Goal: Information Seeking & Learning: Check status

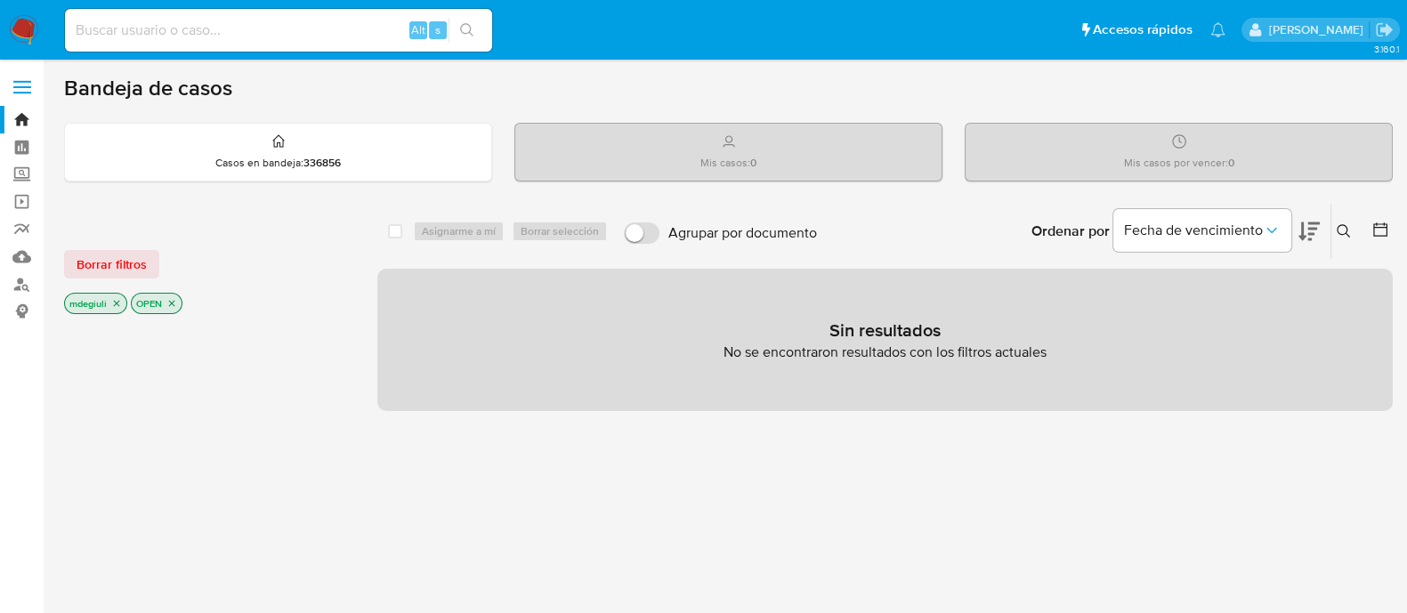
click at [259, 31] on input at bounding box center [278, 30] width 427 height 23
paste input "1250926970"
type input "1250926970"
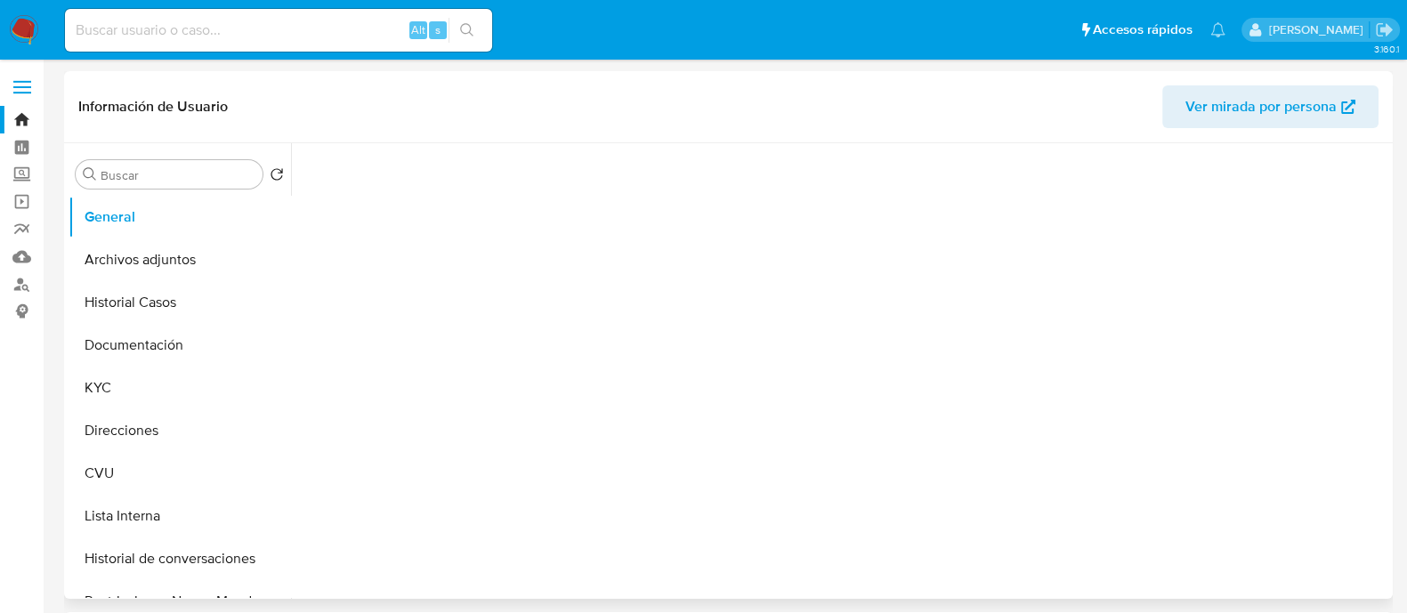
select select "10"
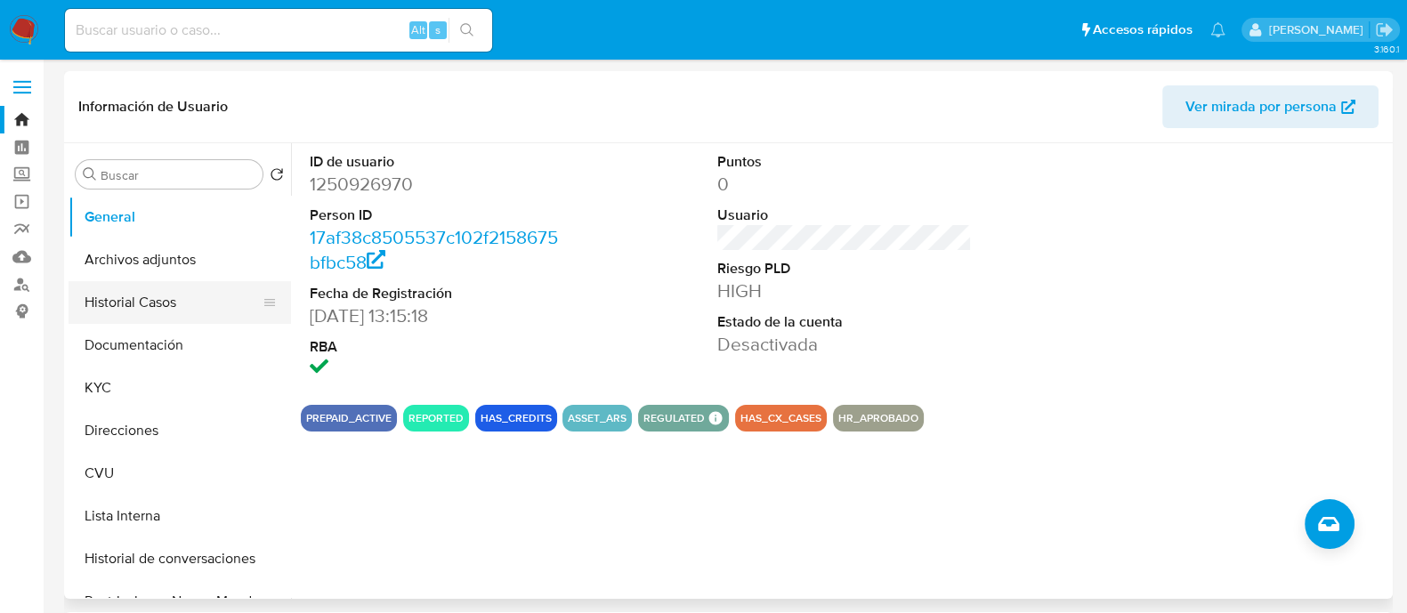
click at [148, 305] on button "Historial Casos" at bounding box center [173, 302] width 208 height 43
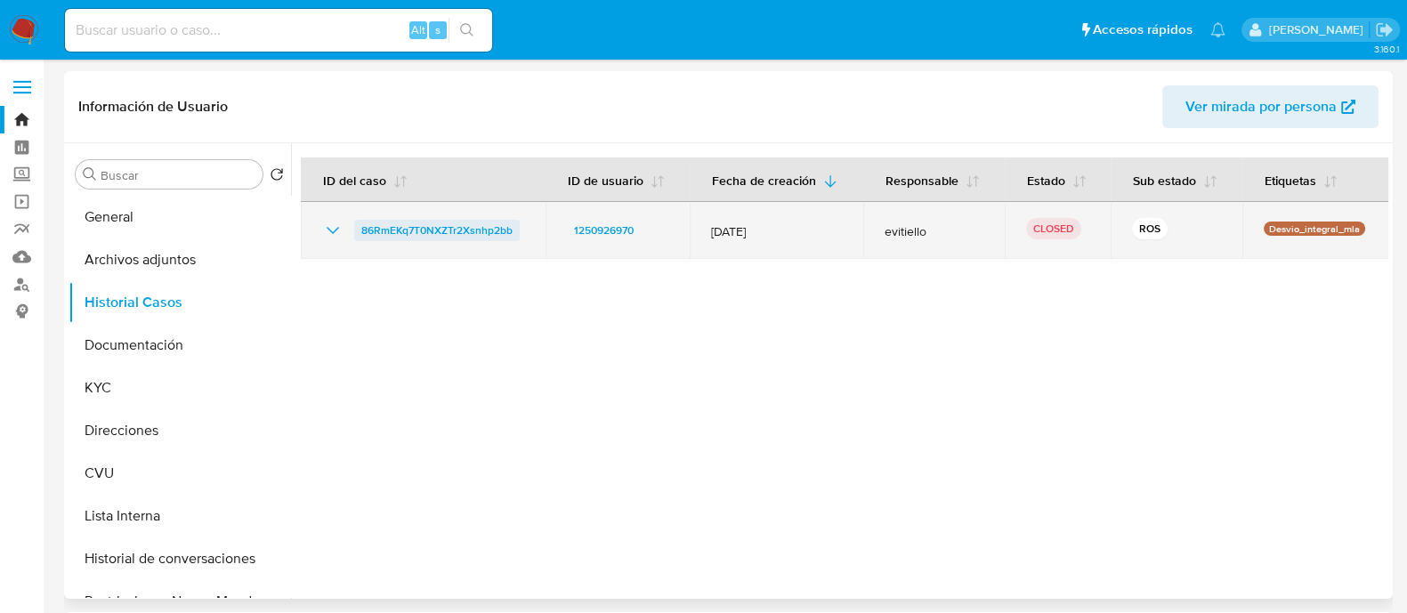
click at [417, 226] on span "86RmEKq7T0NXZTr2Xsnhp2bb" at bounding box center [436, 230] width 151 height 21
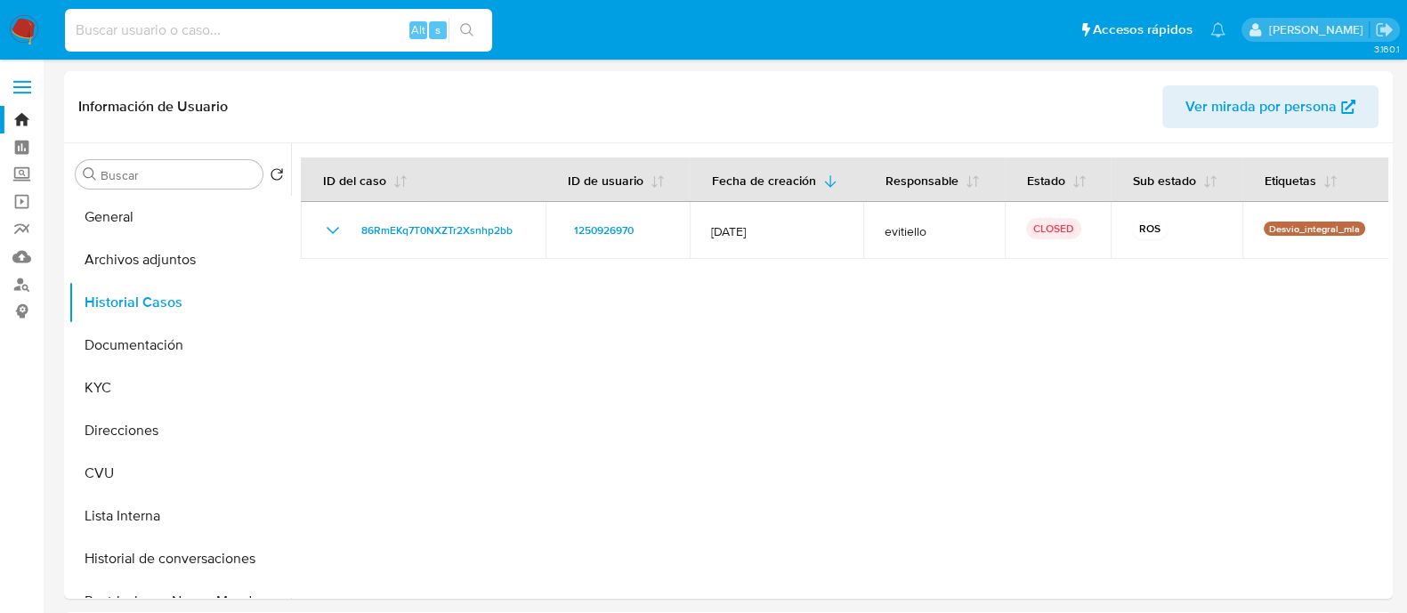
click at [222, 28] on input at bounding box center [278, 30] width 427 height 23
paste input "391247273"
type input "391247273"
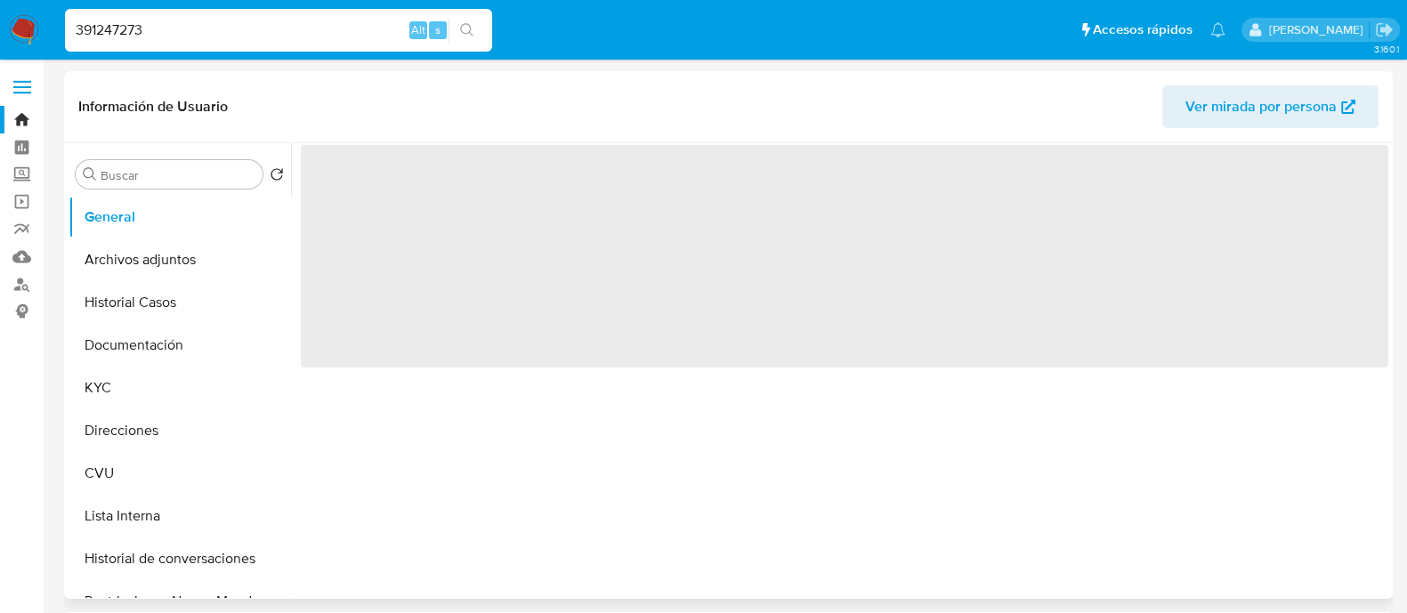
select select "10"
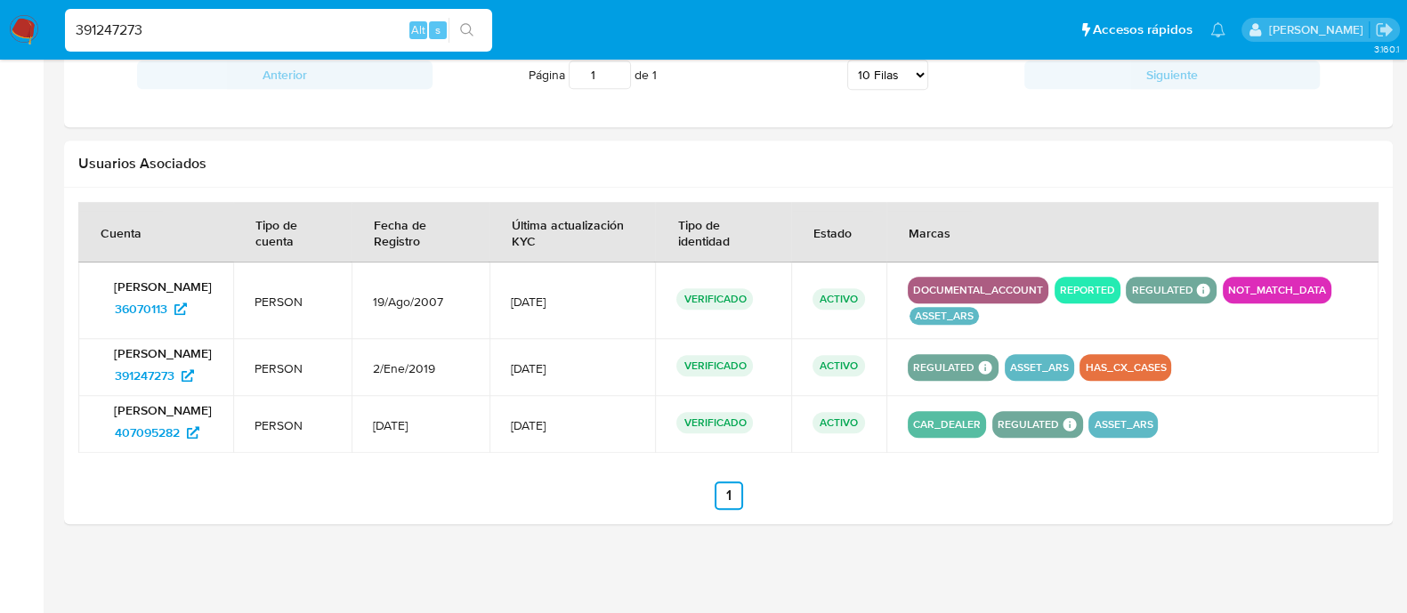
scroll to position [1597, 0]
click at [127, 306] on span "36070113" at bounding box center [141, 309] width 53 height 28
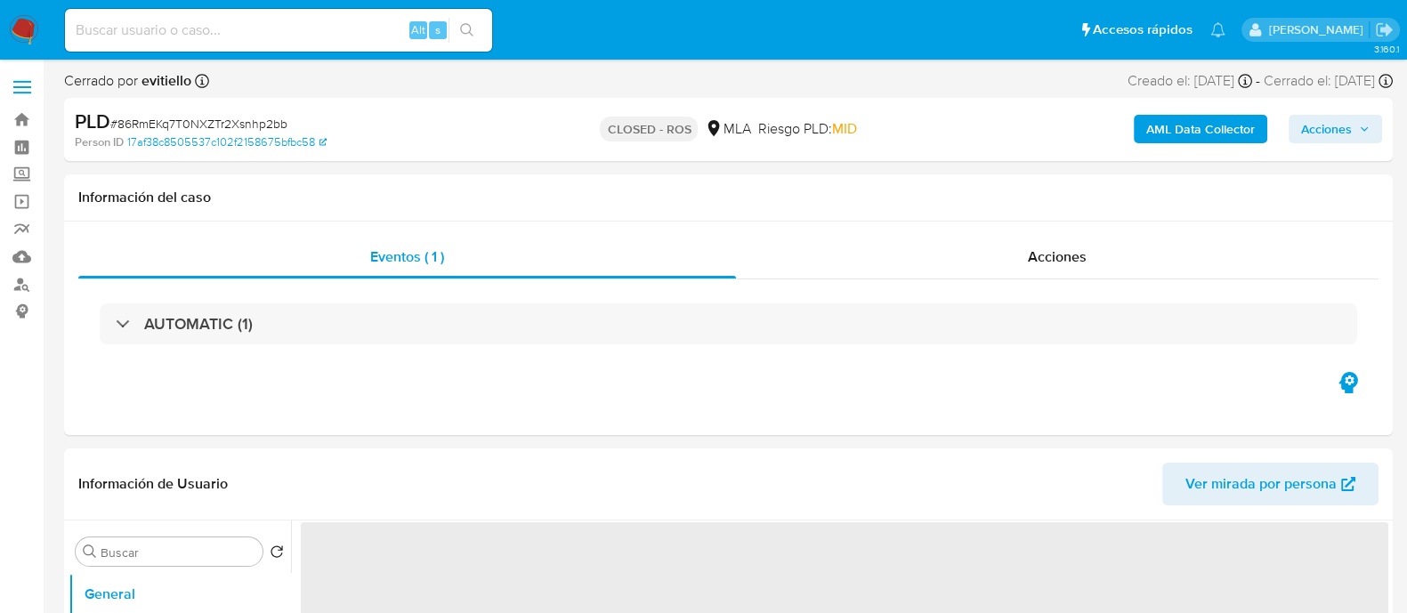
select select "10"
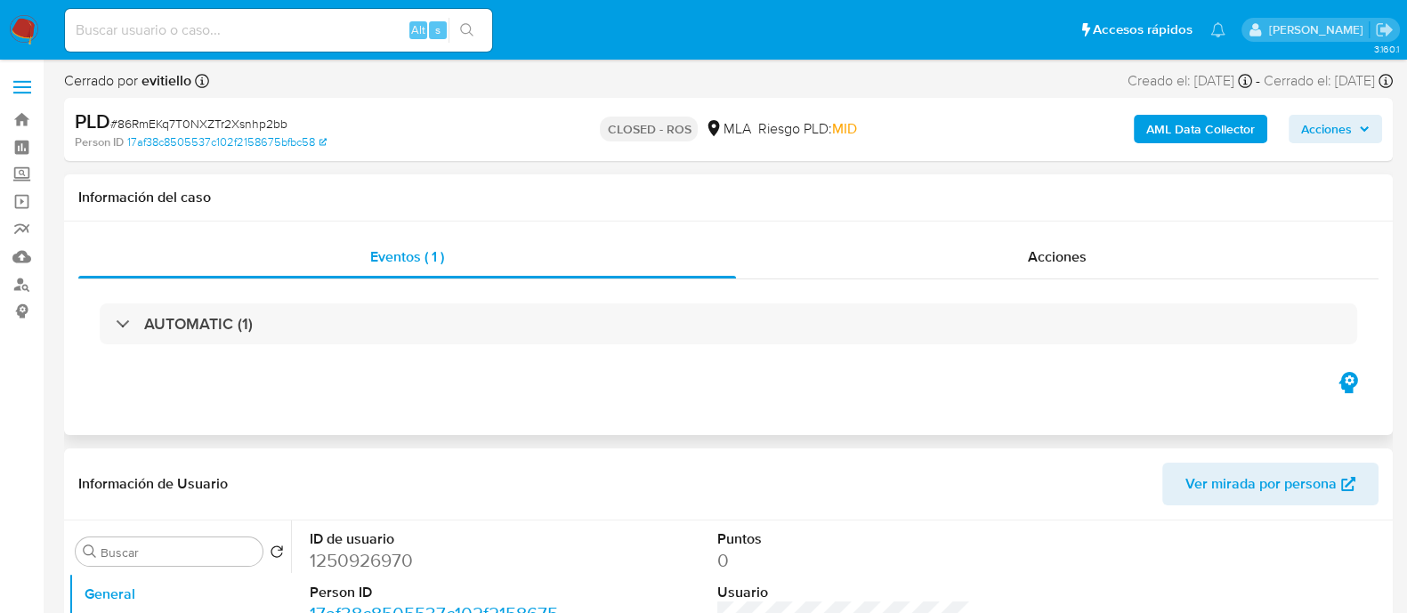
scroll to position [222, 0]
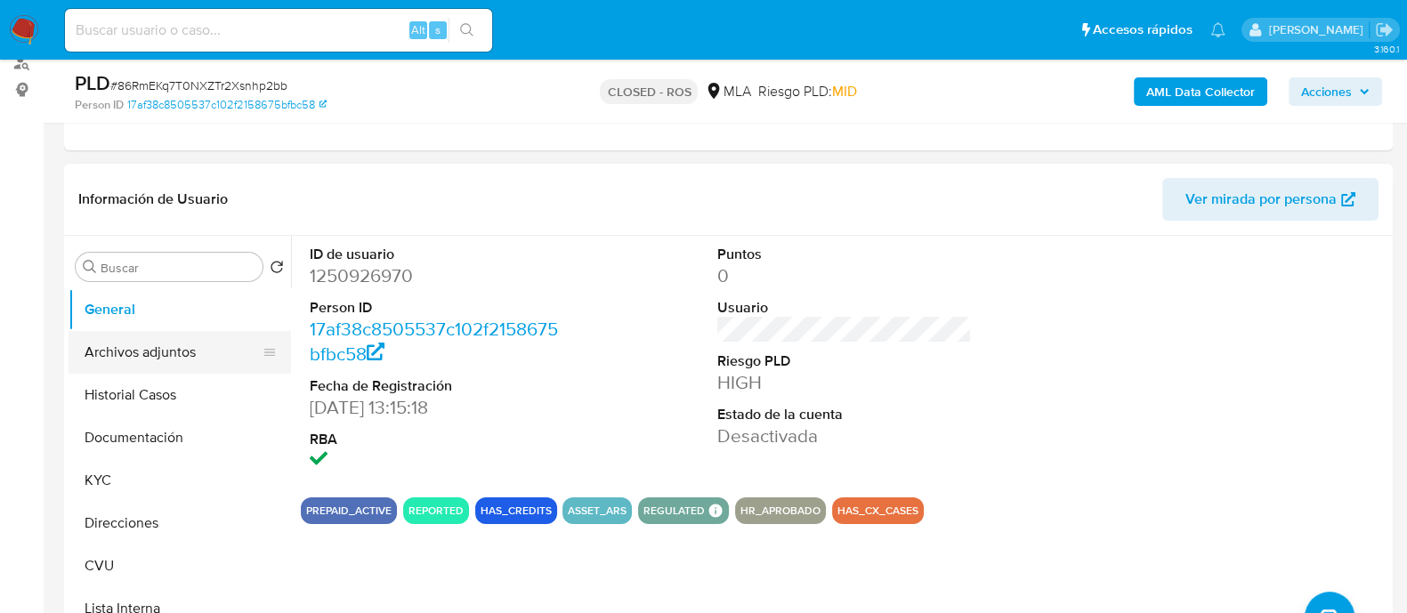
click at [145, 333] on button "Archivos adjuntos" at bounding box center [173, 352] width 208 height 43
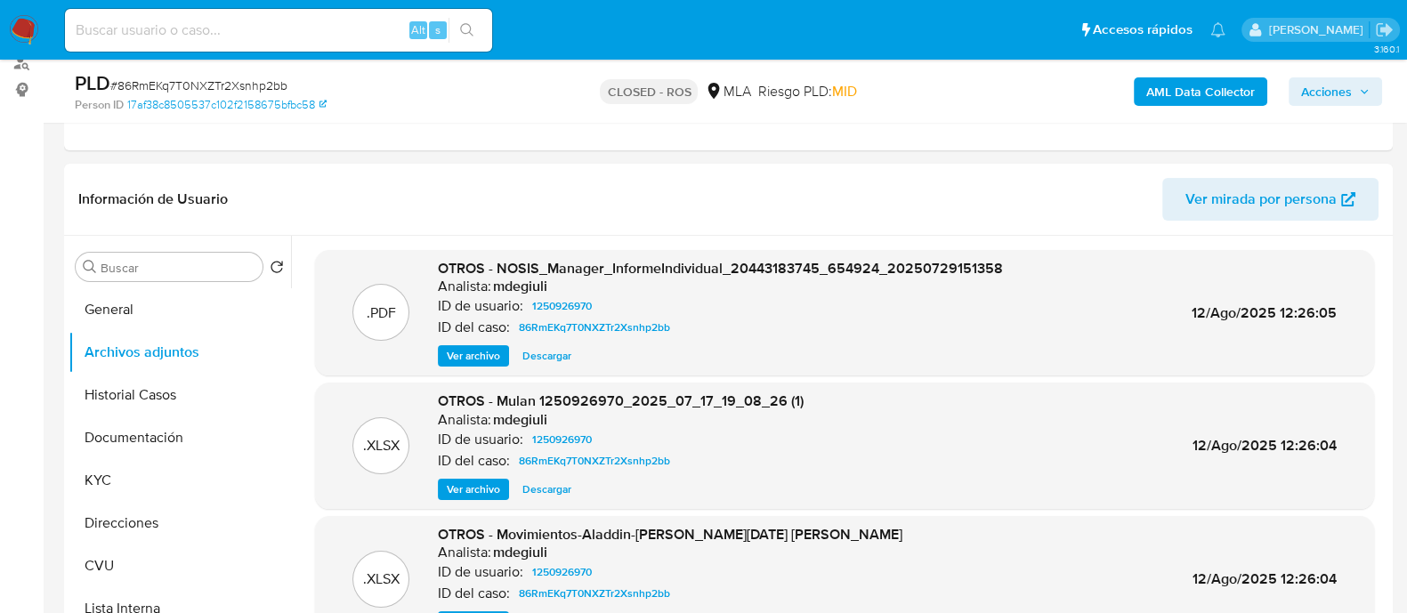
click at [271, 38] on input at bounding box center [278, 30] width 427 height 23
paste input "565752224"
type input "565752224"
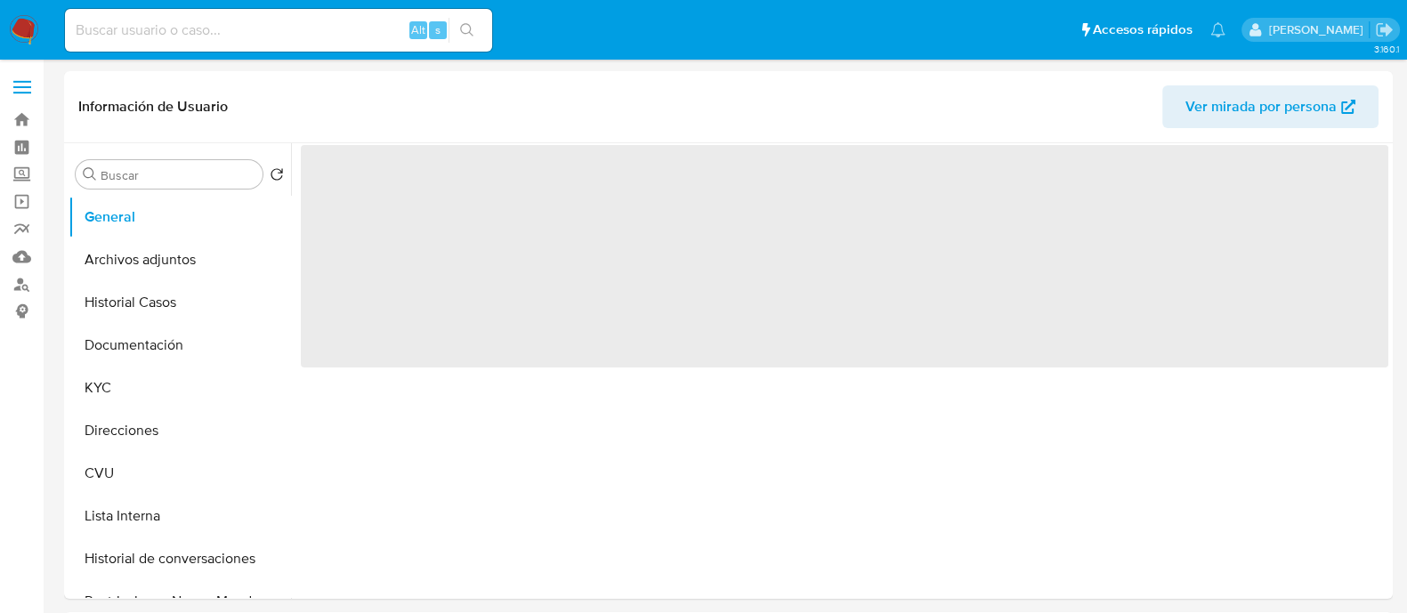
select select "10"
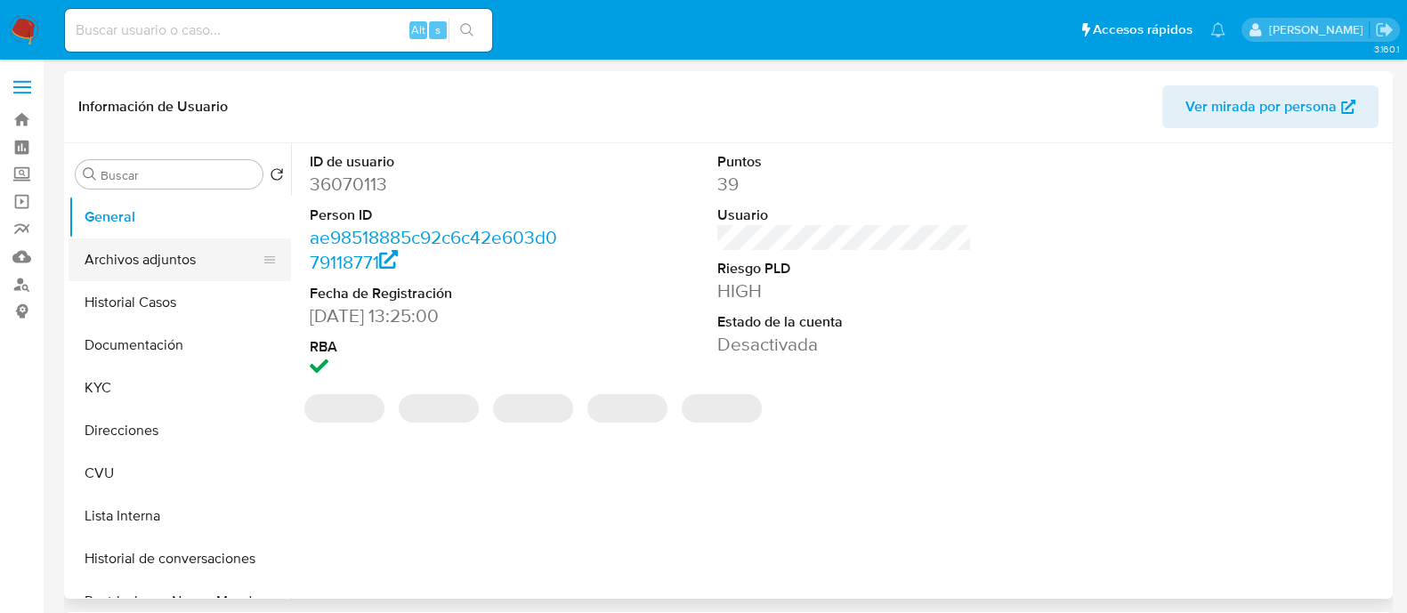
select select "10"
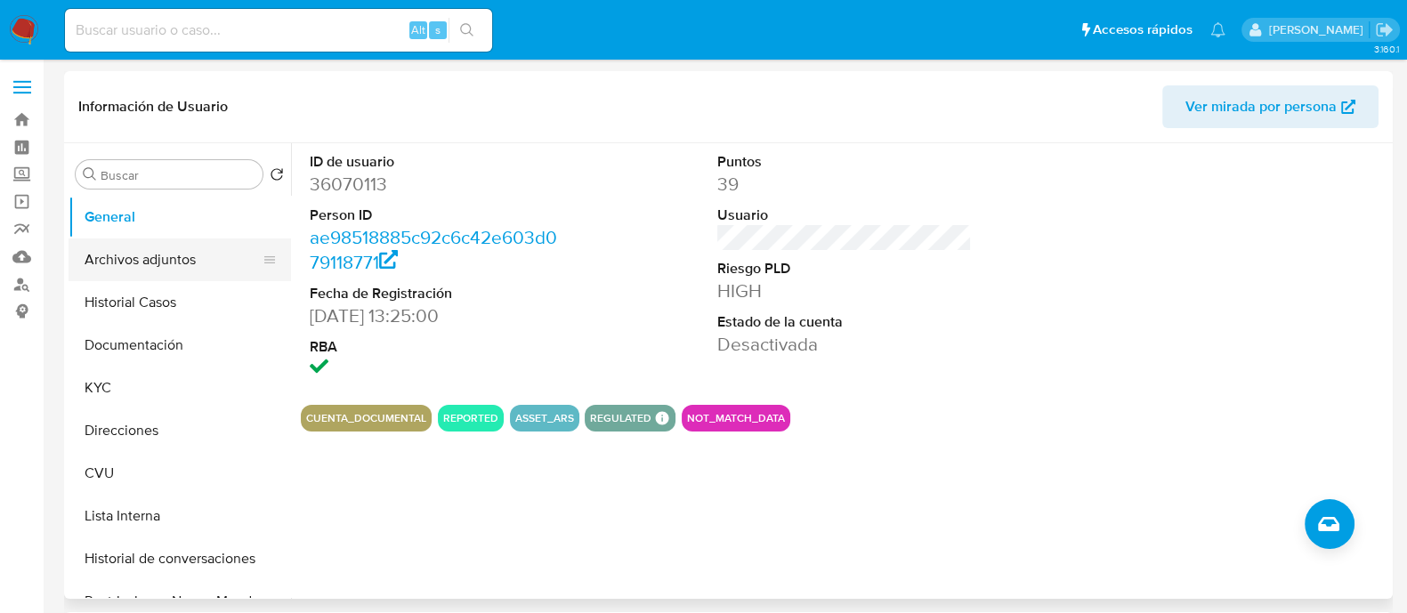
click at [176, 271] on button "Archivos adjuntos" at bounding box center [173, 260] width 208 height 43
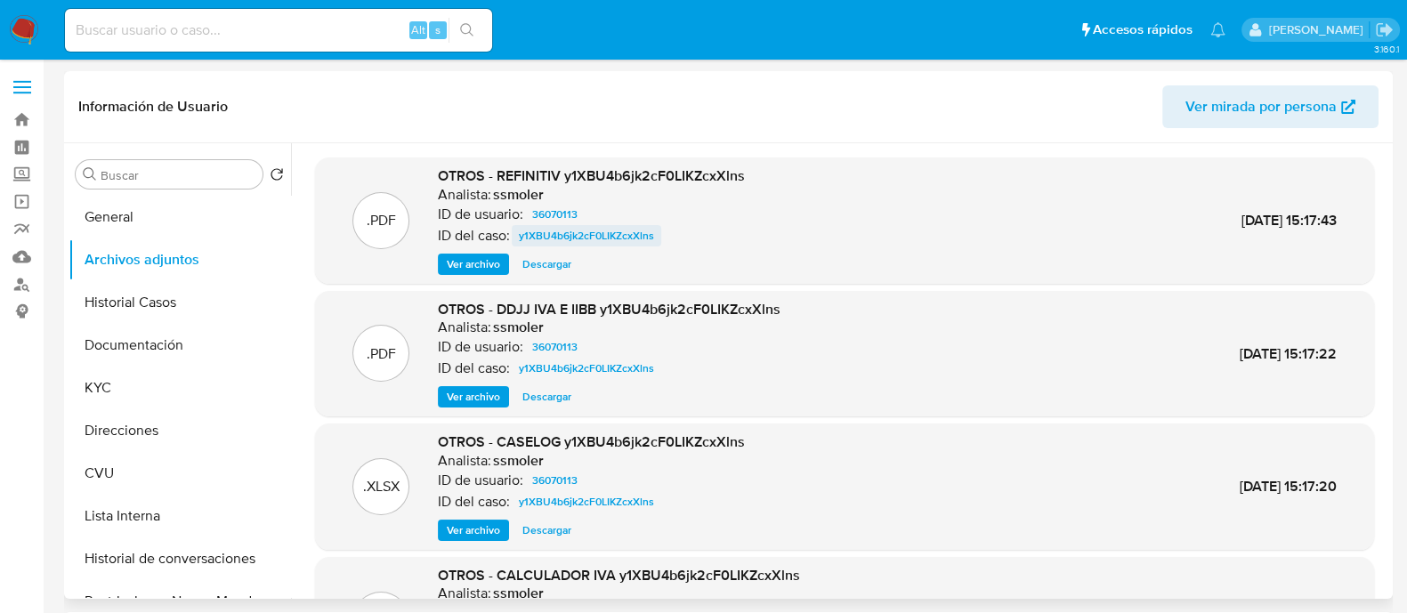
scroll to position [110, 0]
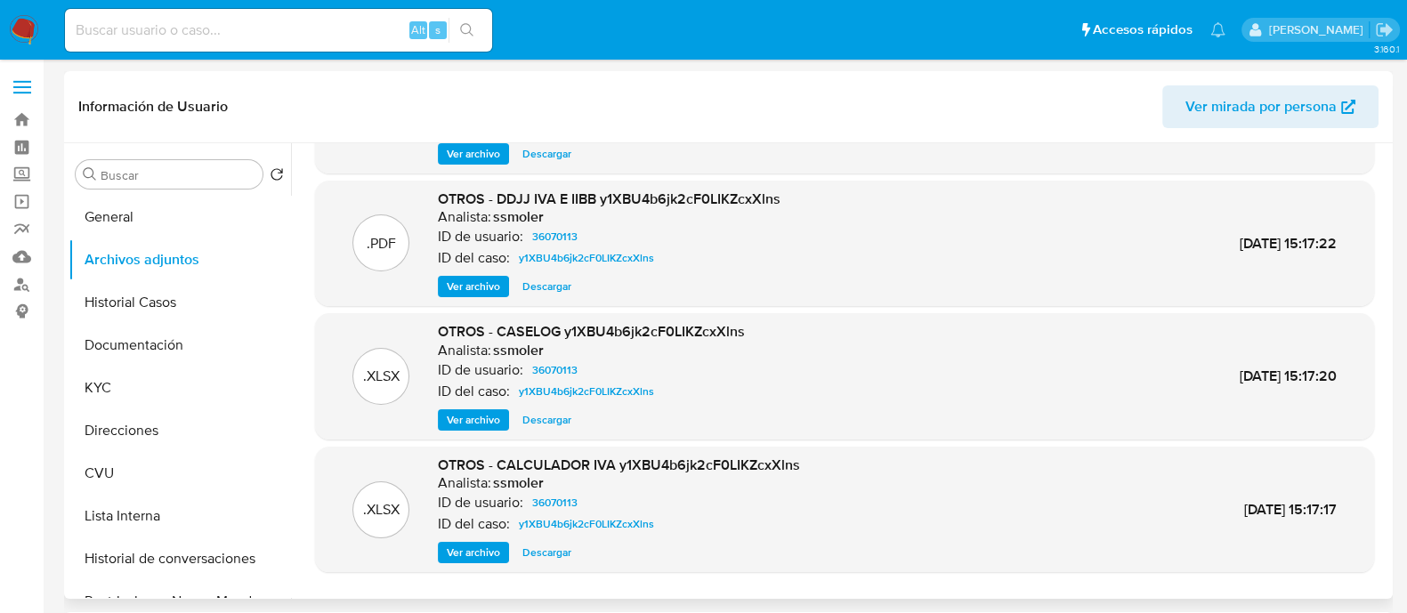
click at [495, 284] on span "Ver archivo" at bounding box center [473, 287] width 53 height 18
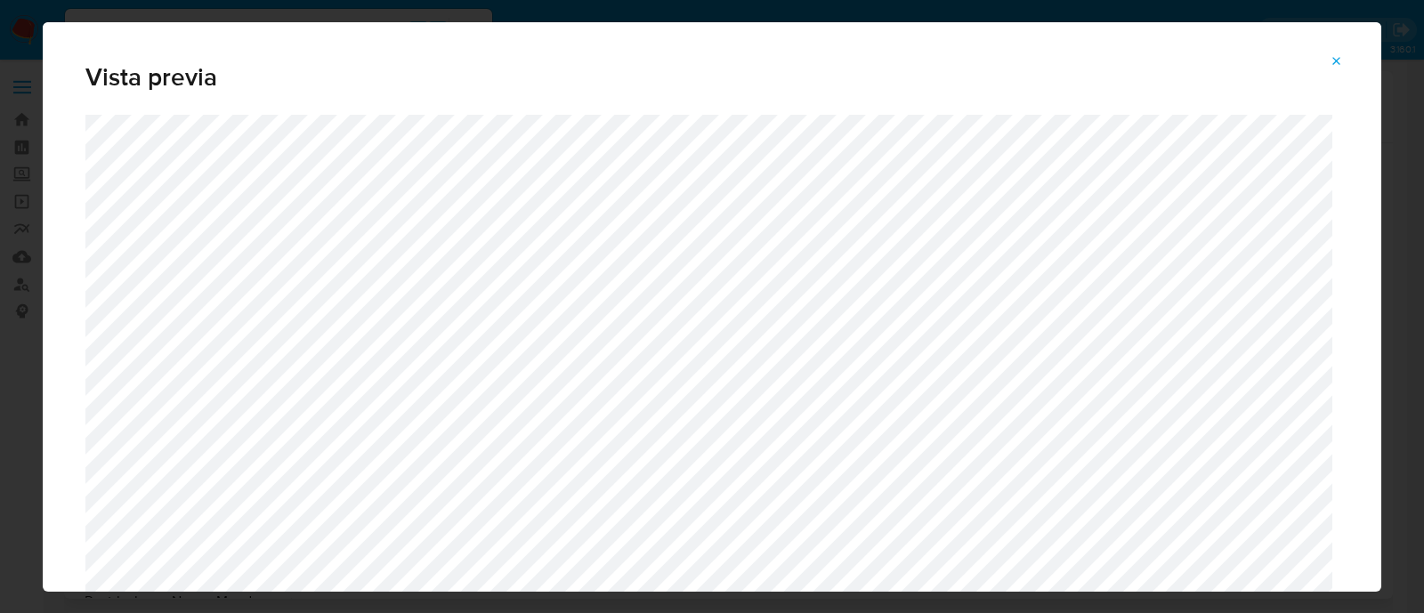
click at [1331, 52] on span "Attachment preview" at bounding box center [1337, 61] width 14 height 25
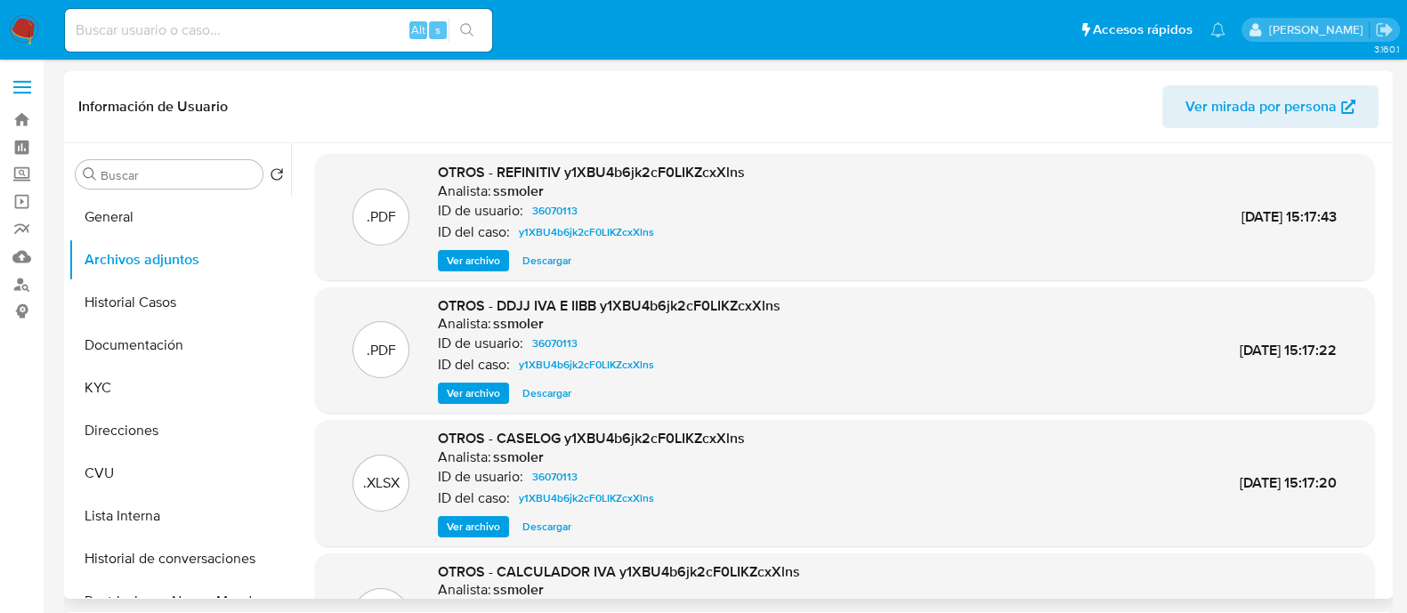
scroll to position [0, 0]
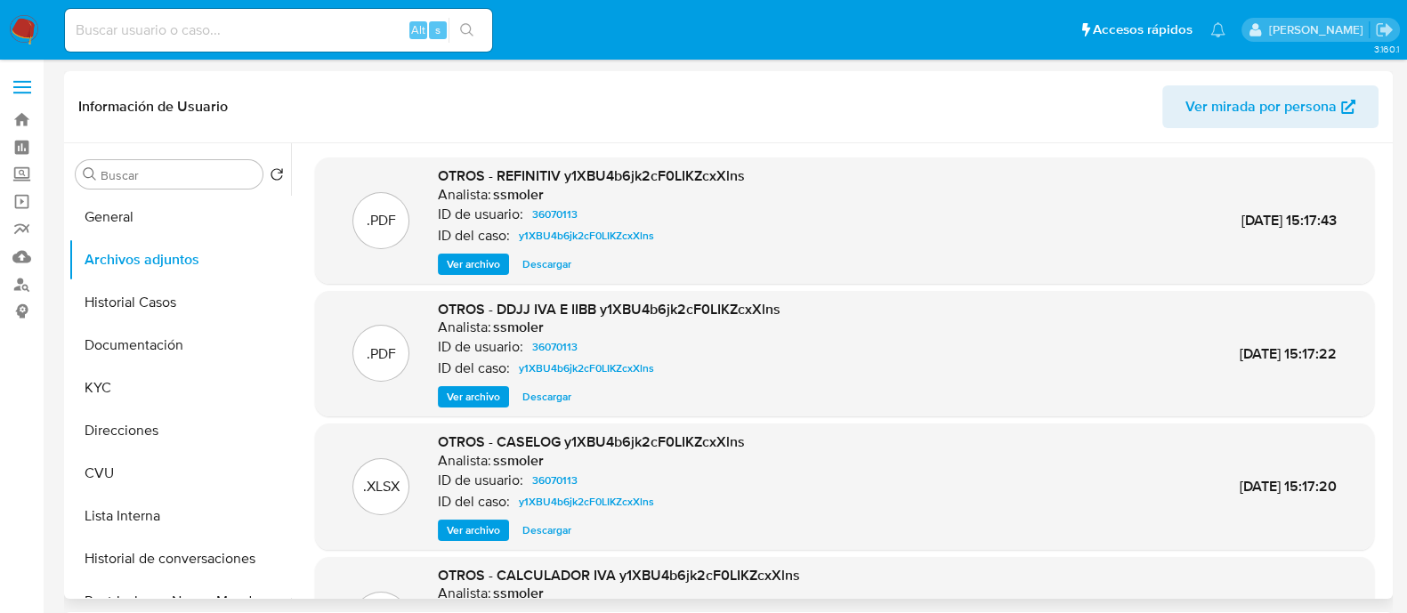
click at [489, 266] on span "Ver archivo" at bounding box center [473, 264] width 53 height 18
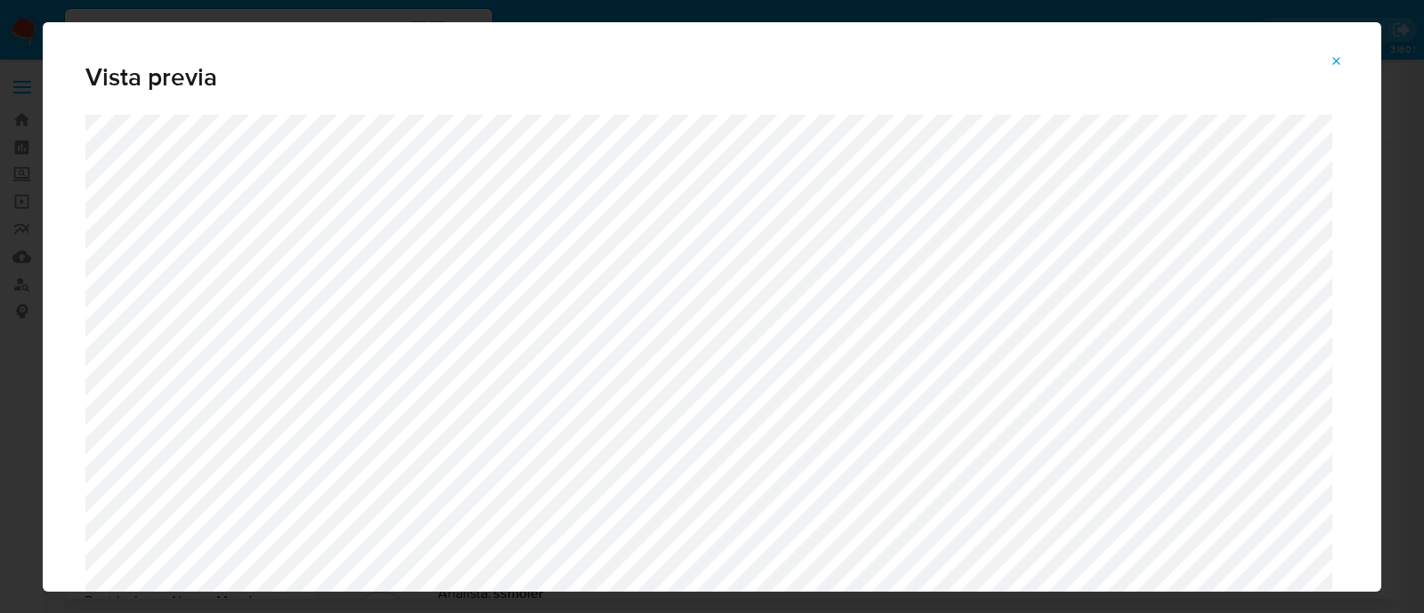
click at [1328, 61] on button "Attachment preview" at bounding box center [1336, 61] width 39 height 28
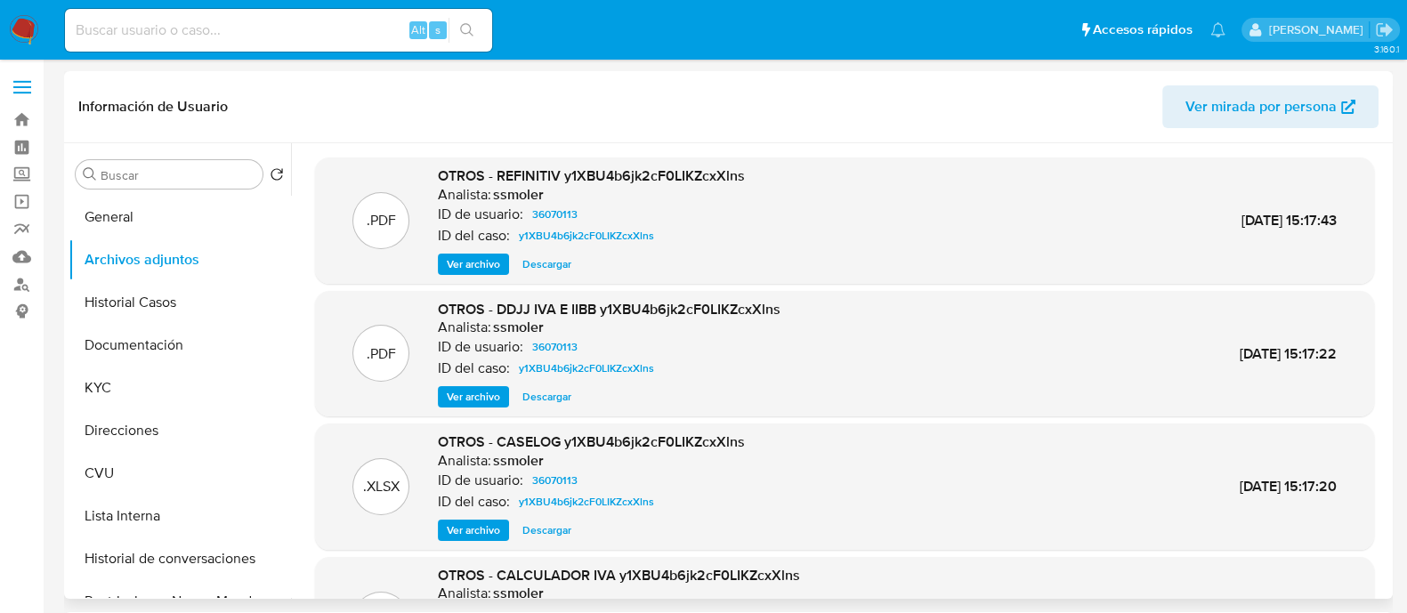
scroll to position [150, 0]
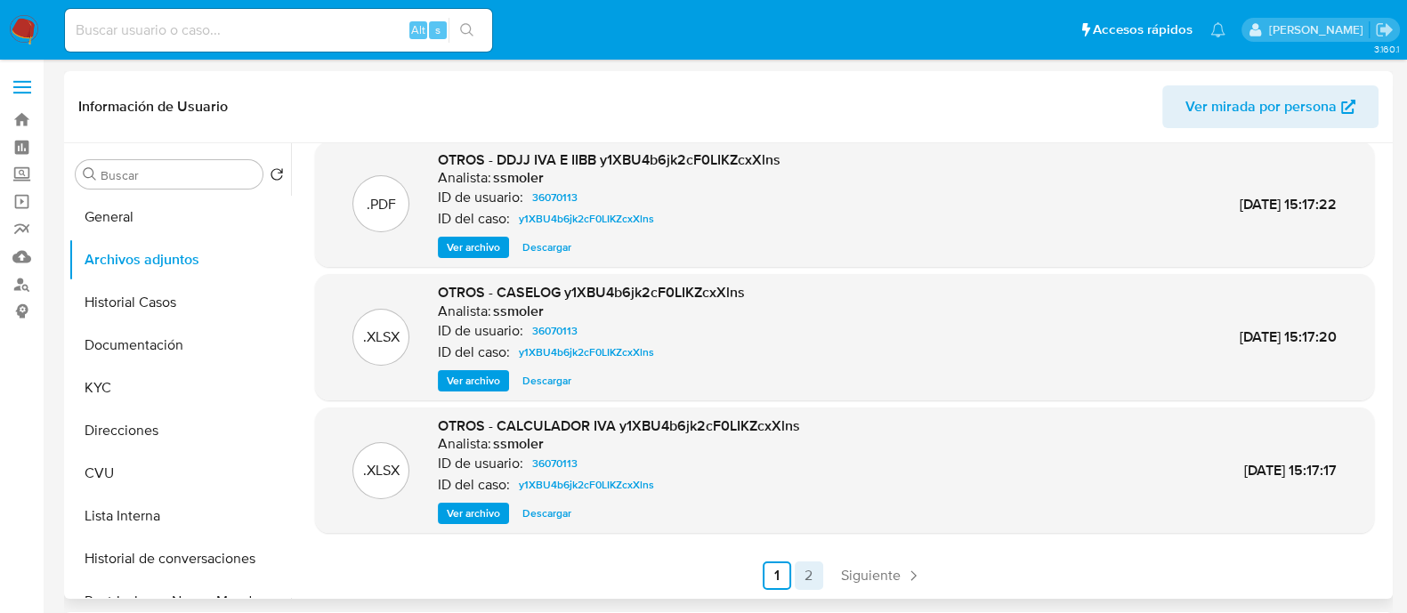
click at [798, 562] on link "2" at bounding box center [809, 576] width 28 height 28
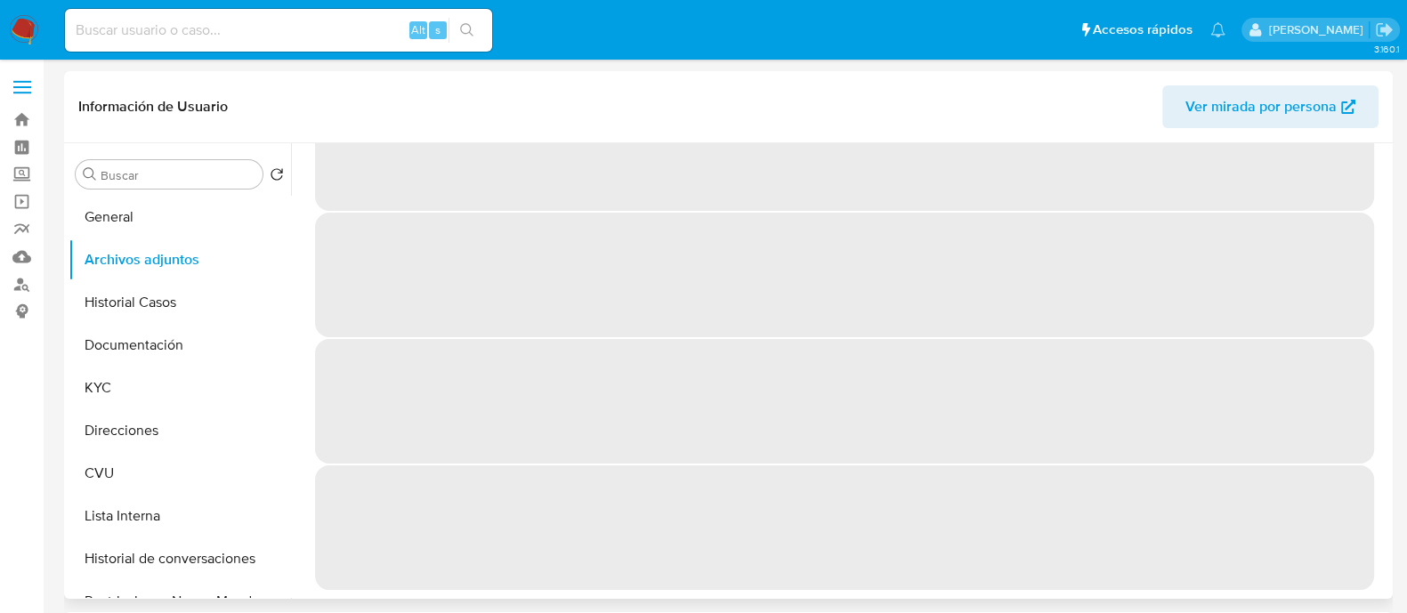
scroll to position [0, 0]
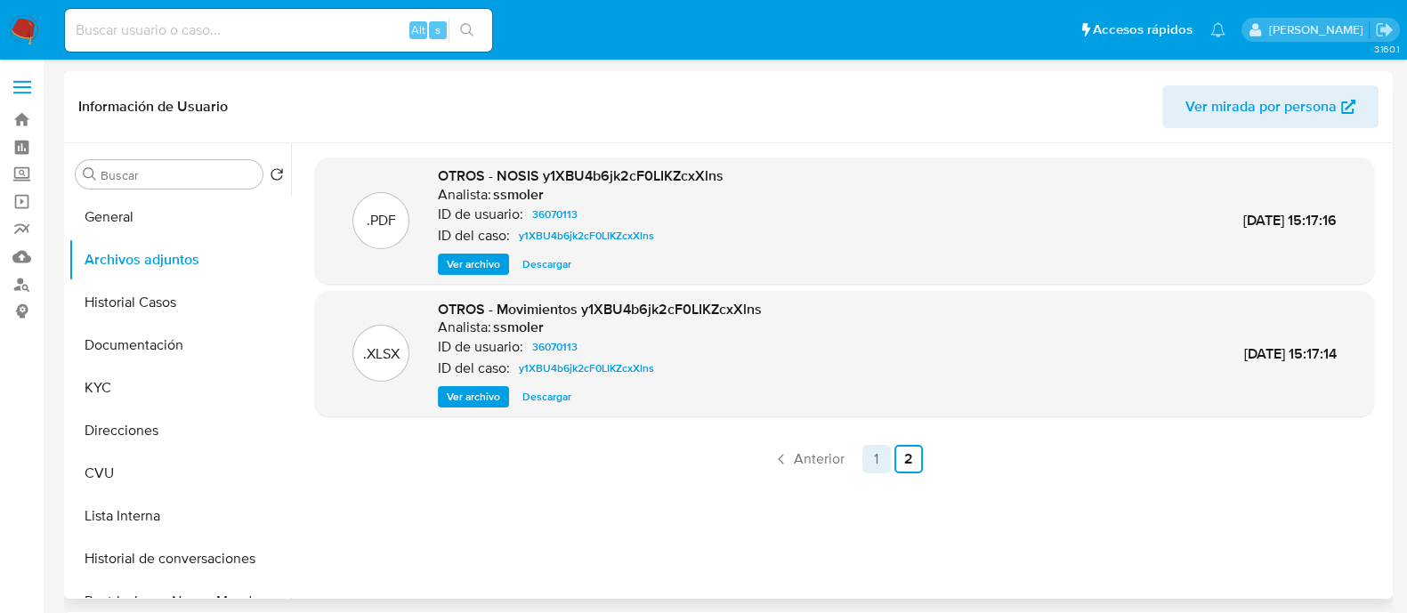
click at [868, 461] on link "1" at bounding box center [877, 459] width 28 height 28
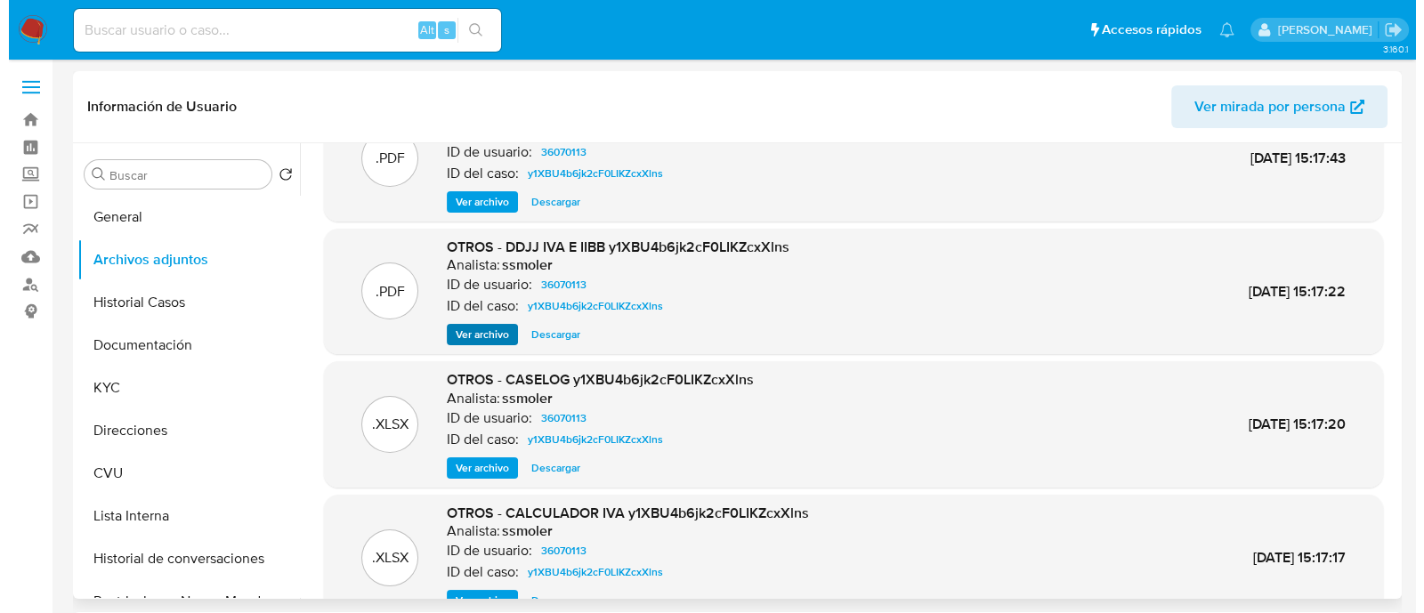
scroll to position [110, 0]
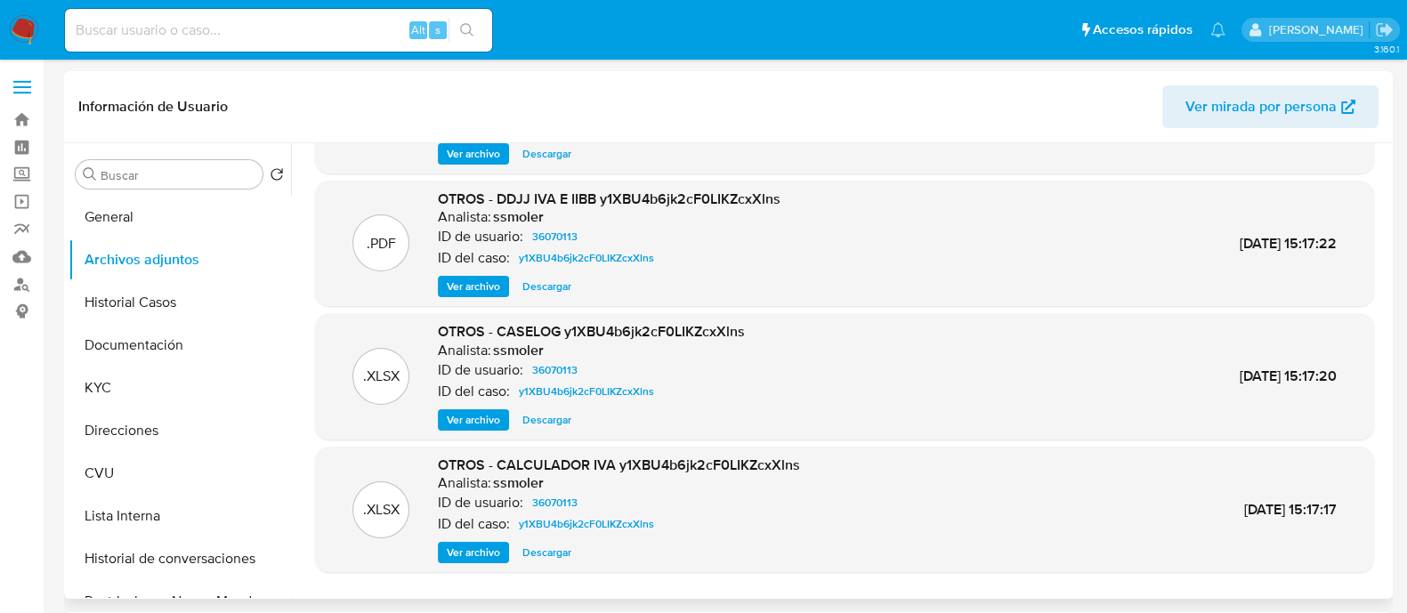
click at [476, 417] on span "Ver archivo" at bounding box center [473, 420] width 53 height 18
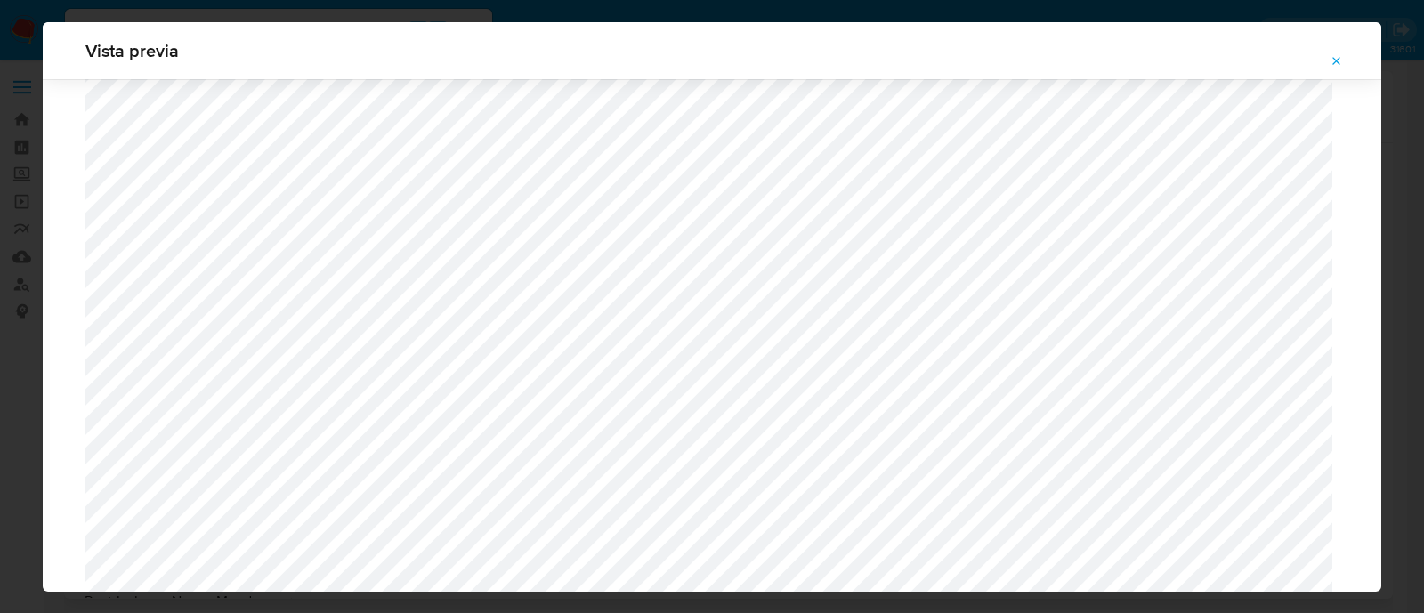
scroll to position [1300, 0]
click at [1341, 61] on icon "Attachment preview" at bounding box center [1337, 61] width 14 height 14
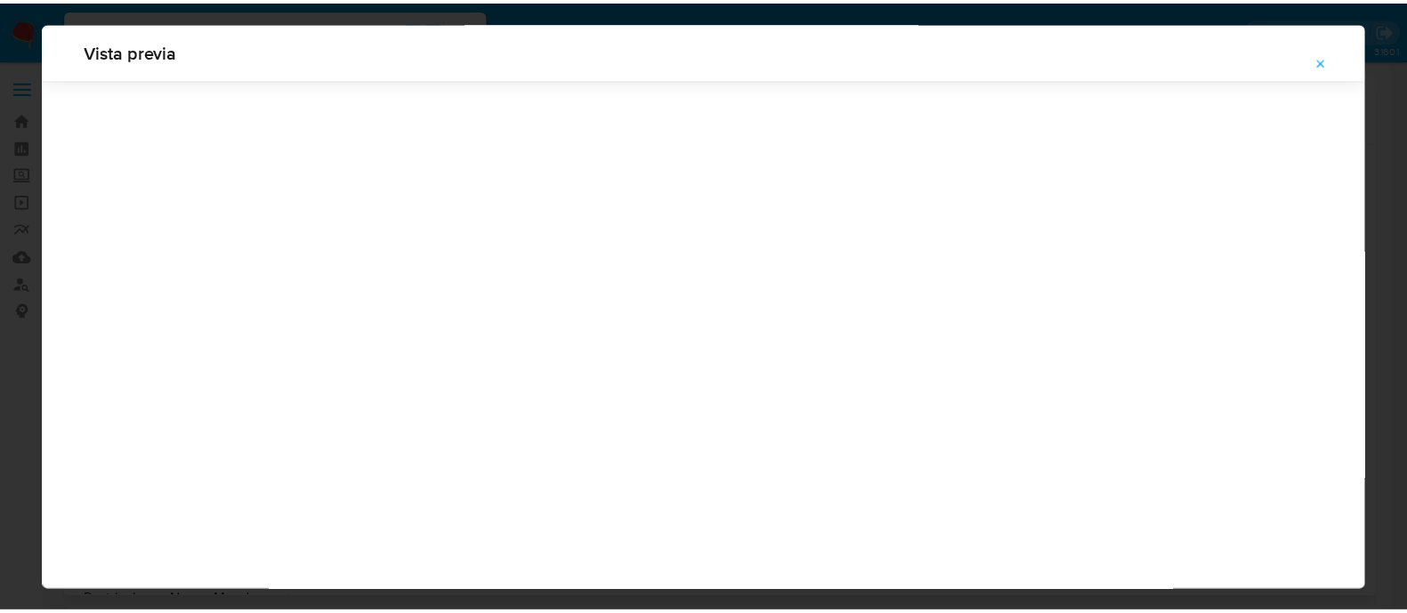
scroll to position [57, 0]
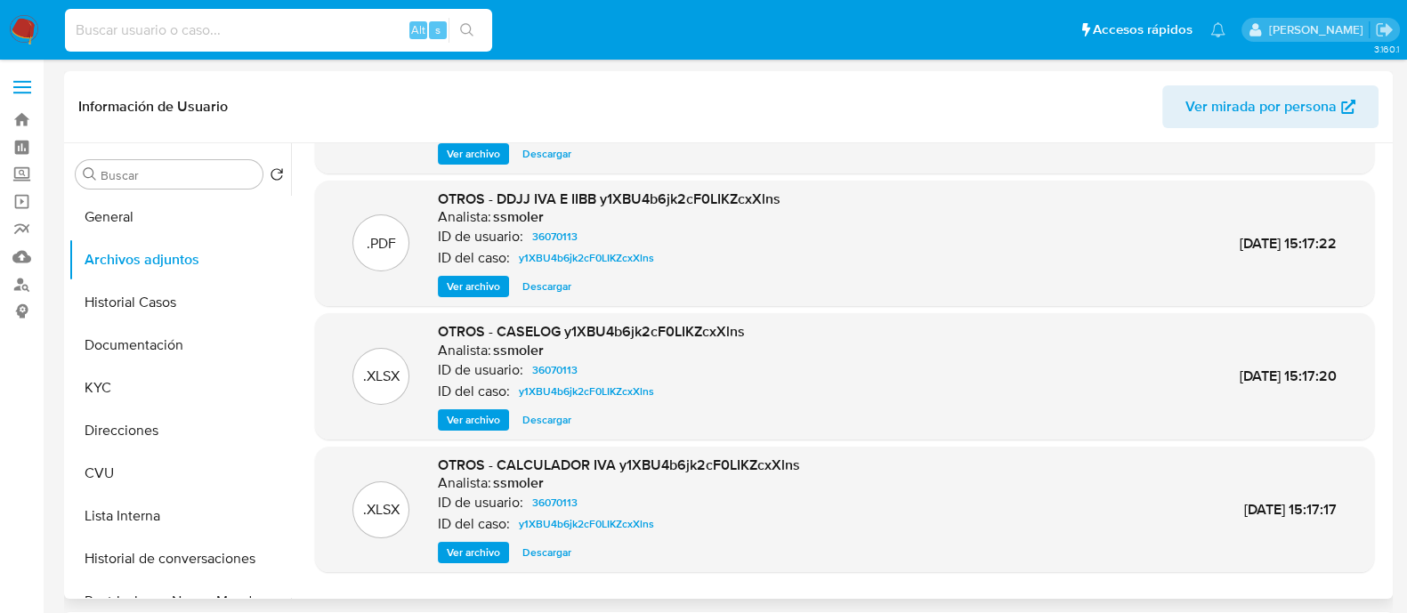
click at [215, 25] on input at bounding box center [278, 30] width 427 height 23
paste input "565752224"
type input "565752224"
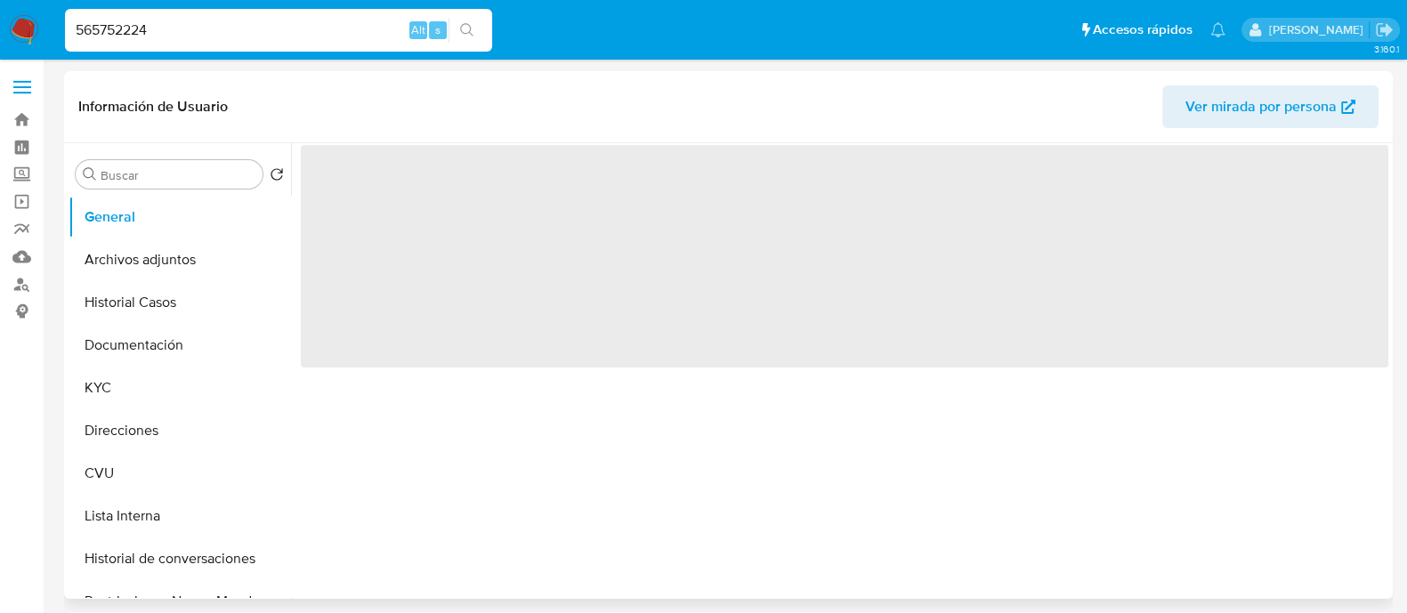
select select "10"
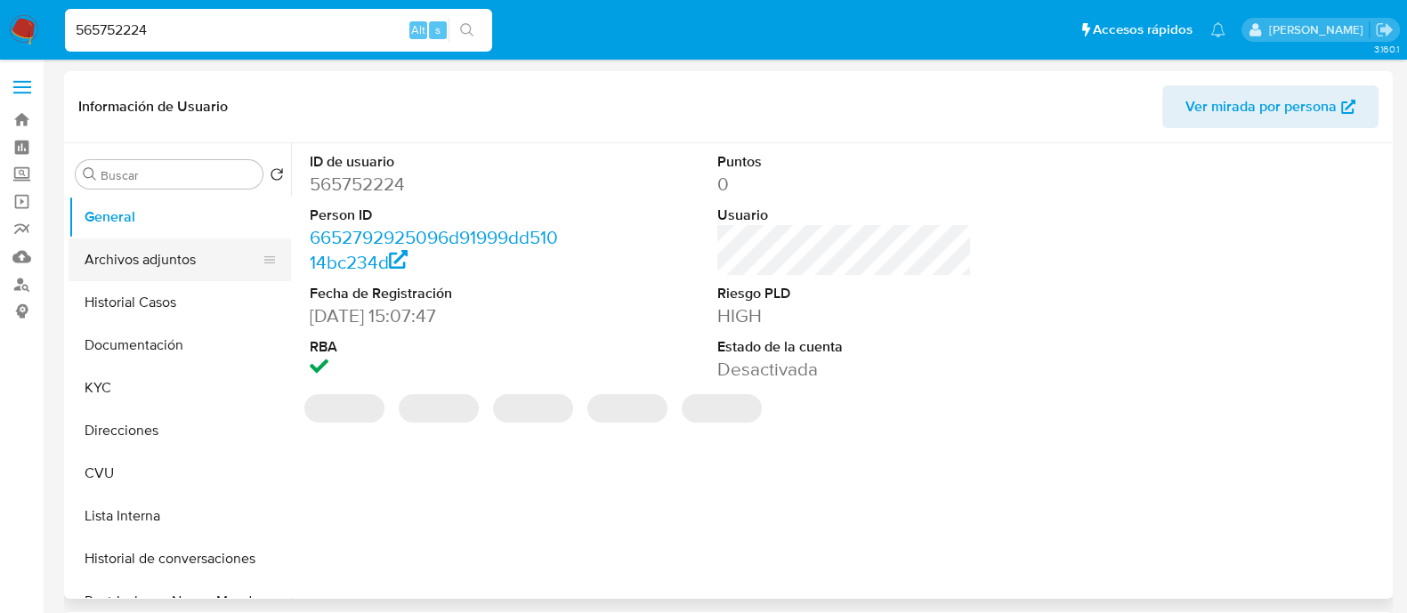
click at [176, 247] on button "Archivos adjuntos" at bounding box center [173, 260] width 208 height 43
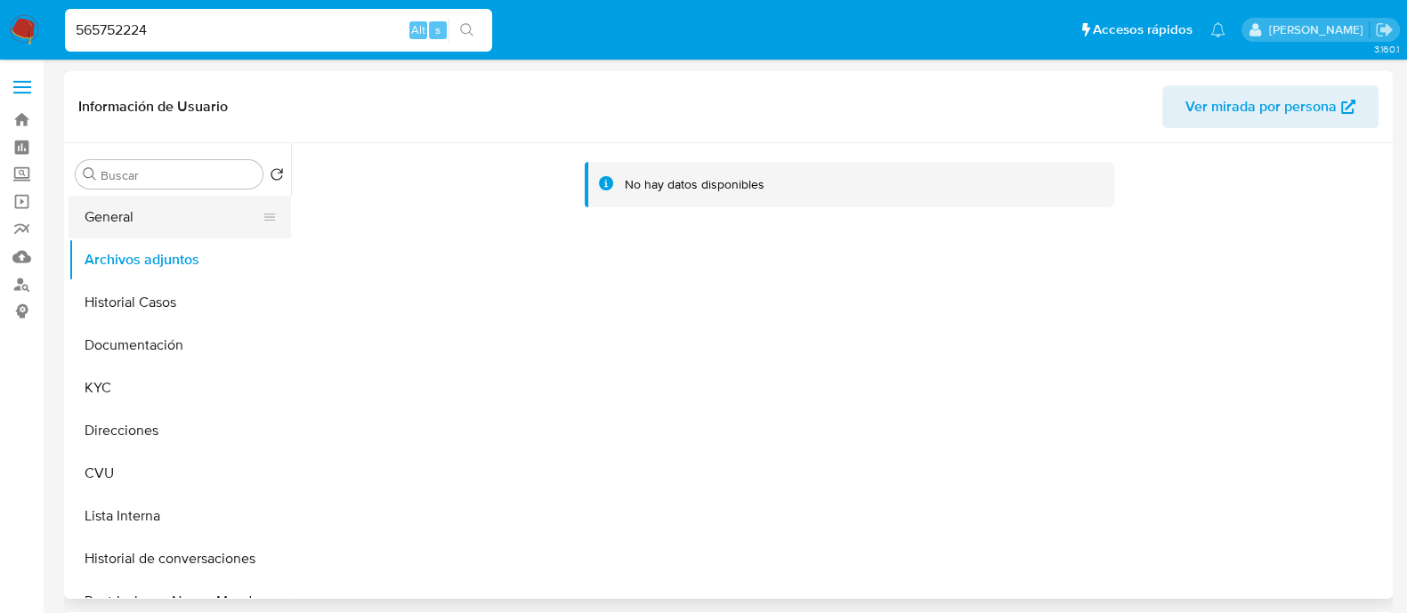
click at [166, 210] on button "General" at bounding box center [173, 217] width 208 height 43
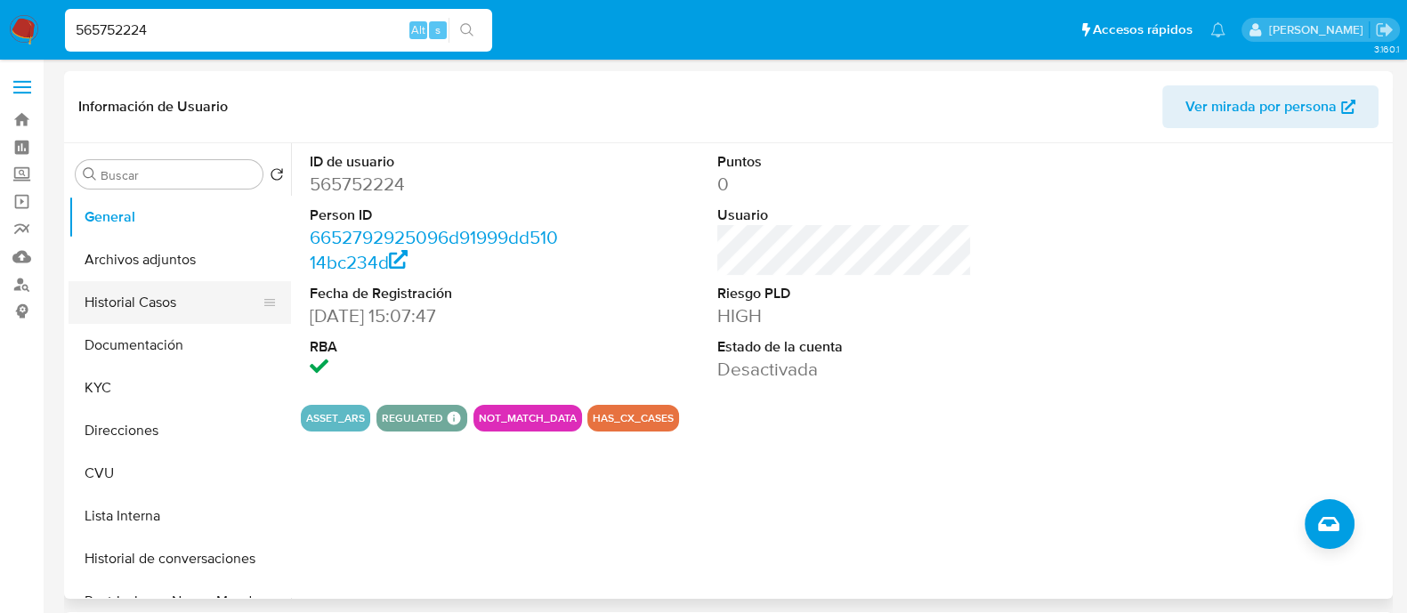
click at [138, 312] on button "Historial Casos" at bounding box center [173, 302] width 208 height 43
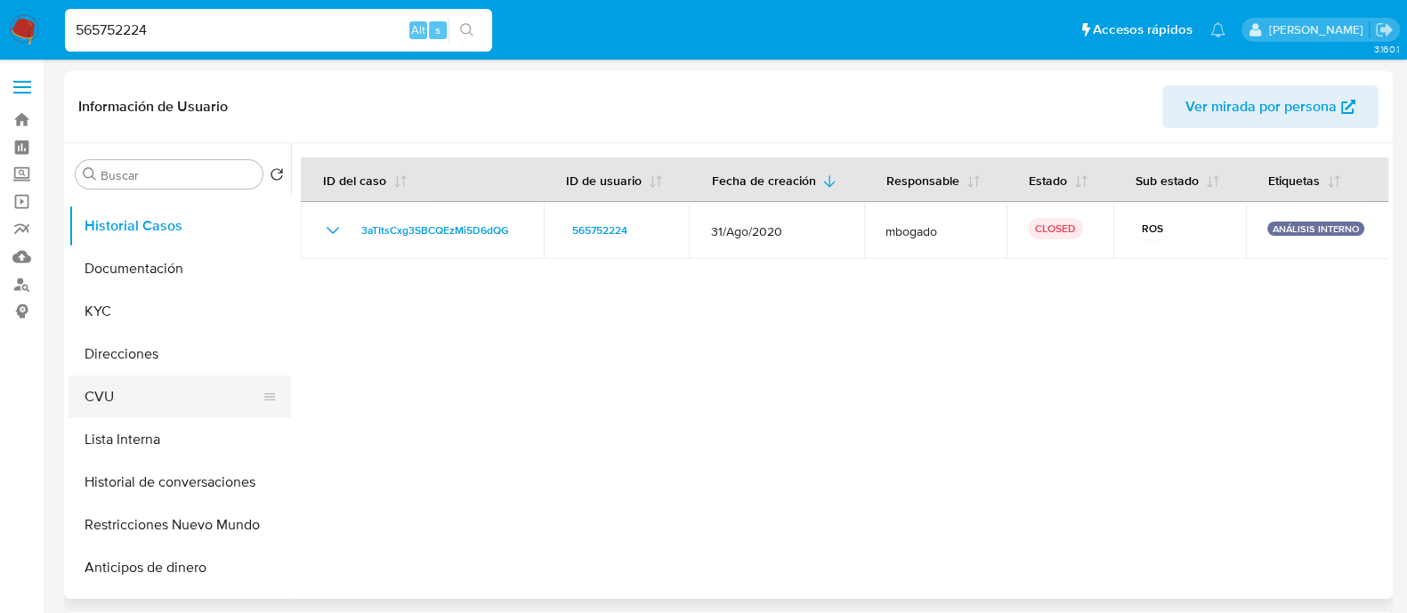
scroll to position [110, 0]
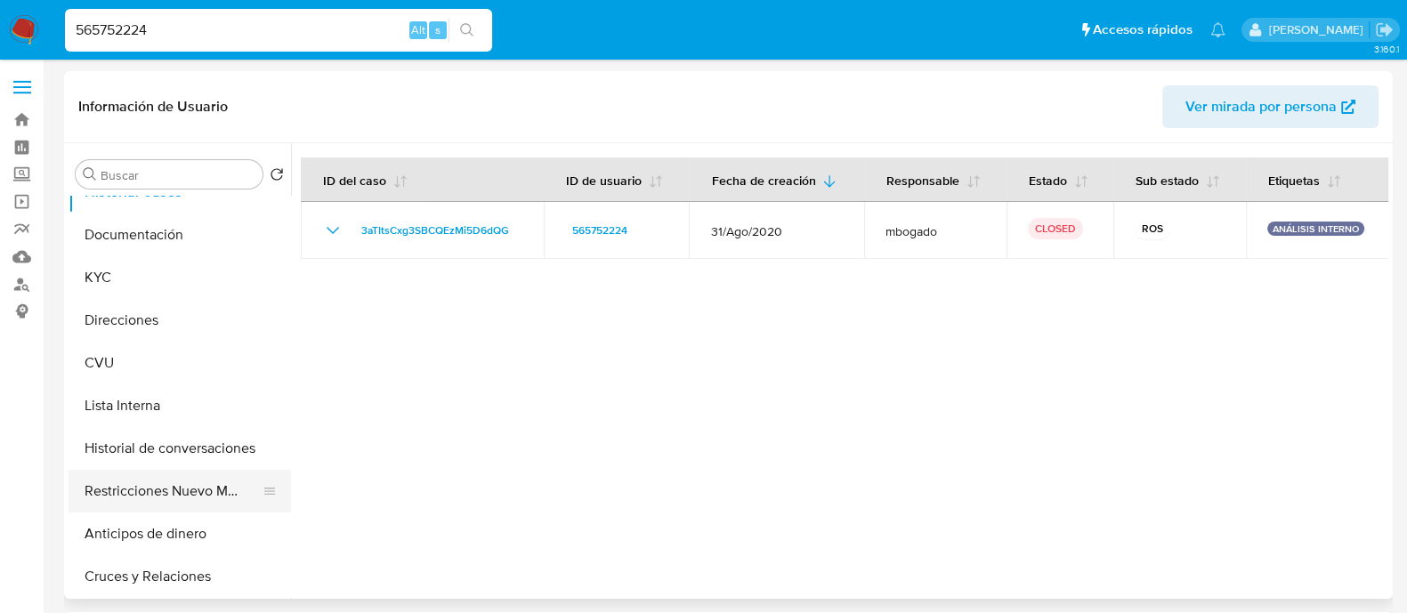
click at [201, 499] on button "Restricciones Nuevo Mundo" at bounding box center [173, 491] width 208 height 43
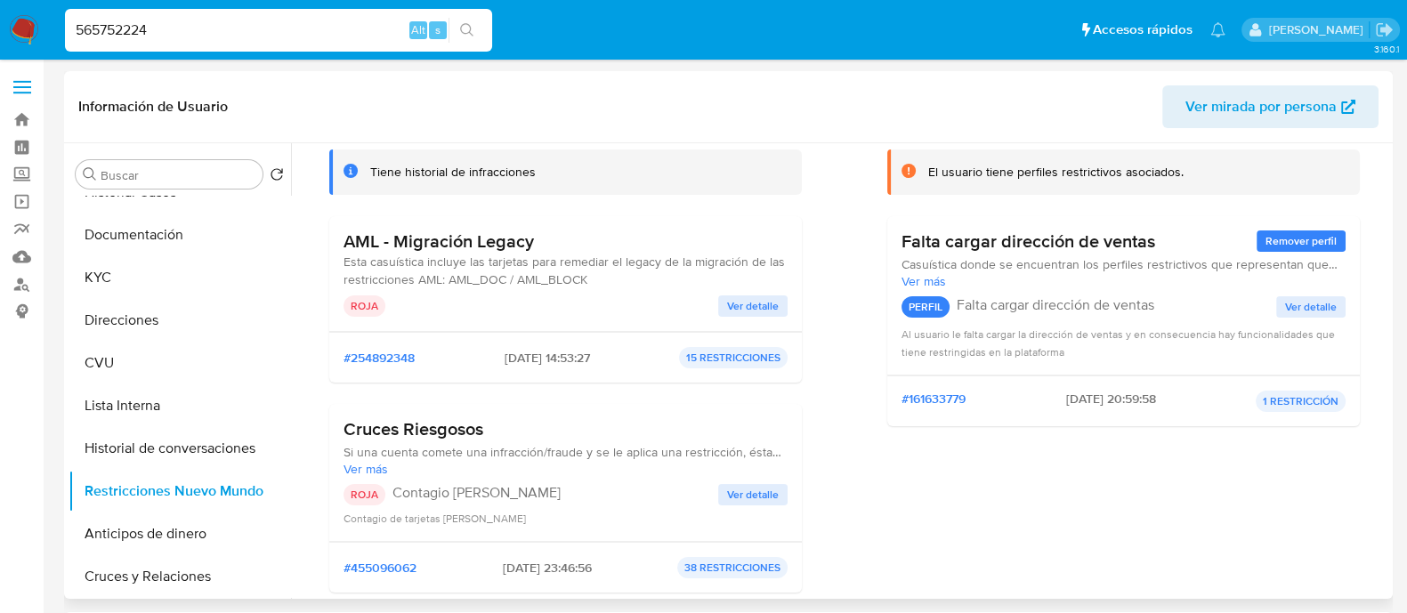
click at [739, 306] on span "Ver detalle" at bounding box center [753, 306] width 52 height 18
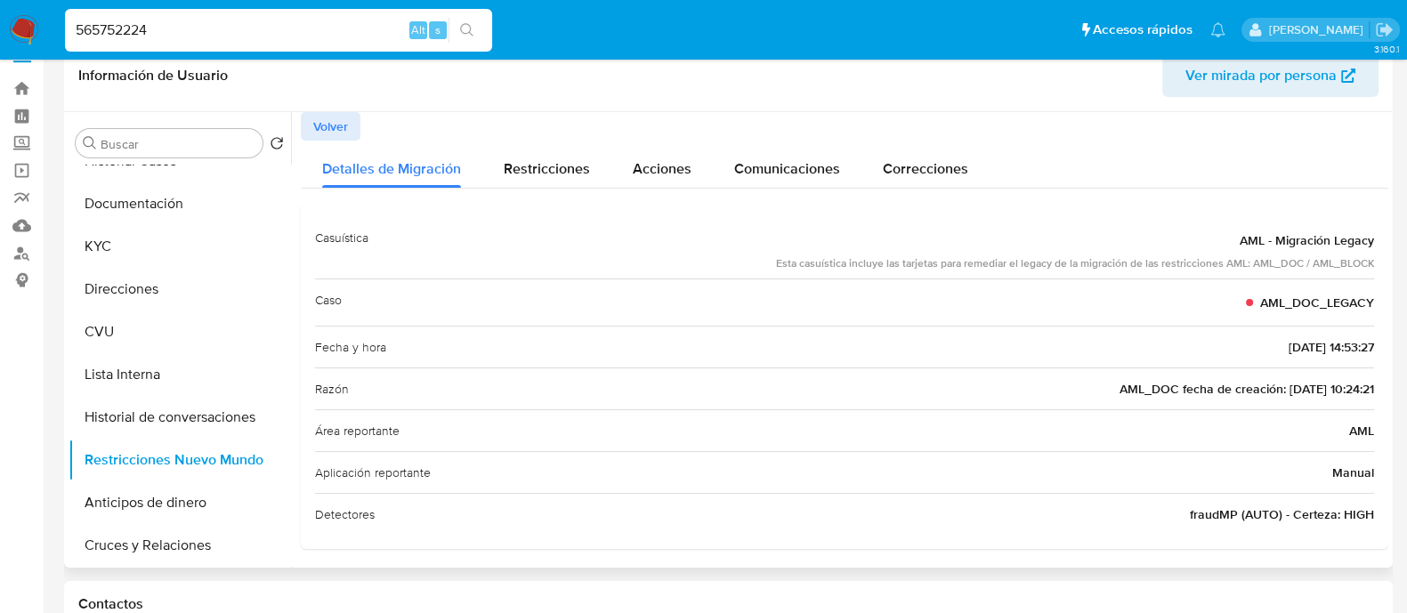
scroll to position [0, 0]
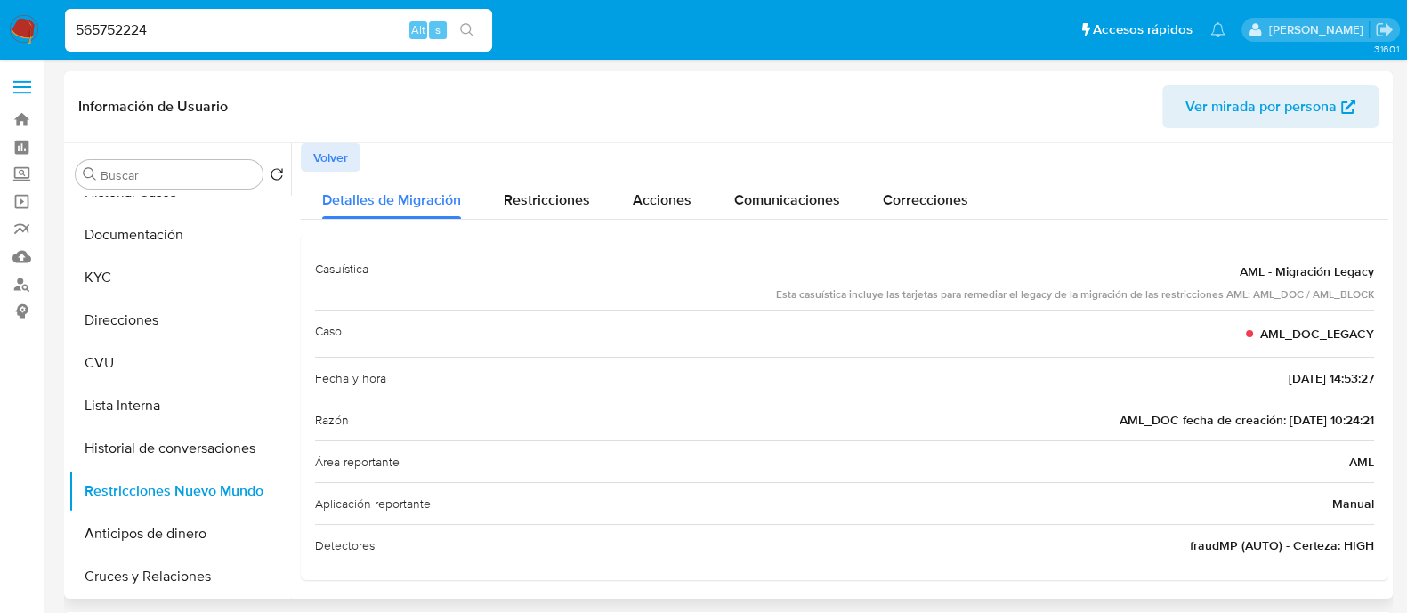
click at [320, 158] on span "Volver" at bounding box center [330, 157] width 35 height 25
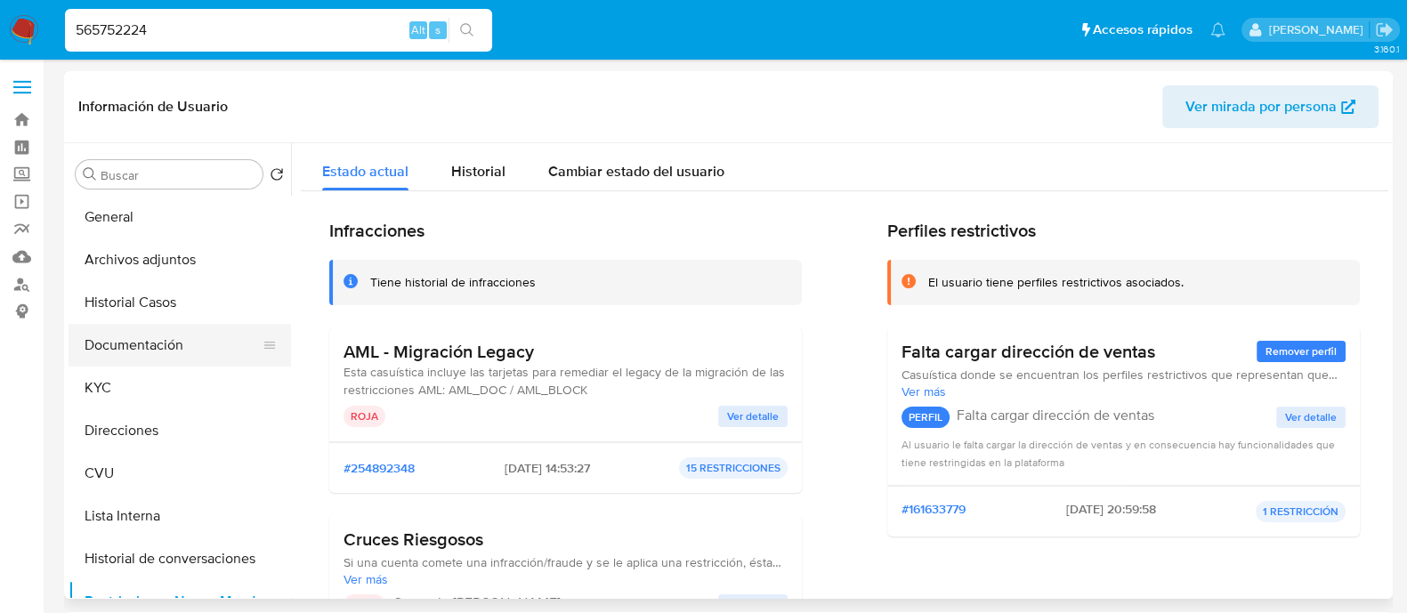
click at [150, 349] on button "Documentación" at bounding box center [173, 345] width 208 height 43
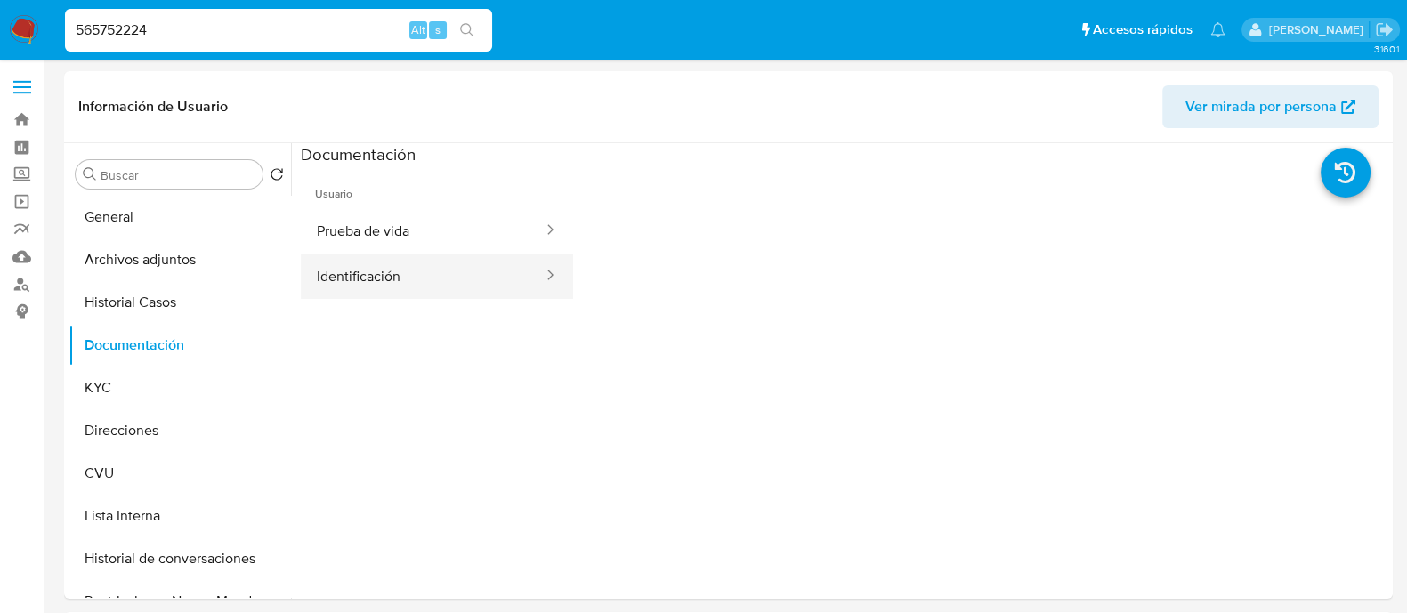
click at [383, 290] on button "Identificación" at bounding box center [423, 276] width 244 height 45
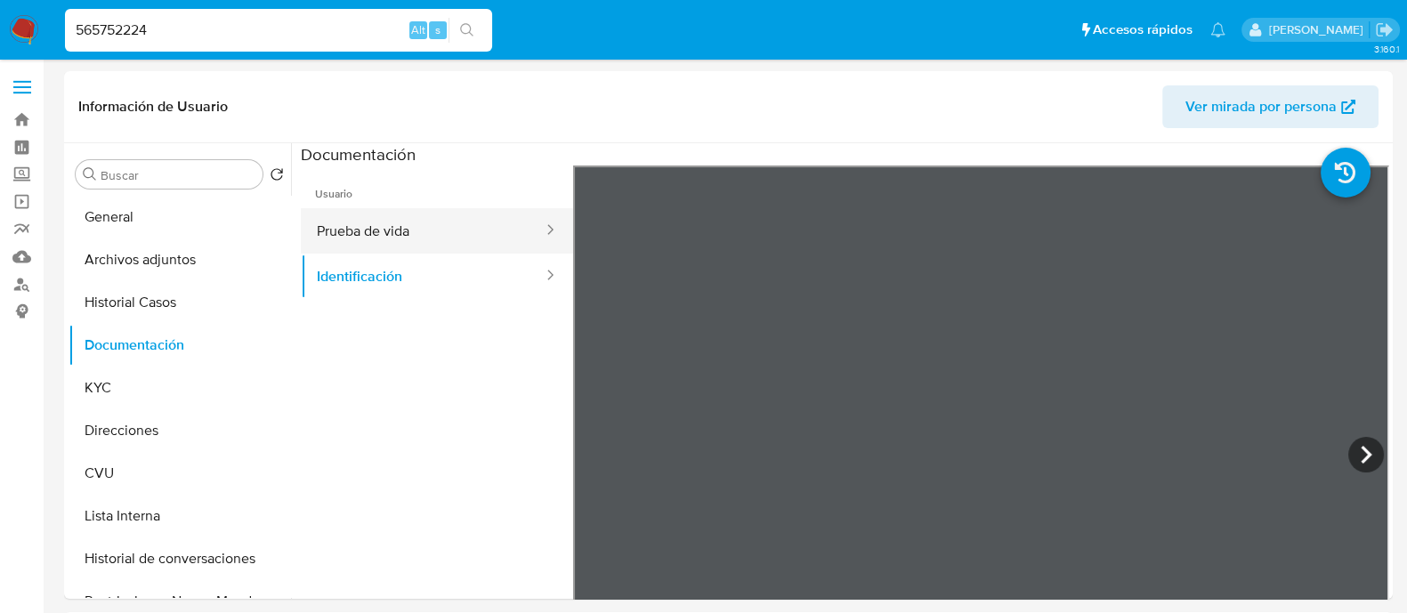
click at [462, 221] on button "Prueba de vida" at bounding box center [423, 230] width 244 height 45
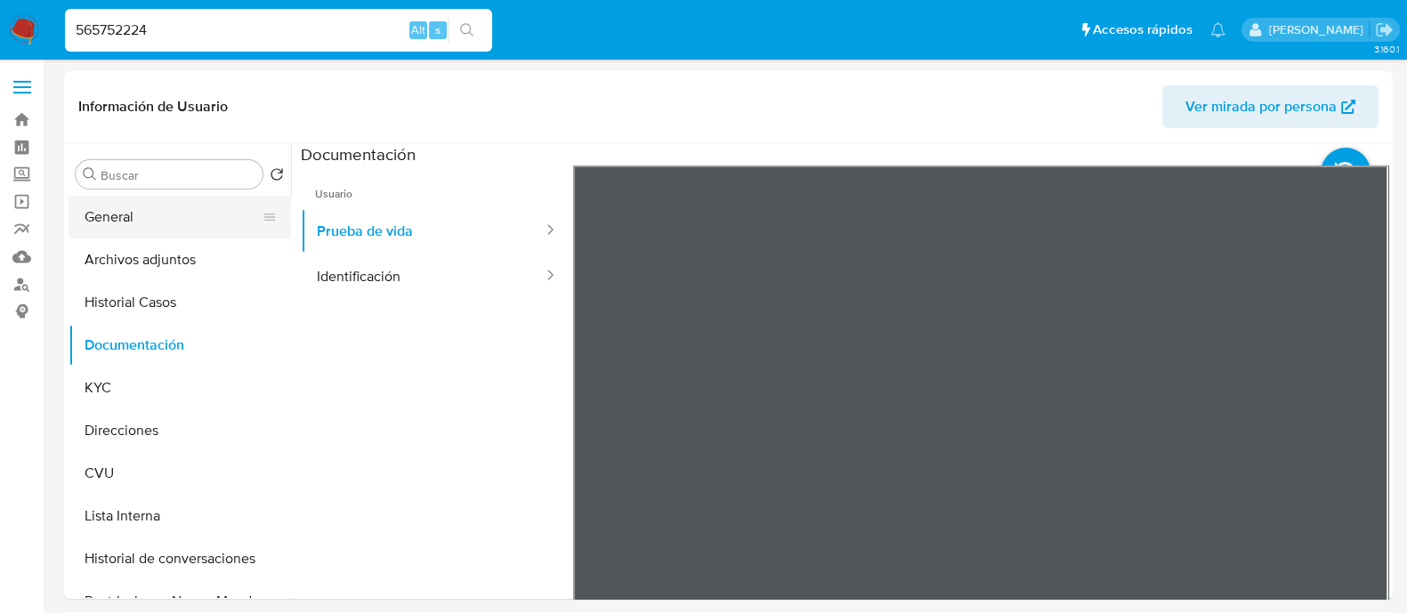
click at [121, 207] on button "General" at bounding box center [173, 217] width 208 height 43
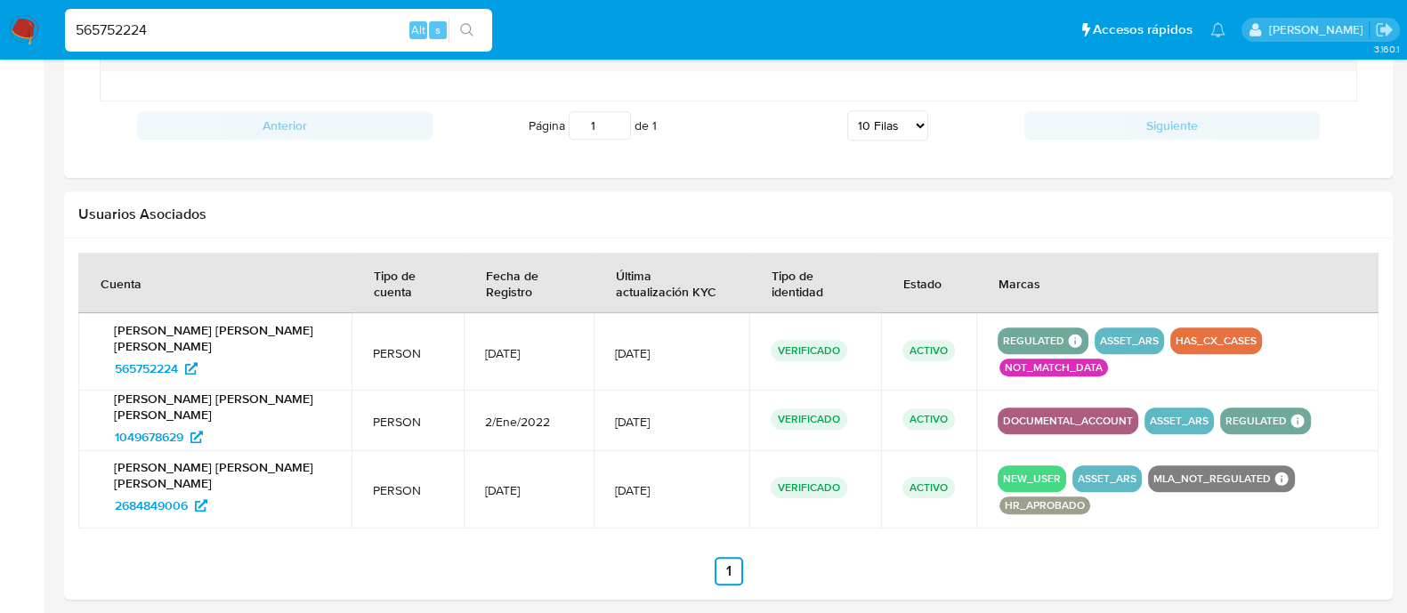
scroll to position [1668, 0]
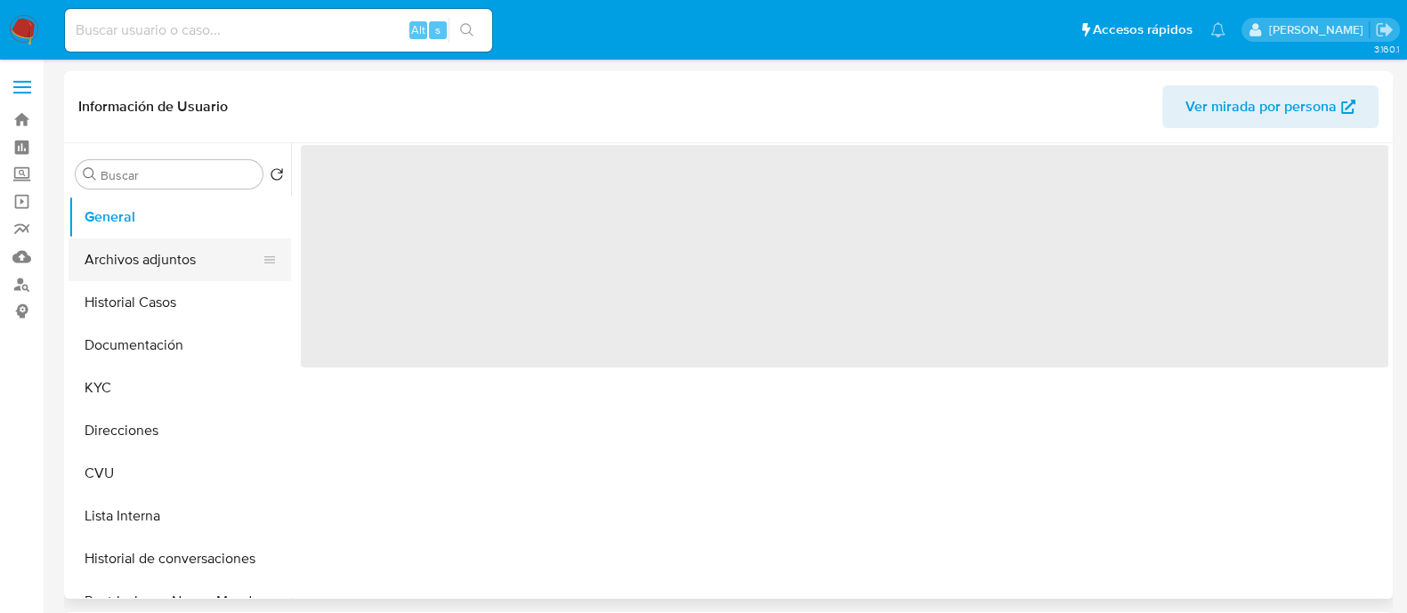
click at [169, 271] on button "Archivos adjuntos" at bounding box center [173, 260] width 208 height 43
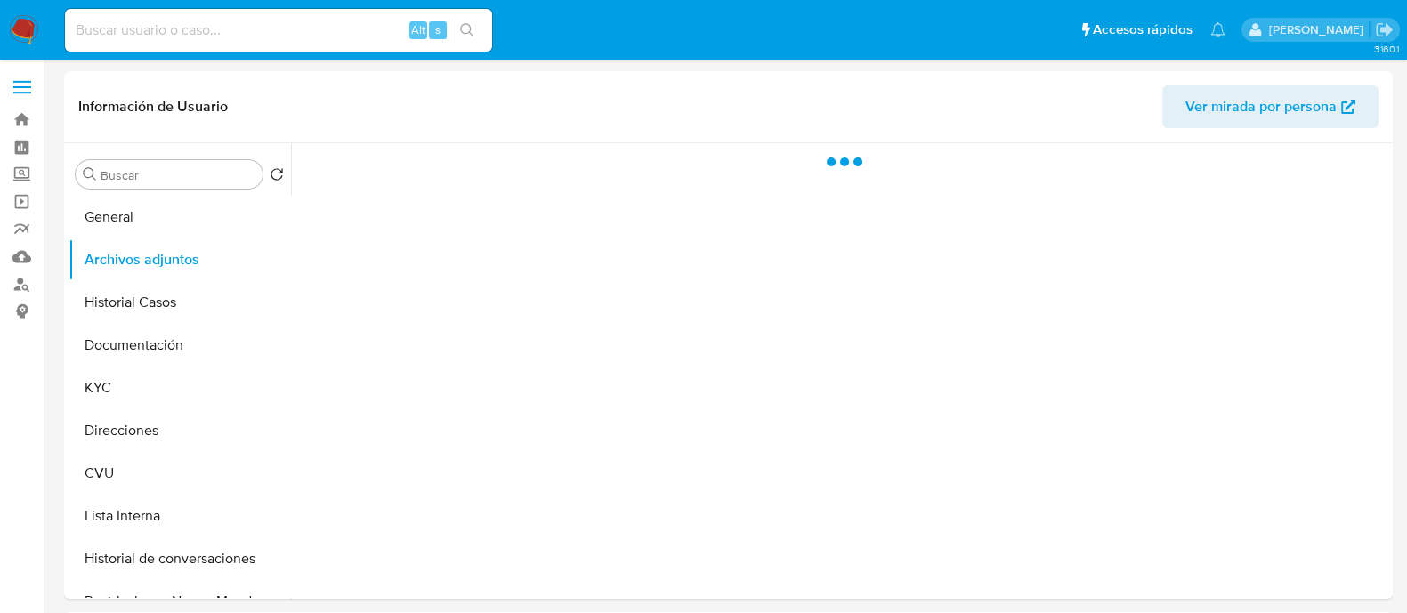
select select "10"
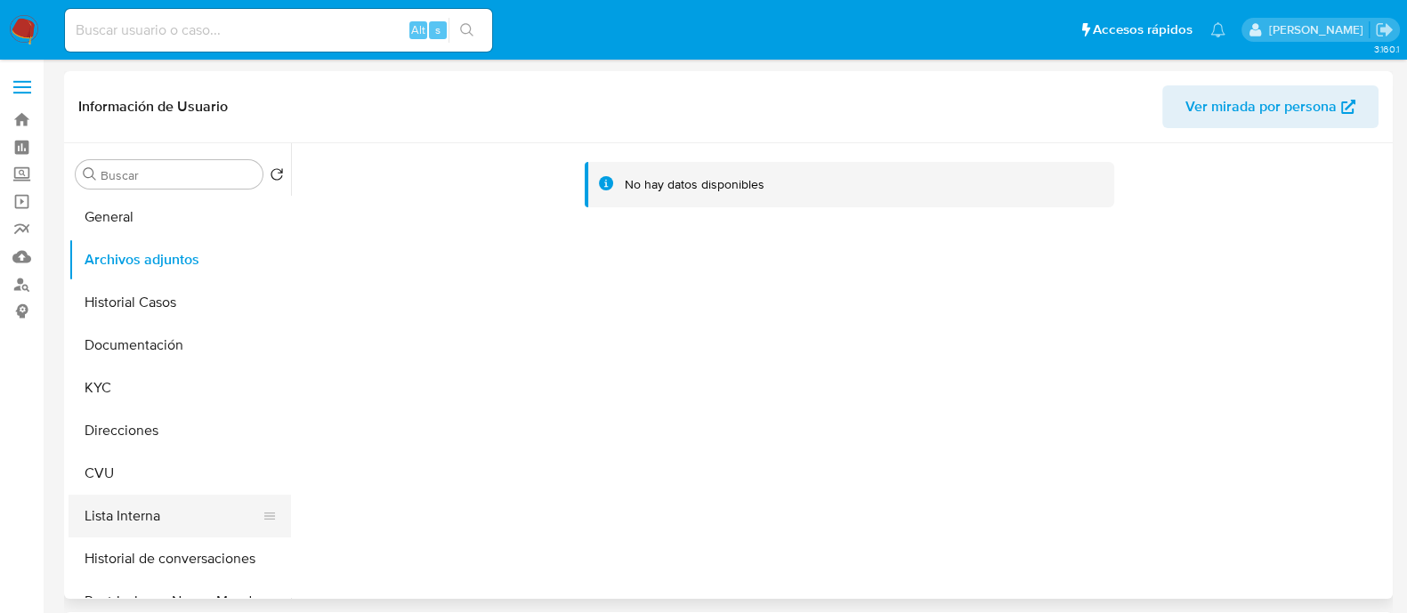
click at [132, 527] on button "Lista Interna" at bounding box center [173, 516] width 208 height 43
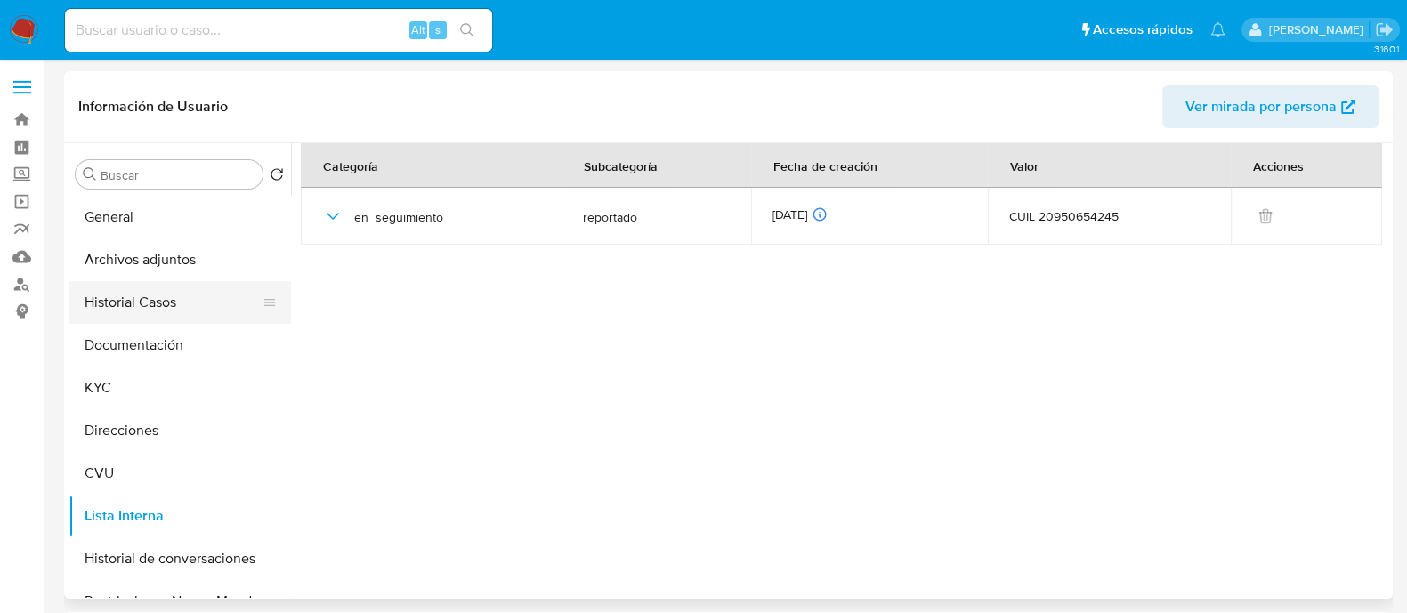
click at [169, 298] on button "Historial Casos" at bounding box center [173, 302] width 208 height 43
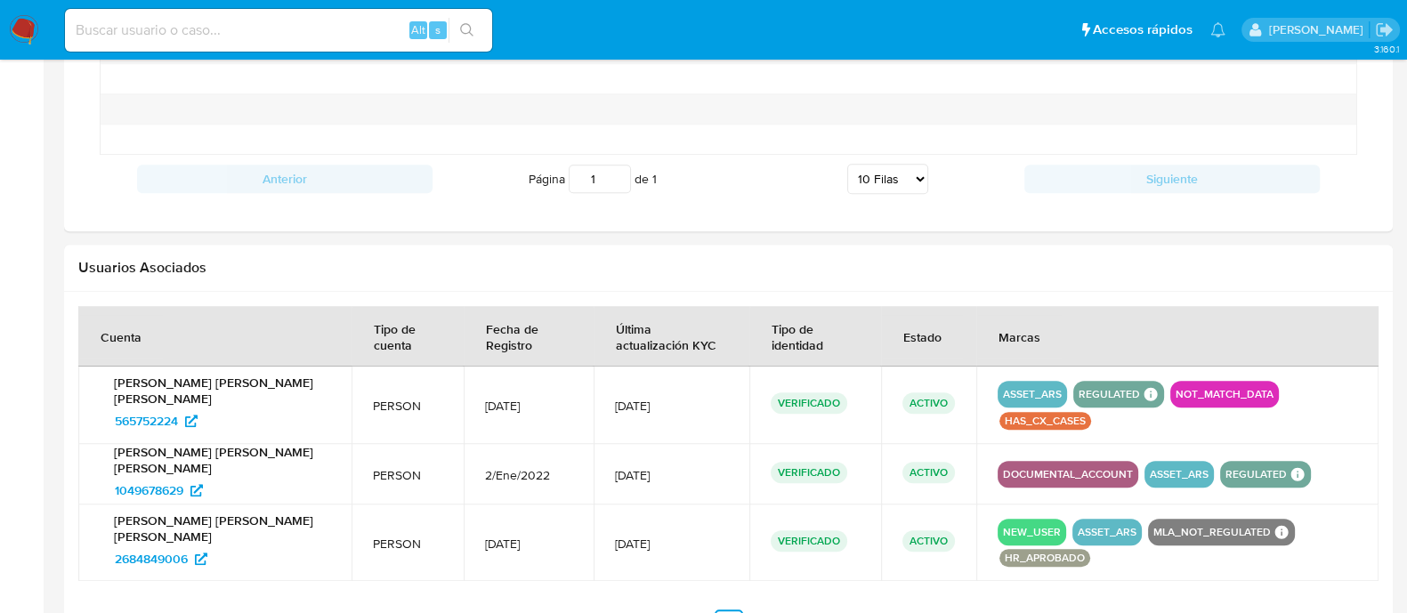
scroll to position [1567, 0]
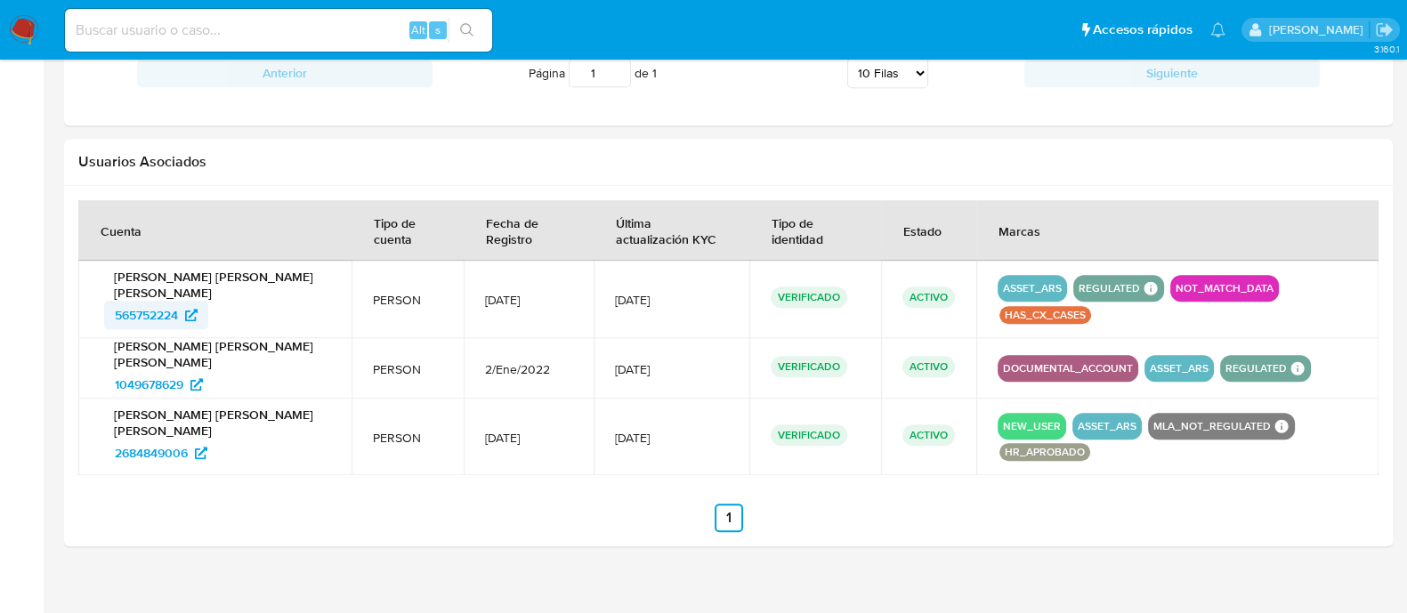
click at [163, 301] on span "565752224" at bounding box center [146, 315] width 63 height 28
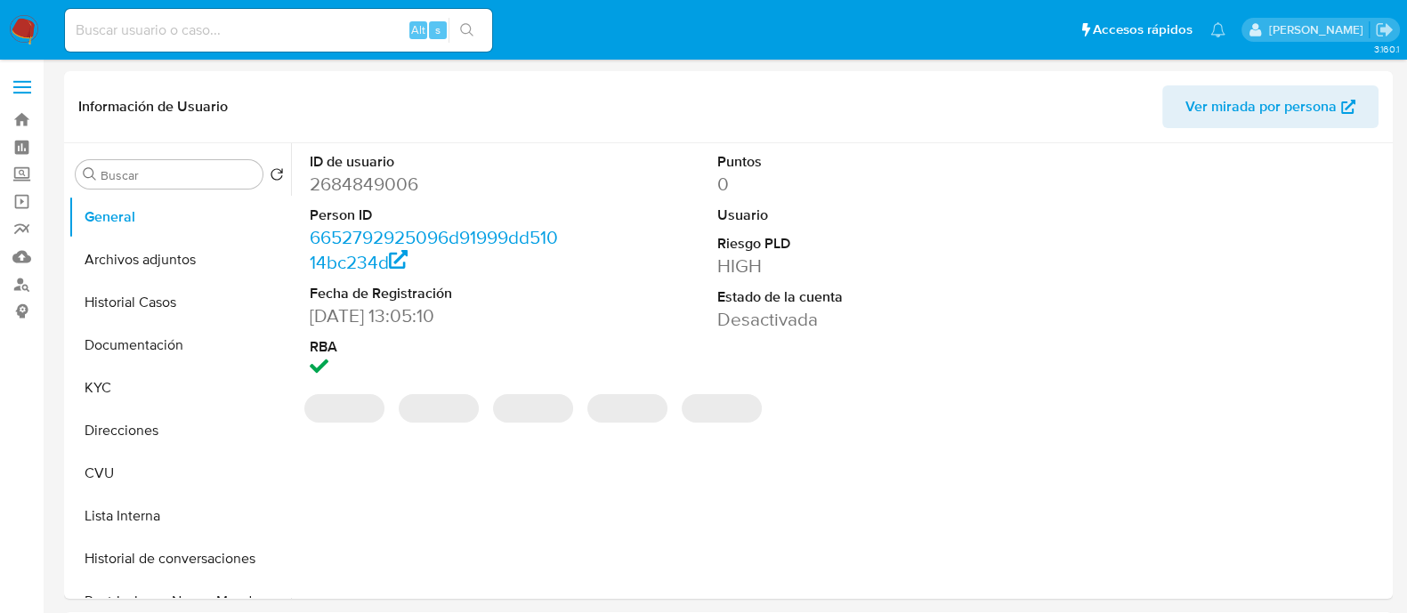
select select "10"
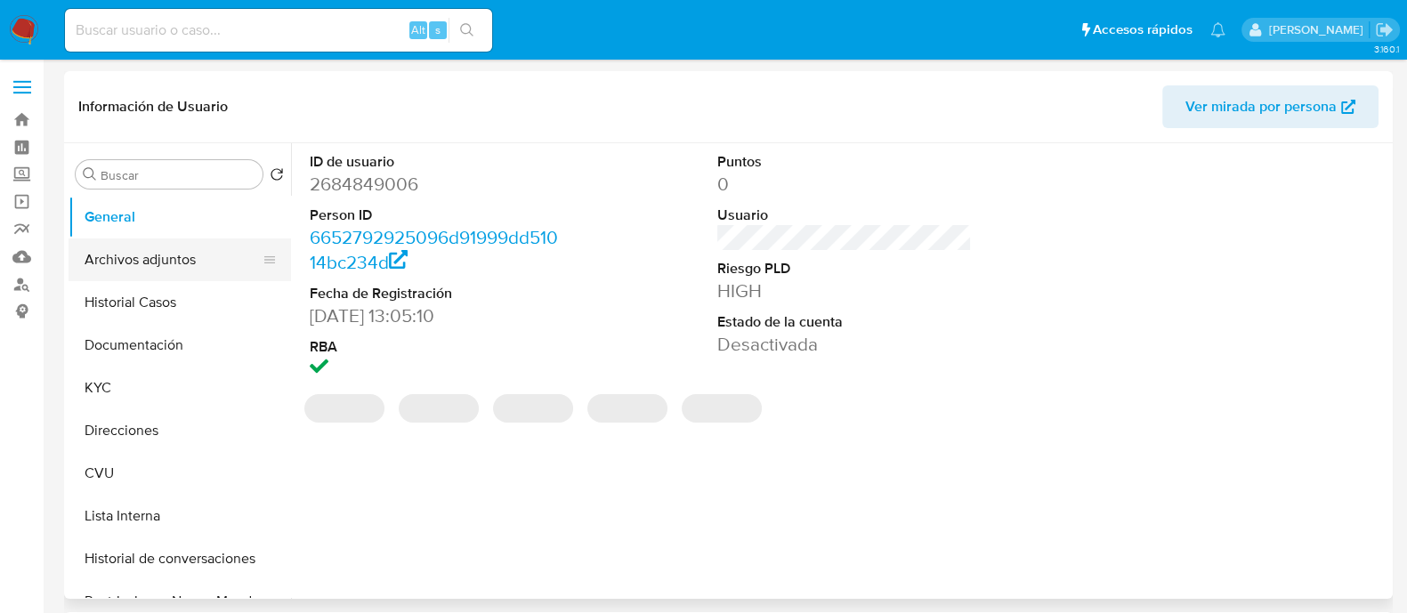
click at [187, 244] on button "Archivos adjuntos" at bounding box center [173, 260] width 208 height 43
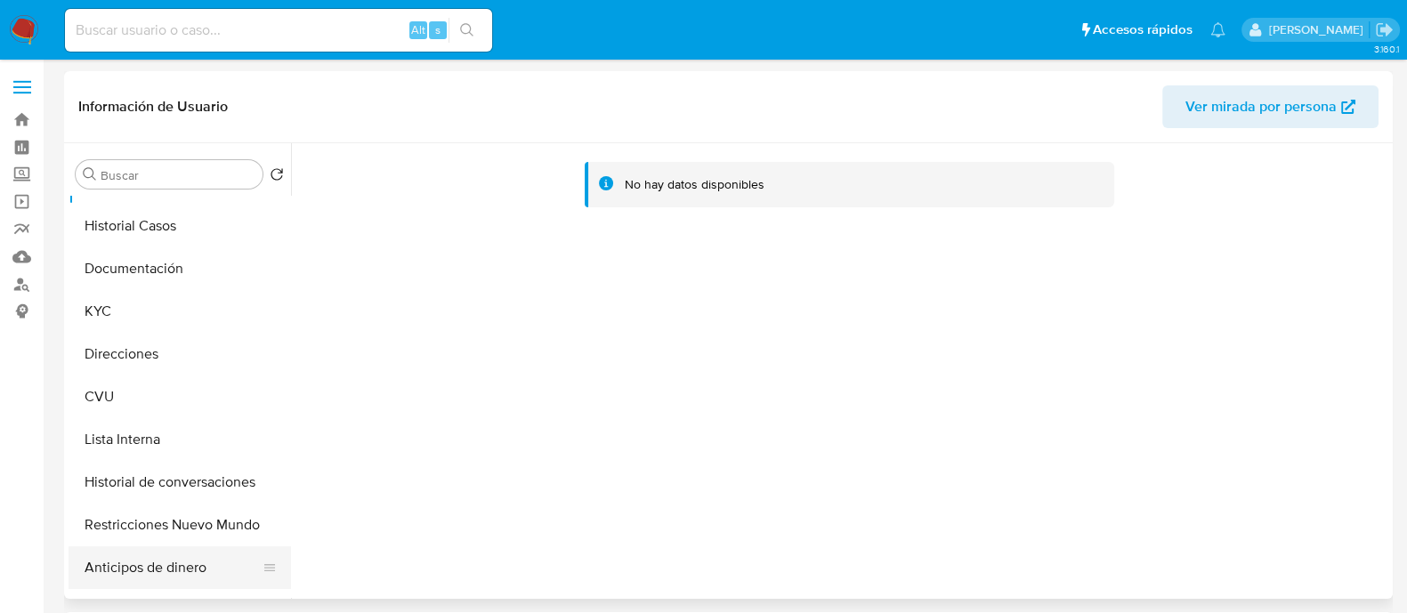
scroll to position [110, 0]
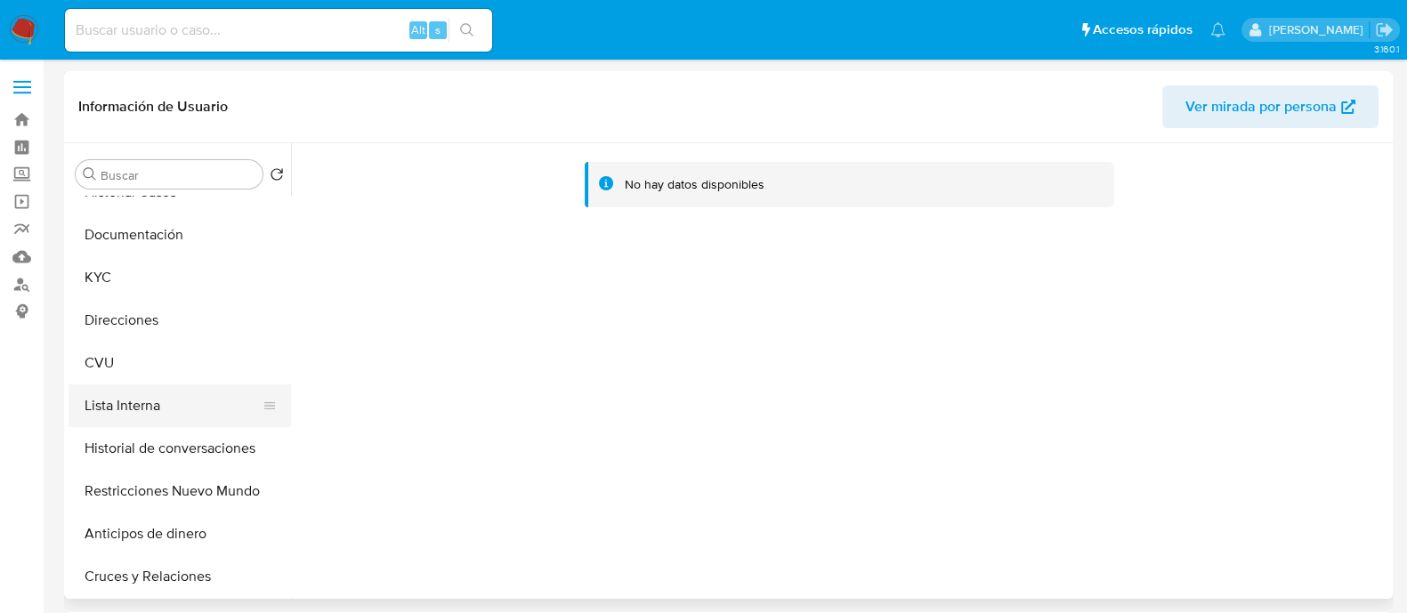
click at [150, 398] on button "Lista Interna" at bounding box center [173, 406] width 208 height 43
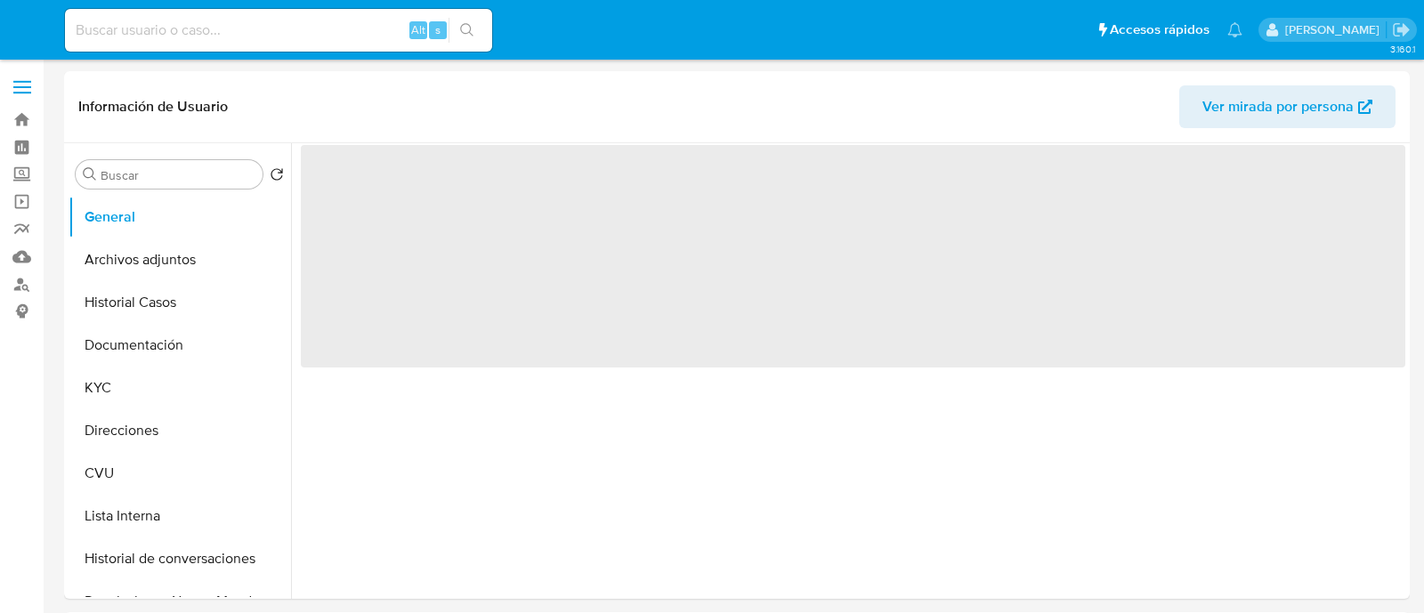
select select "10"
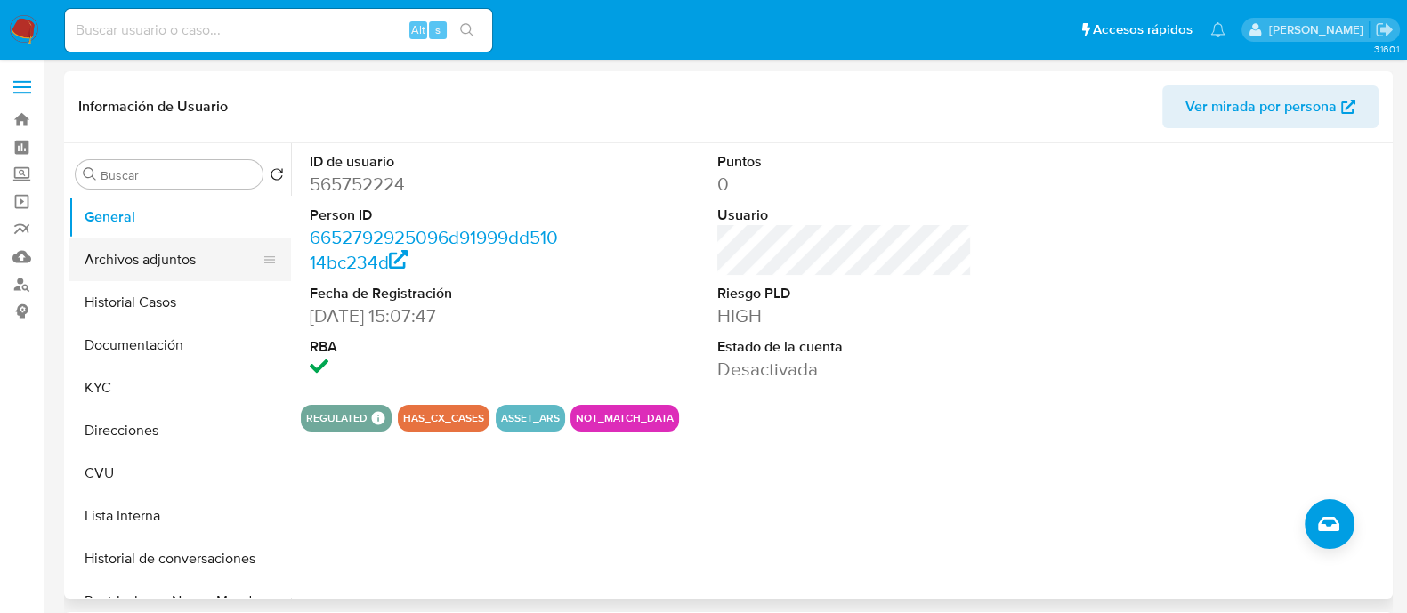
click at [170, 244] on button "Archivos adjuntos" at bounding box center [173, 260] width 208 height 43
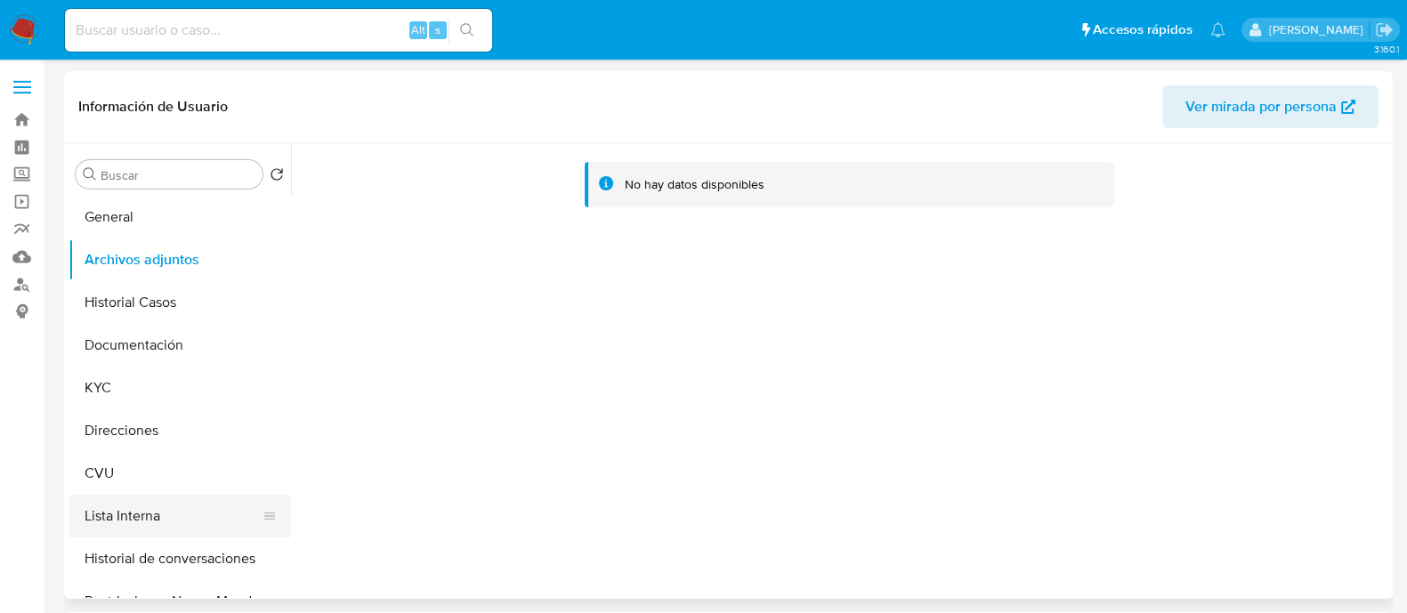
click at [154, 530] on button "Lista Interna" at bounding box center [173, 516] width 208 height 43
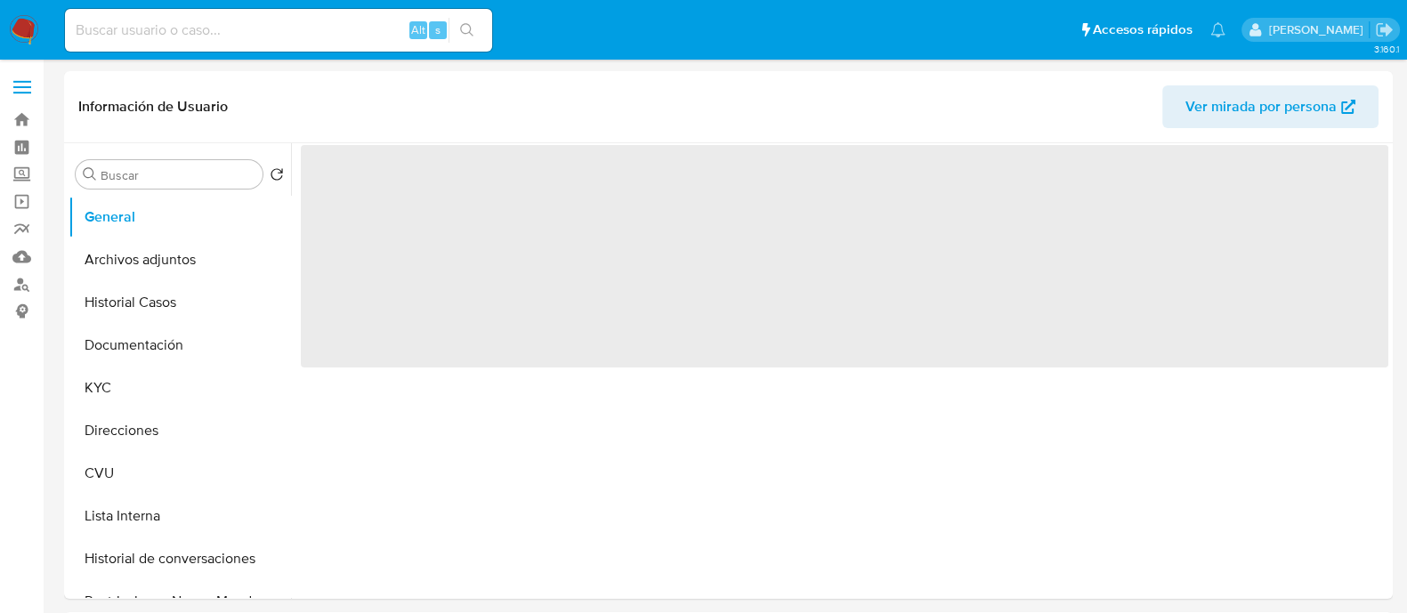
select select "10"
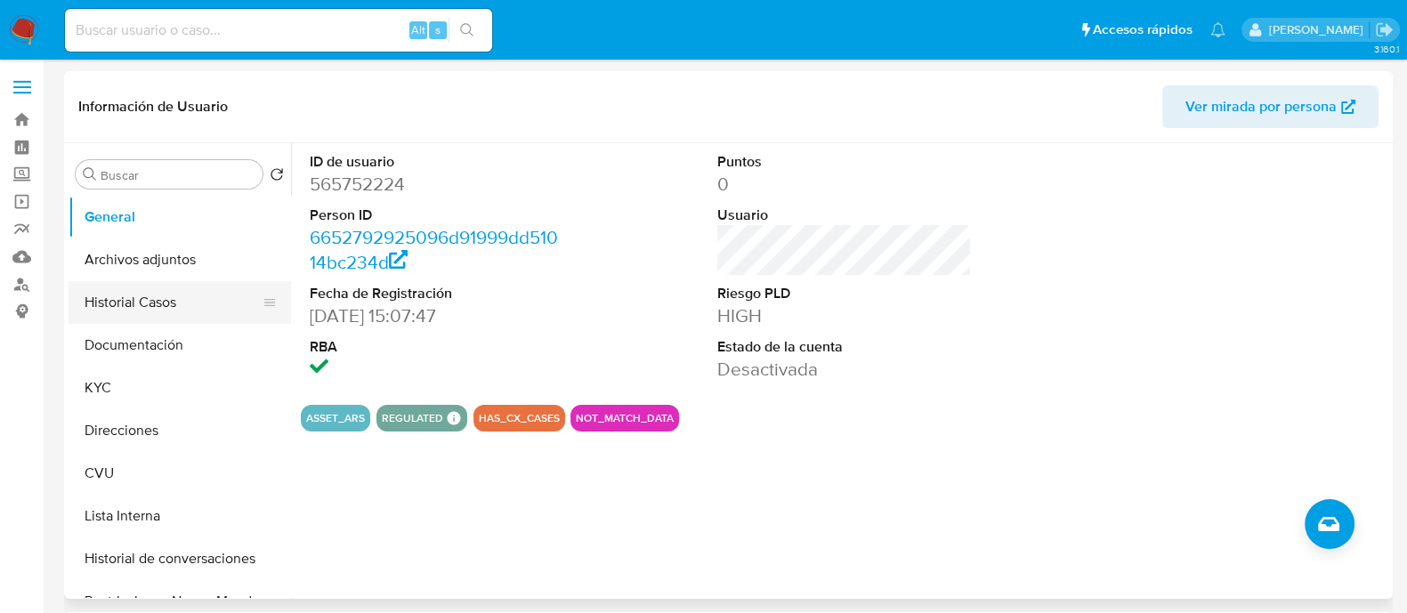
click at [171, 309] on button "Historial Casos" at bounding box center [173, 302] width 208 height 43
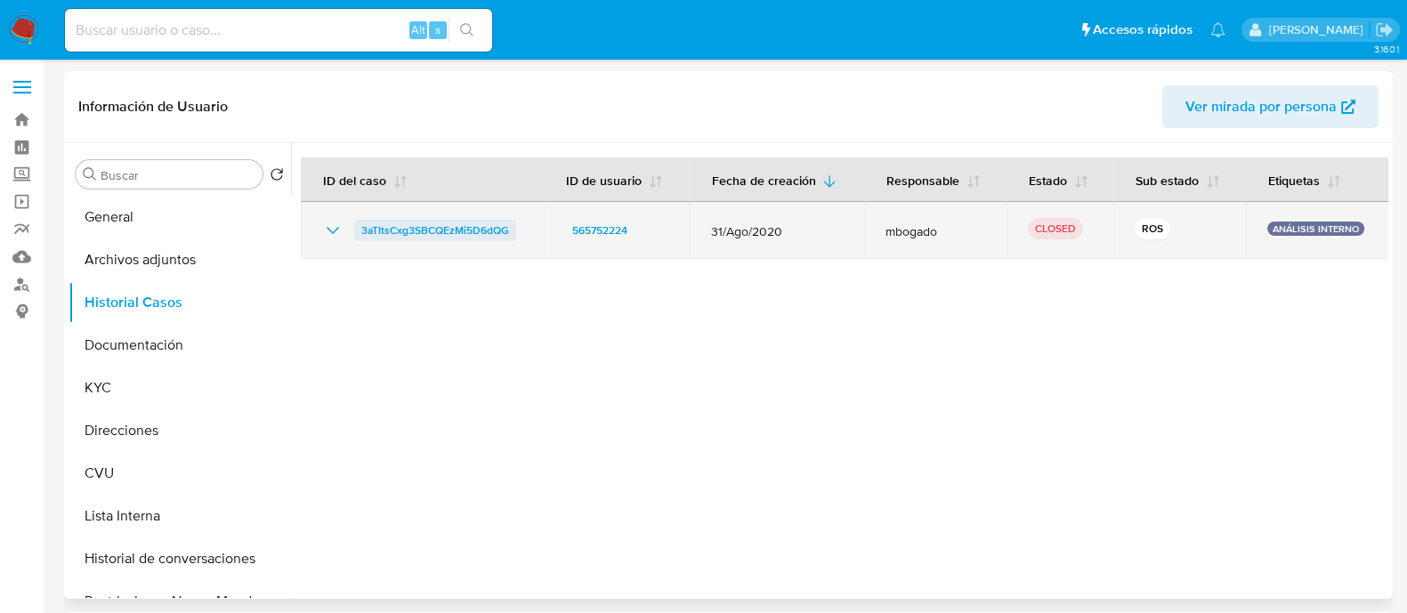
click at [476, 234] on span "3aTItsCxg3SBCQEzMi5D6dQG" at bounding box center [435, 230] width 148 height 21
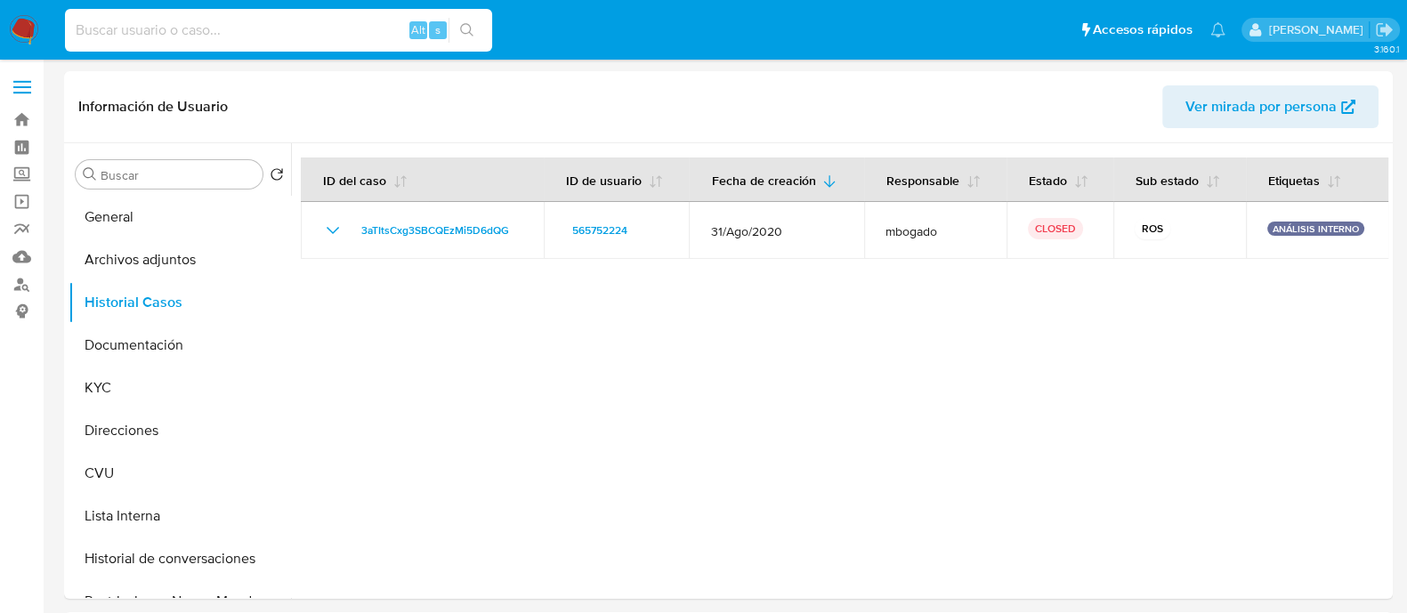
click at [164, 28] on input at bounding box center [278, 30] width 427 height 23
paste input "1250926970"
type input "1250926970"
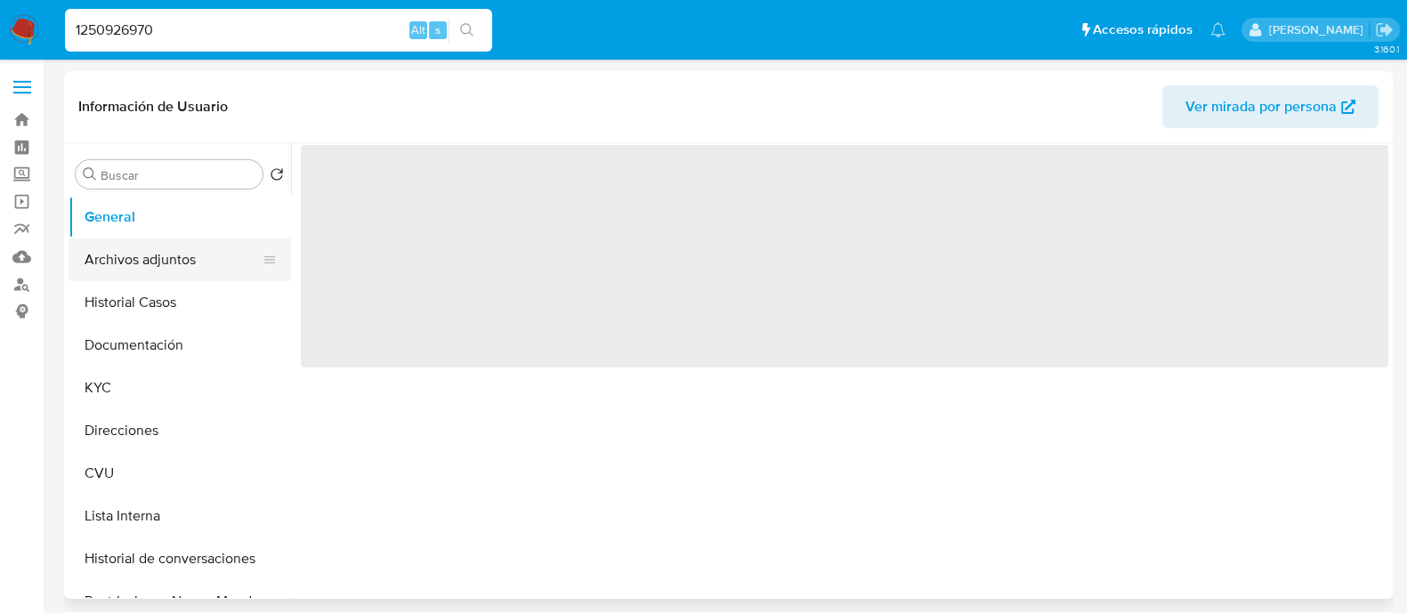
click at [168, 247] on button "Archivos adjuntos" at bounding box center [173, 260] width 208 height 43
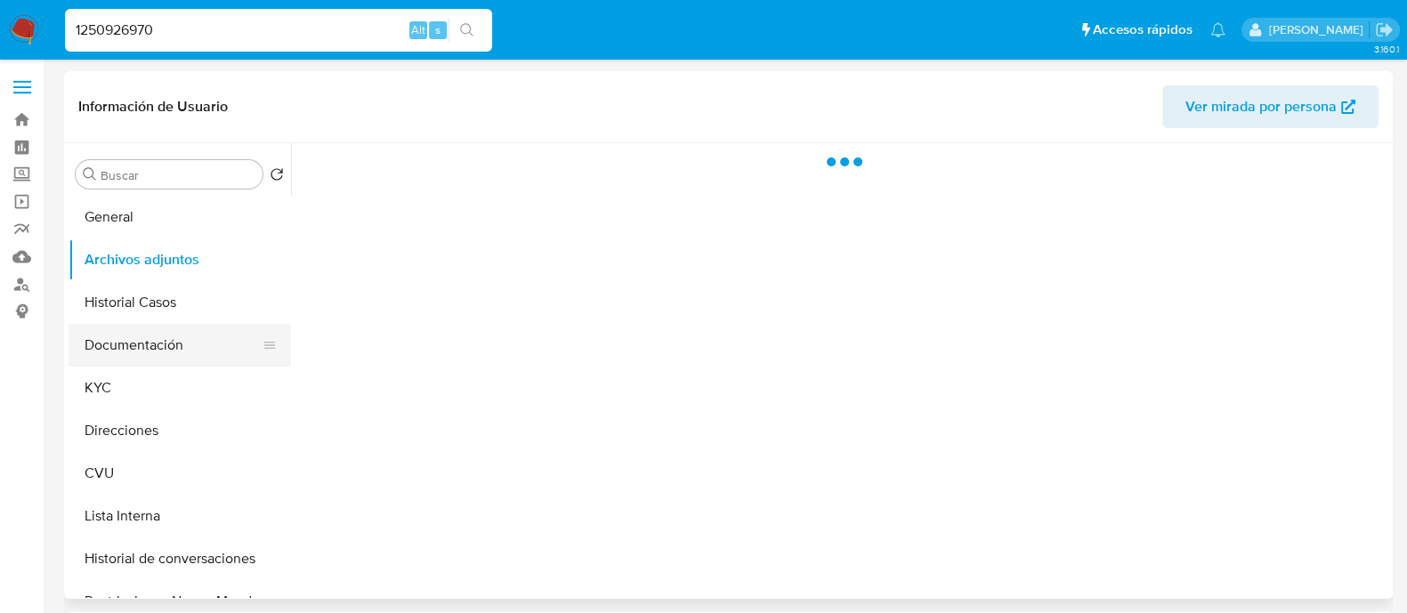
select select "10"
click at [147, 338] on button "Documentación" at bounding box center [173, 345] width 208 height 43
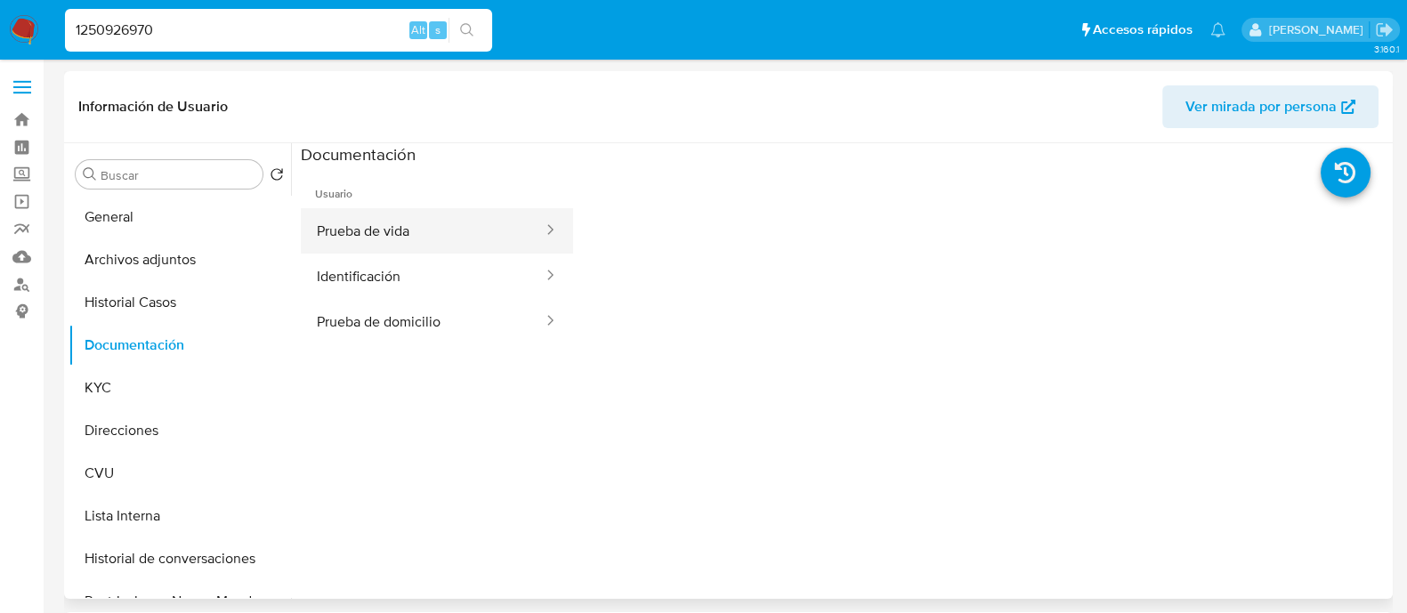
click at [404, 223] on button "Prueba de vida" at bounding box center [423, 230] width 244 height 45
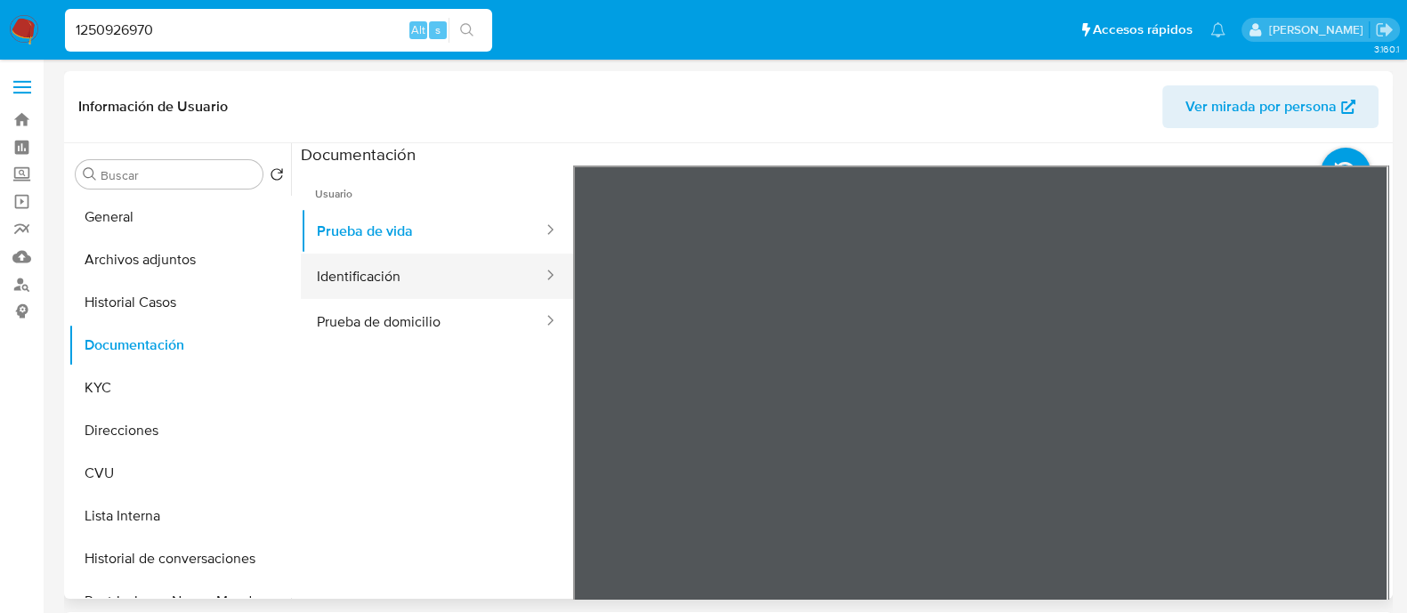
click at [344, 267] on button "Identificación" at bounding box center [423, 276] width 244 height 45
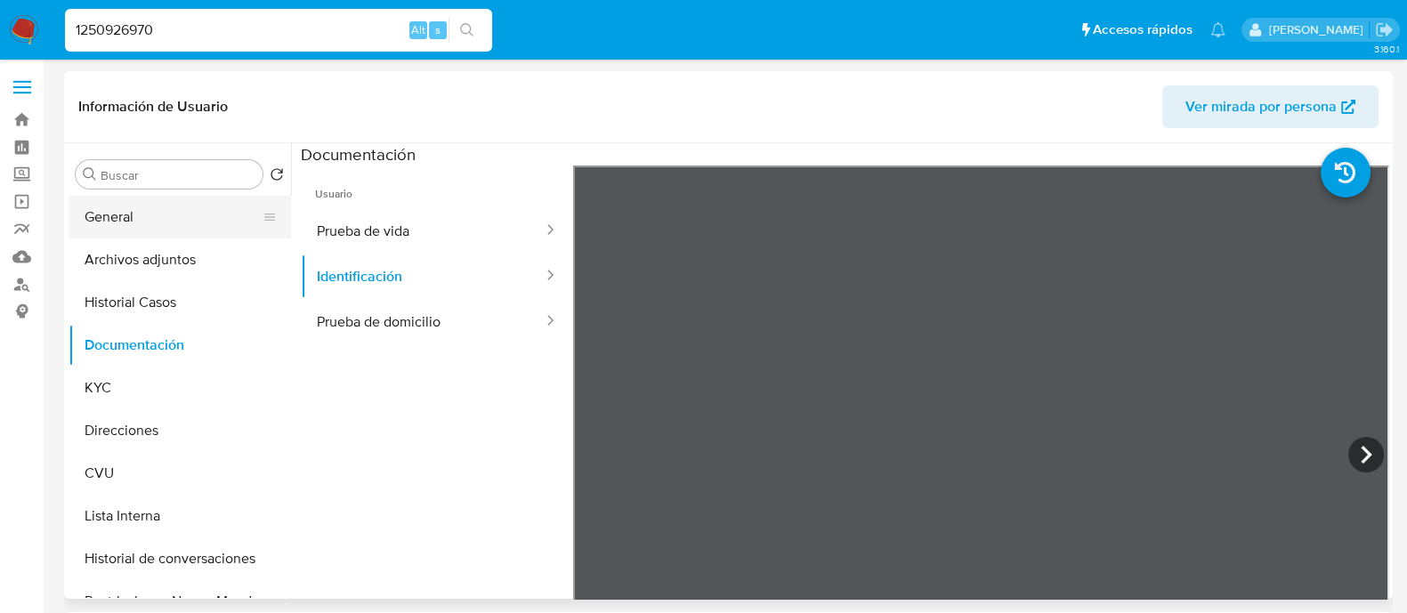
click at [201, 220] on button "General" at bounding box center [173, 217] width 208 height 43
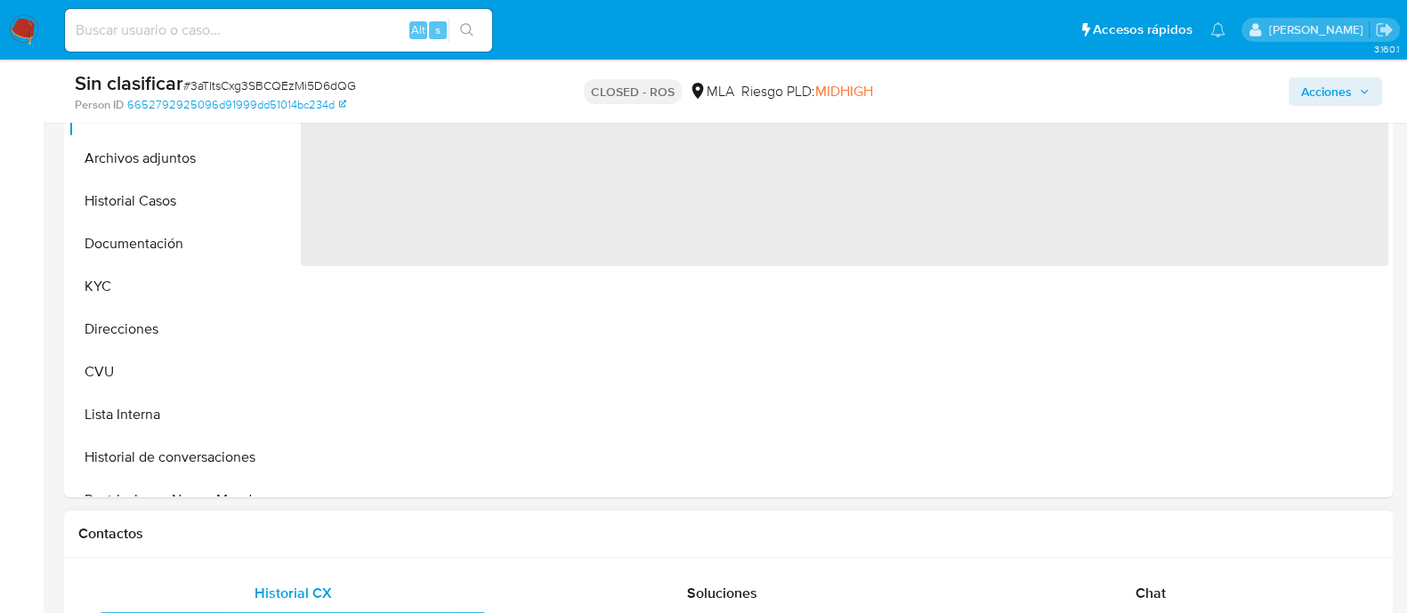
select select "10"
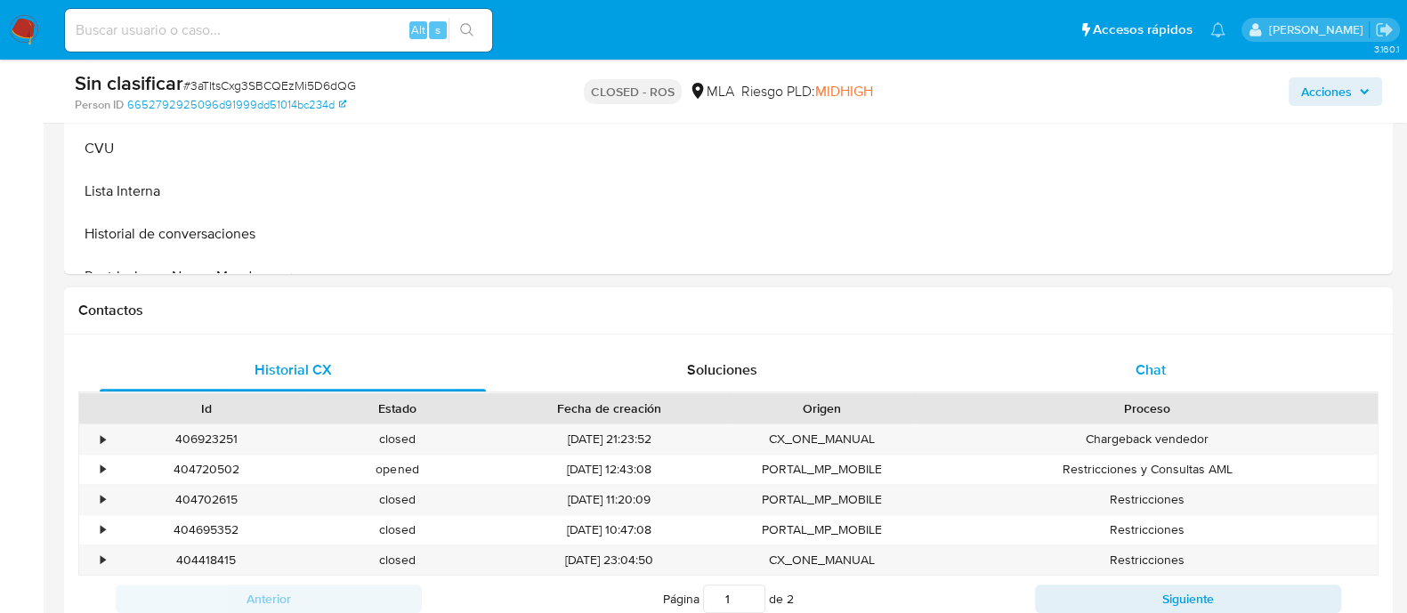
click at [1078, 360] on div "Chat" at bounding box center [1151, 370] width 386 height 43
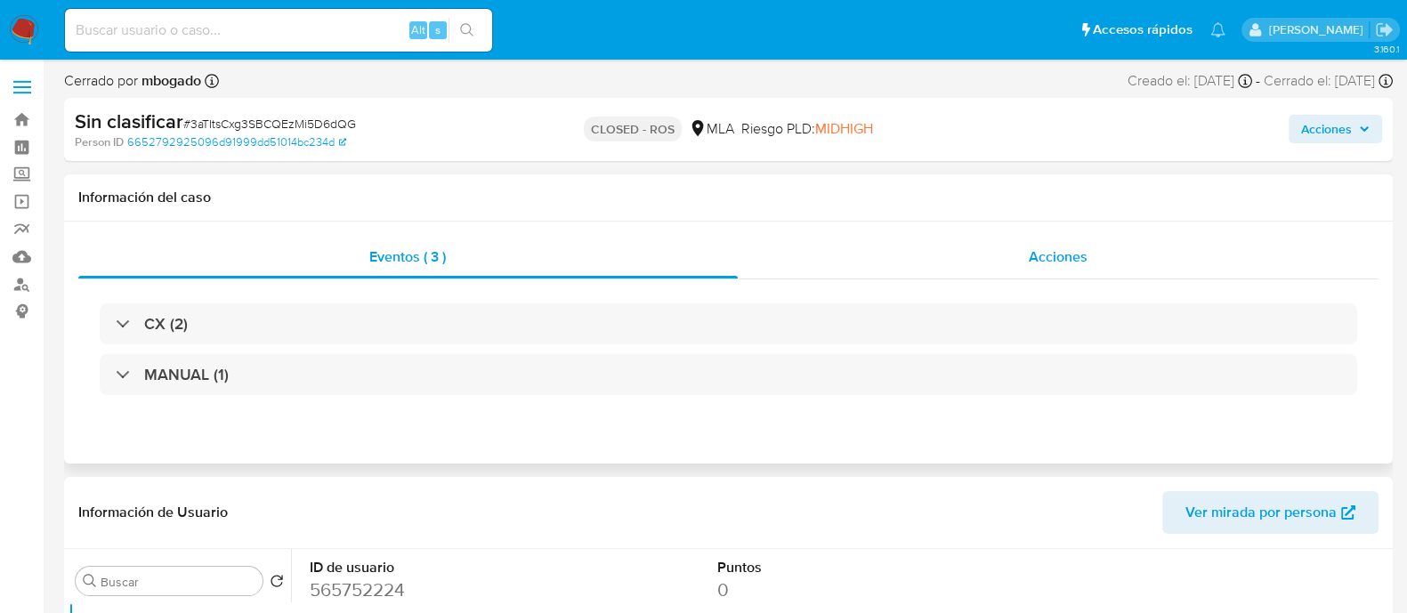
click at [1064, 257] on span "Acciones" at bounding box center [1058, 257] width 59 height 20
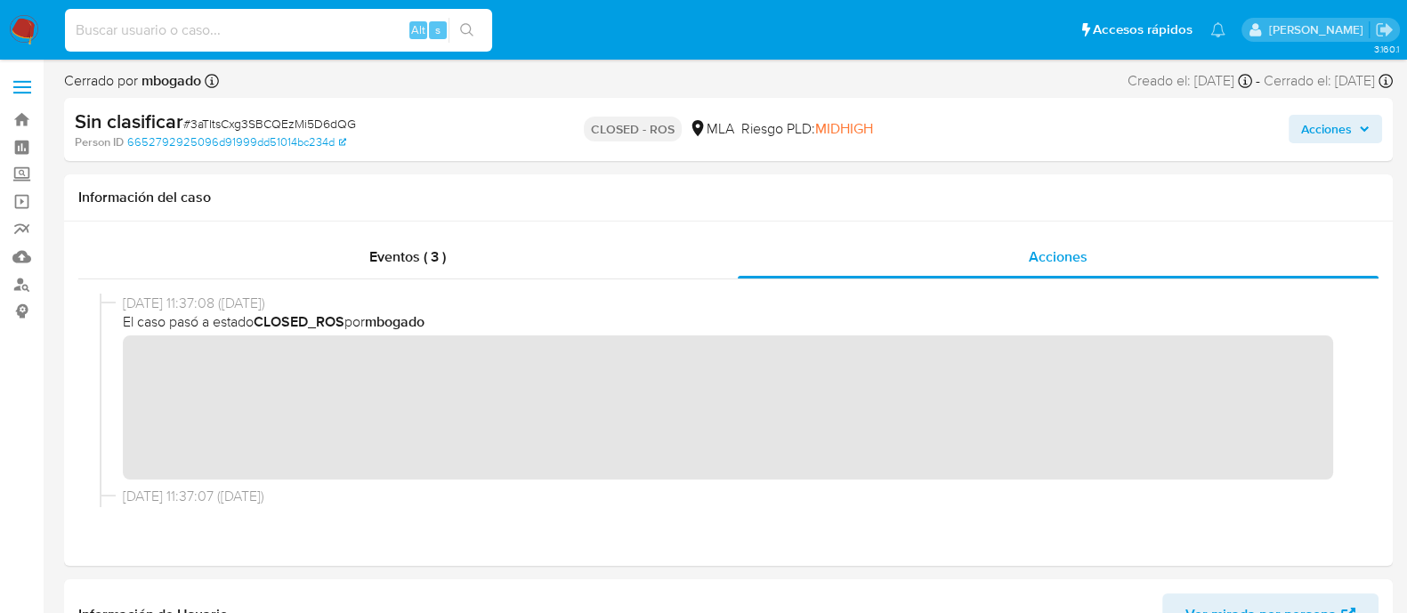
click at [320, 23] on input at bounding box center [278, 30] width 427 height 23
paste input "81139402"
type input "81139402"
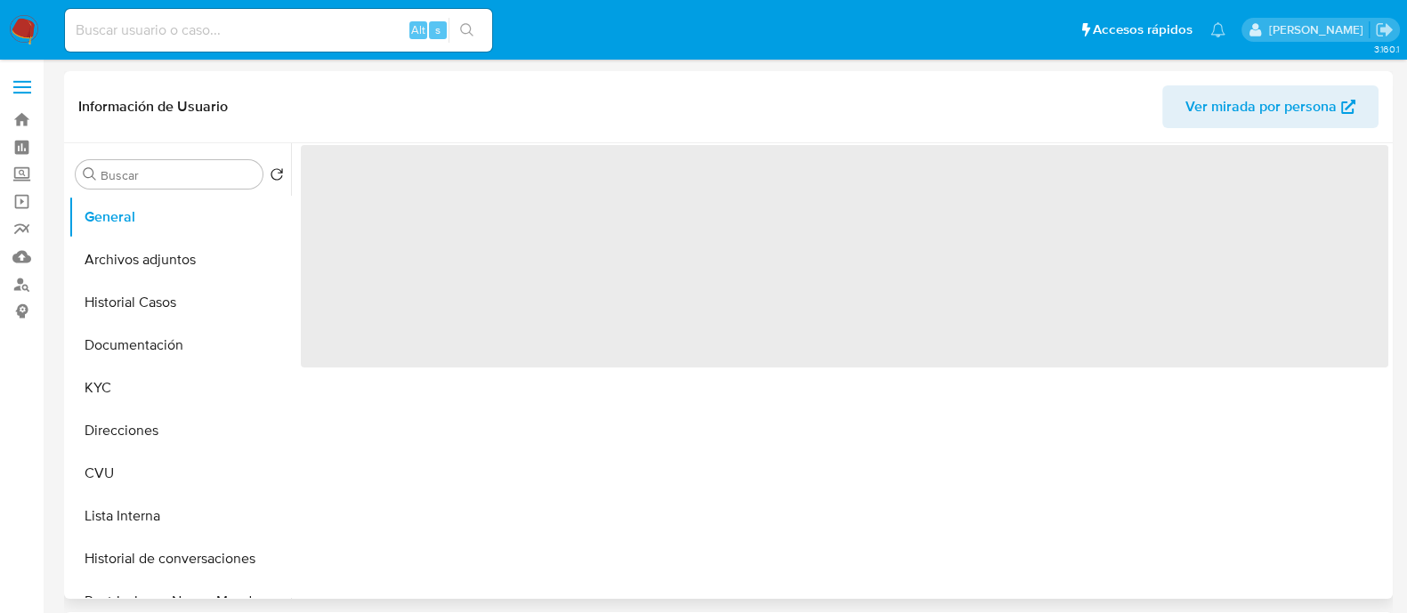
select select "10"
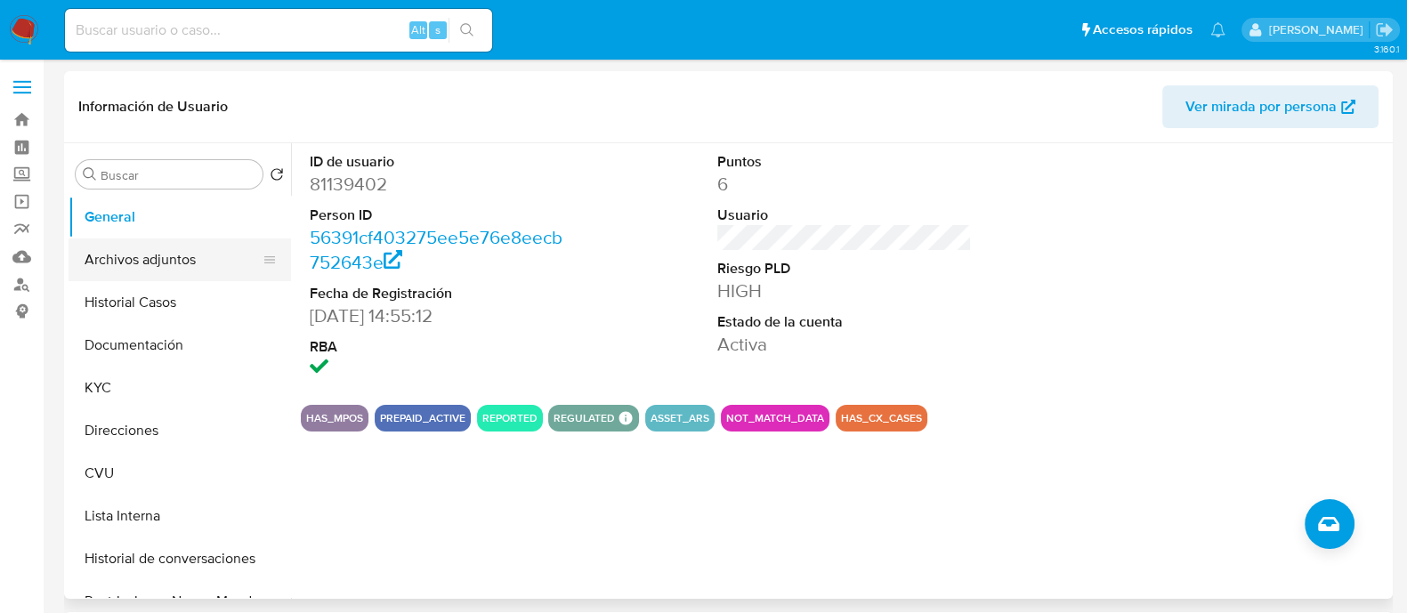
click at [182, 258] on button "Archivos adjuntos" at bounding box center [173, 260] width 208 height 43
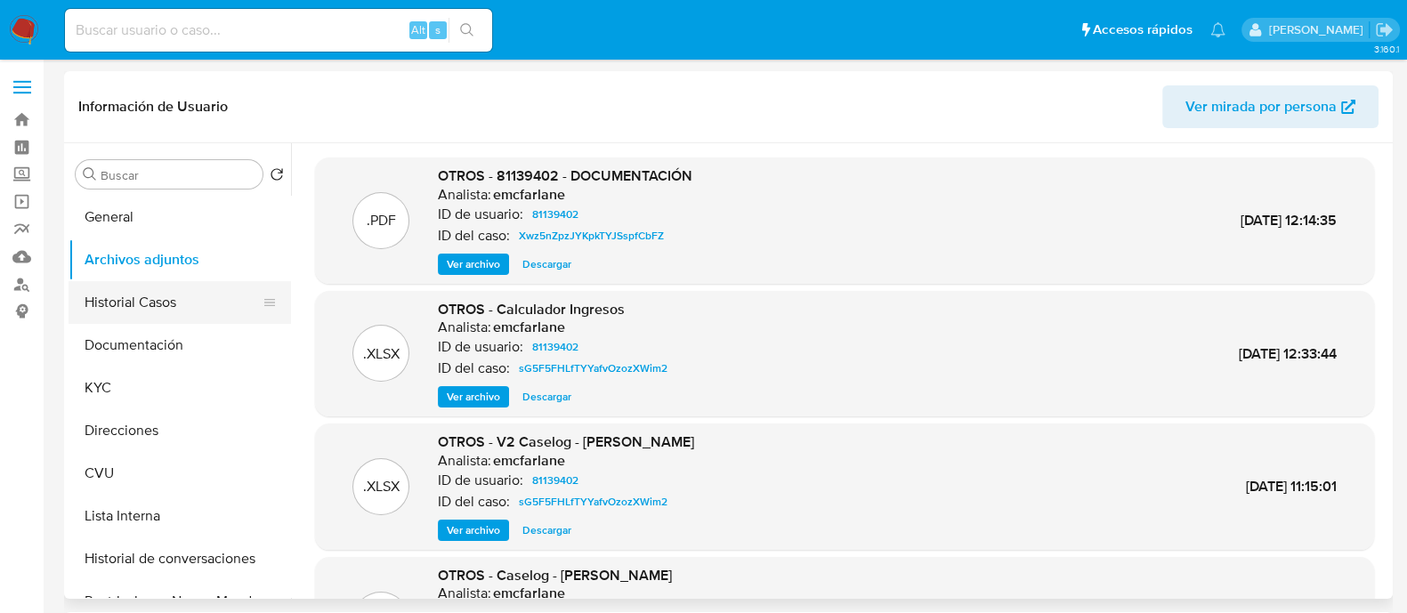
click at [166, 296] on button "Historial Casos" at bounding box center [173, 302] width 208 height 43
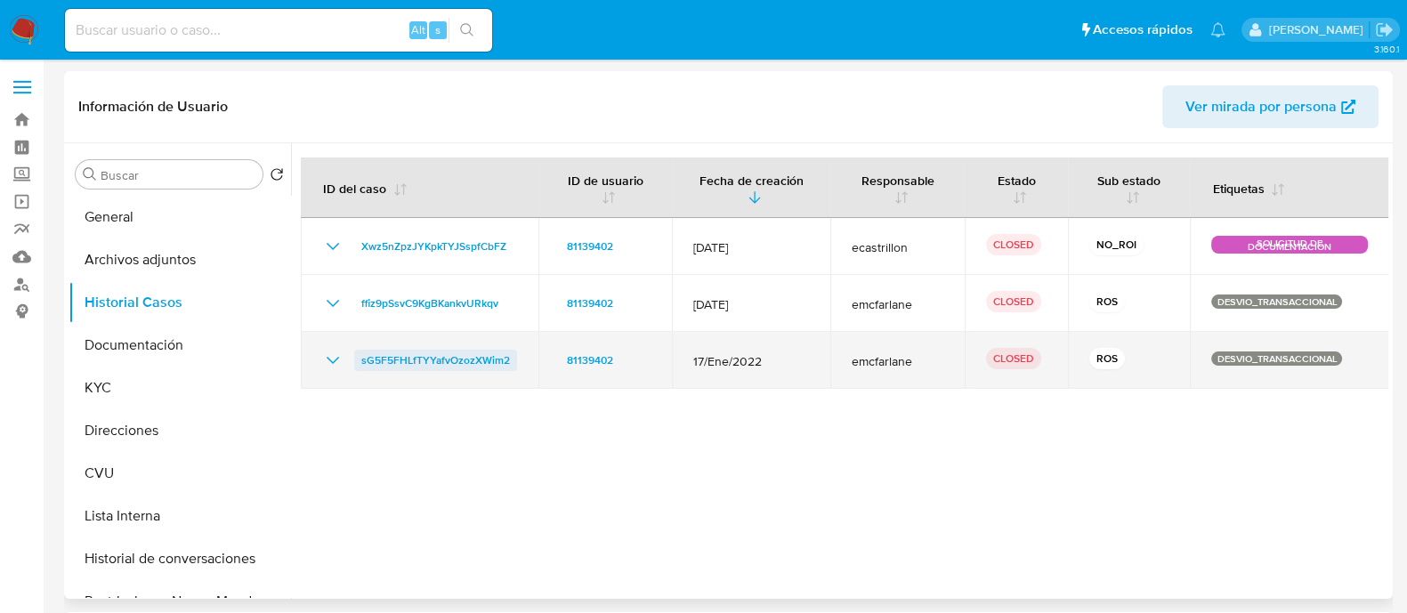
click at [468, 359] on span "sG5F5FHLfTYYafvOzozXWim2" at bounding box center [435, 360] width 149 height 21
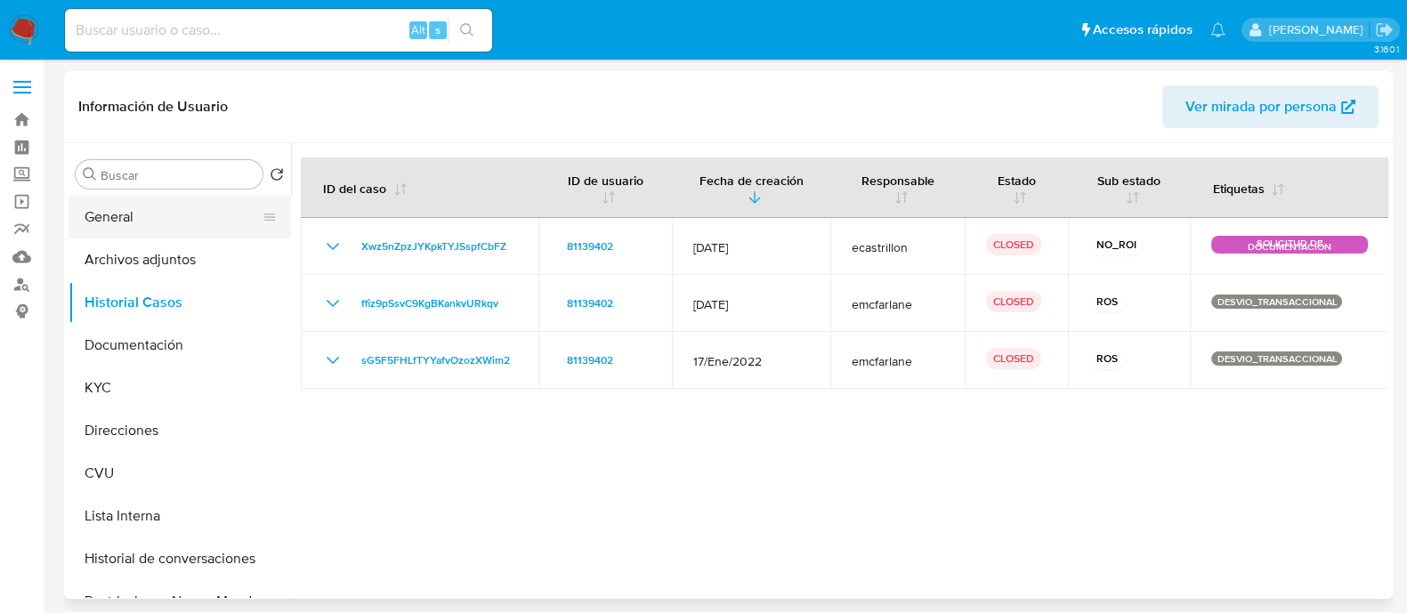
click at [126, 207] on button "General" at bounding box center [173, 217] width 208 height 43
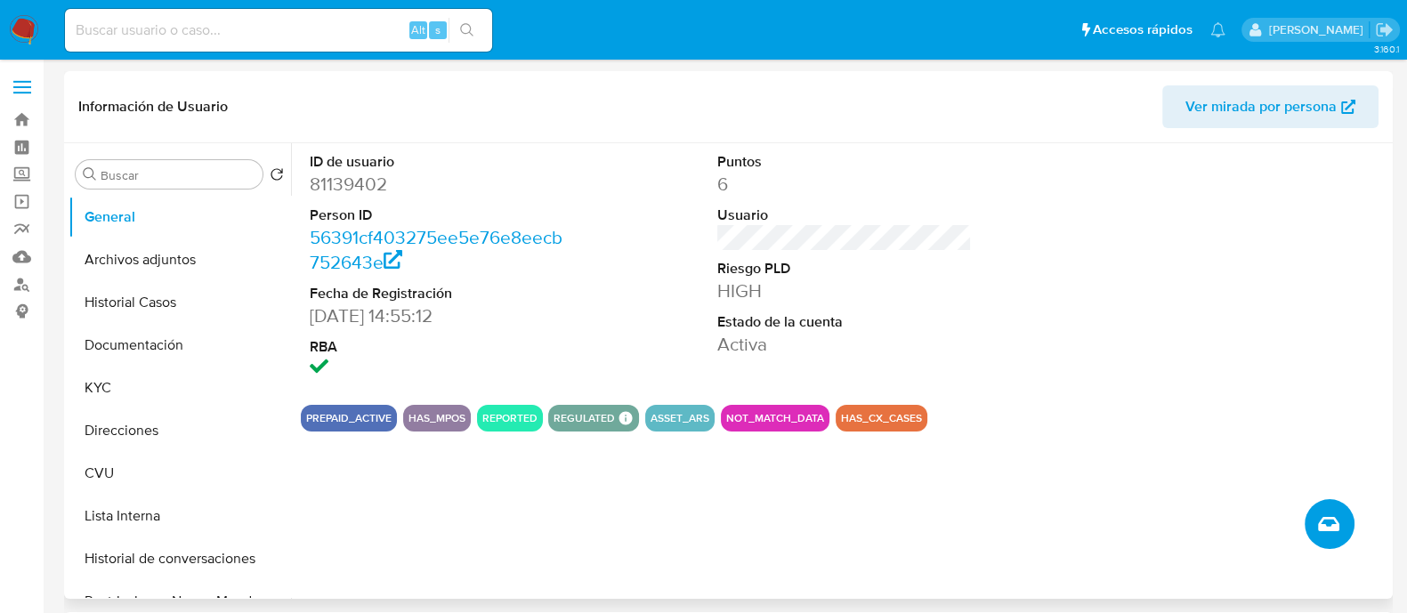
click at [1325, 527] on icon "Crear caso manual" at bounding box center [1328, 524] width 21 height 14
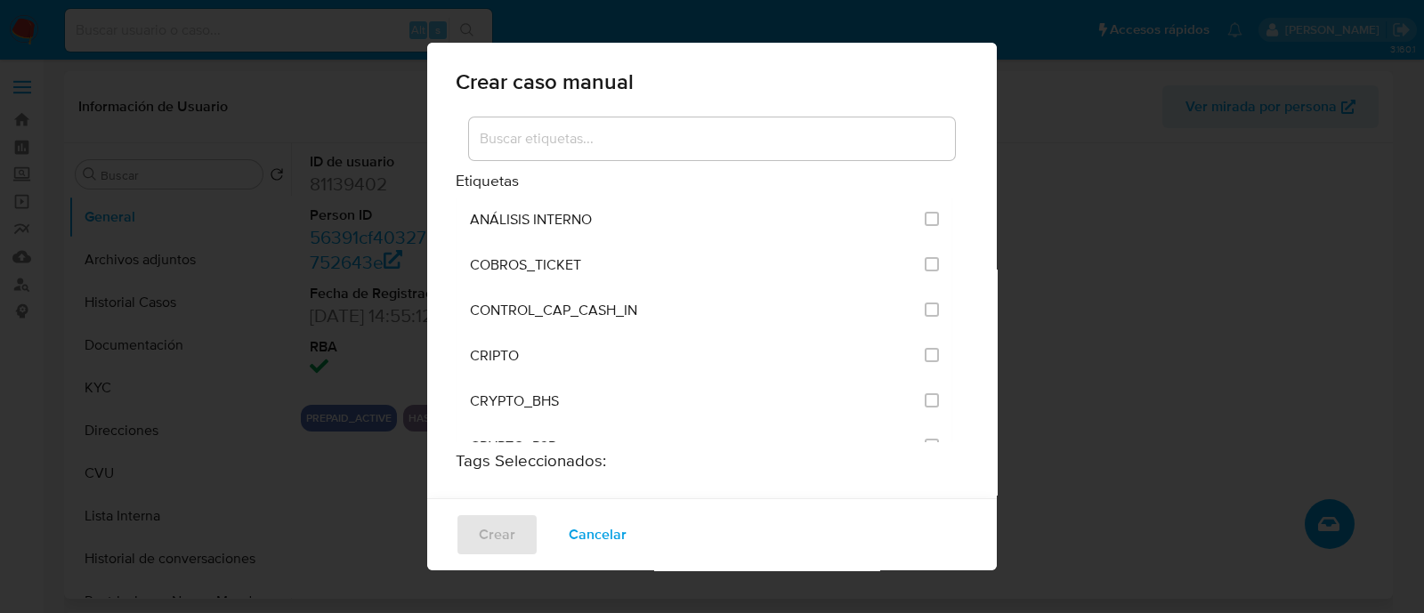
click at [612, 141] on input at bounding box center [712, 138] width 486 height 23
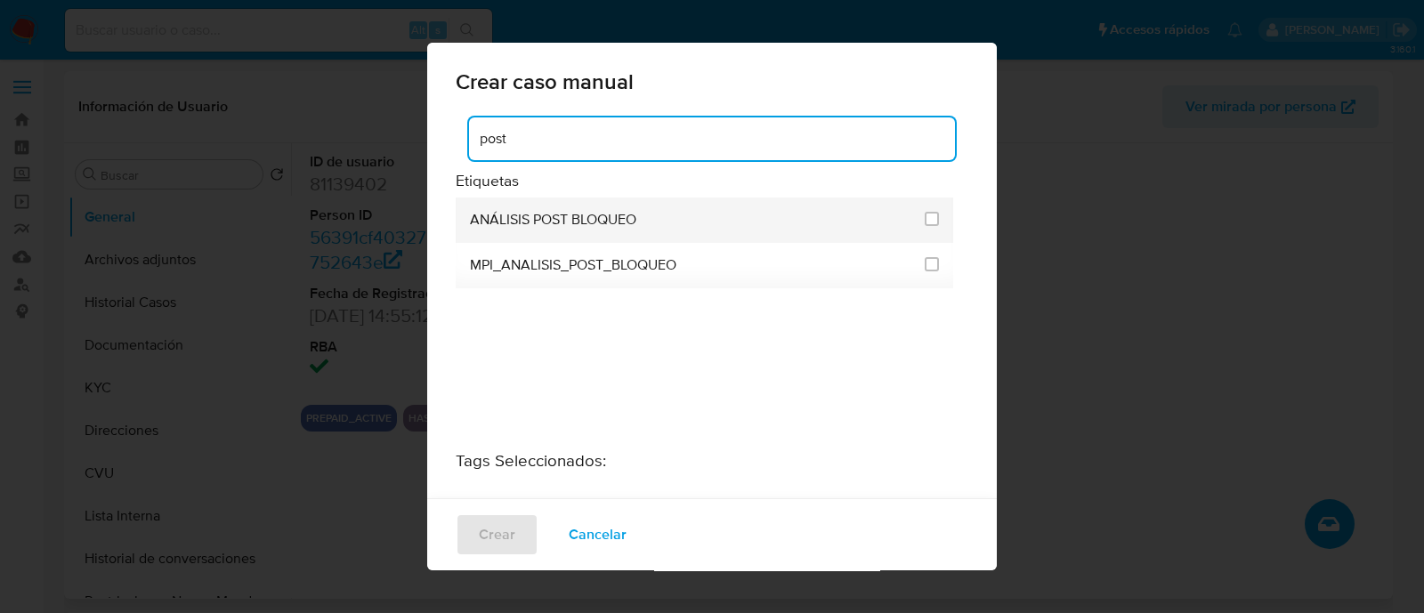
type input "post"
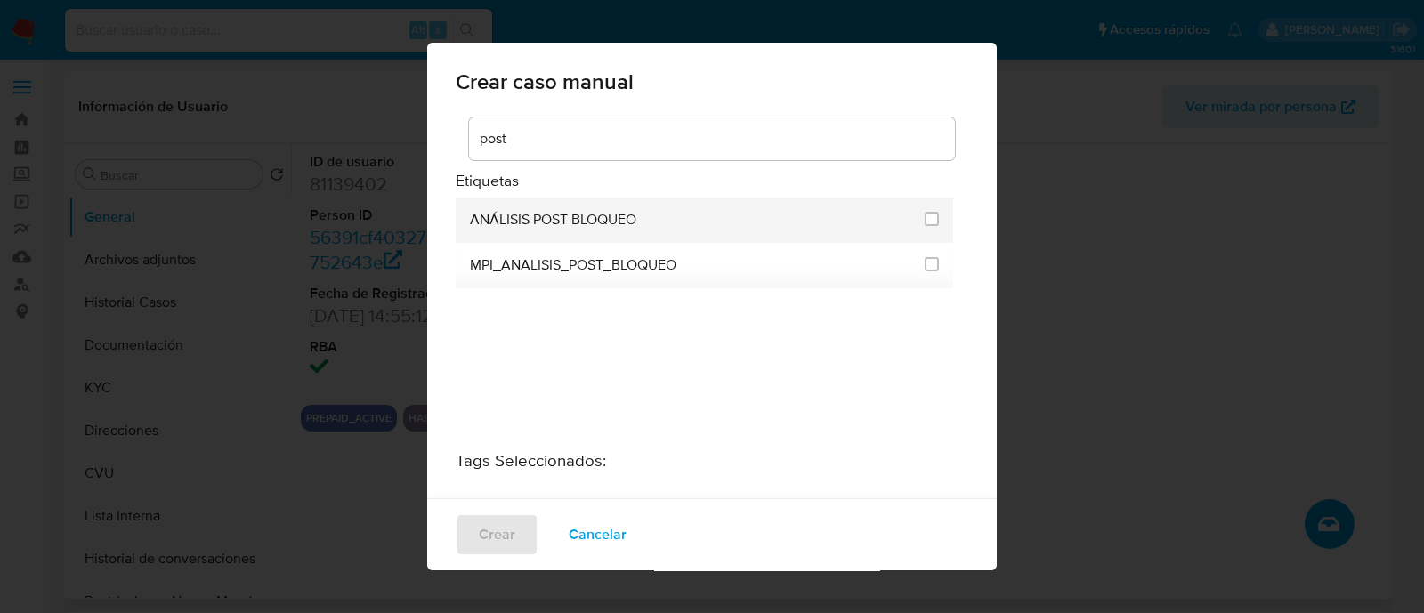
click at [565, 228] on span "ANÁLISIS POST BLOQUEO" at bounding box center [553, 220] width 166 height 18
click at [935, 213] on li "ANÁLISIS POST BLOQUEO" at bounding box center [705, 220] width 498 height 45
click at [925, 220] on input "3249" at bounding box center [932, 219] width 14 height 14
checkbox input "true"
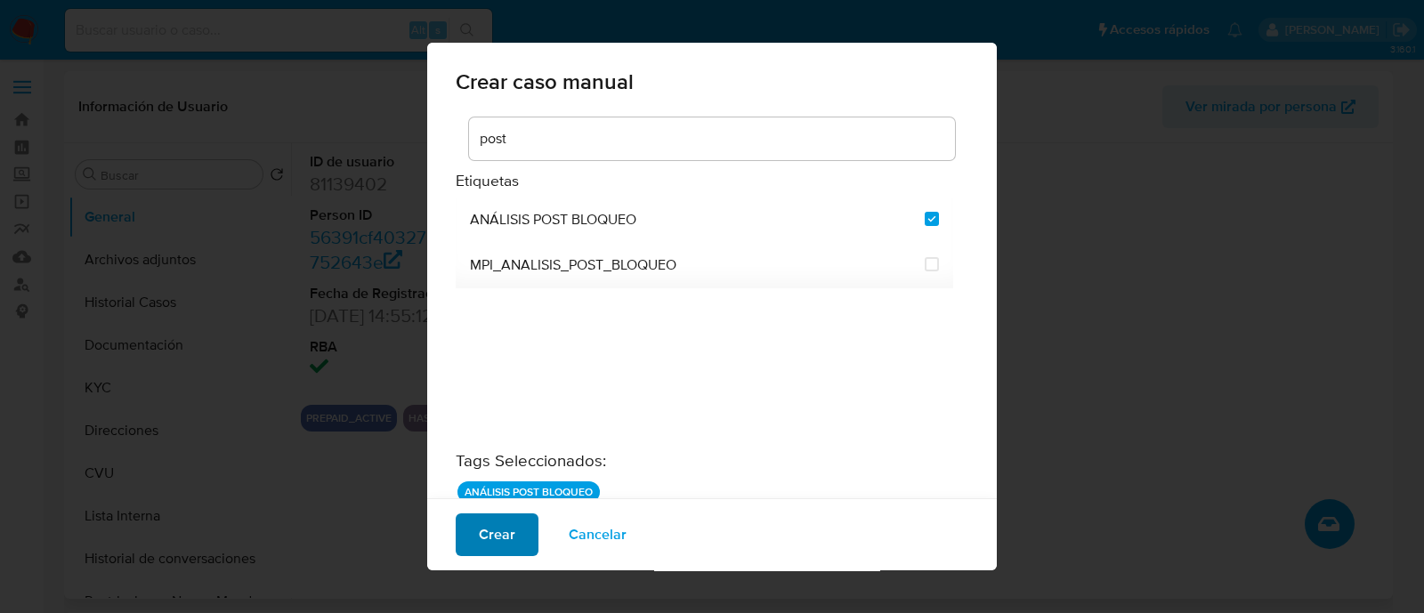
click at [485, 541] on span "Crear" at bounding box center [497, 534] width 36 height 39
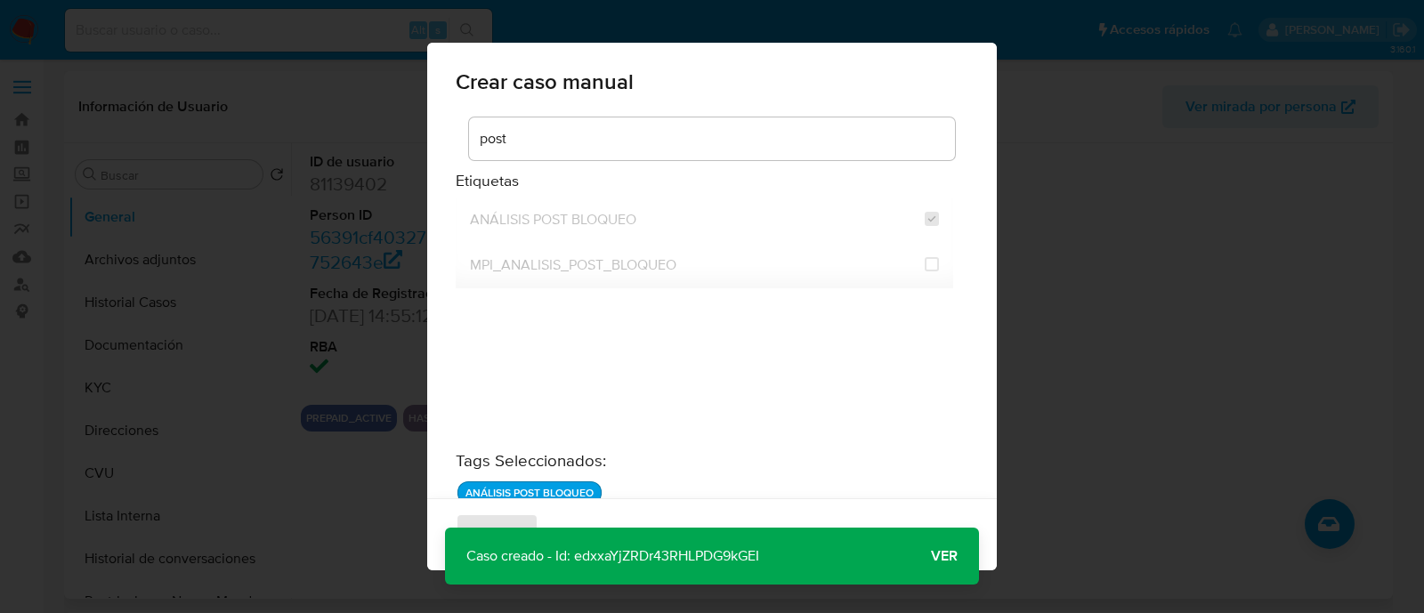
click at [937, 556] on span "Ver" at bounding box center [944, 556] width 27 height 0
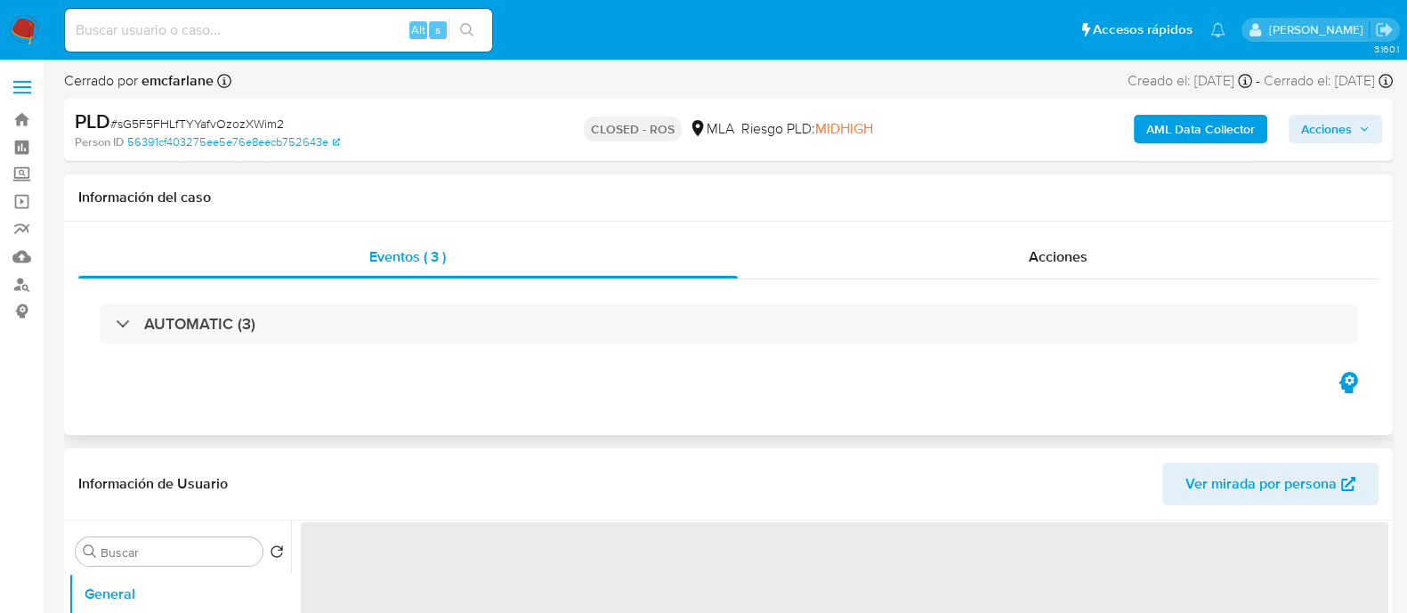
select select "10"
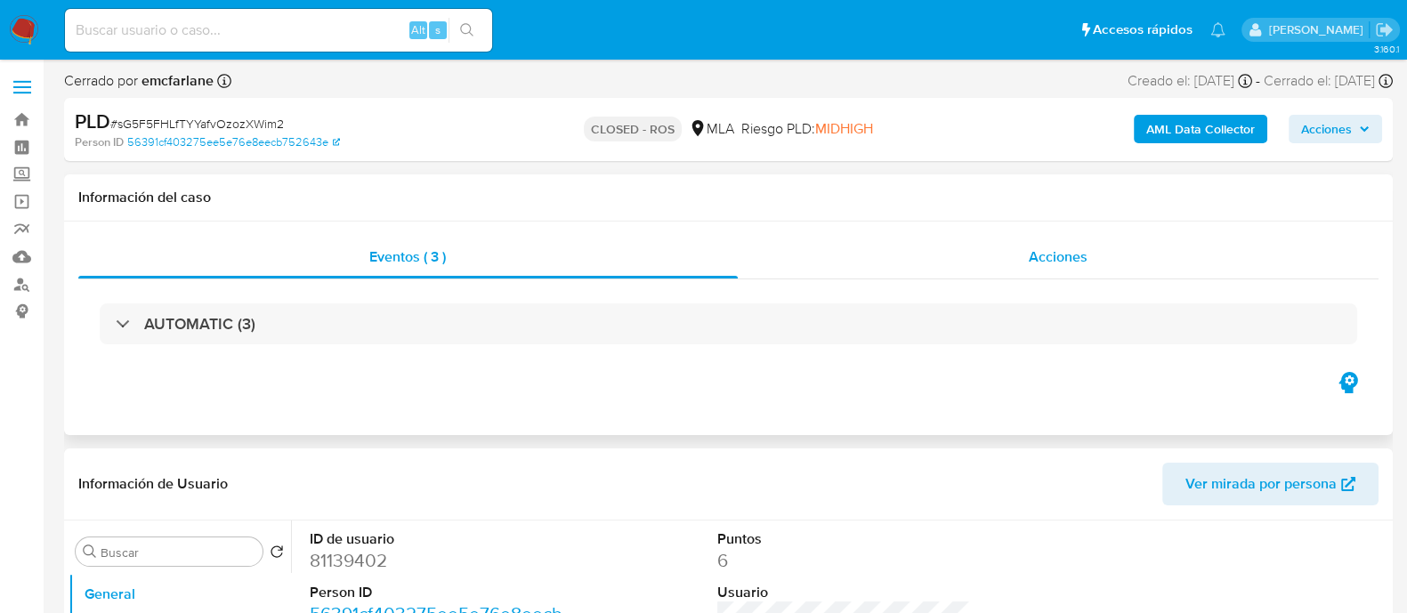
click at [1035, 258] on span "Acciones" at bounding box center [1058, 257] width 59 height 20
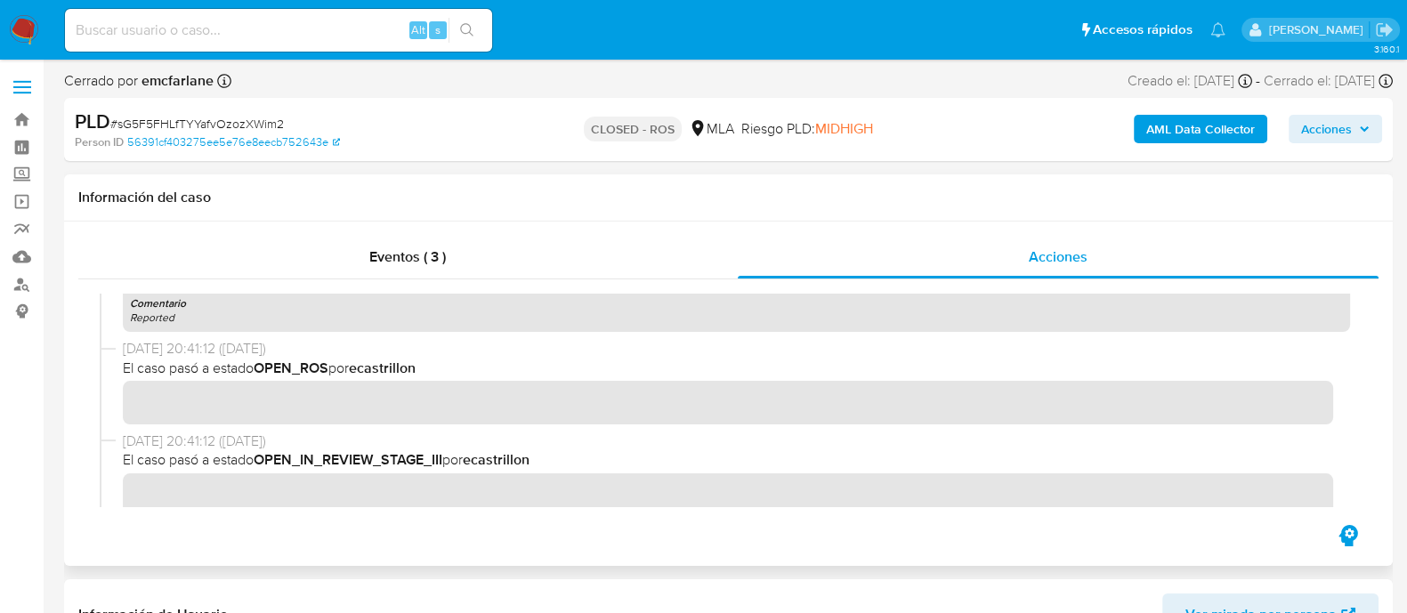
scroll to position [668, 0]
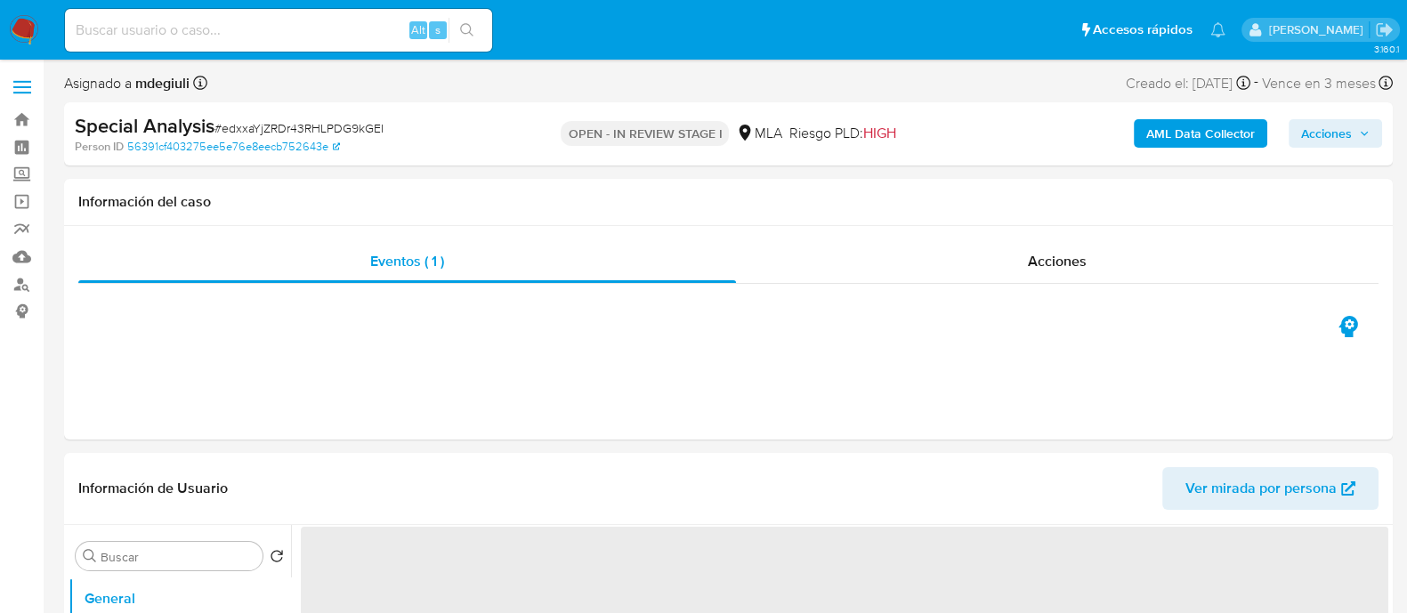
select select "10"
click at [288, 129] on span "# edxxaYjZRDr43RHLPDG9kGEI" at bounding box center [299, 128] width 169 height 18
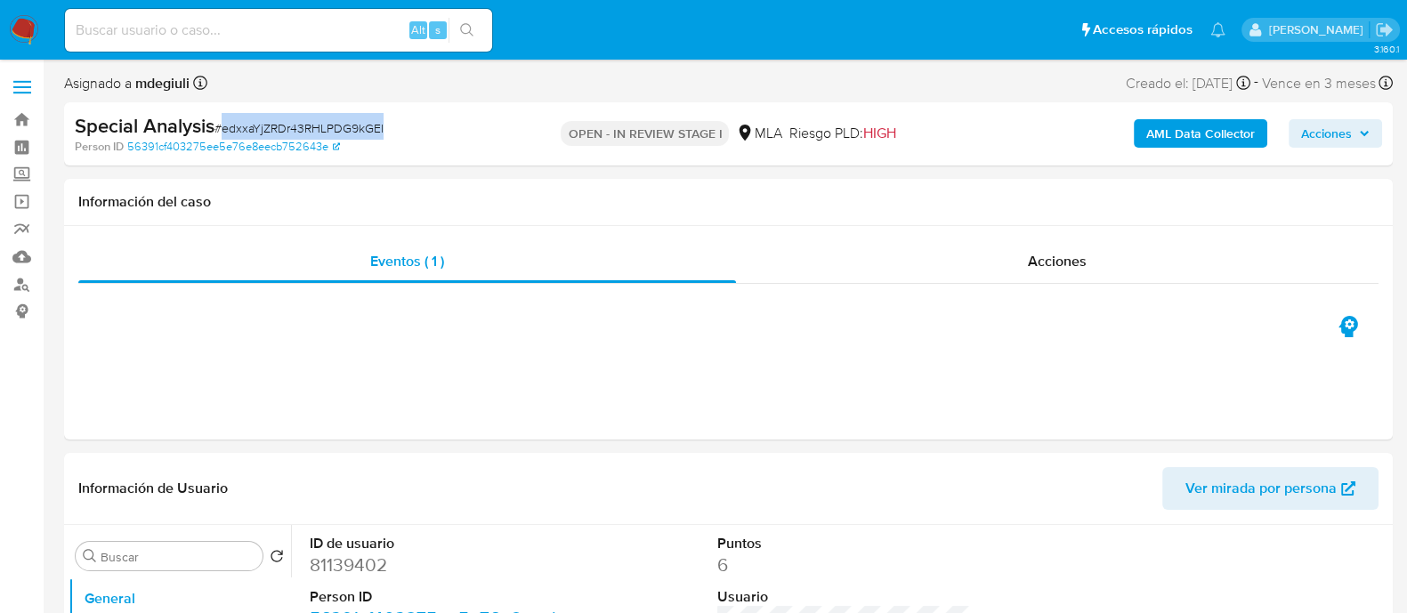
click at [302, 33] on input at bounding box center [278, 30] width 427 height 23
paste input "41893074"
type input "41893074"
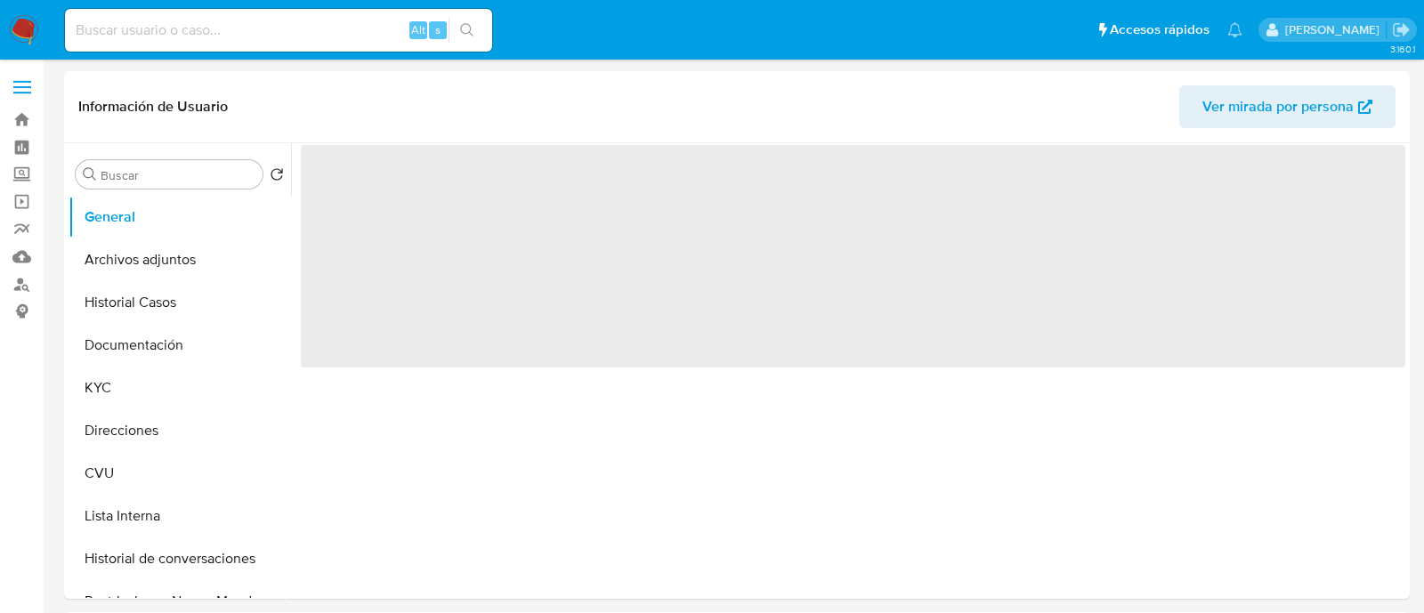
select select "10"
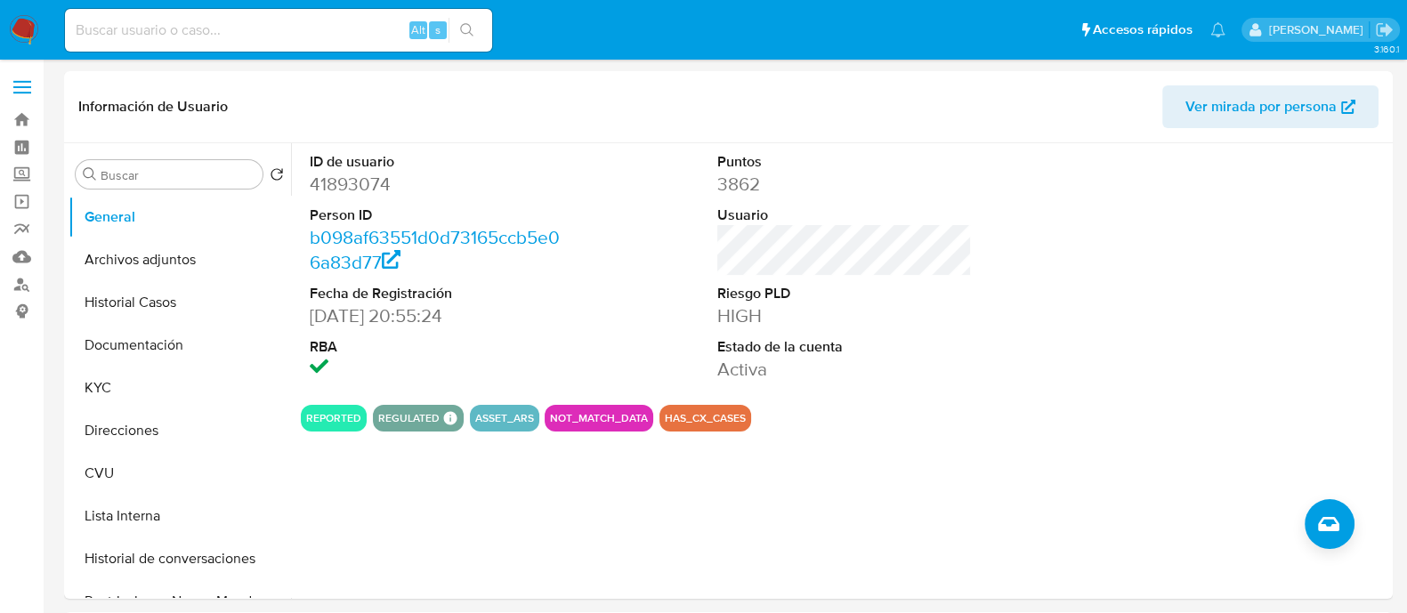
click at [312, 33] on input at bounding box center [278, 30] width 427 height 23
paste input "41893074"
click at [466, 40] on button "search-icon" at bounding box center [467, 30] width 36 height 25
click at [156, 298] on button "Historial Casos" at bounding box center [173, 302] width 208 height 43
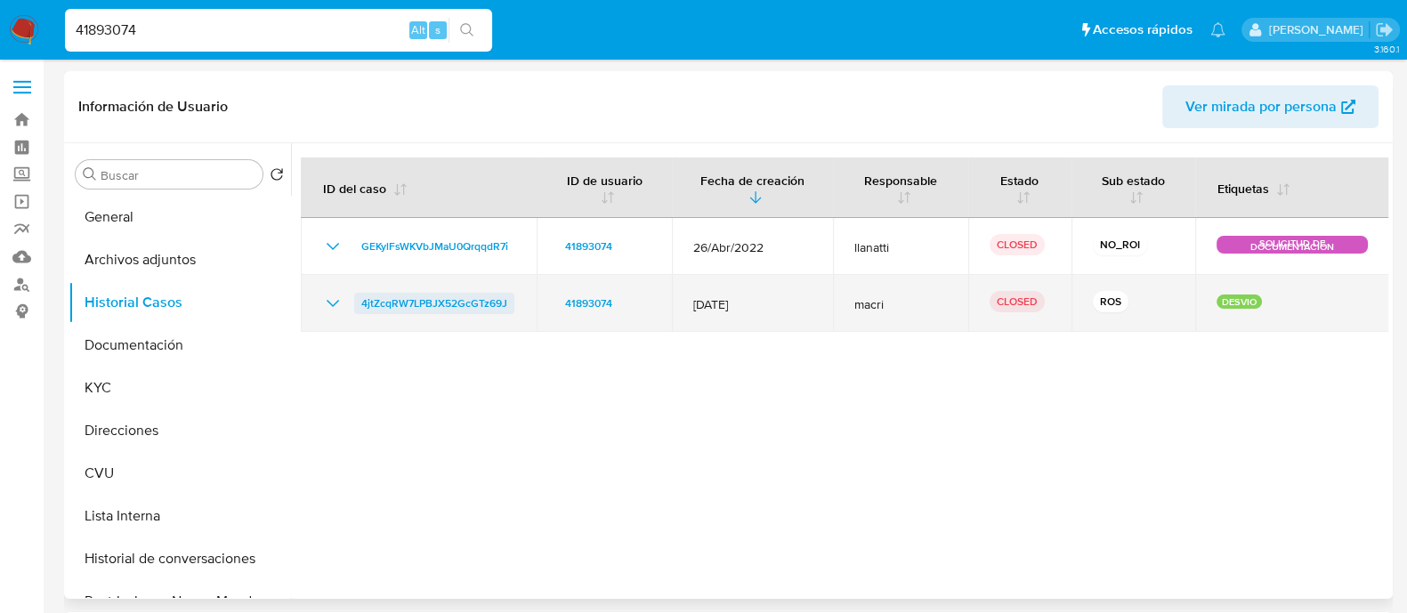
click at [451, 297] on span "4jtZcqRW7LPBJX52GcGTz69J" at bounding box center [434, 303] width 146 height 21
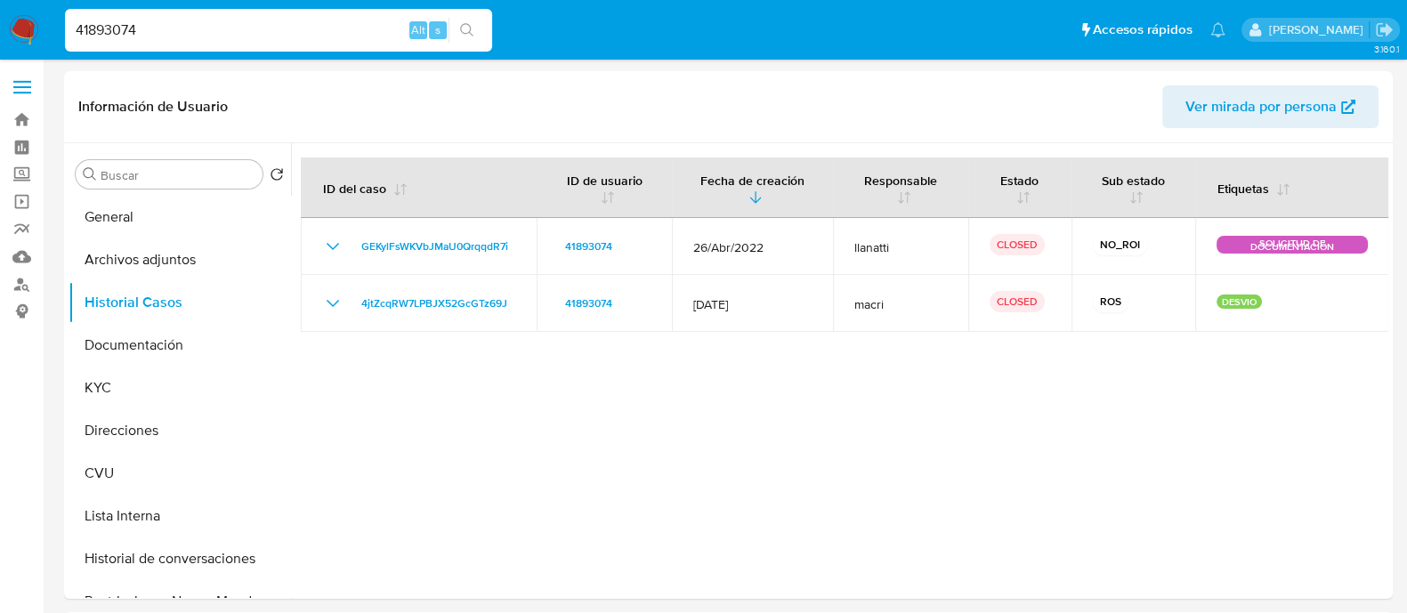
click at [304, 3] on nav "Pausado Ver notificaciones 41893074 Alt s Accesos rápidos Presiona las siguient…" at bounding box center [703, 30] width 1407 height 60
click at [280, 22] on input "41893074" at bounding box center [278, 30] width 427 height 23
paste input "245103317"
type input "245103317"
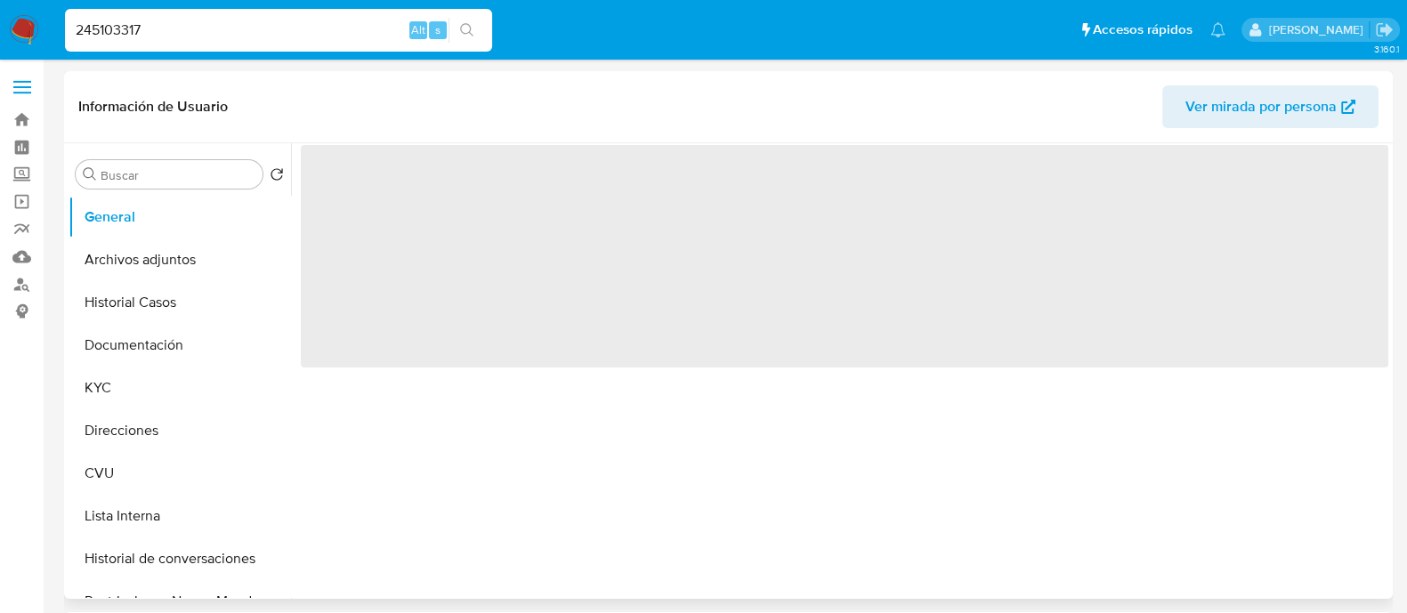
select select "10"
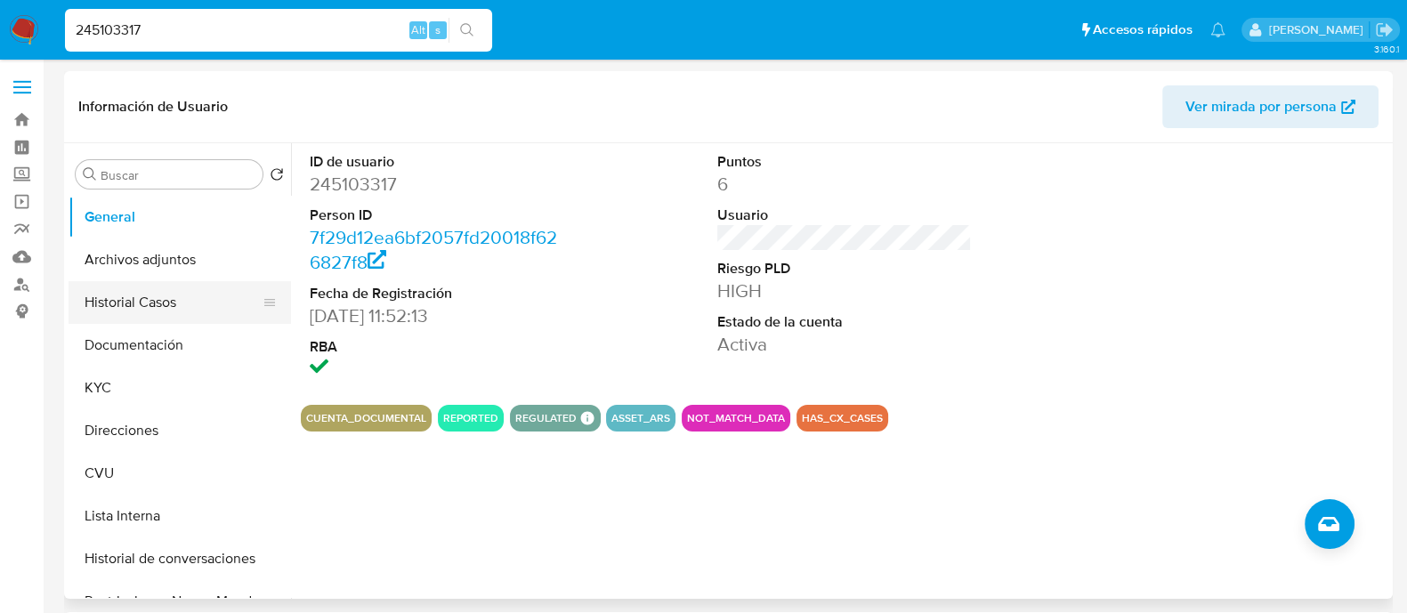
click at [129, 303] on button "Historial Casos" at bounding box center [173, 302] width 208 height 43
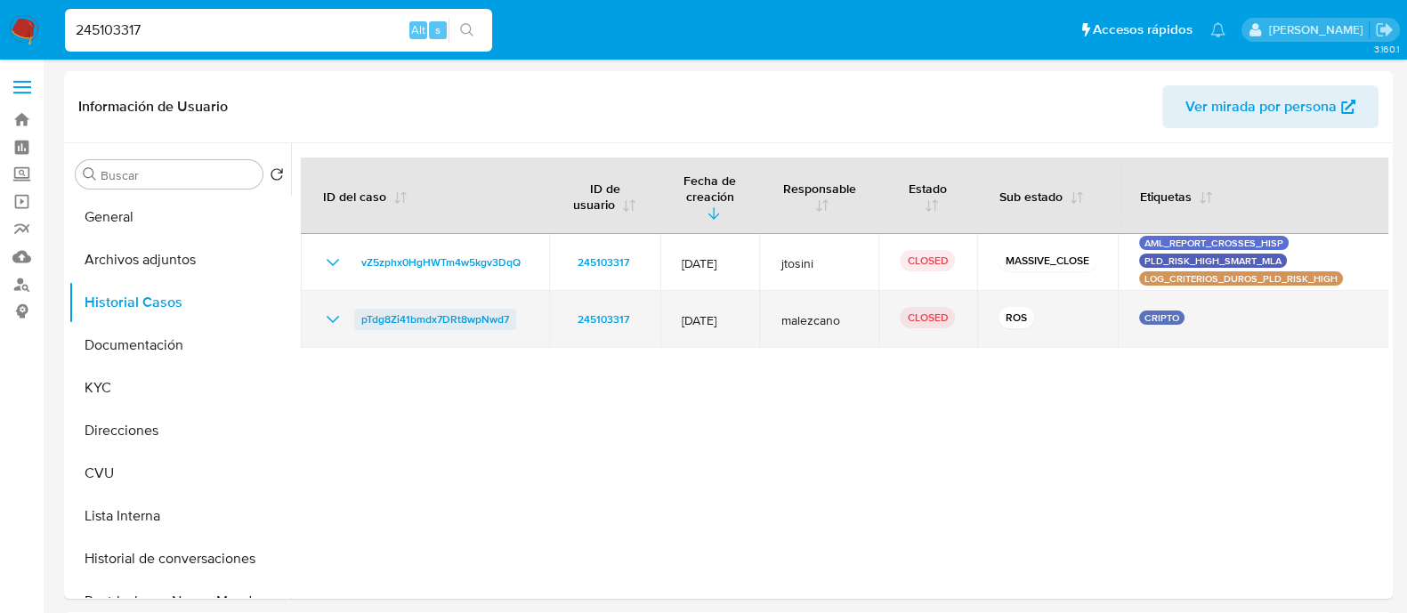
click at [436, 309] on span "pTdg8Zi41bmdx7DRt8wpNwd7" at bounding box center [435, 319] width 148 height 21
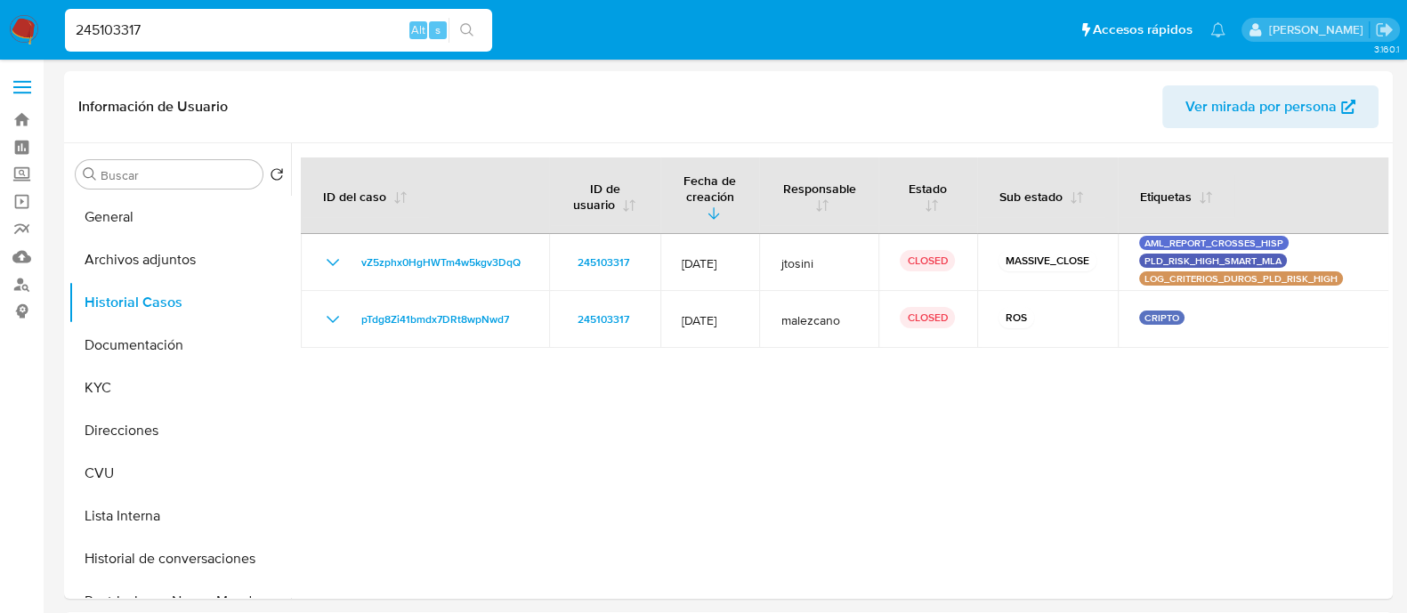
click at [323, 24] on input "245103317" at bounding box center [278, 30] width 427 height 23
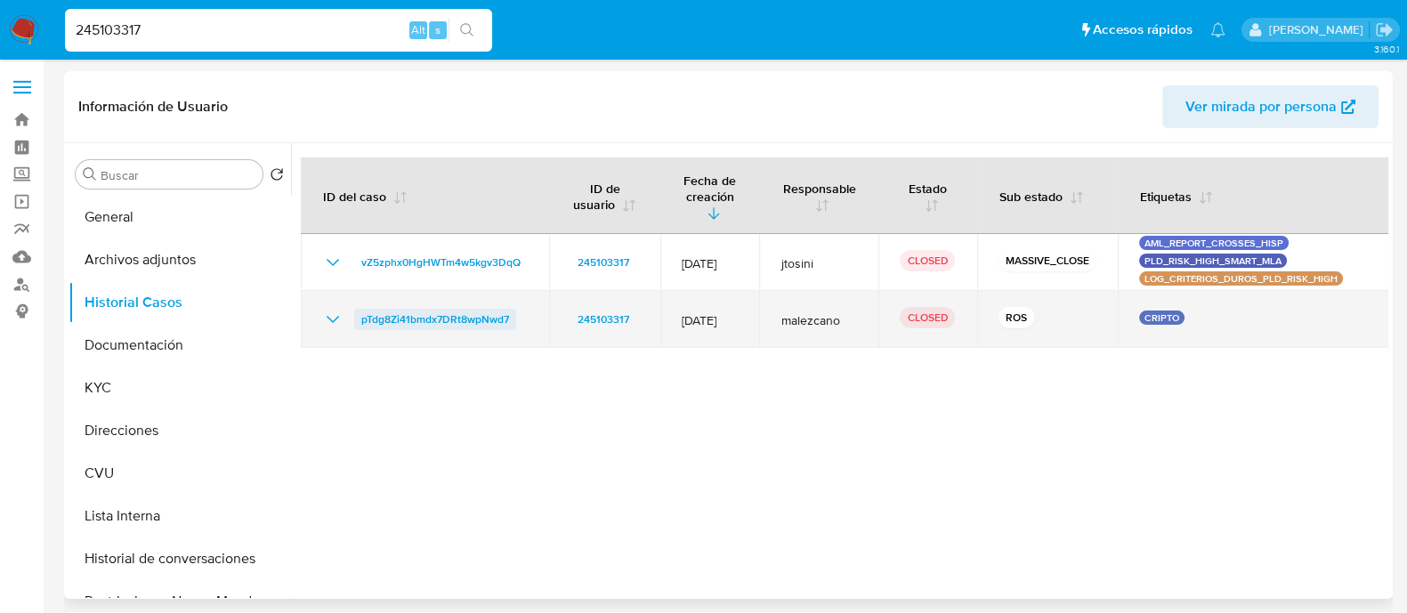
click at [440, 309] on span "pTdg8Zi41bmdx7DRt8wpNwd7" at bounding box center [435, 319] width 148 height 21
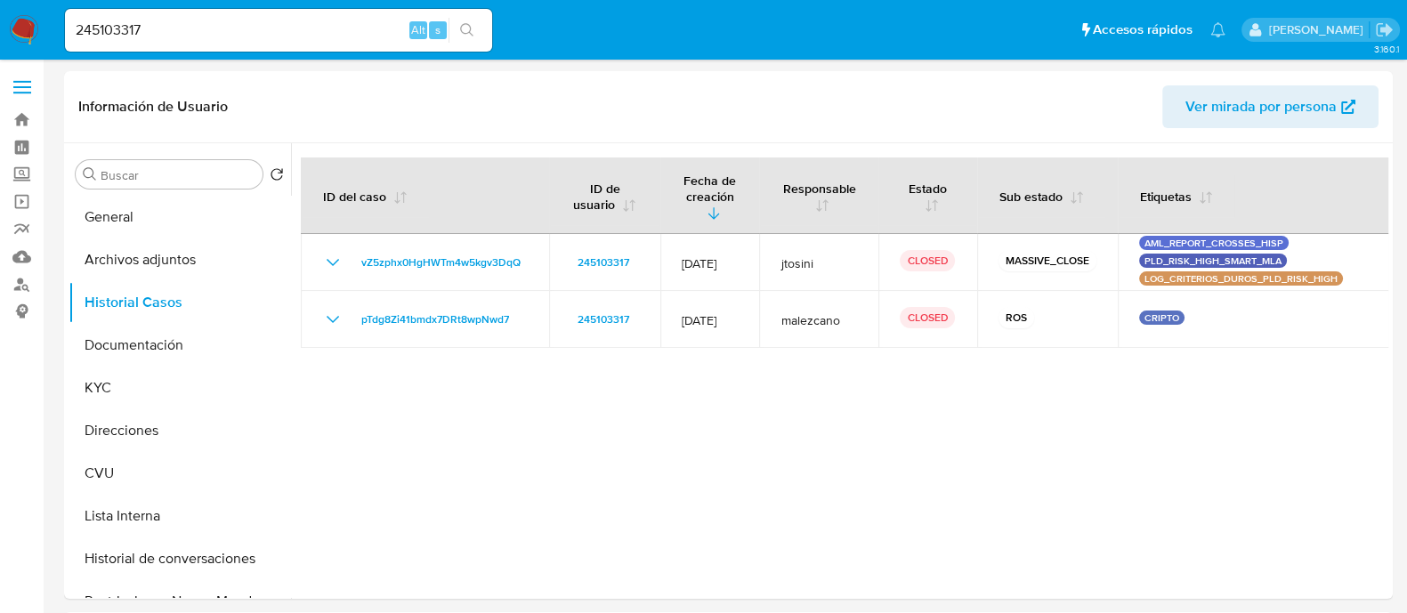
click at [231, 36] on input "245103317" at bounding box center [278, 30] width 427 height 23
paste input "XOtQUOs7HMjiojAT7Gvm2lcI"
type input "XOtQUOs7HMjiojAT7Gvm2lcI"
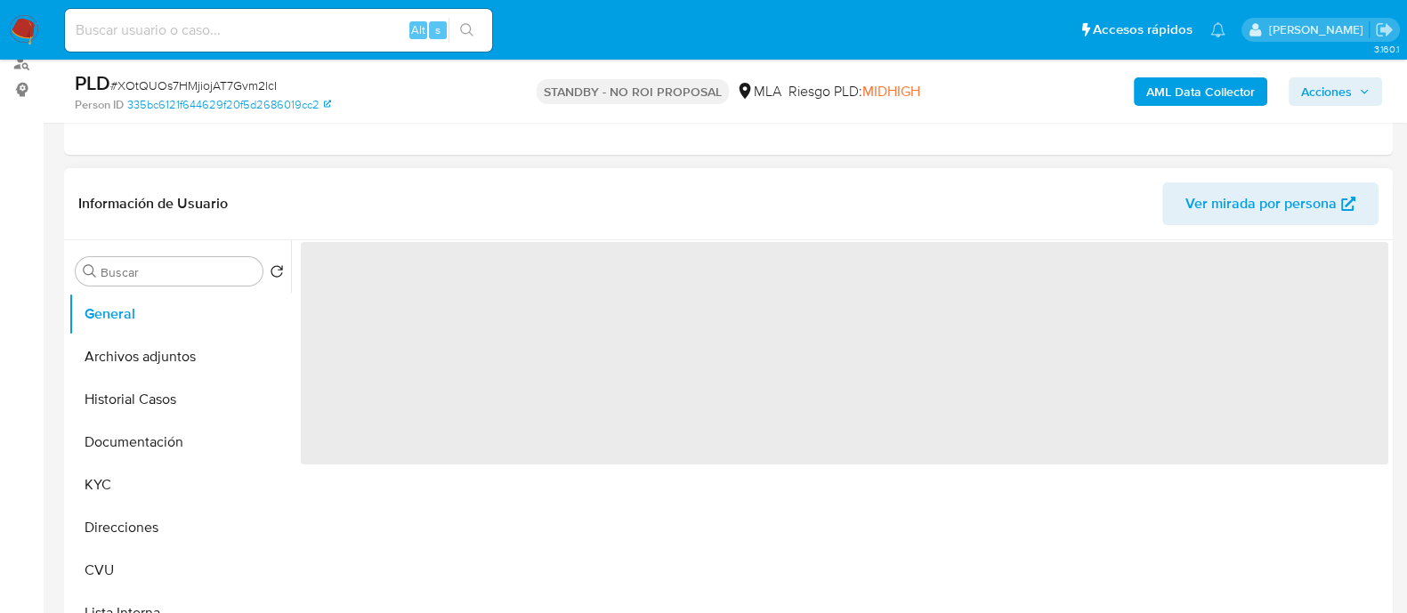
select select "10"
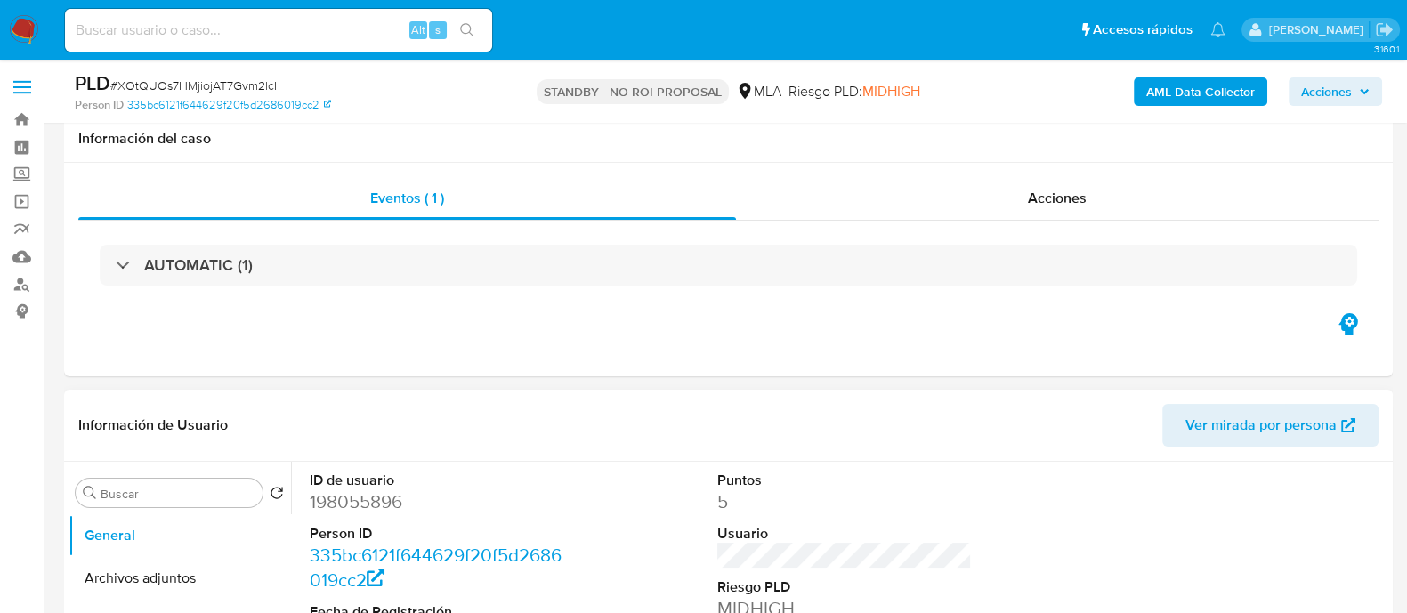
scroll to position [222, 0]
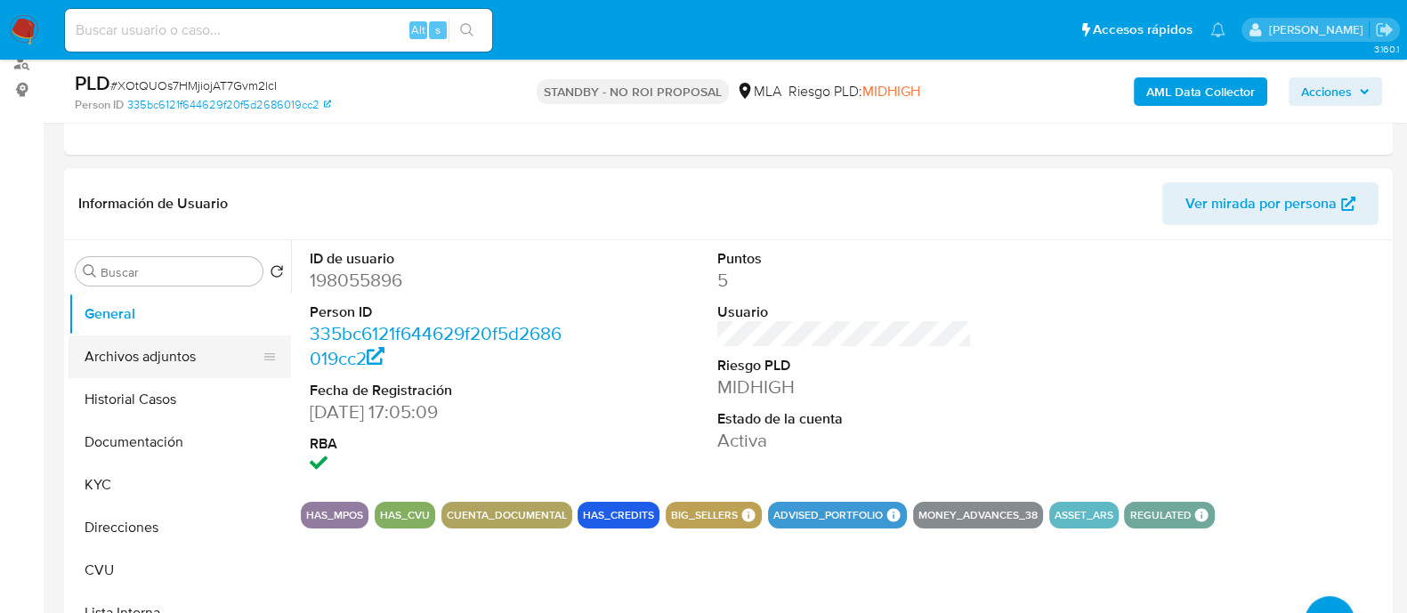
click at [148, 365] on button "Archivos adjuntos" at bounding box center [173, 357] width 208 height 43
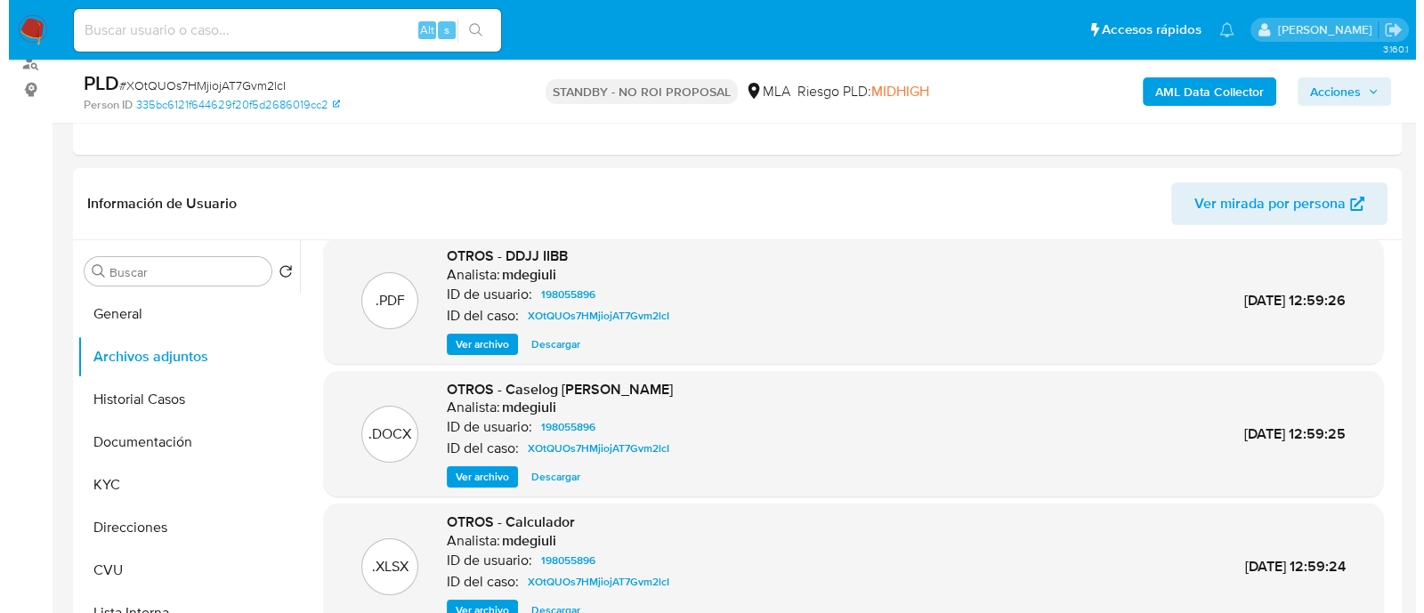
scroll to position [334, 0]
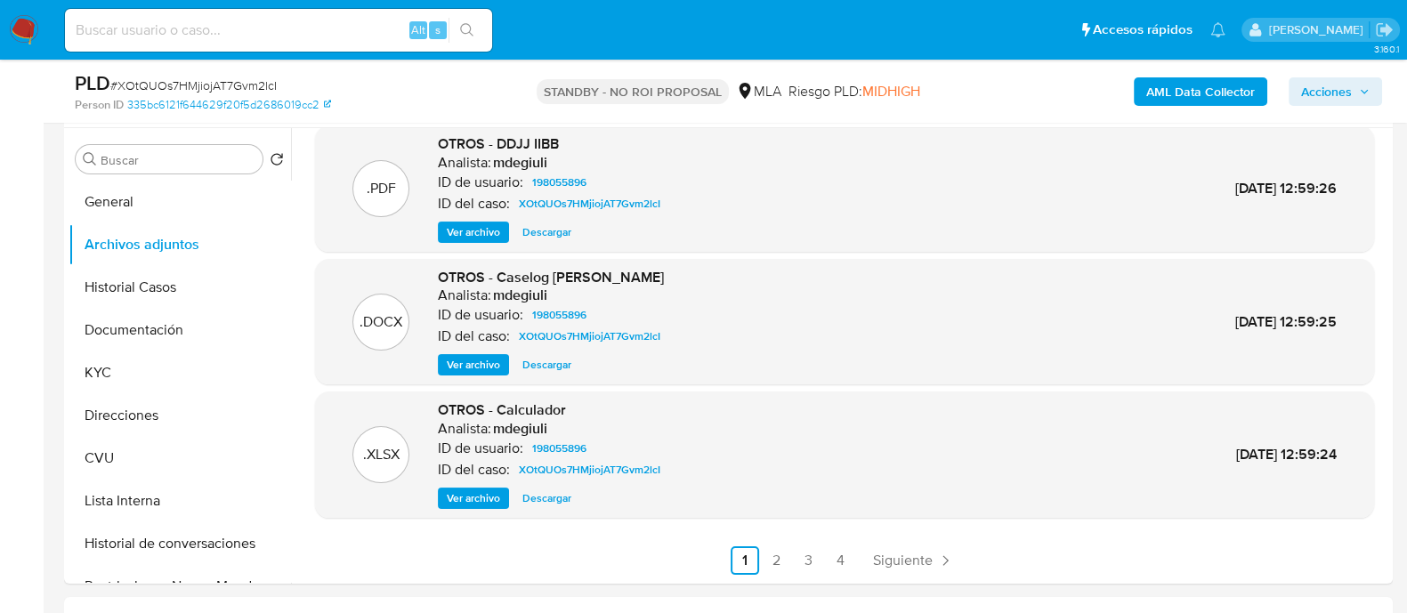
click at [499, 500] on span "Ver archivo" at bounding box center [473, 499] width 53 height 18
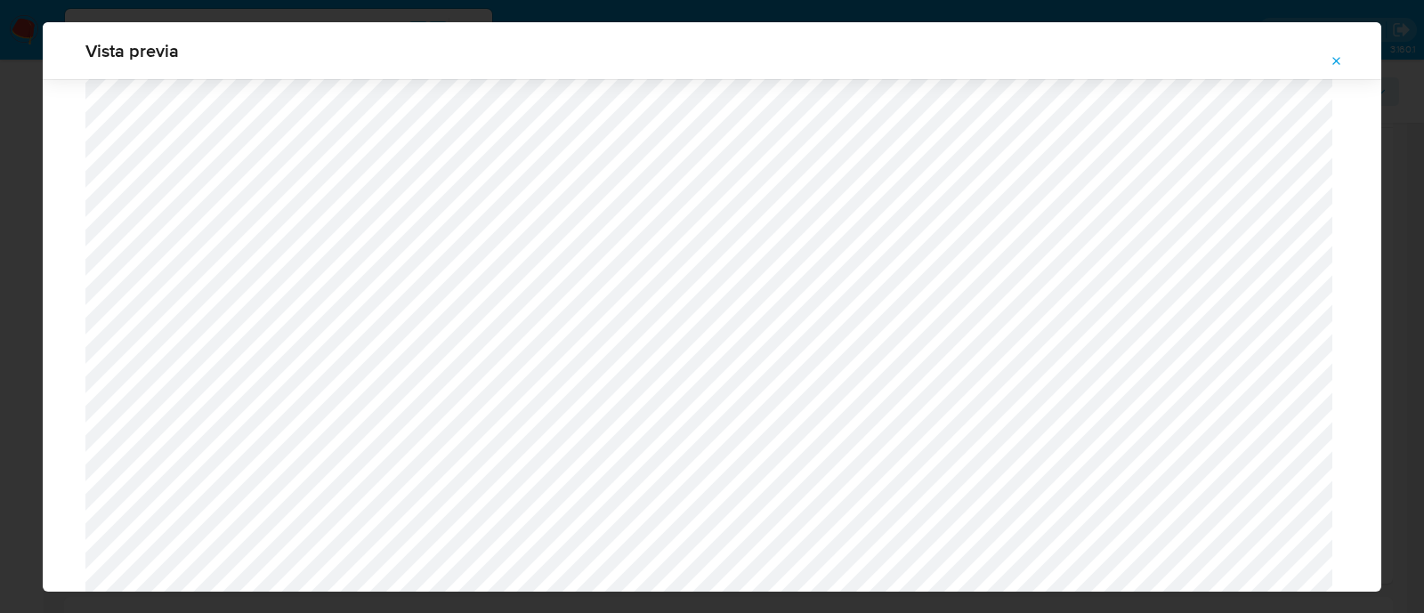
scroll to position [1416, 0]
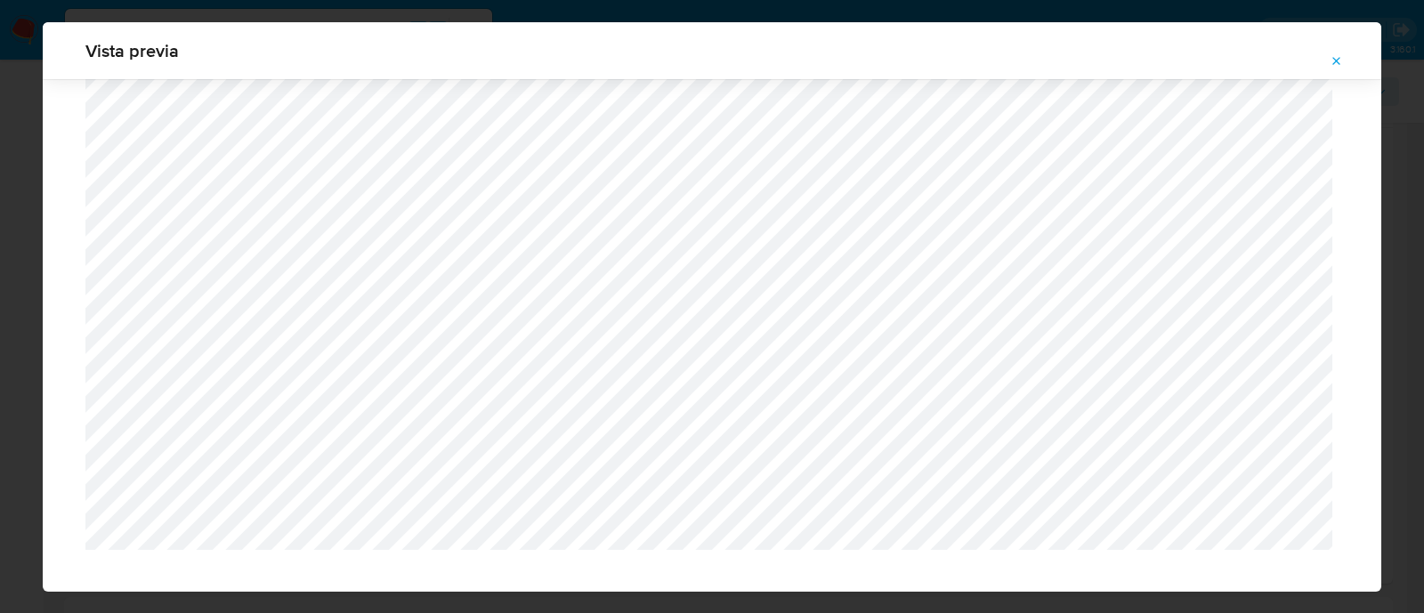
click at [1332, 67] on icon "Attachment preview" at bounding box center [1337, 61] width 14 height 14
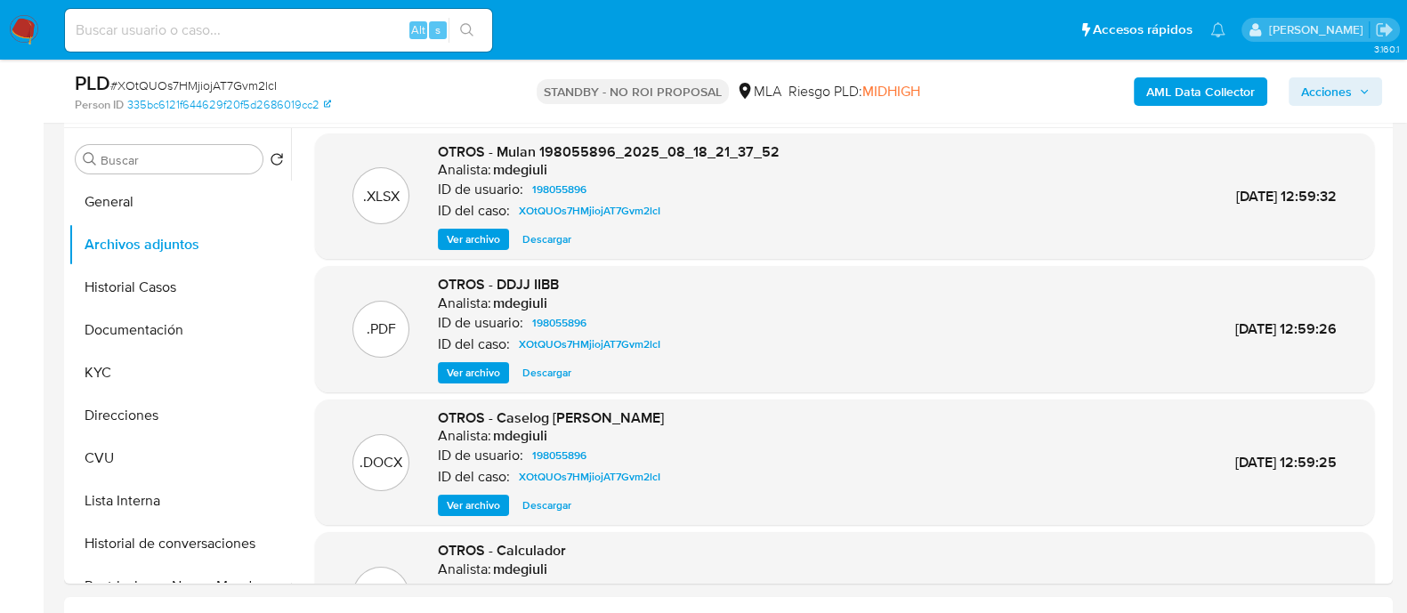
scroll to position [0, 0]
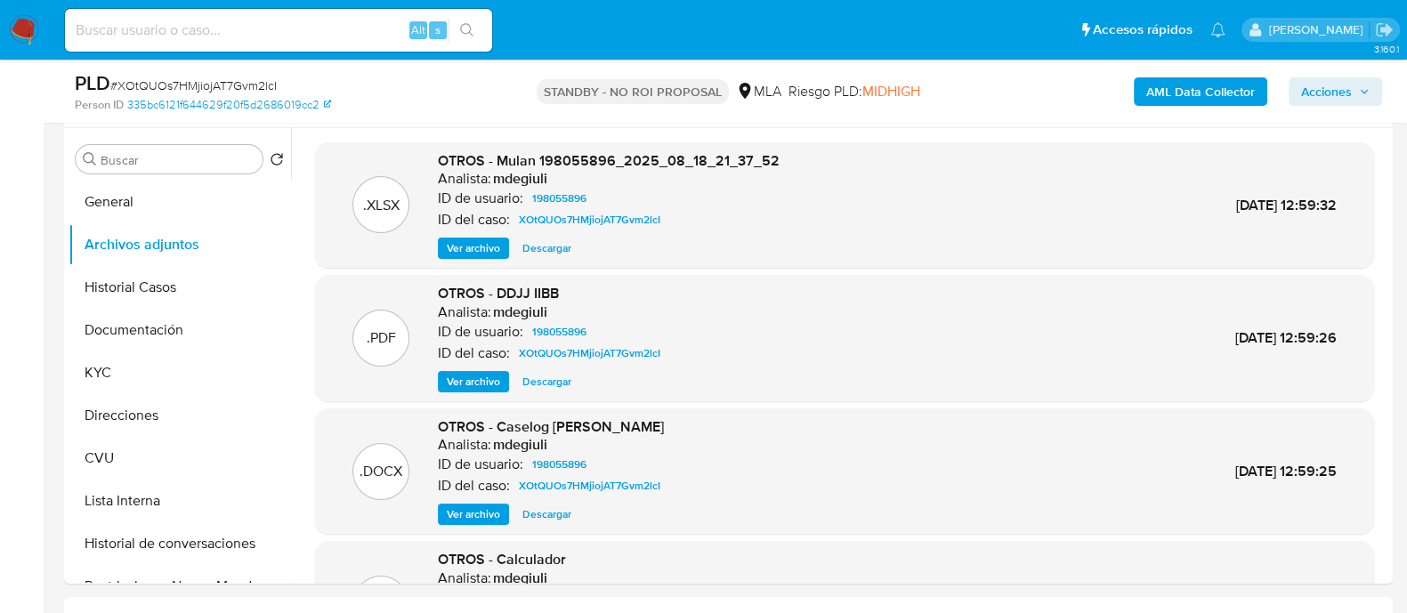
click at [321, 29] on input at bounding box center [278, 30] width 427 height 23
paste input "41893074"
type input "41893074"
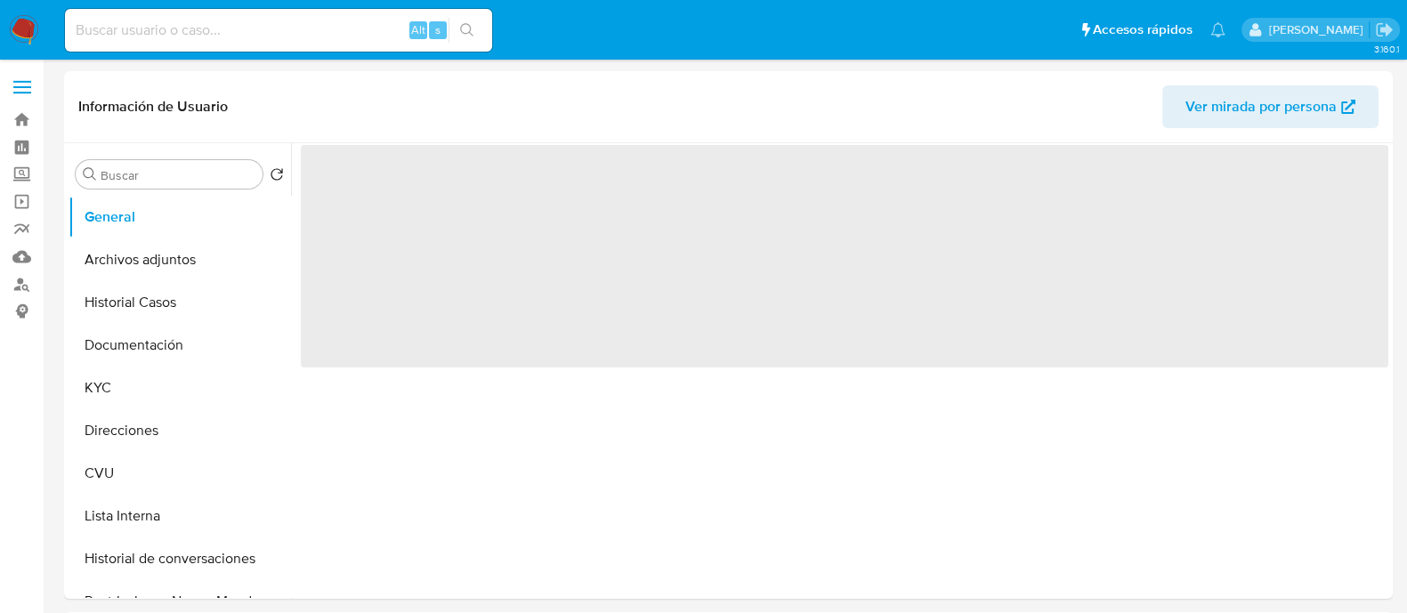
select select "10"
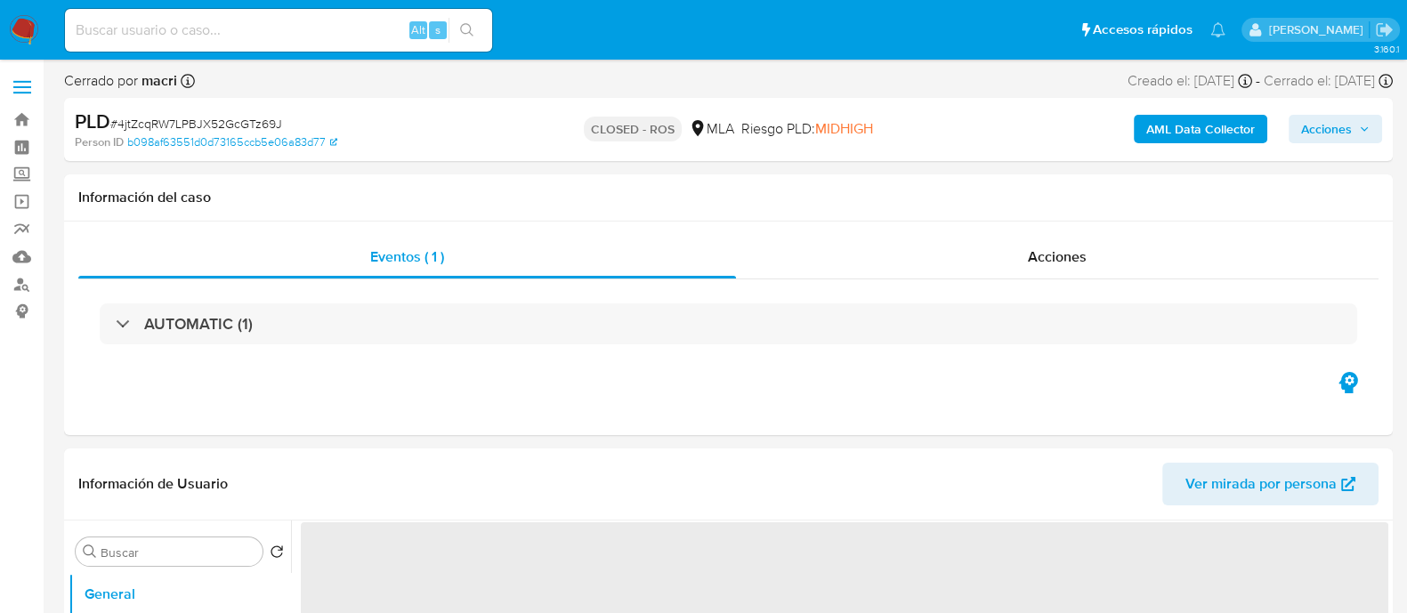
select select "10"
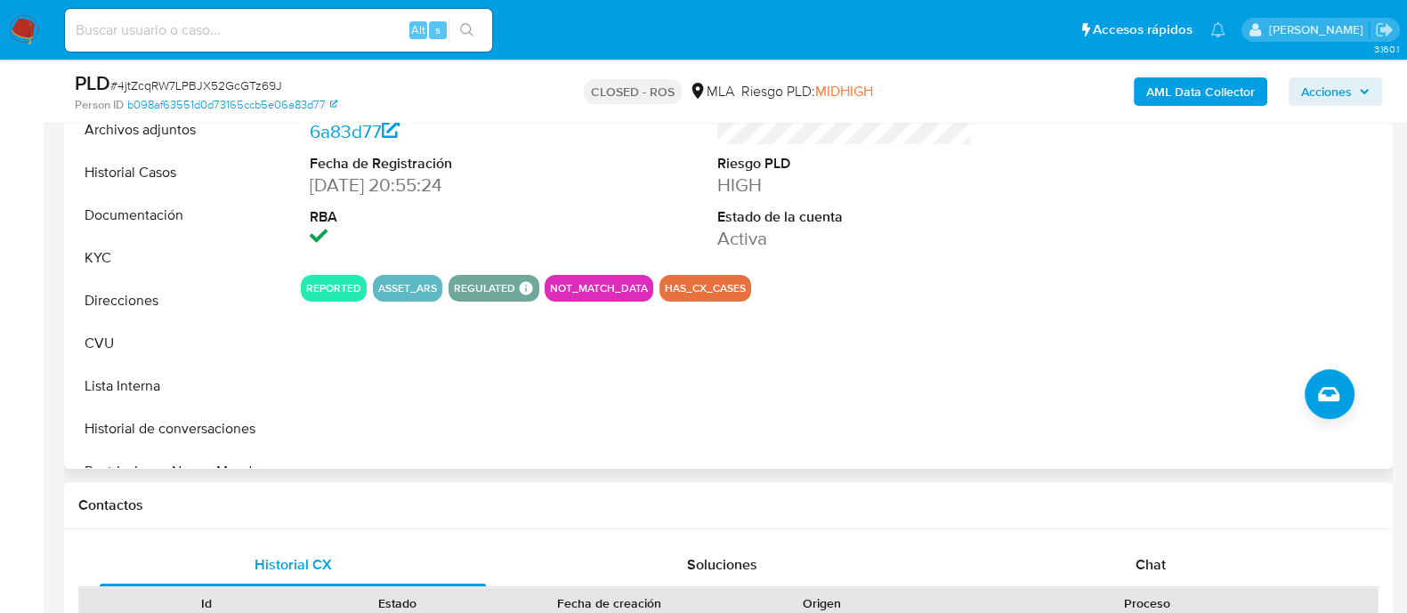
scroll to position [222, 0]
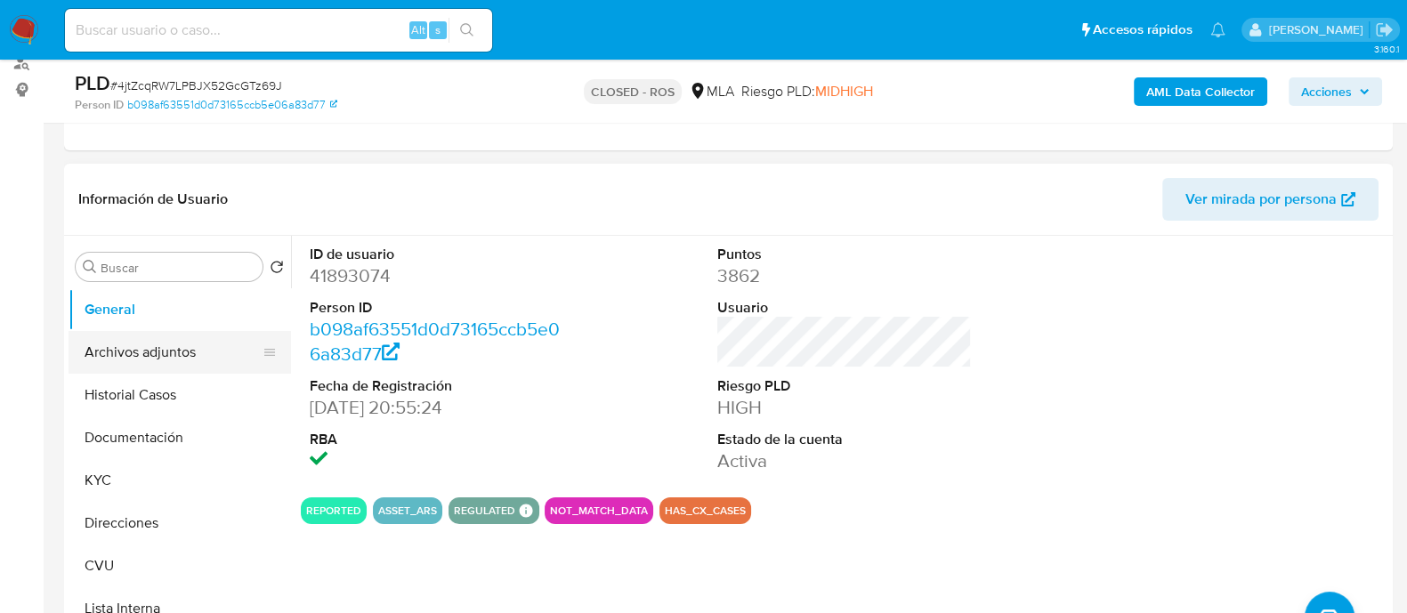
click at [89, 353] on button "Archivos adjuntos" at bounding box center [173, 352] width 208 height 43
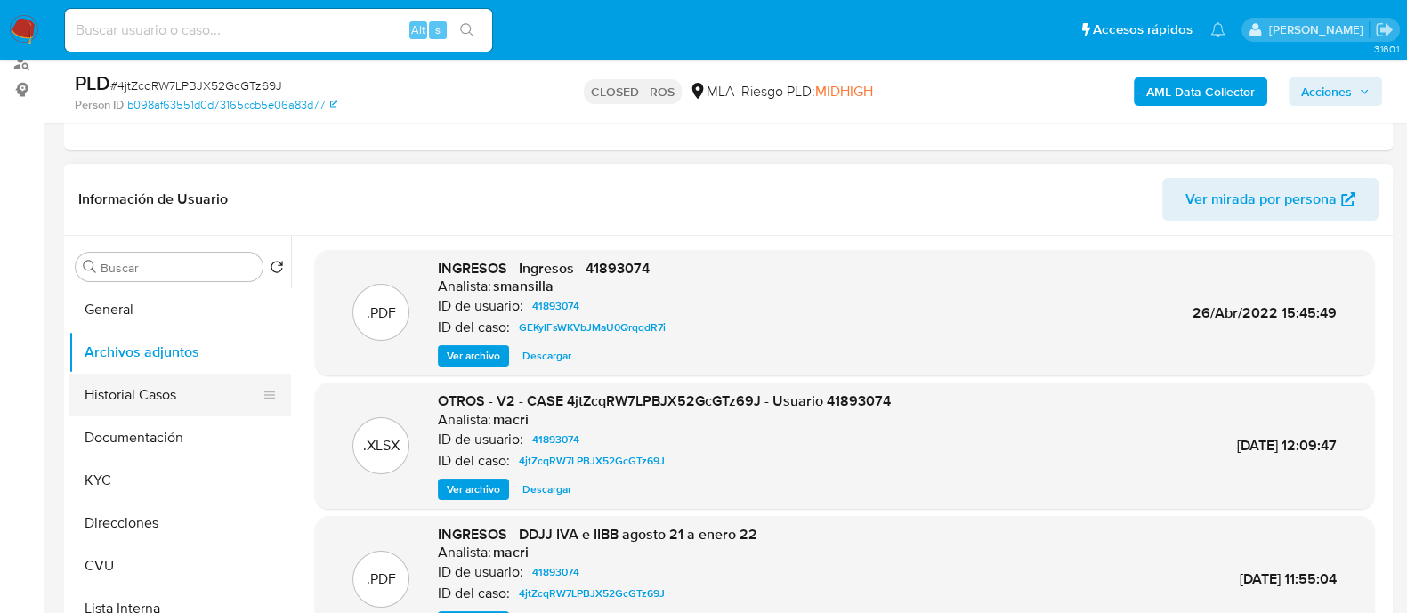
click at [164, 393] on button "Historial Casos" at bounding box center [173, 395] width 208 height 43
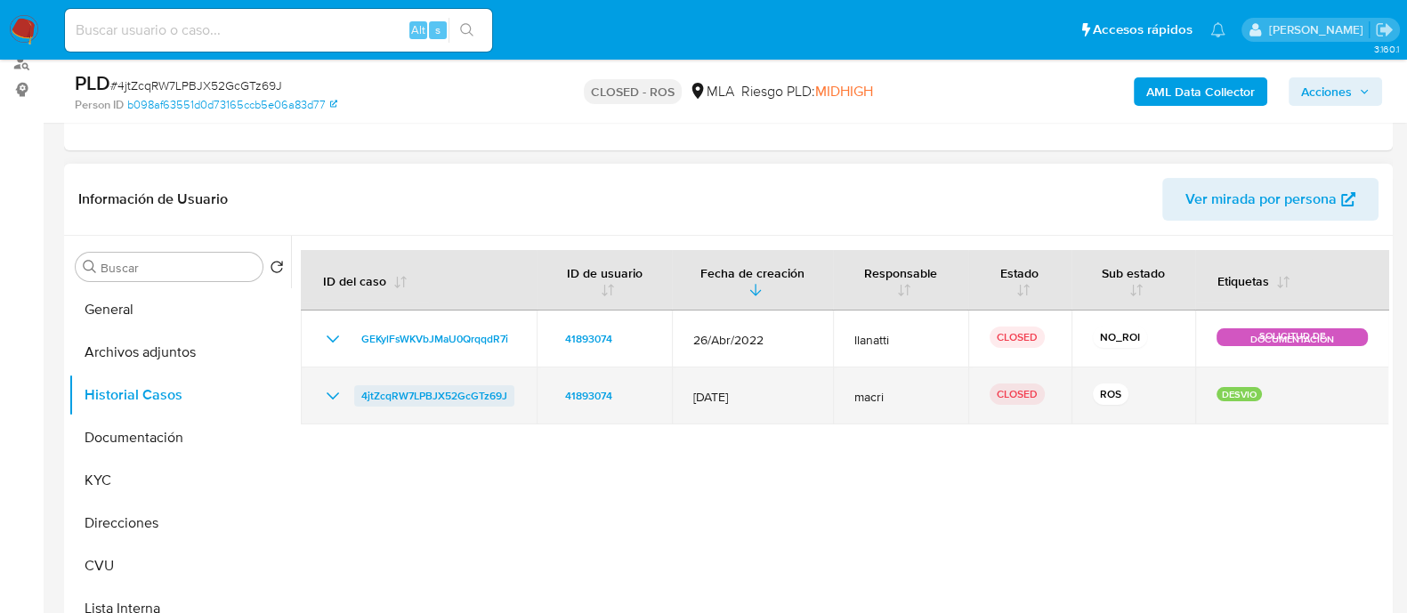
click at [417, 393] on span "4jtZcqRW7LPBJX52GcGTz69J" at bounding box center [434, 395] width 146 height 21
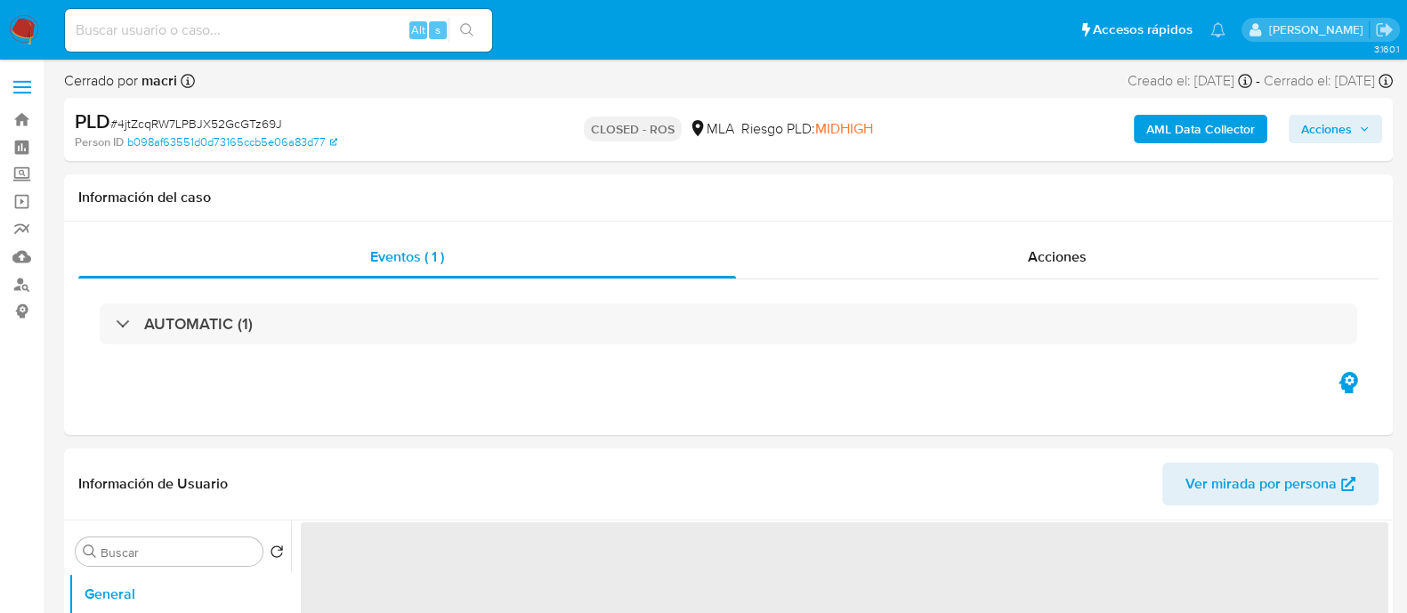
select select "10"
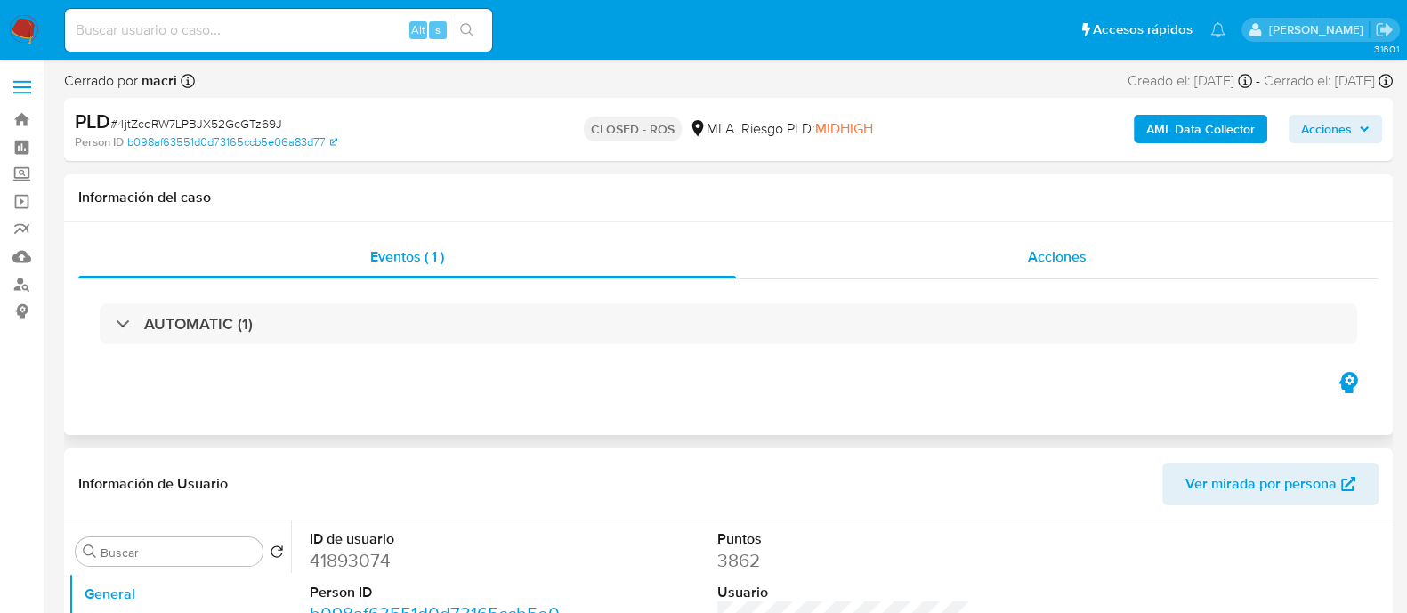
click at [1022, 269] on div "Acciones" at bounding box center [1057, 257] width 643 height 43
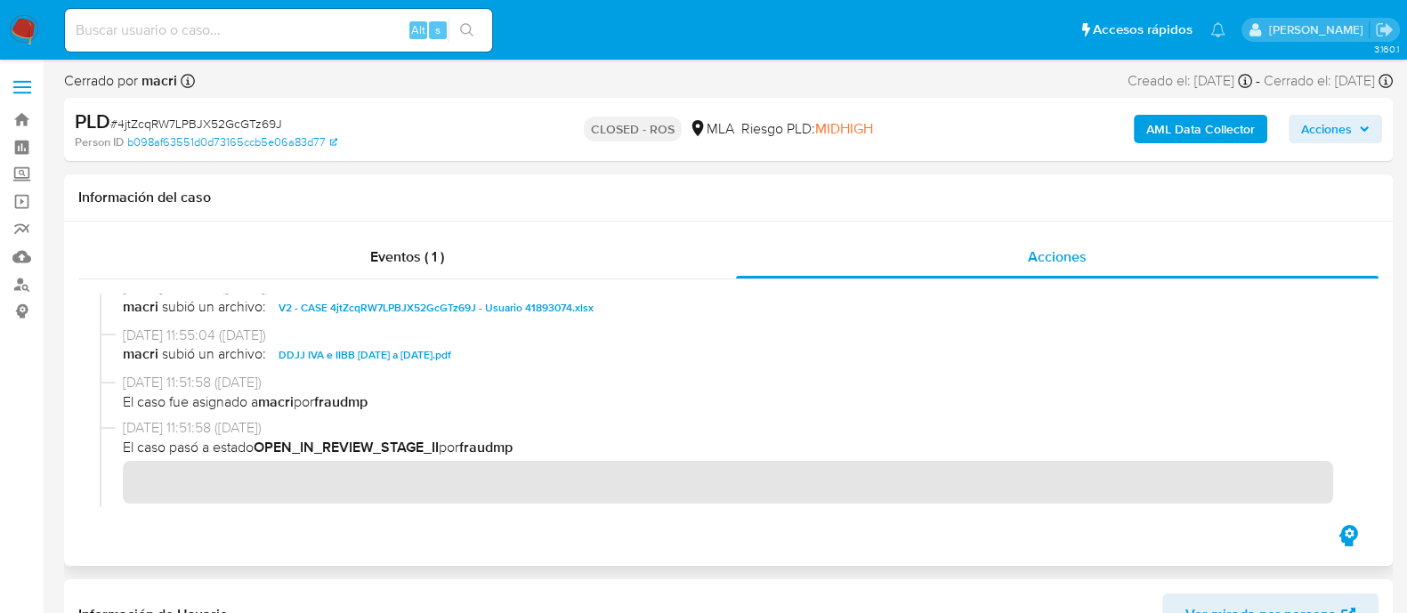
scroll to position [668, 0]
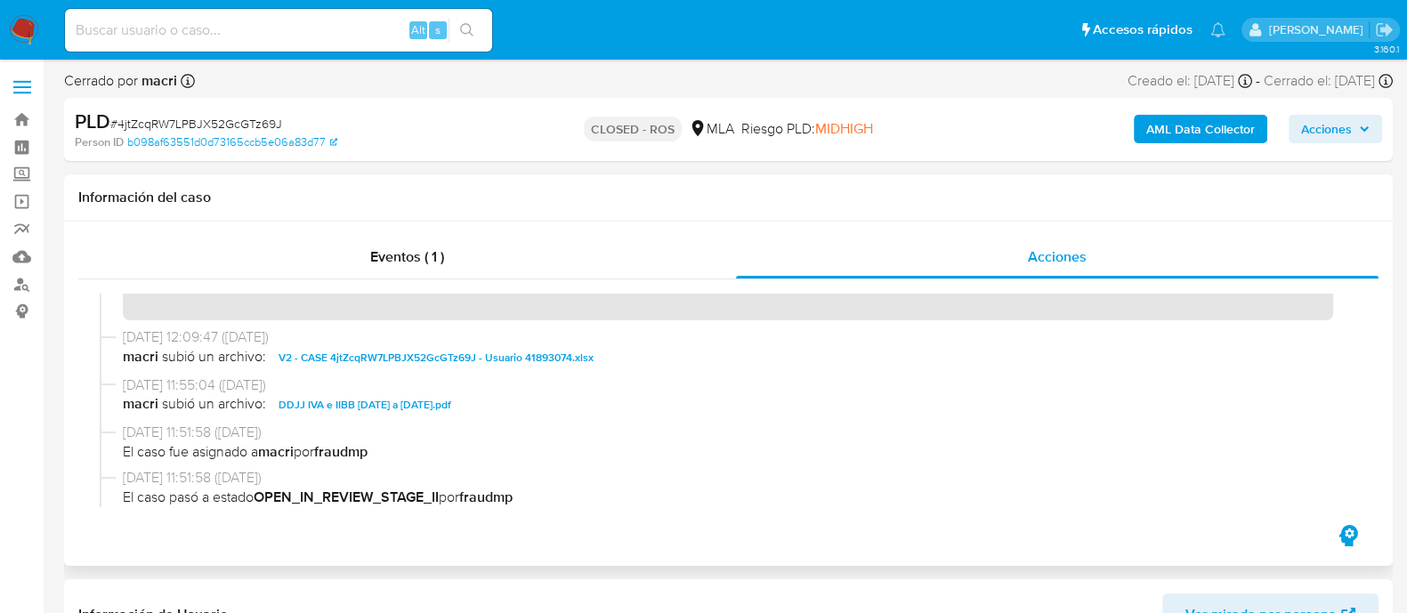
click at [458, 357] on span "V2 - CASE 4jtZcqRW7LPBJX52GcGTz69J - Usuario 41893074.xlsx" at bounding box center [436, 357] width 315 height 21
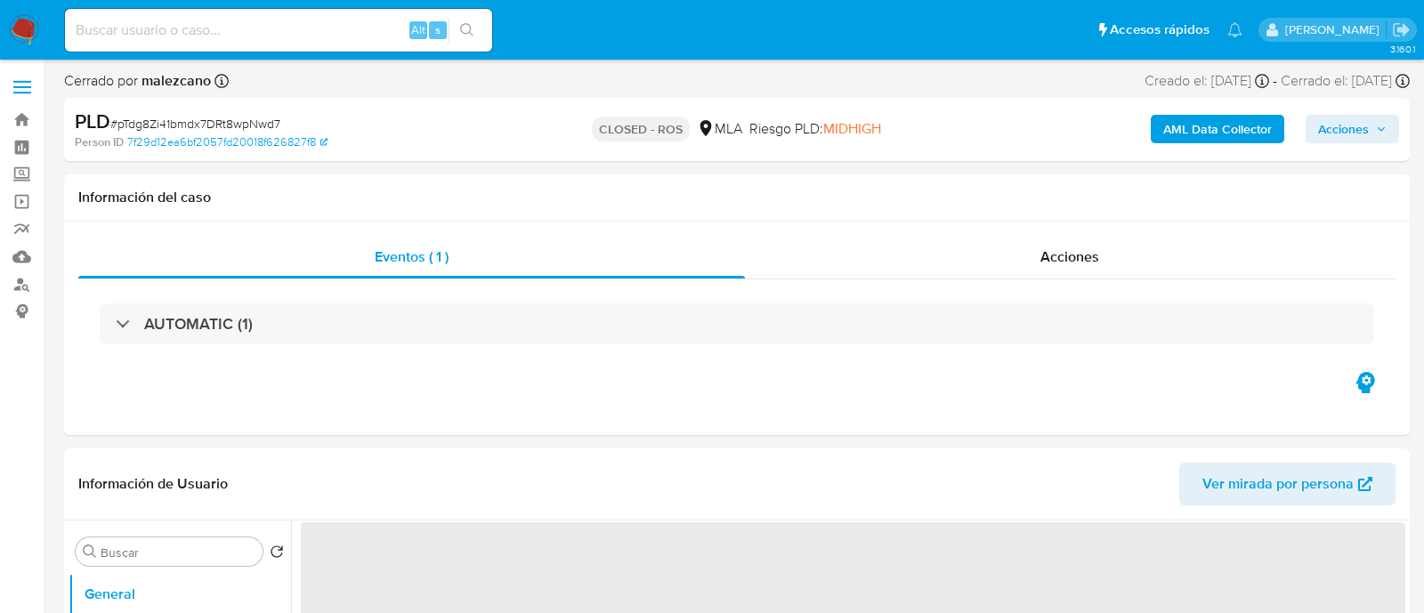
select select "10"
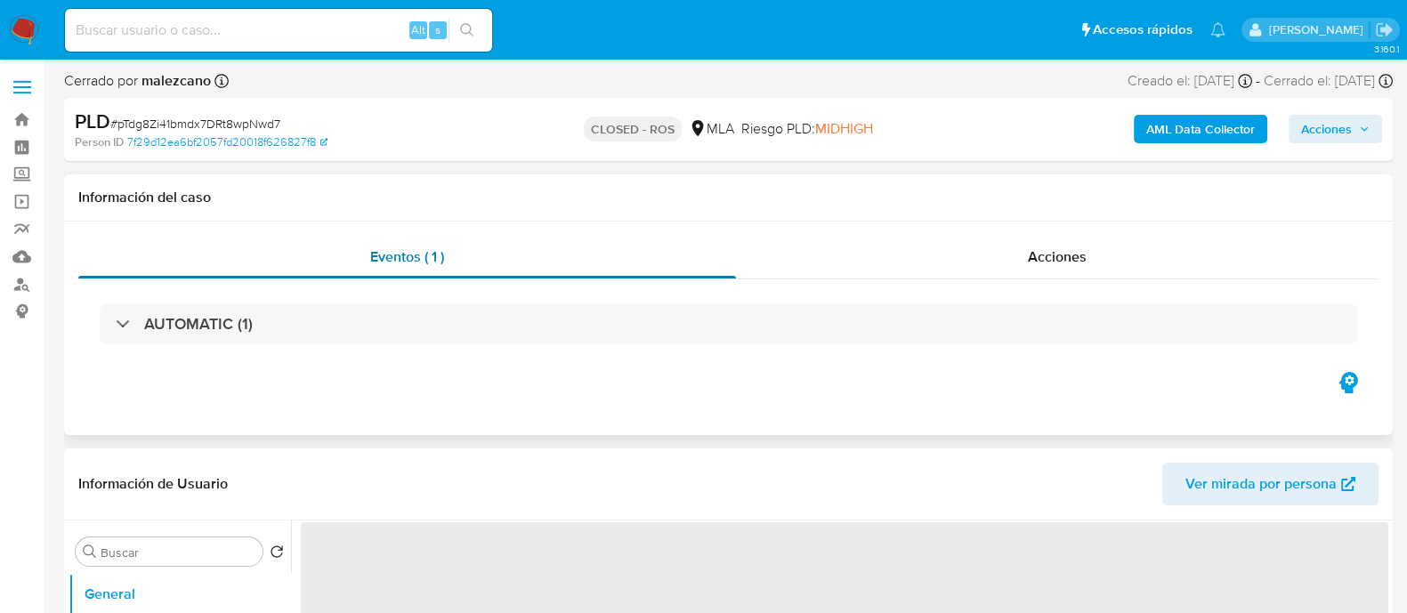
select select "10"
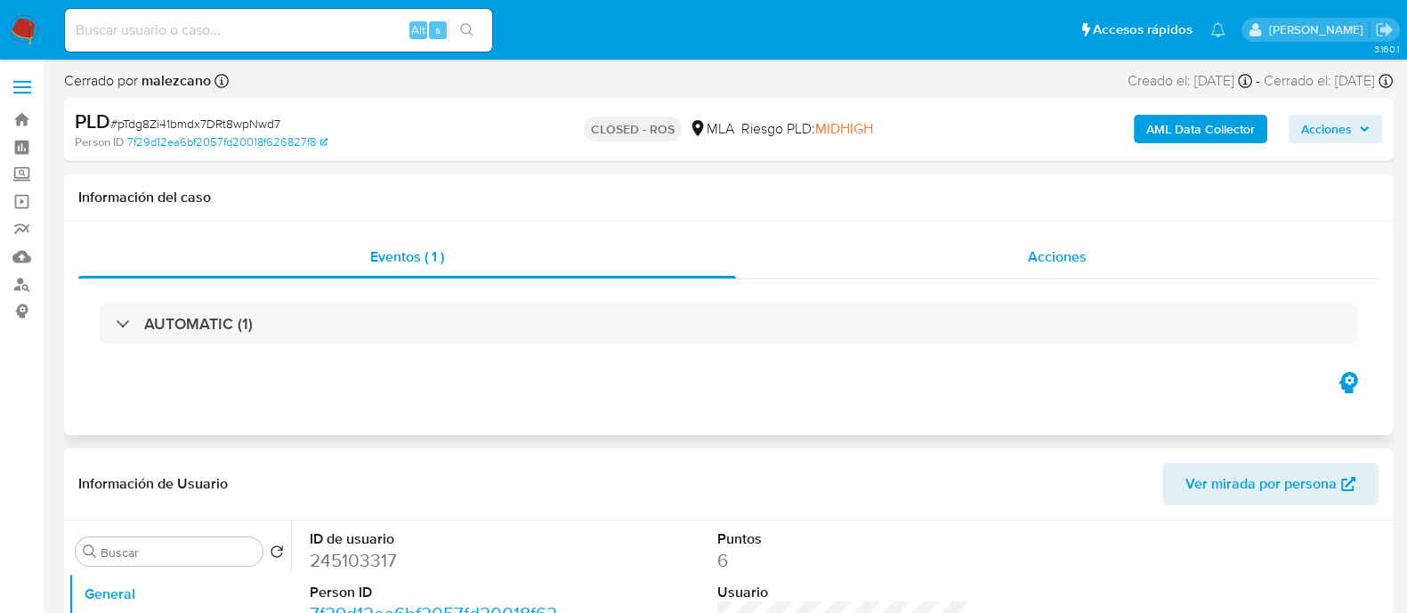
click at [1042, 269] on div "Acciones" at bounding box center [1057, 257] width 643 height 43
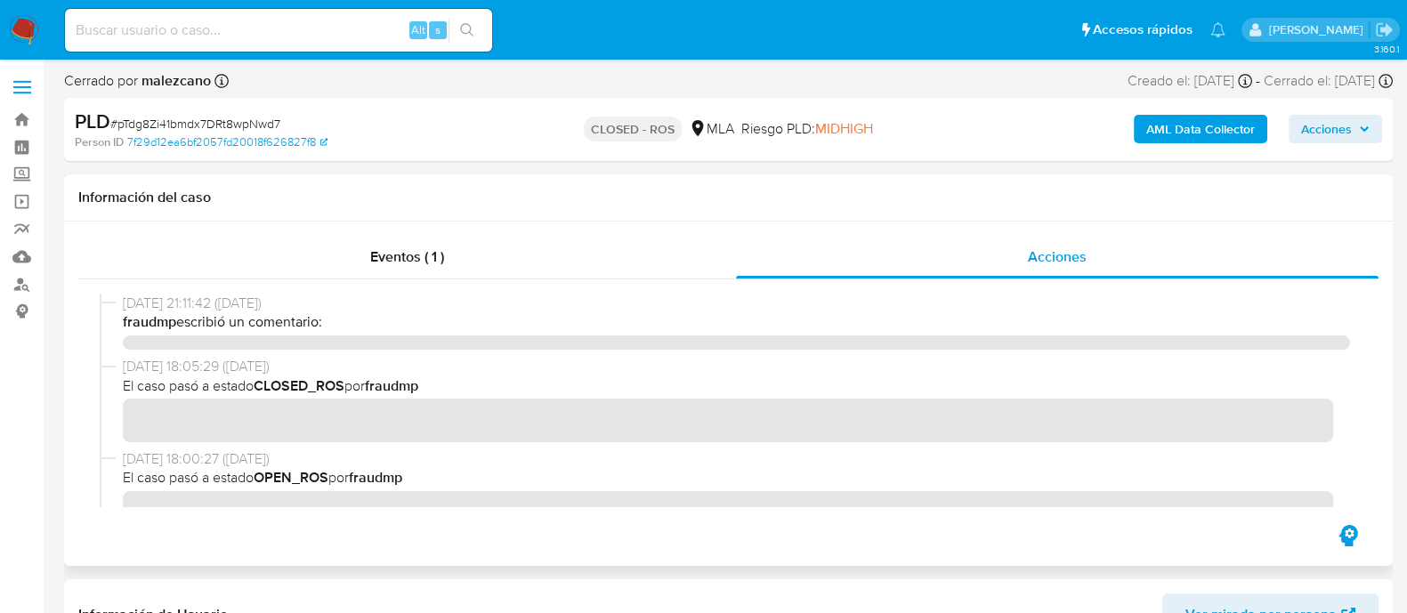
scroll to position [1001, 0]
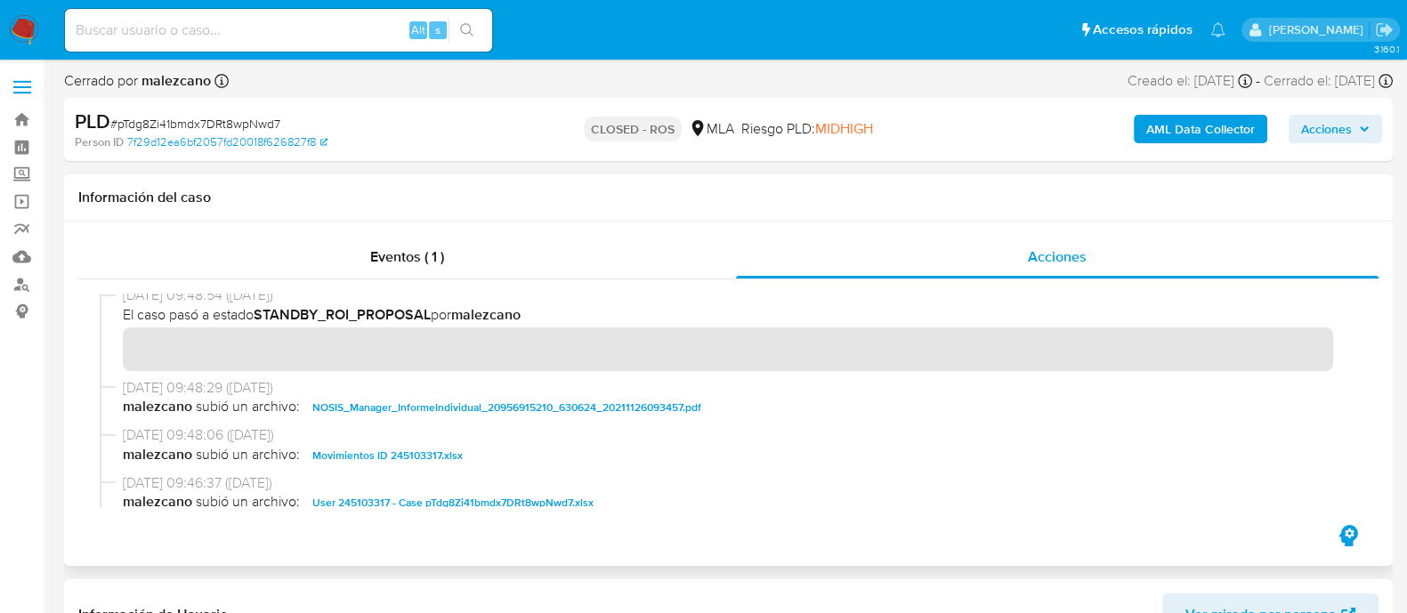
click at [460, 505] on span "User 245103317 - Case pTdg8Zi41bmdx7DRt8wpNwd7.xlsx" at bounding box center [452, 502] width 281 height 21
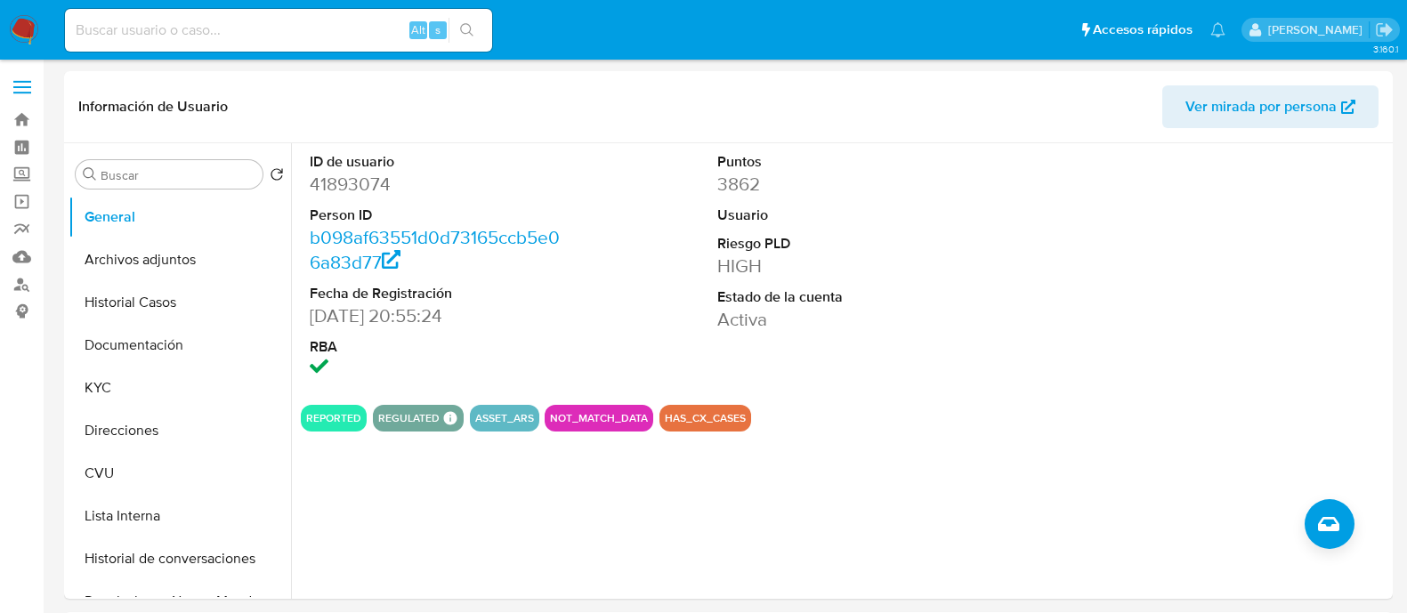
select select "10"
click at [290, 30] on input at bounding box center [278, 30] width 427 height 23
paste input "41893074"
click at [289, 30] on input "41893074" at bounding box center [278, 30] width 427 height 23
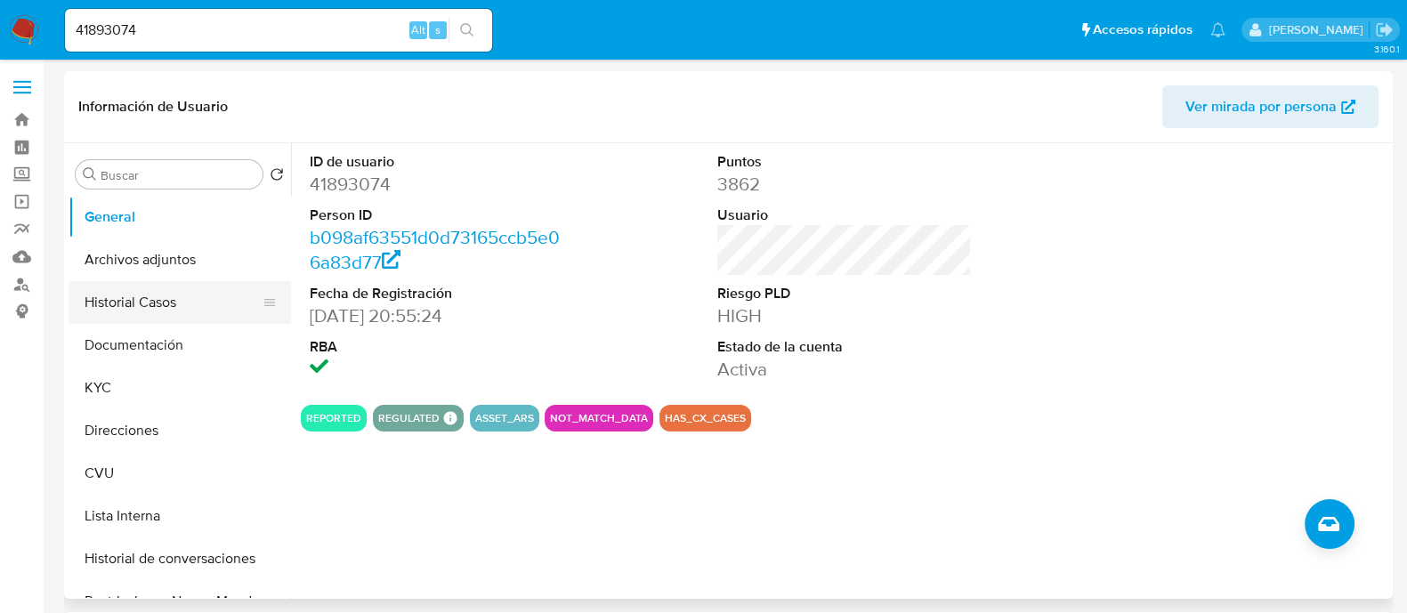
click at [176, 290] on button "Historial Casos" at bounding box center [173, 302] width 208 height 43
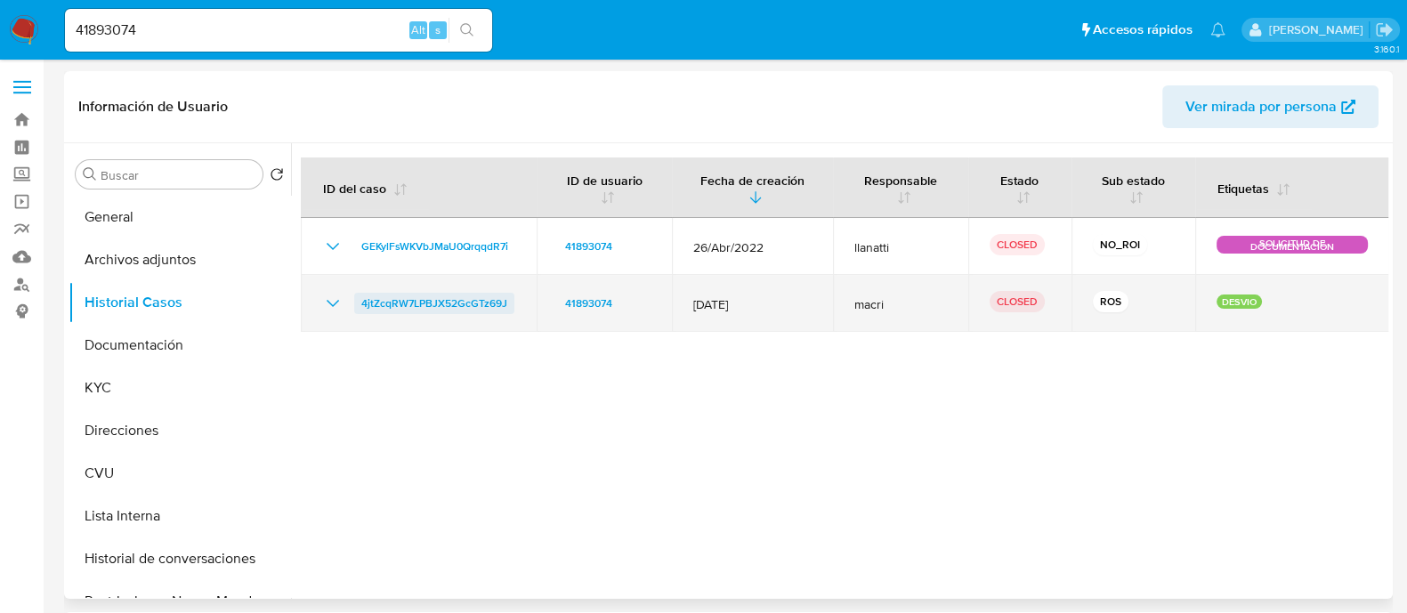
click at [382, 298] on span "4jtZcqRW7LPBJX52GcGTz69J" at bounding box center [434, 303] width 146 height 21
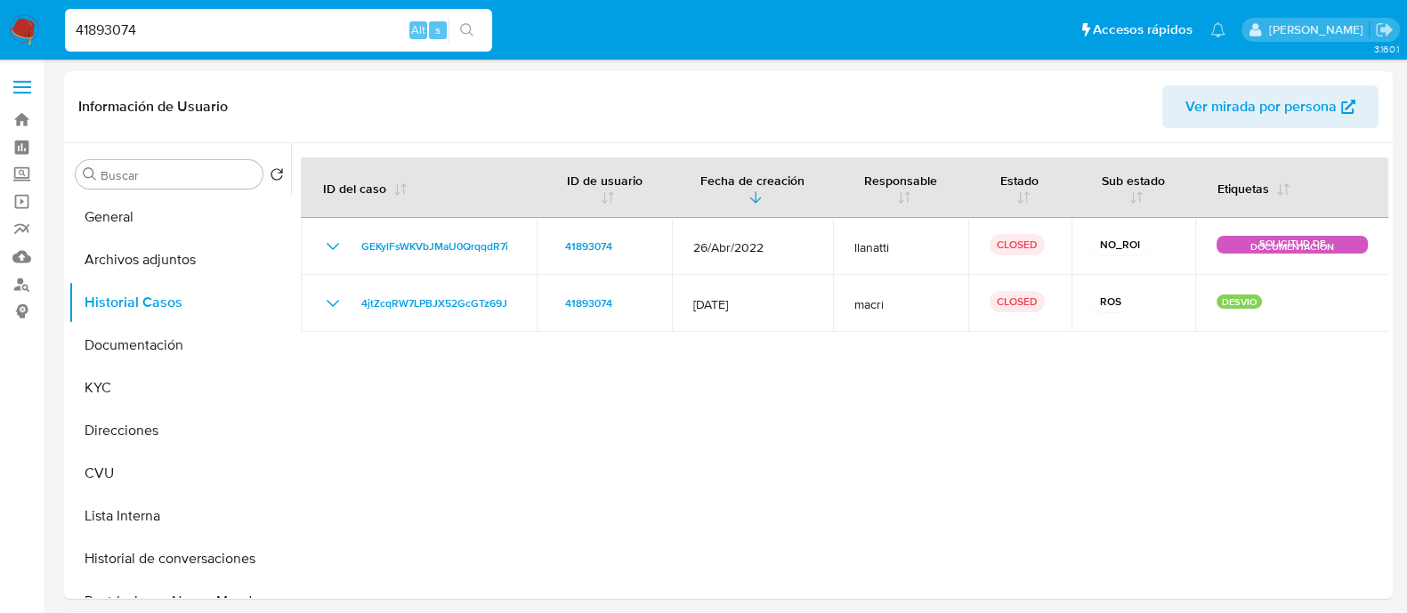
click at [182, 20] on input "41893074" at bounding box center [278, 30] width 427 height 23
paste input "05165038"
type input "405165038"
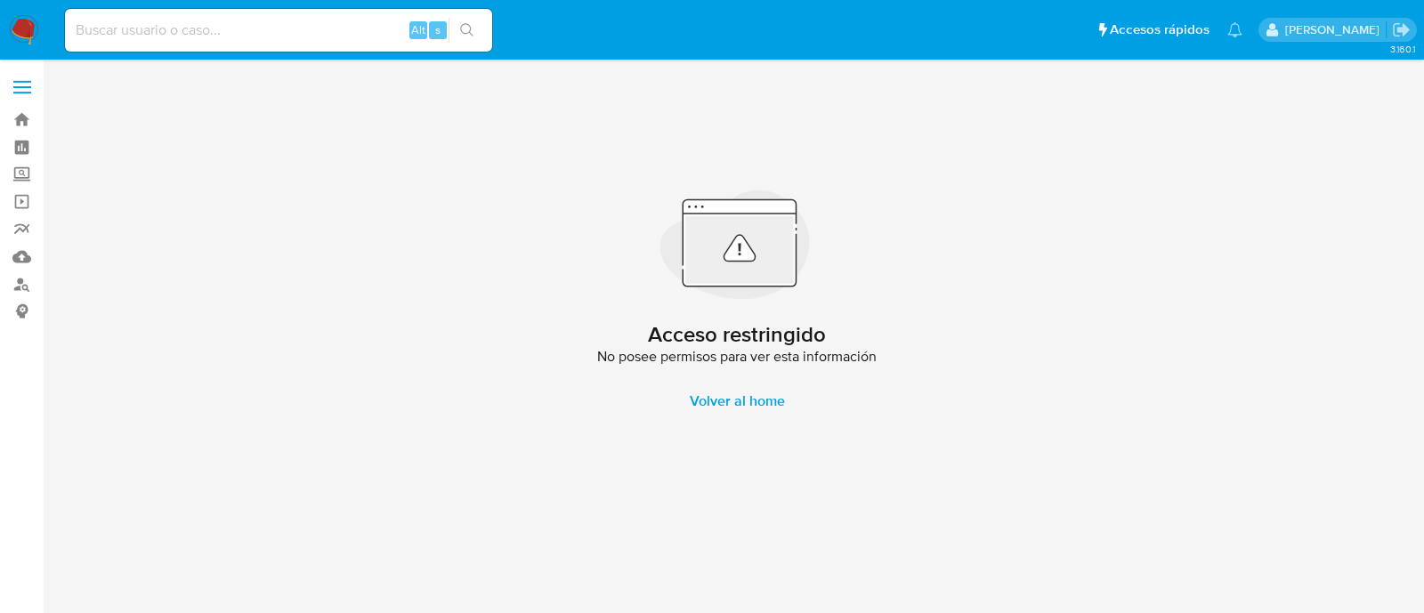
click at [263, 38] on input at bounding box center [278, 30] width 427 height 23
click at [303, 33] on input at bounding box center [278, 30] width 427 height 23
paste input "289683745"
type input "289683745"
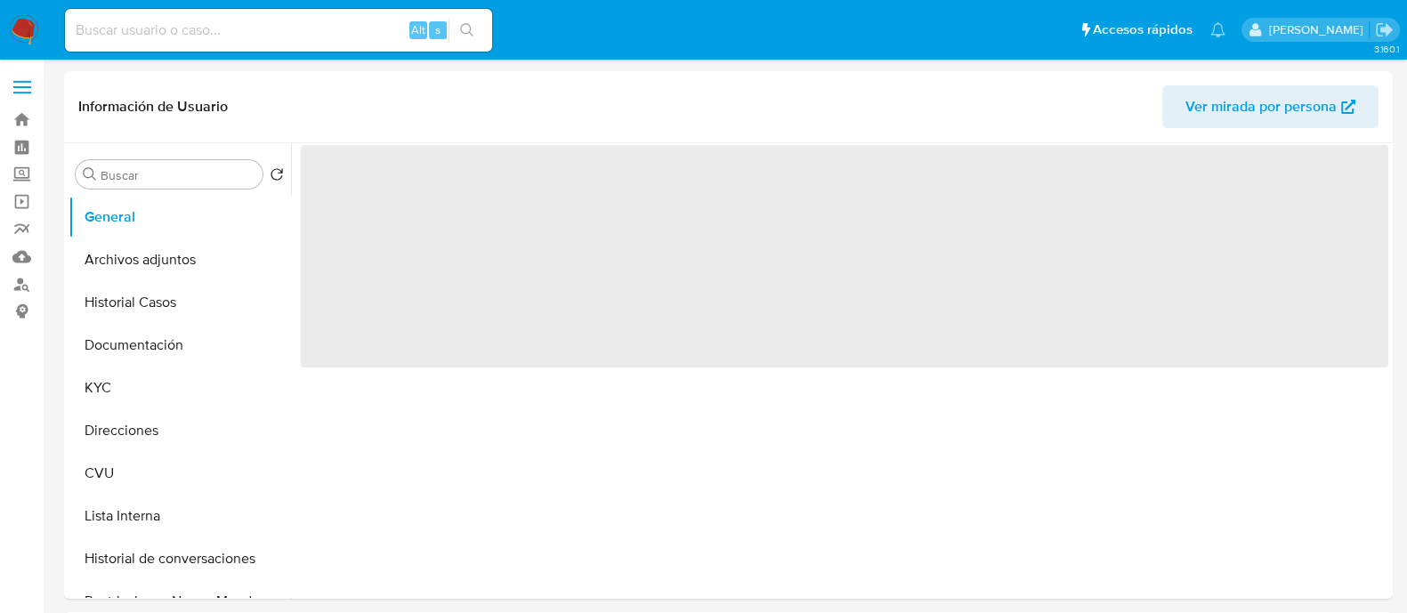
select select "10"
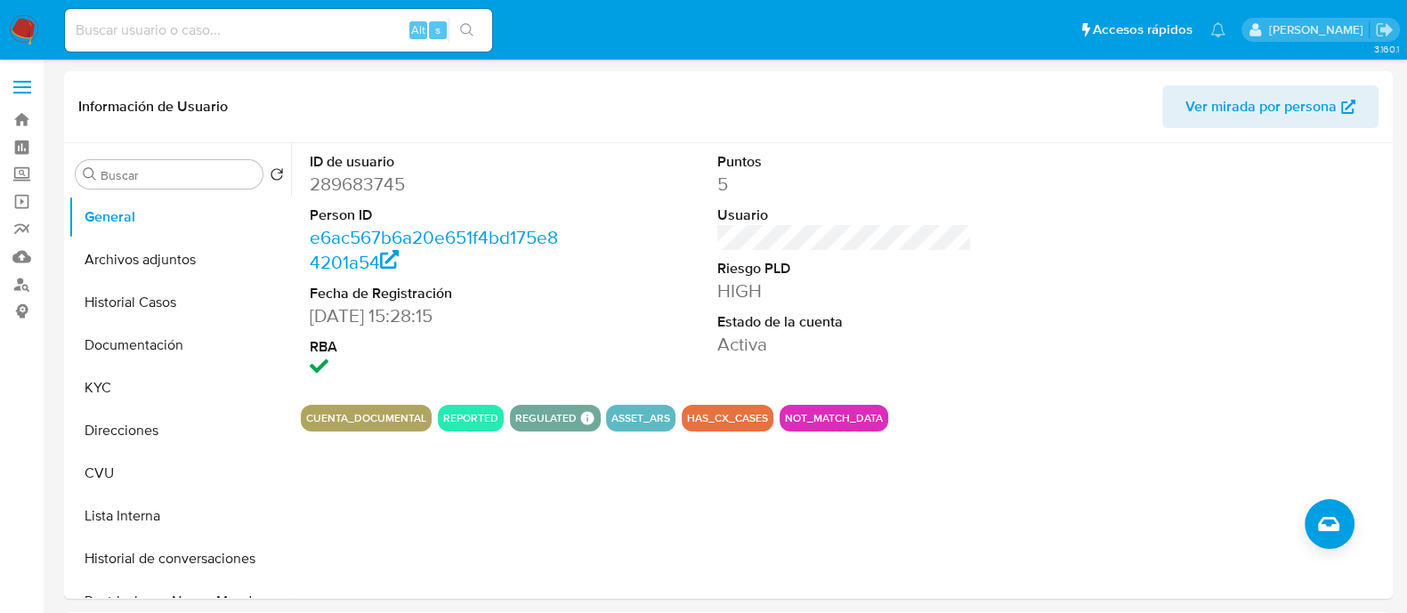
click at [248, 35] on input at bounding box center [278, 30] width 427 height 23
paste input "289683745"
click at [144, 307] on button "Historial Casos" at bounding box center [173, 302] width 208 height 43
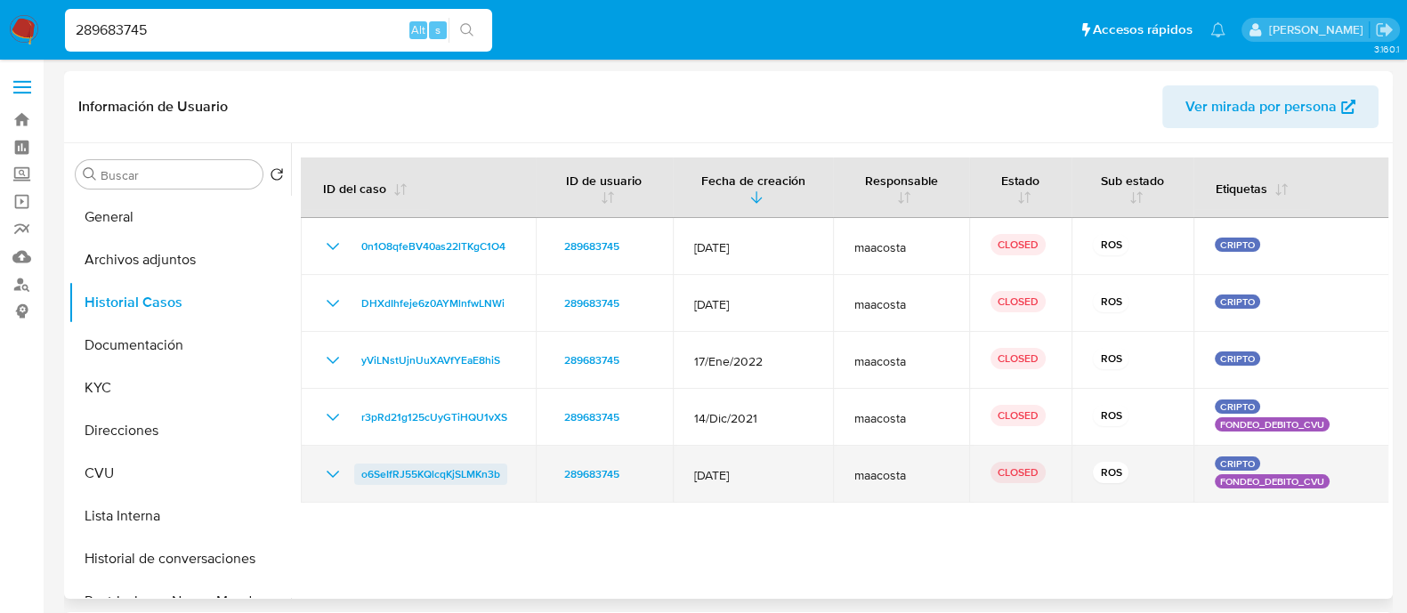
click at [463, 465] on span "o6SeIfRJ55KQlcqKjSLMKn3b" at bounding box center [430, 474] width 139 height 21
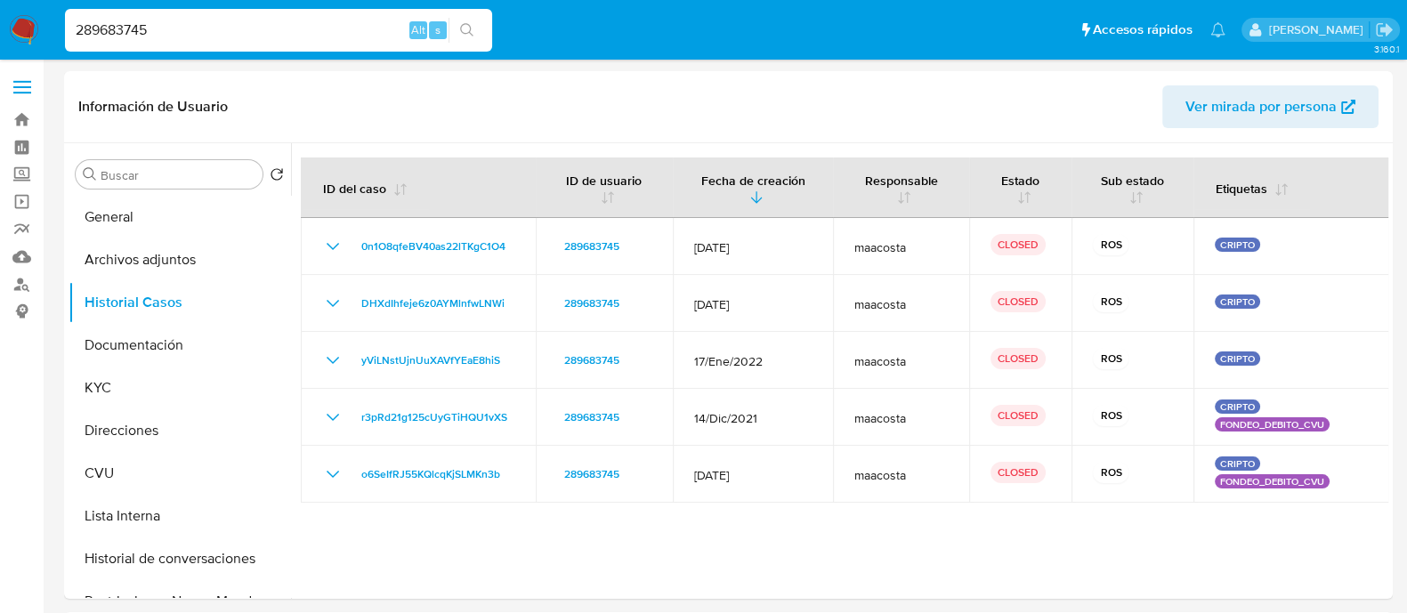
click at [291, 33] on input "289683745" at bounding box center [278, 30] width 427 height 23
paste input "1501878"
type input "150187845"
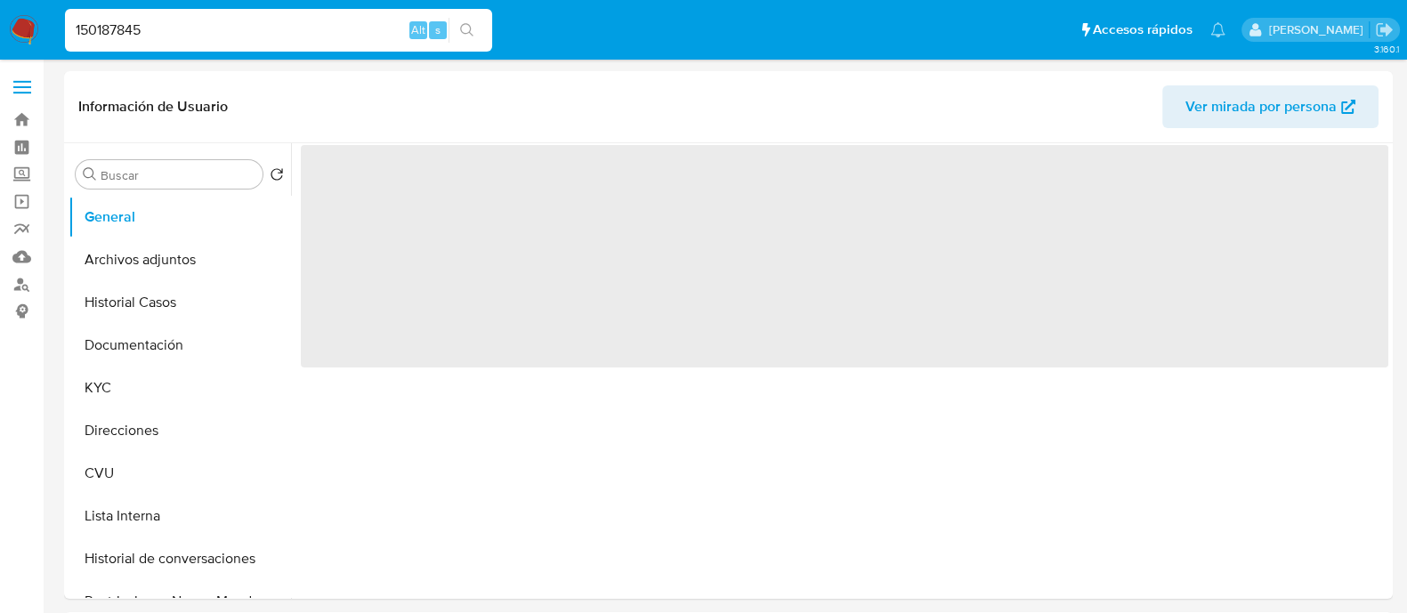
select select "10"
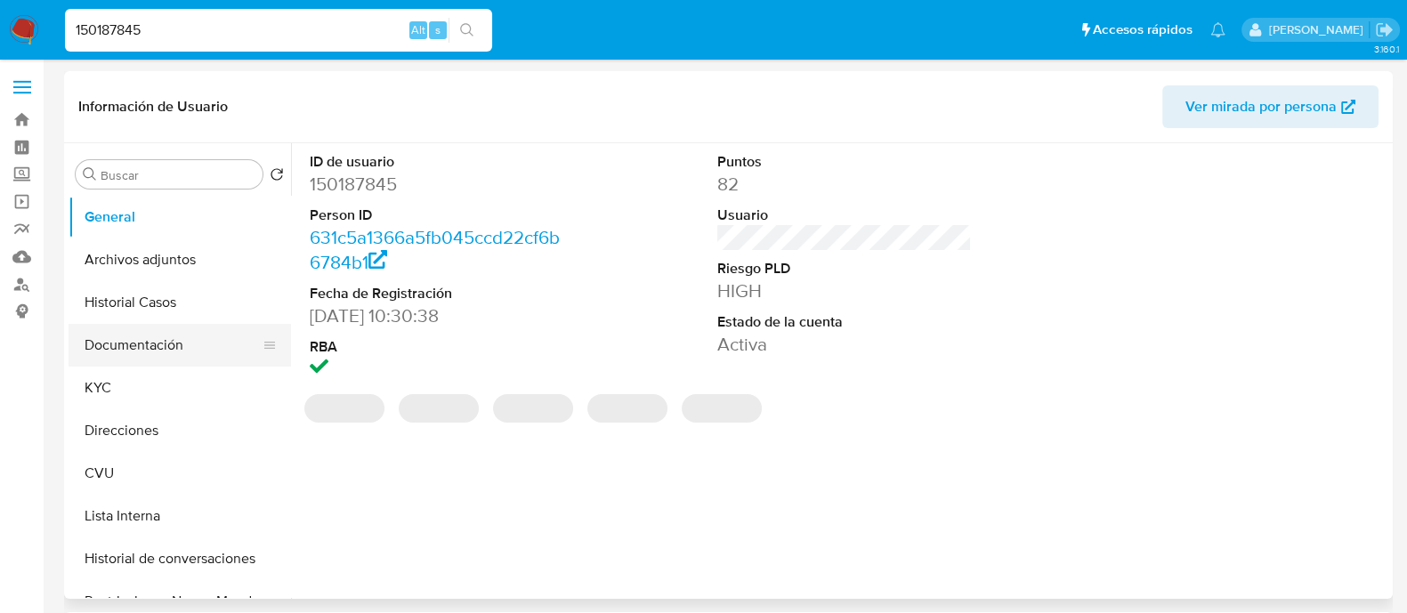
click at [122, 336] on button "Documentación" at bounding box center [173, 345] width 208 height 43
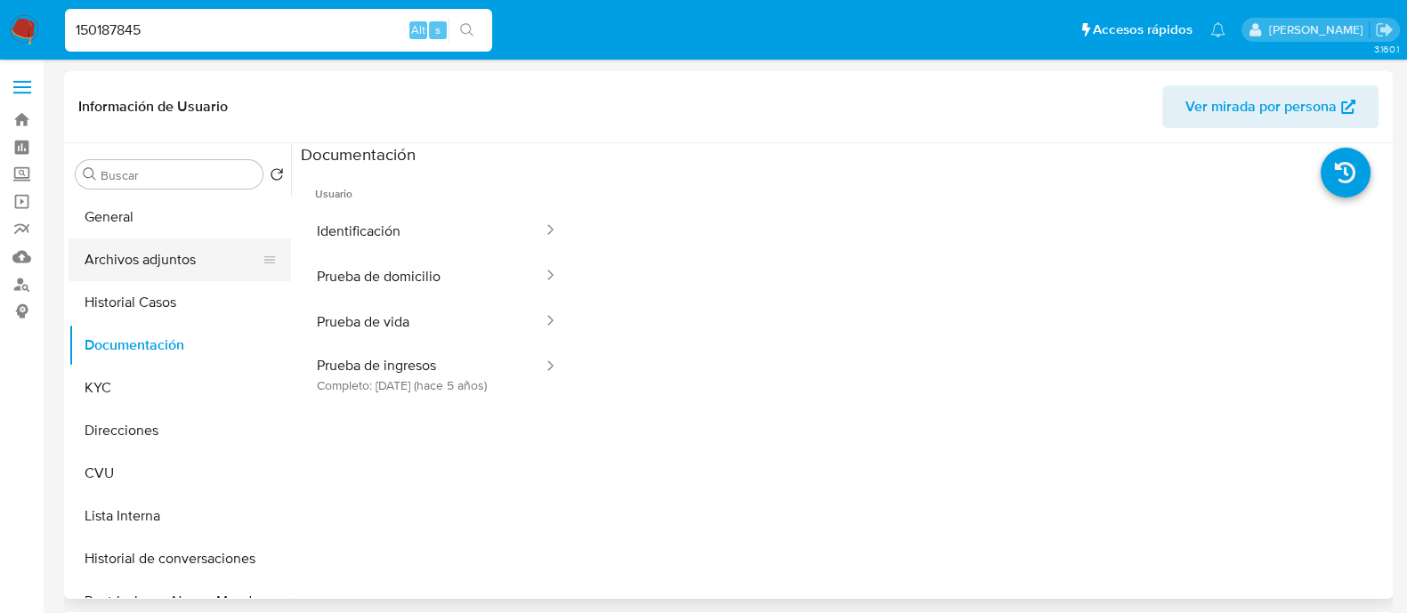
click at [159, 256] on button "Archivos adjuntos" at bounding box center [173, 260] width 208 height 43
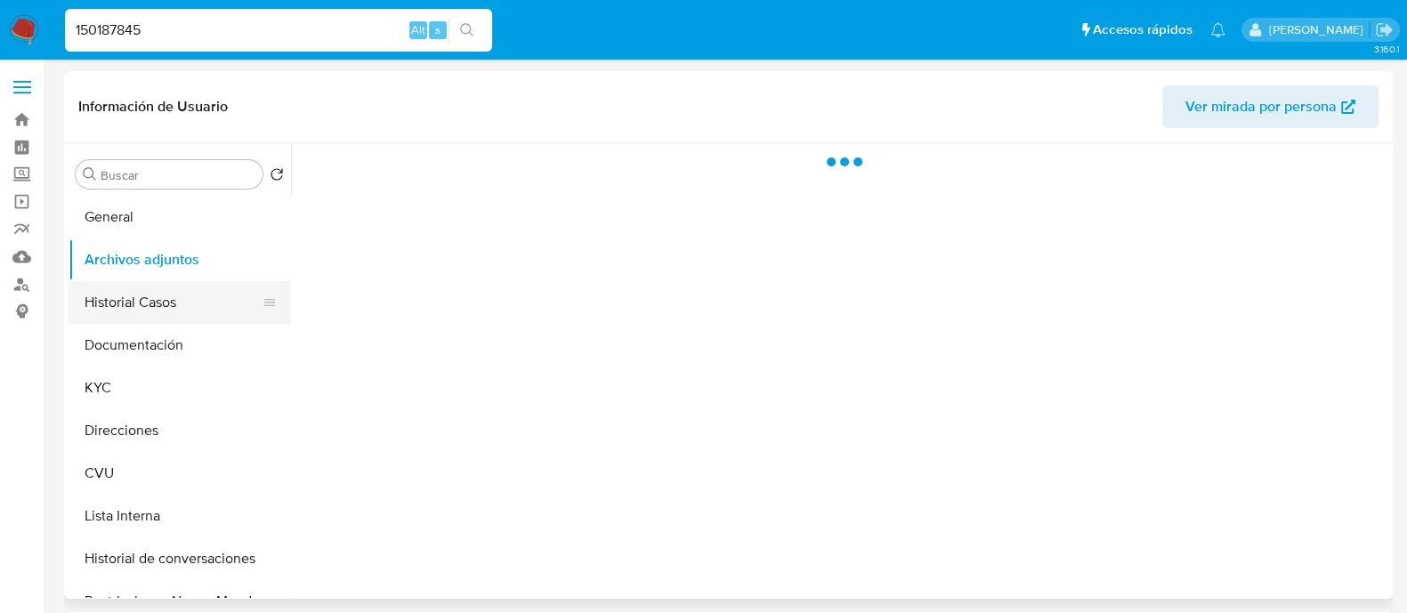
click at [111, 304] on button "Historial Casos" at bounding box center [173, 302] width 208 height 43
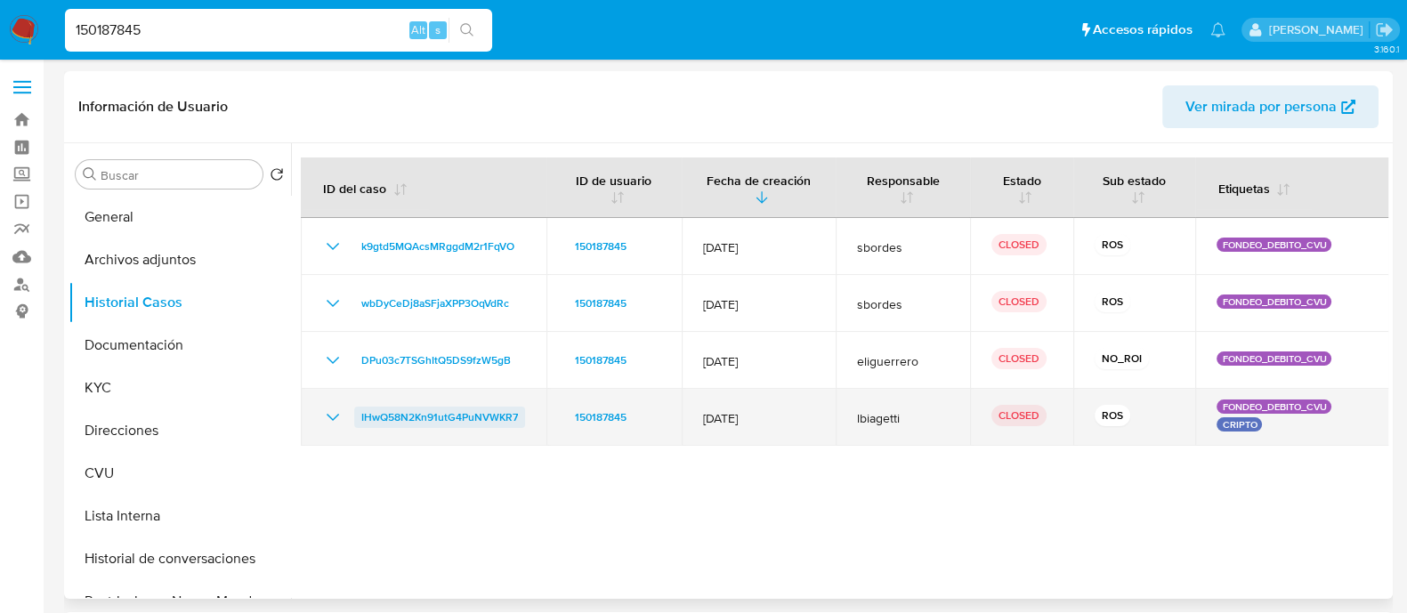
click at [477, 417] on span "IHwQ58N2Kn91utG4PuNVWKR7" at bounding box center [439, 417] width 157 height 21
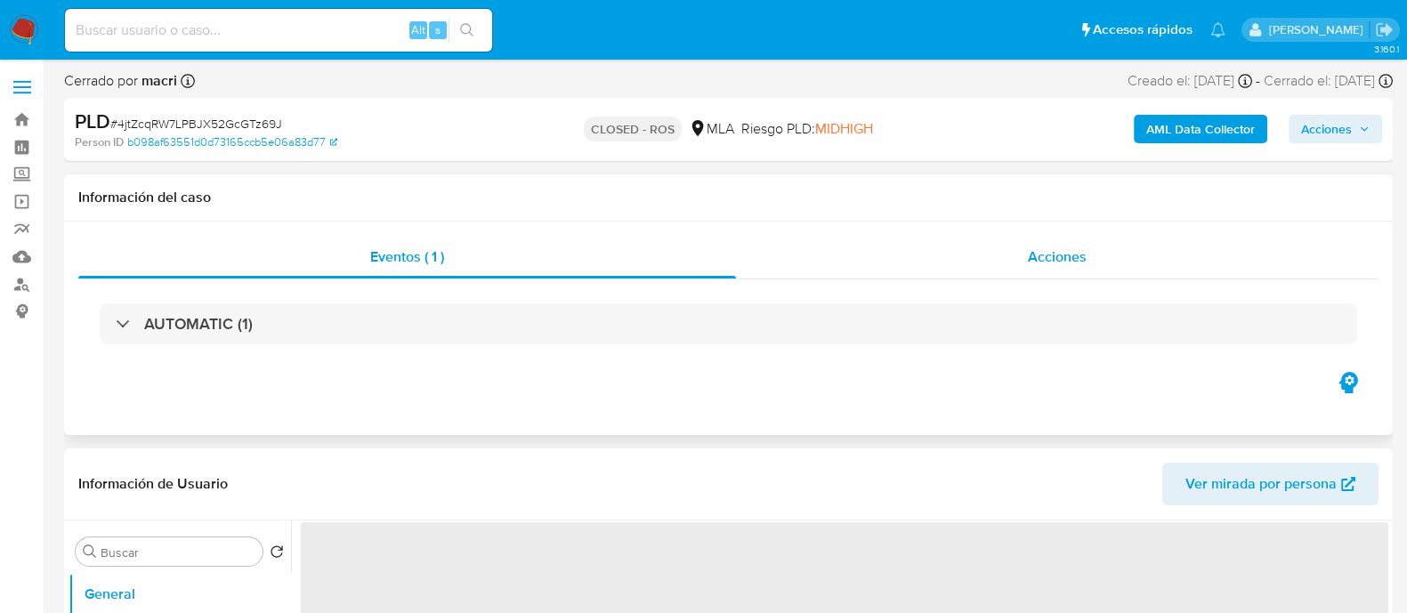
click at [984, 246] on div "Acciones" at bounding box center [1057, 257] width 643 height 43
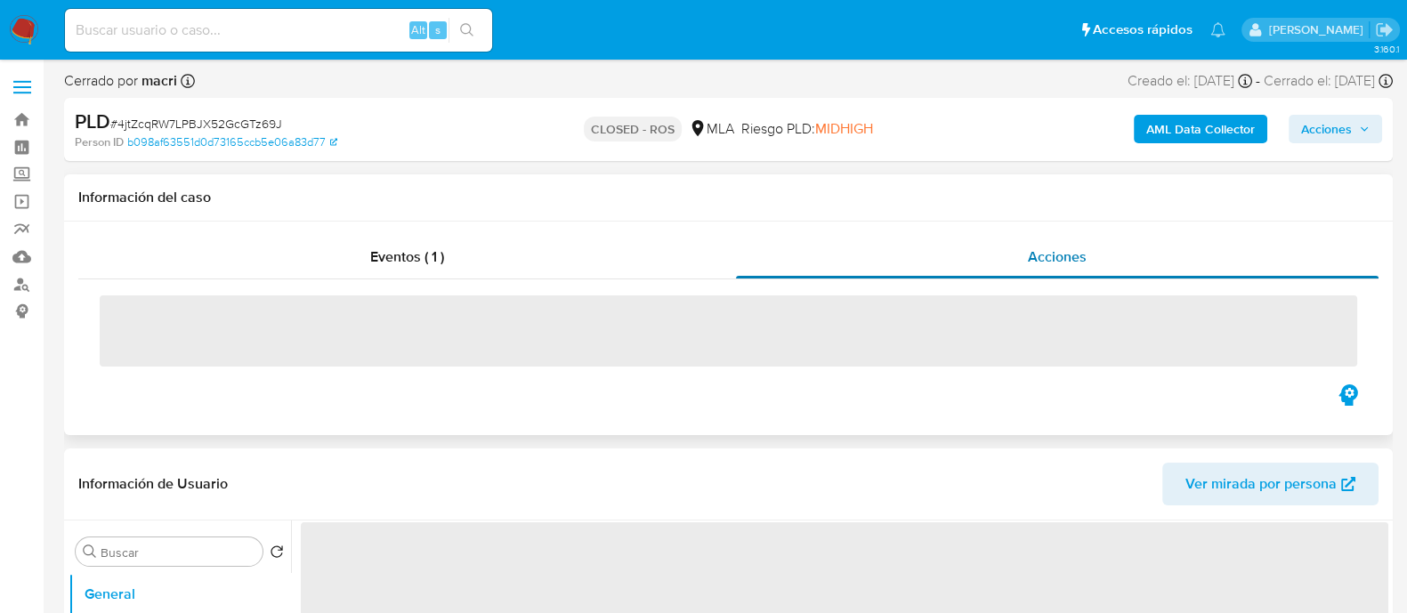
select select "10"
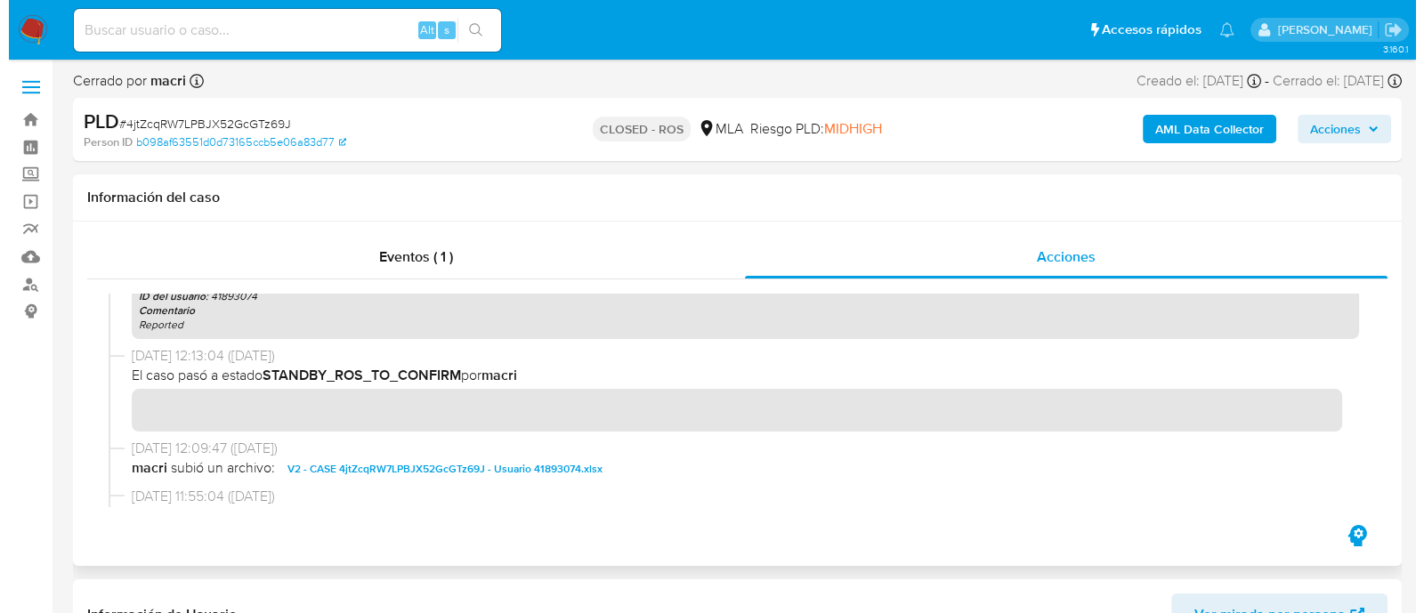
scroll to position [668, 0]
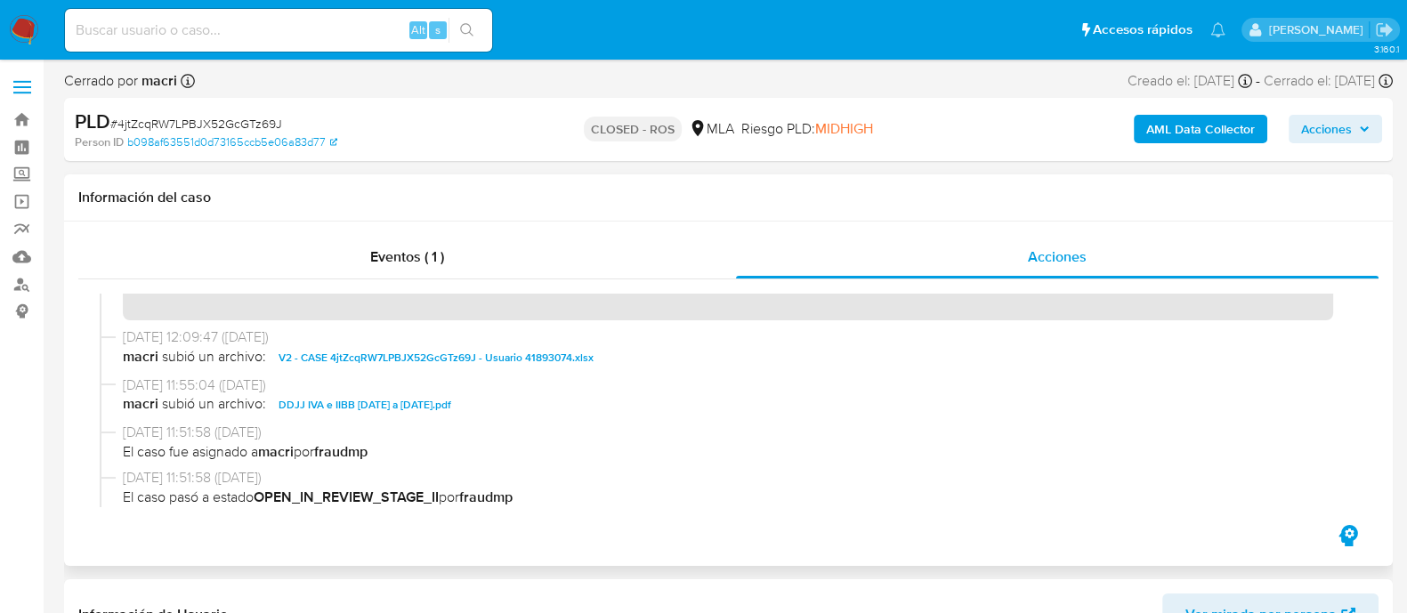
click at [498, 353] on span "V2 - CASE 4jtZcqRW7LPBJX52GcGTz69J - Usuario 41893074.xlsx" at bounding box center [436, 357] width 315 height 21
click at [279, 30] on input at bounding box center [278, 30] width 427 height 23
paste input "405165038"
type input "405165038"
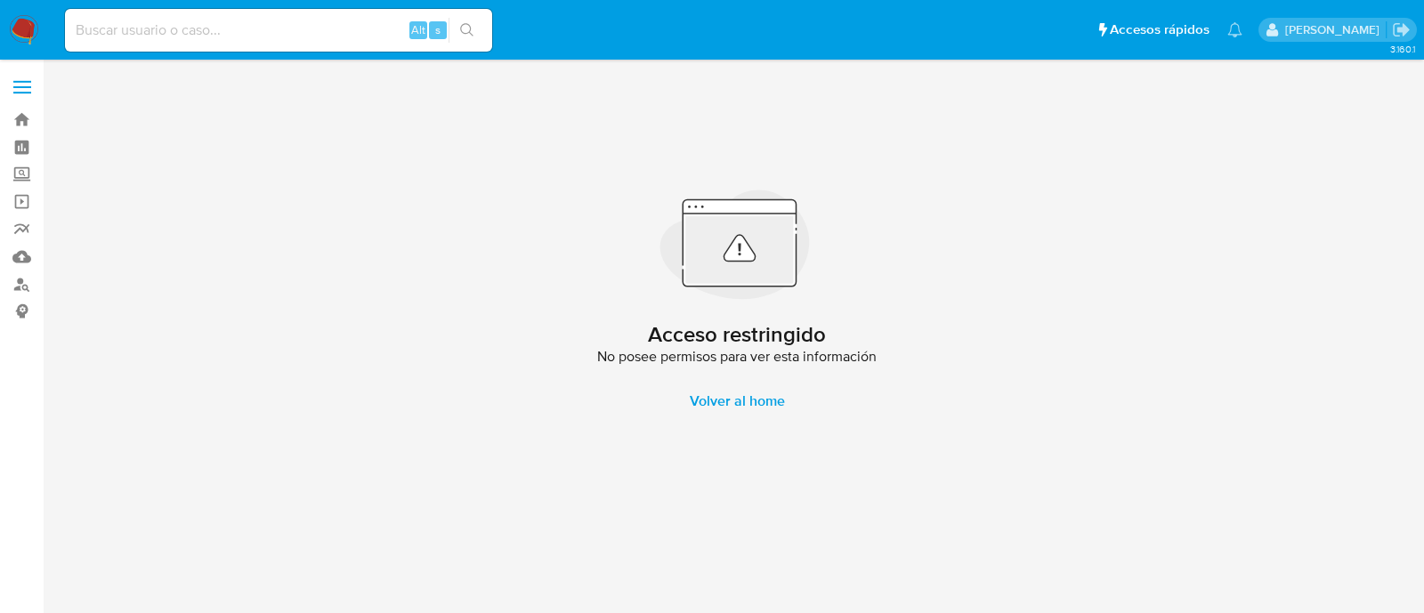
click at [239, 36] on input at bounding box center [278, 30] width 427 height 23
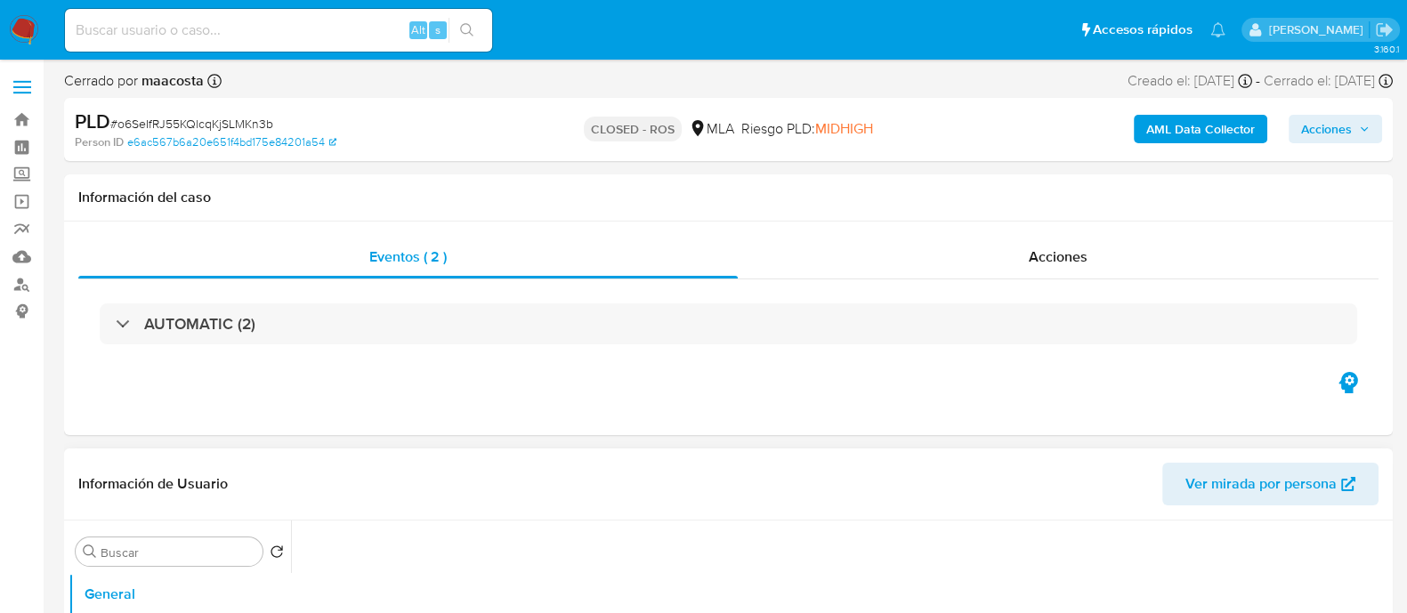
select select "10"
click at [984, 262] on div "Acciones" at bounding box center [1058, 257] width 641 height 43
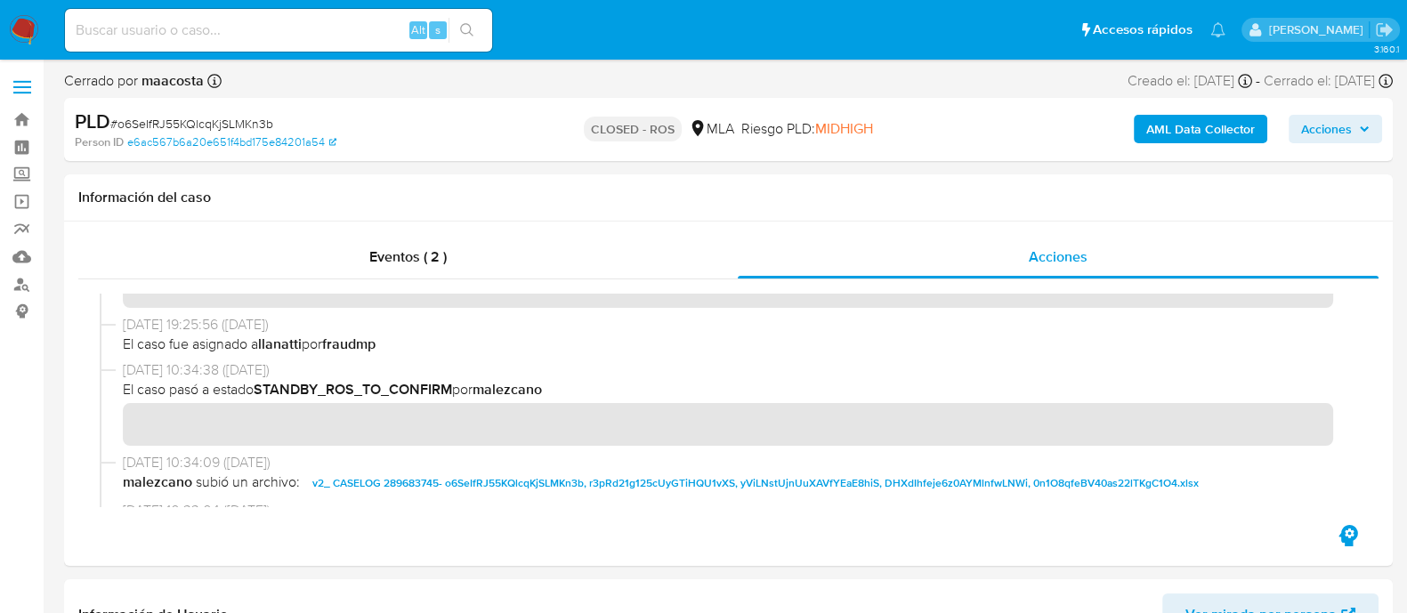
scroll to position [778, 0]
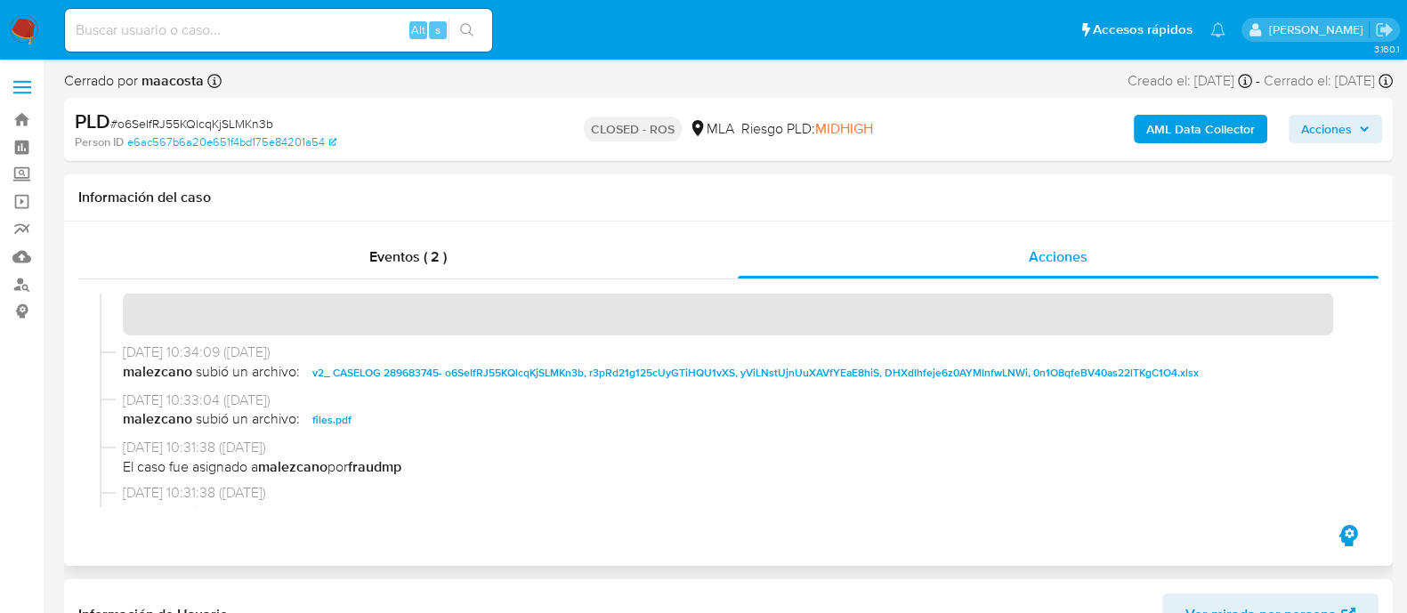
click at [625, 374] on span "v2_ CASELOG 289683745- o6SeIfRJ55KQlcqKjSLMKn3b, r3pRd21g125cUyGTiHQU1vXS, yViL…" at bounding box center [755, 372] width 887 height 21
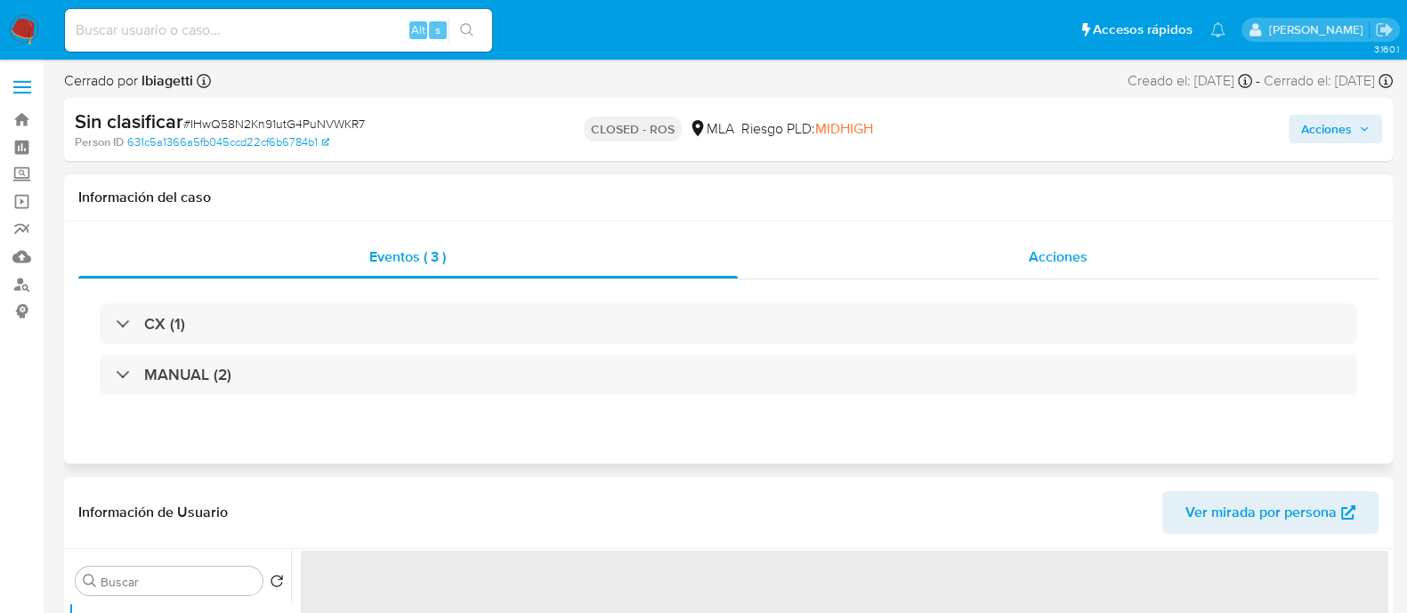
click at [1071, 251] on span "Acciones" at bounding box center [1058, 257] width 59 height 20
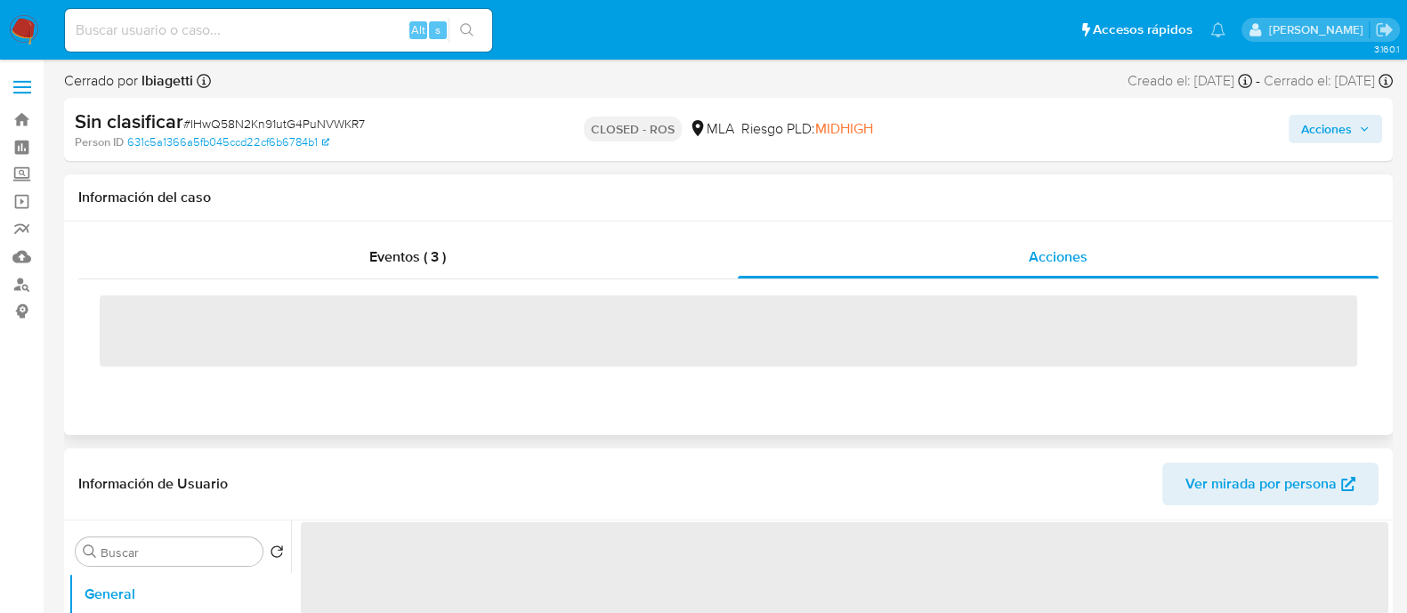
select select "10"
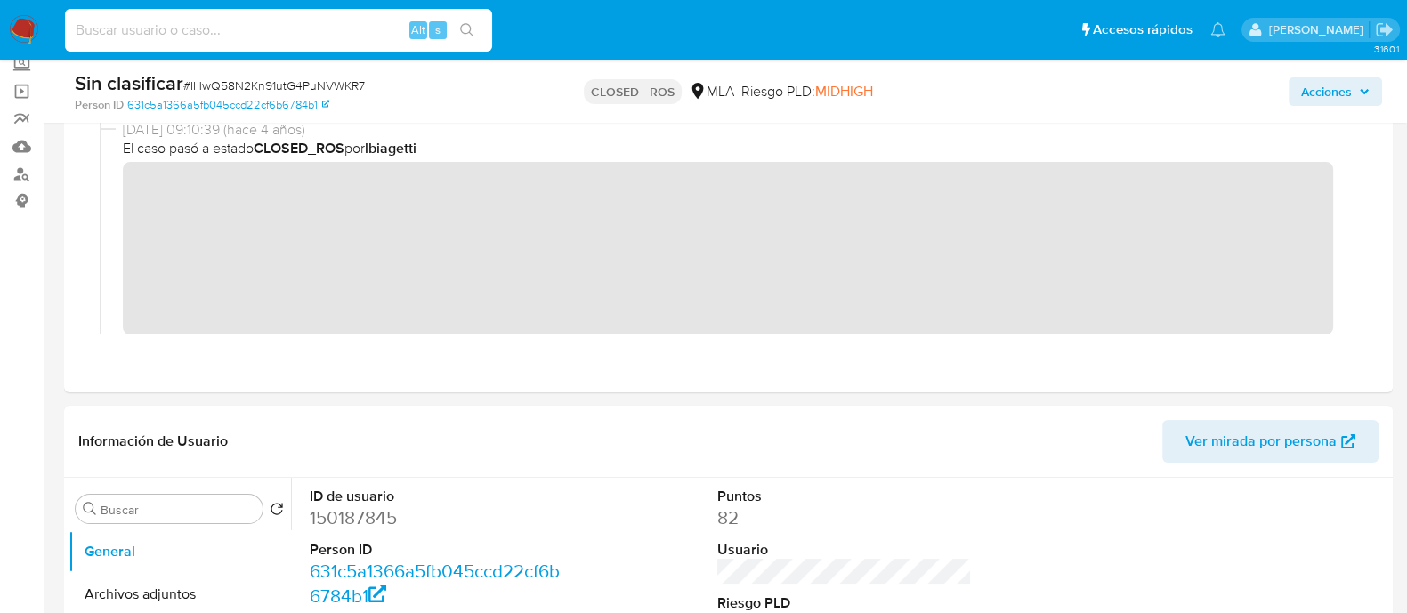
click at [289, 30] on input at bounding box center [278, 30] width 427 height 23
paste input "150187845"
type input "150187845"
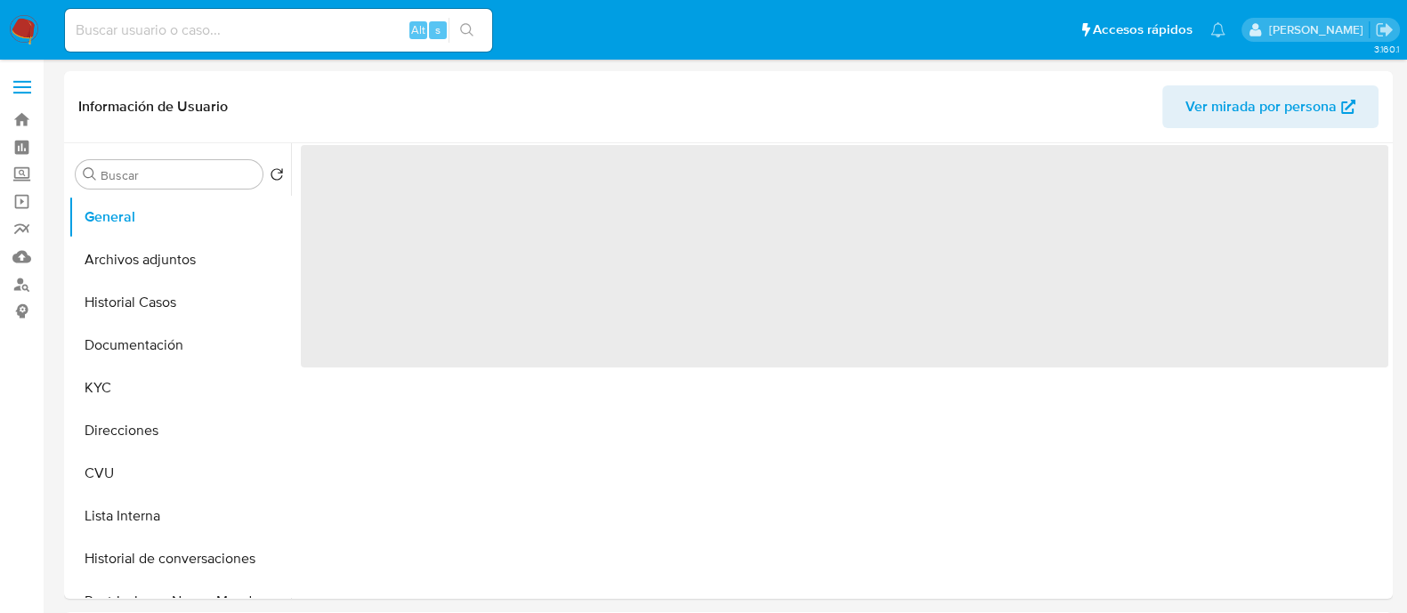
select select "10"
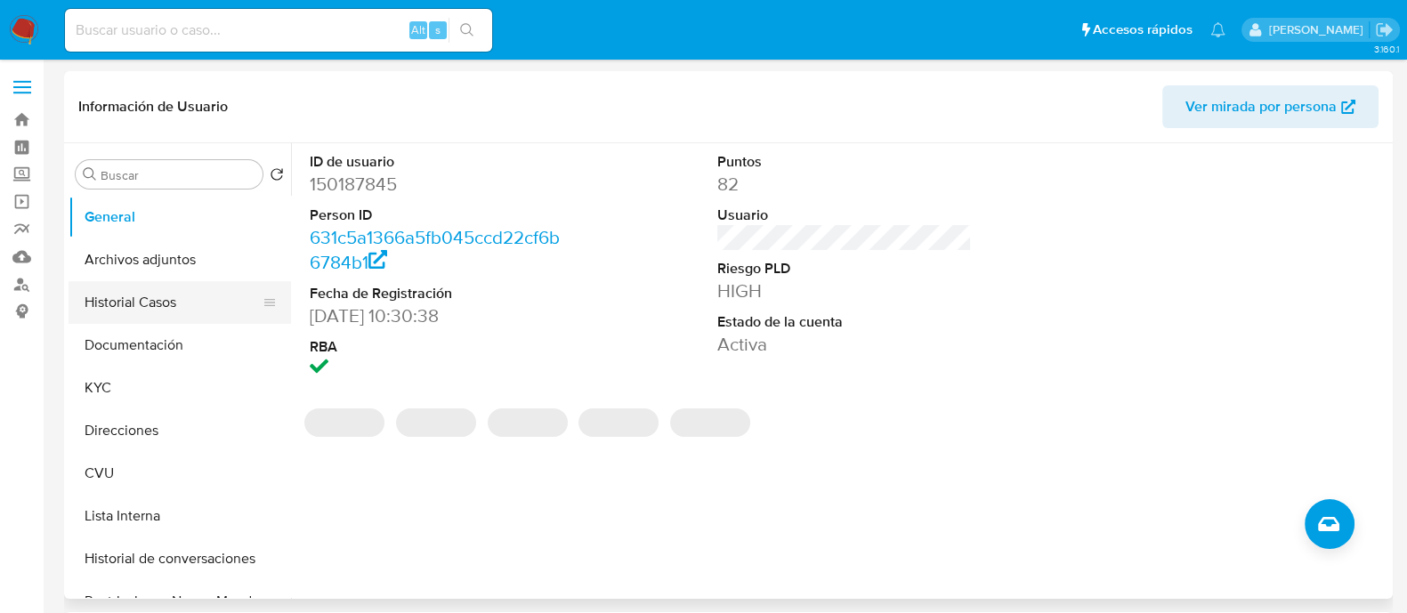
click at [139, 298] on button "Historial Casos" at bounding box center [173, 302] width 208 height 43
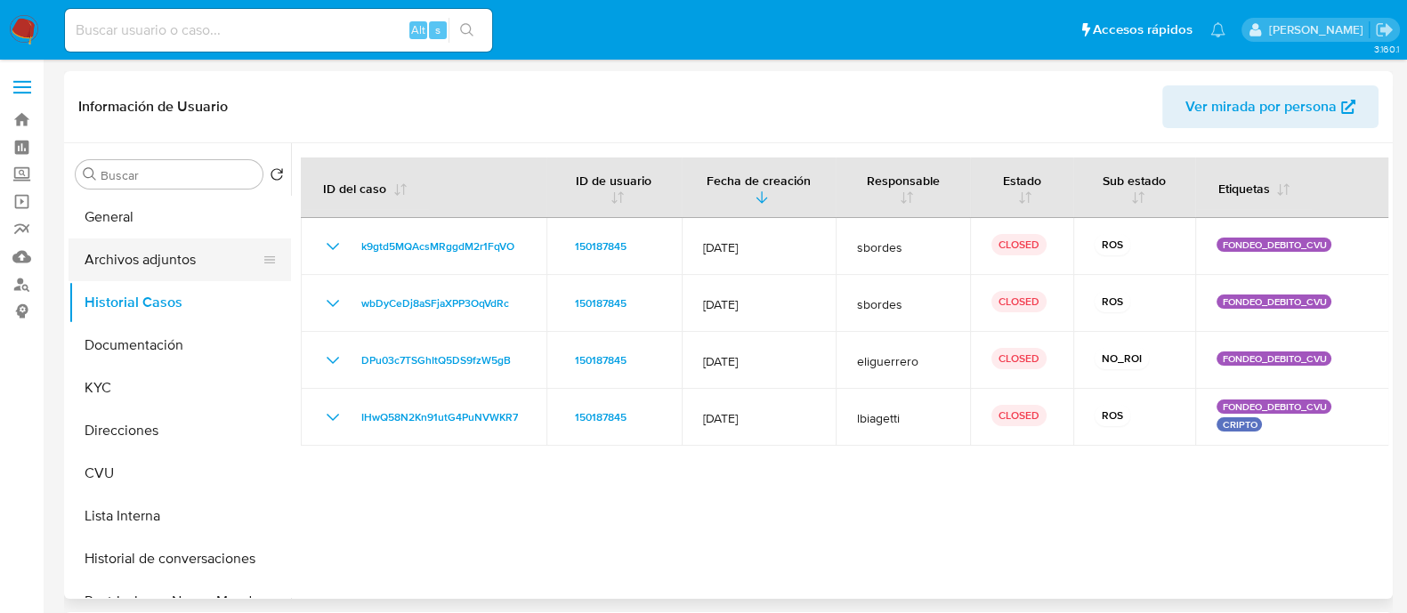
click at [174, 246] on button "Archivos adjuntos" at bounding box center [173, 260] width 208 height 43
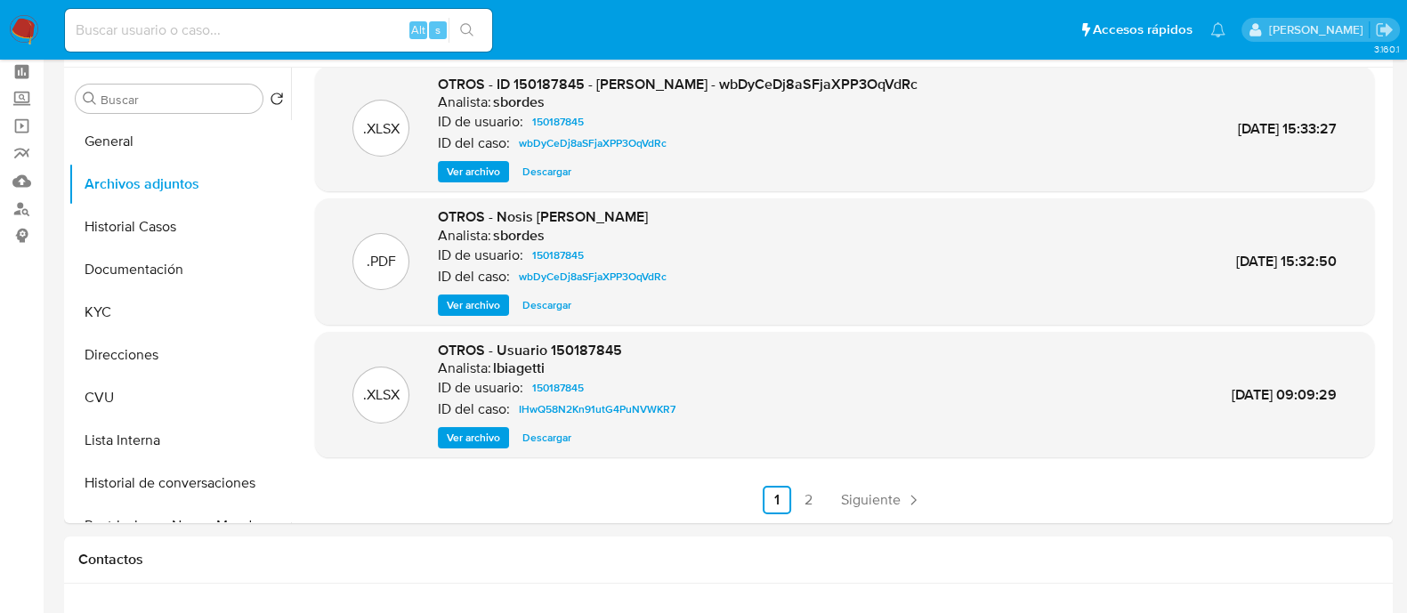
scroll to position [110, 0]
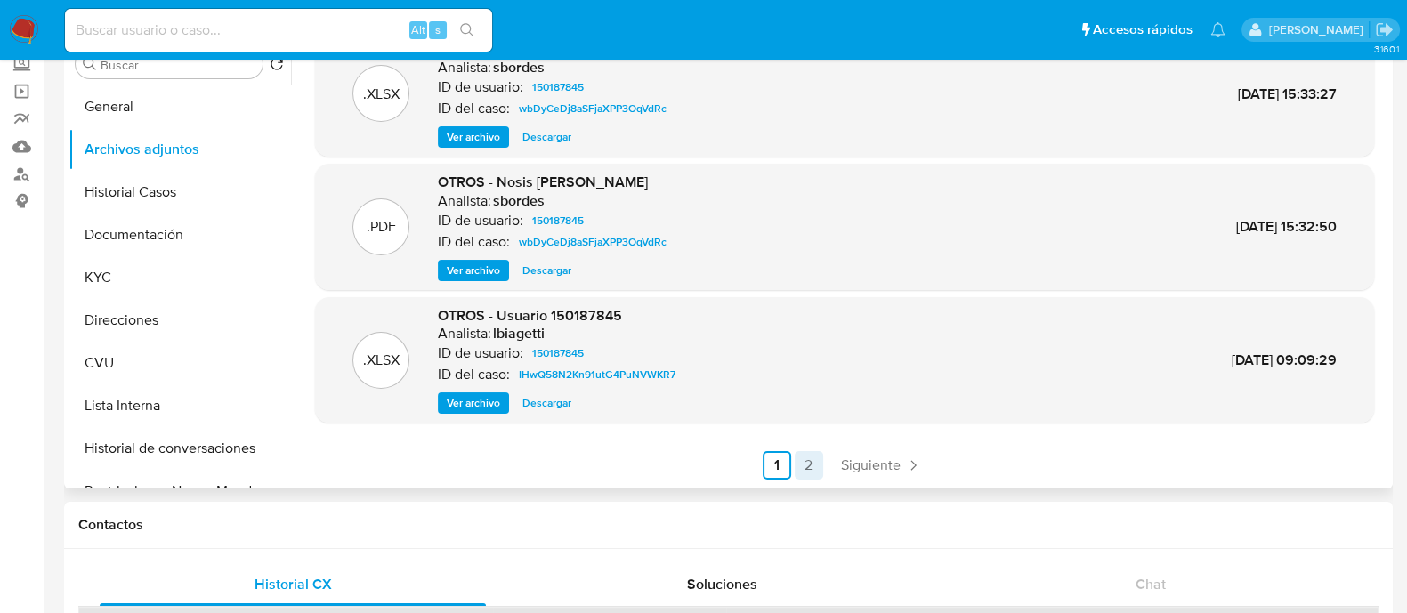
click at [804, 472] on link "2" at bounding box center [809, 465] width 28 height 28
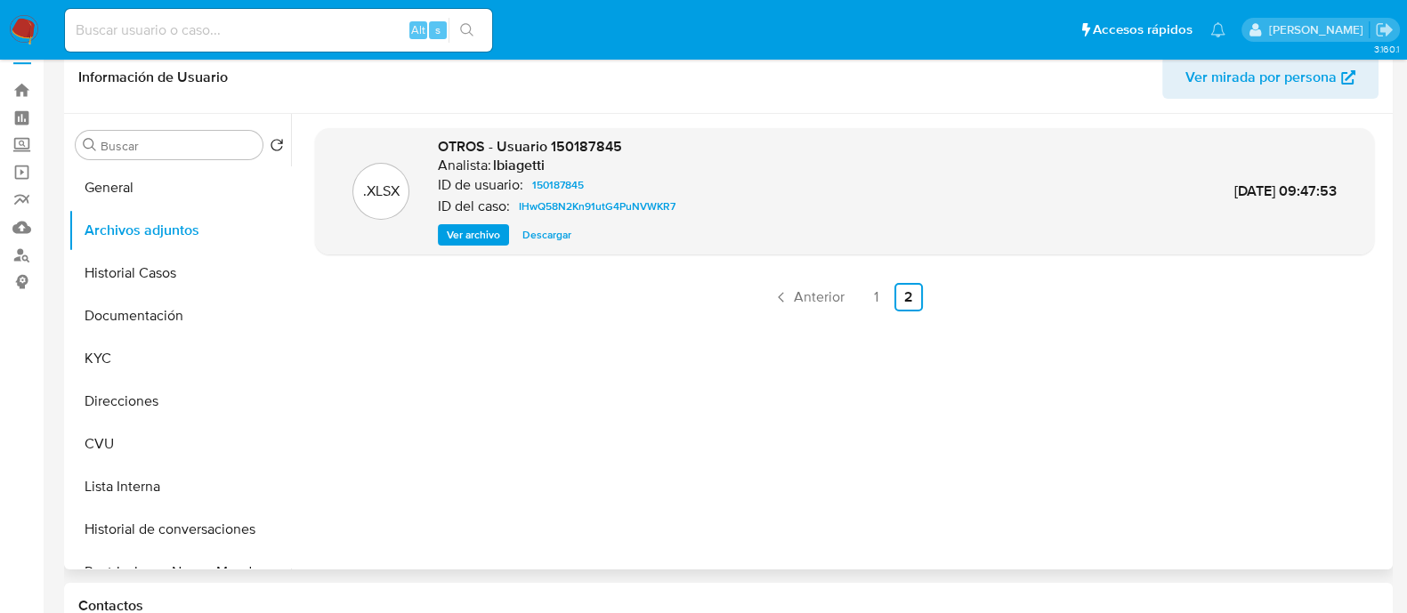
scroll to position [0, 0]
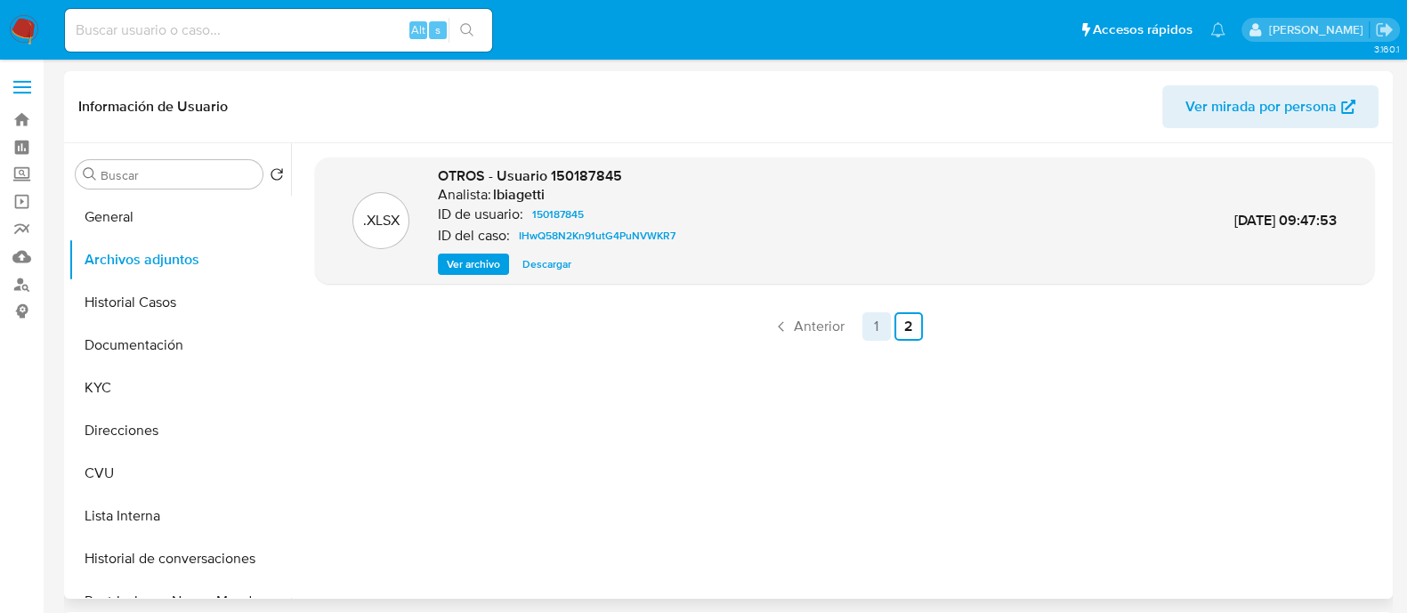
click at [863, 325] on link "1" at bounding box center [877, 326] width 28 height 28
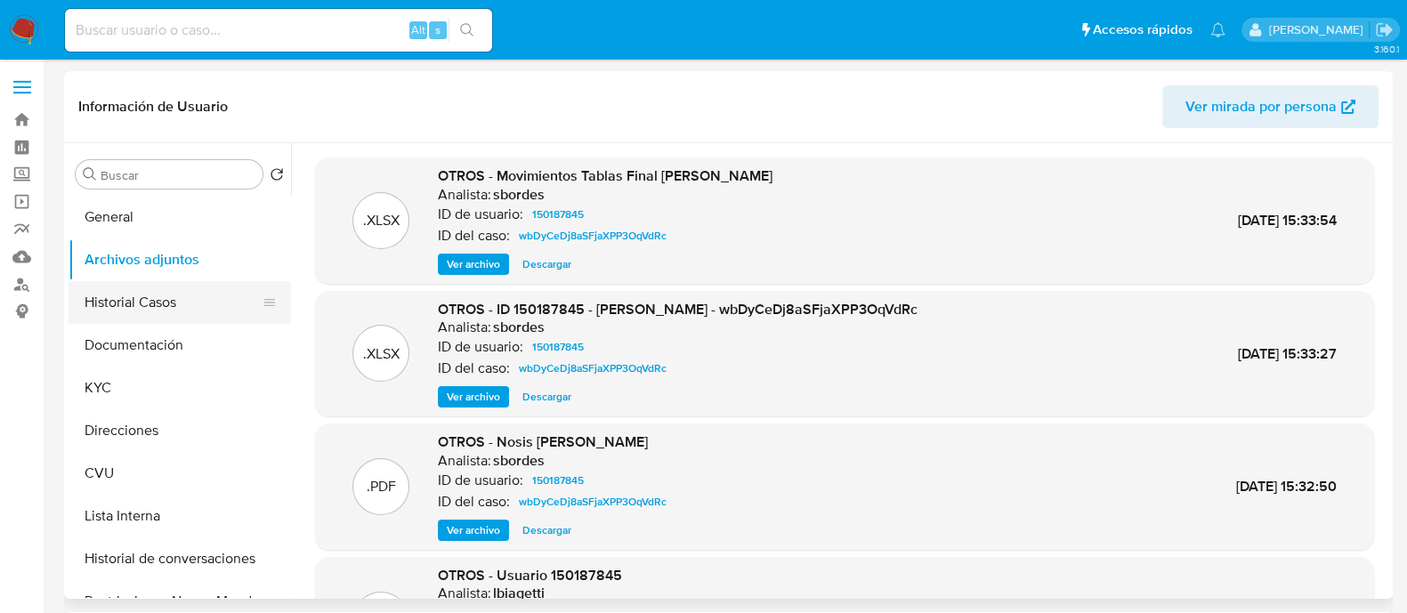
click at [134, 306] on button "Historial Casos" at bounding box center [173, 302] width 208 height 43
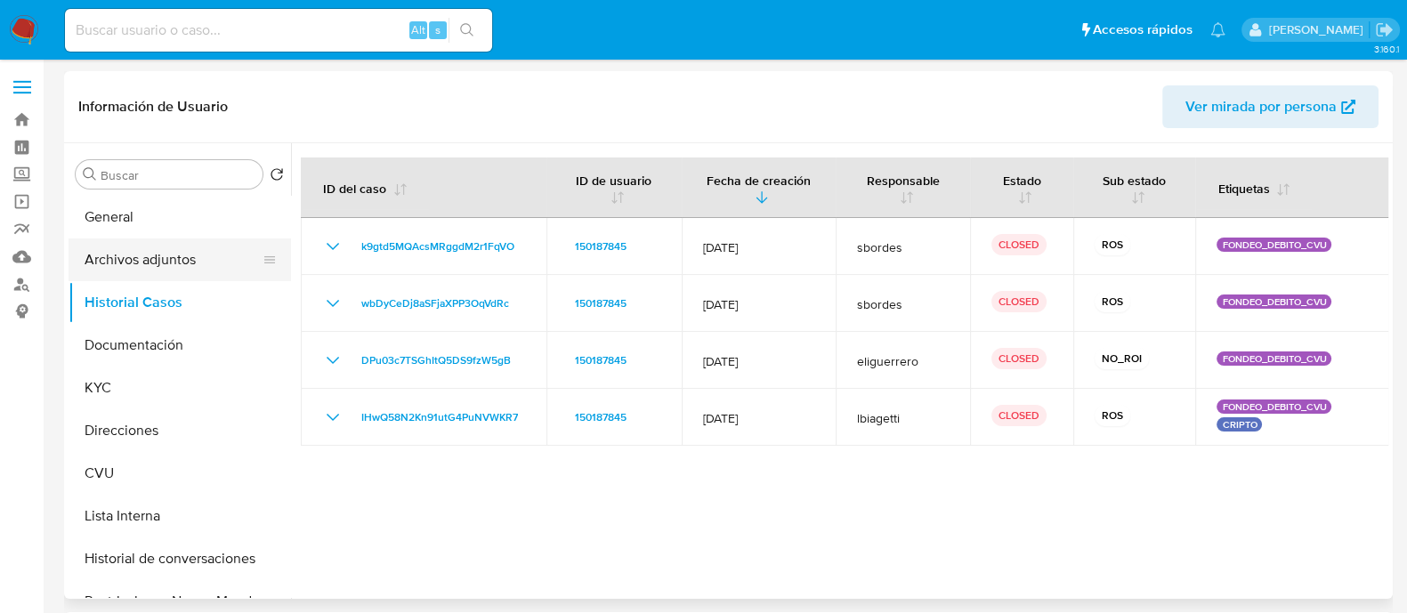
click at [163, 269] on button "Archivos adjuntos" at bounding box center [173, 260] width 208 height 43
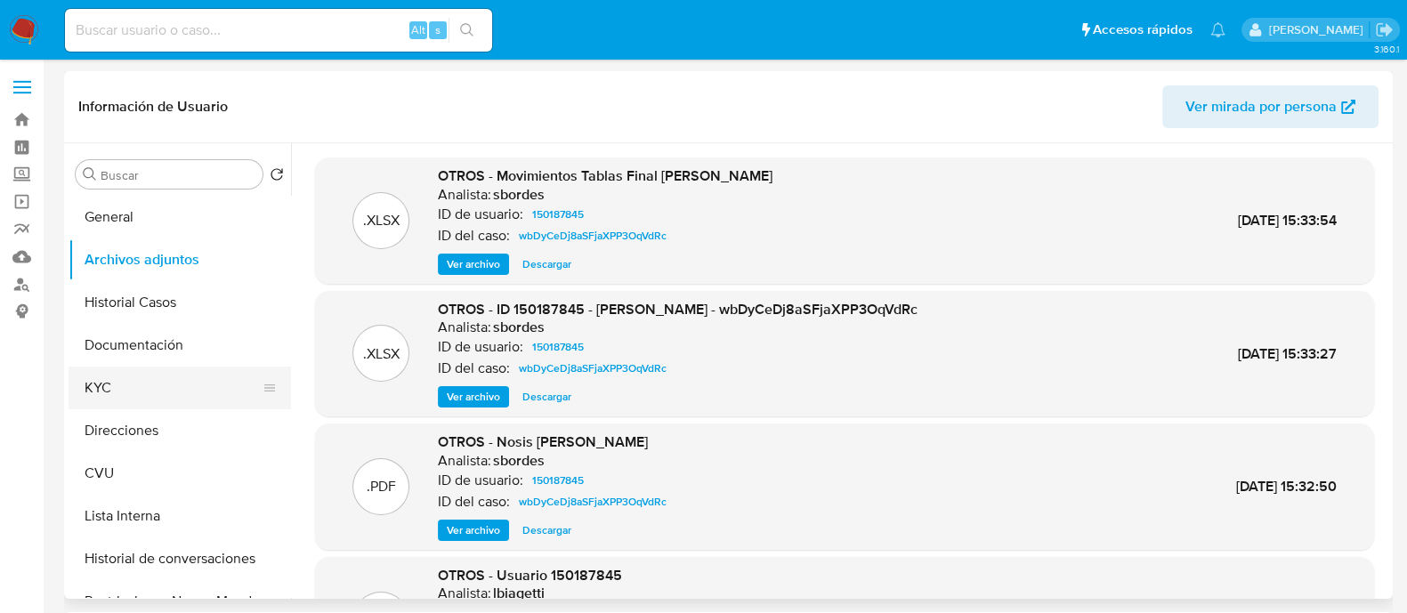
click at [137, 384] on button "KYC" at bounding box center [173, 388] width 208 height 43
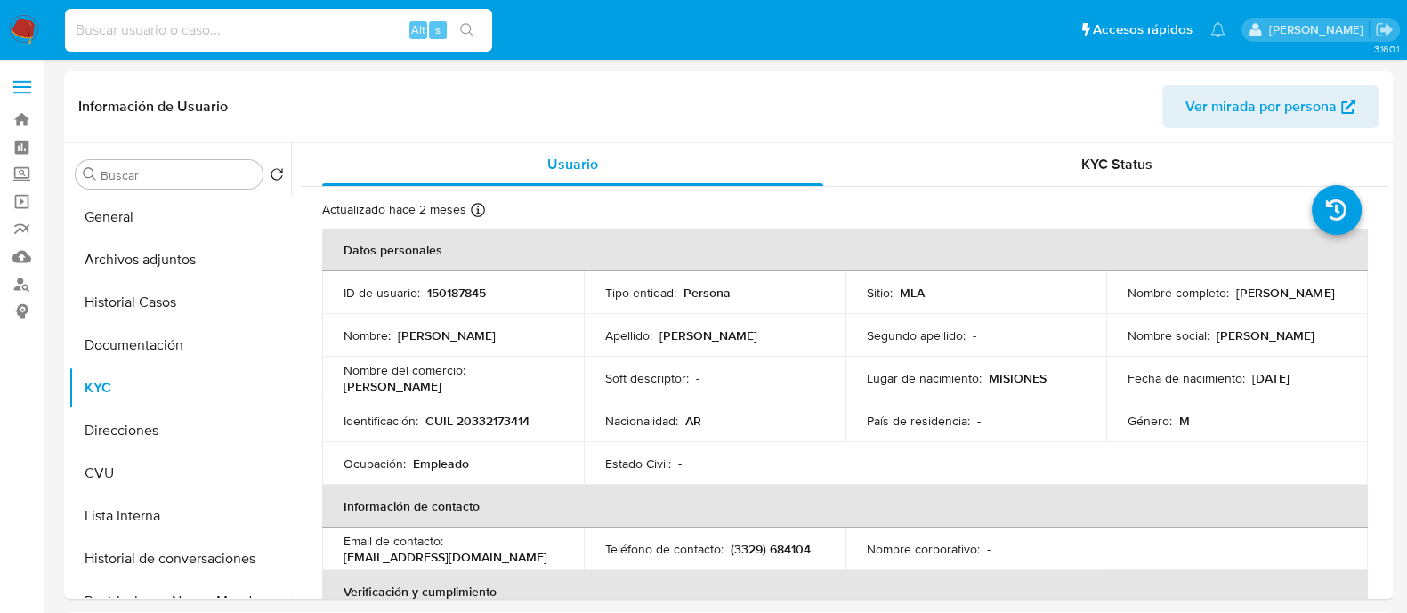
click at [295, 19] on input at bounding box center [278, 30] width 427 height 23
paste input "289683745"
type input "289683745"
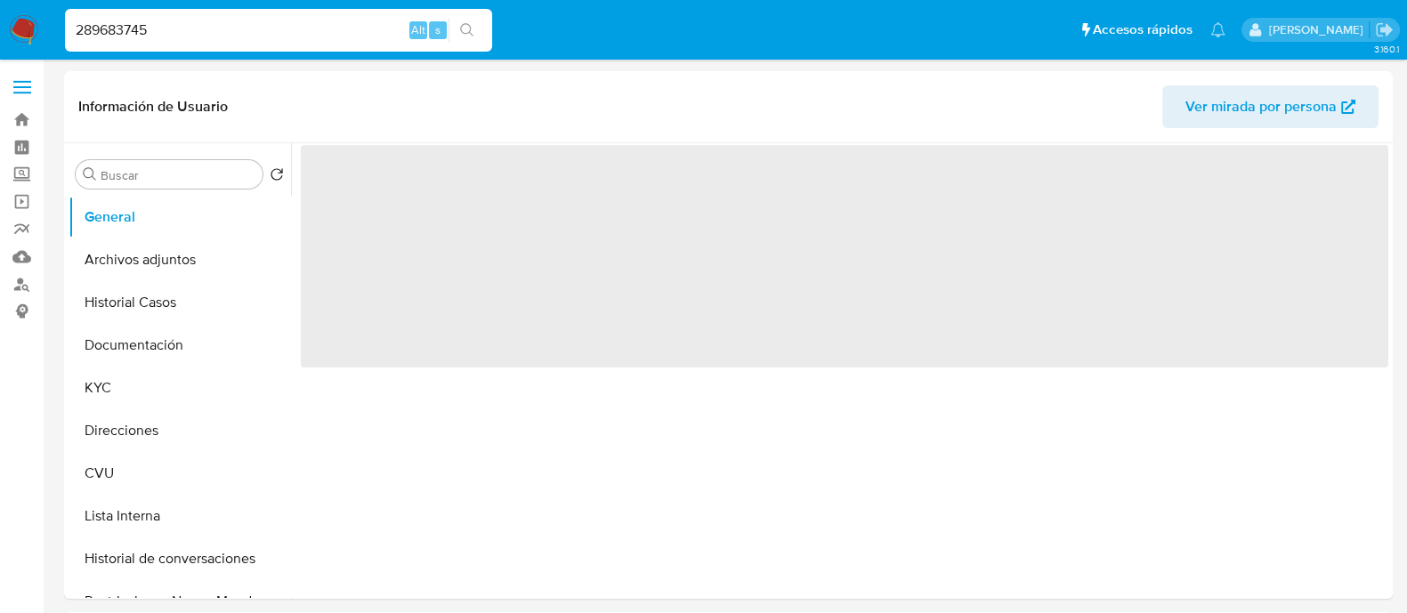
select select "10"
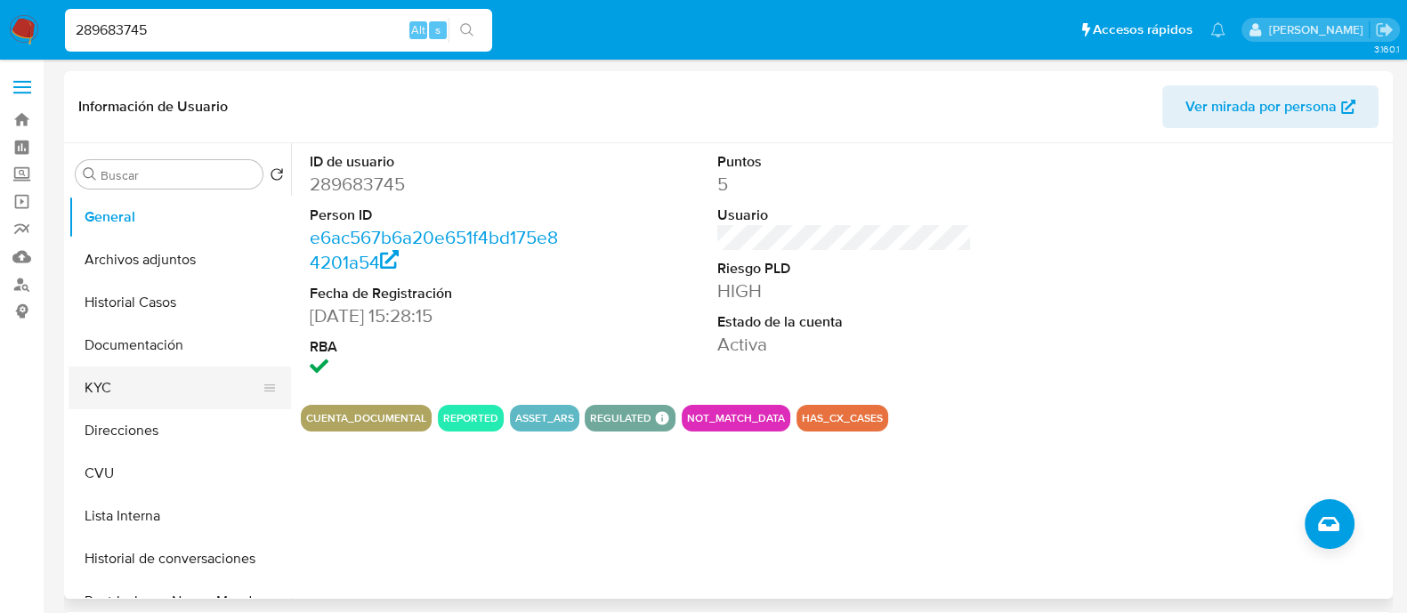
click at [156, 389] on button "KYC" at bounding box center [173, 388] width 208 height 43
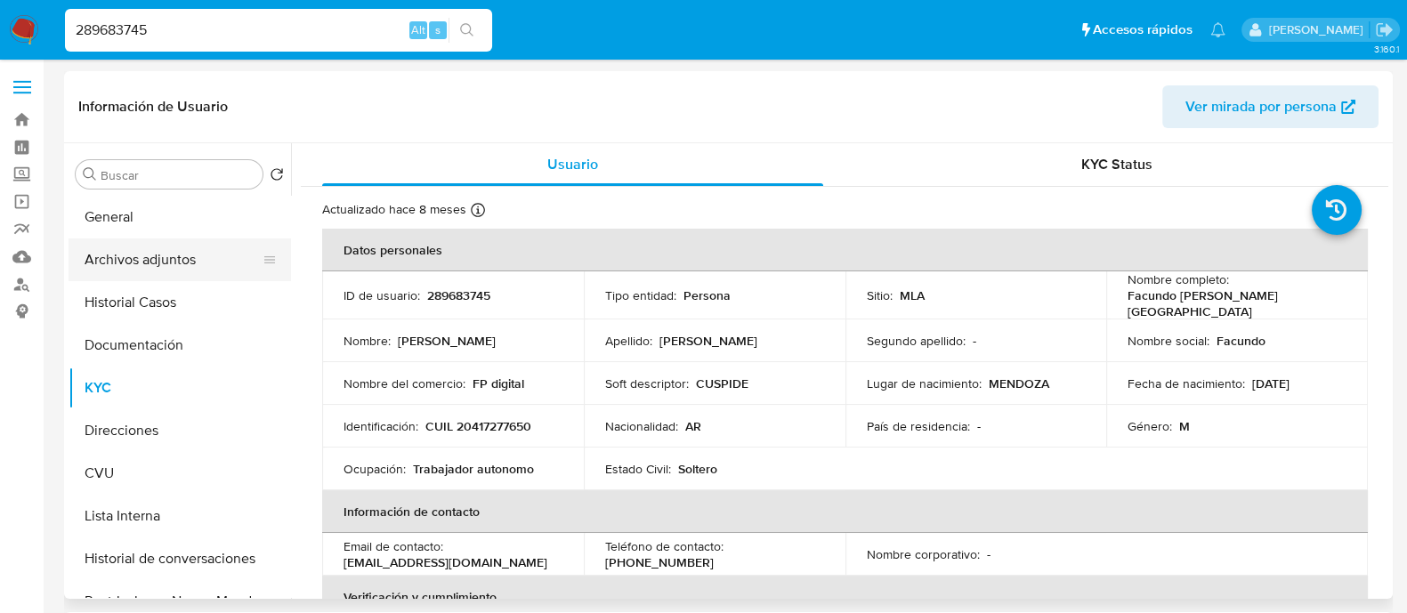
click at [165, 255] on button "Archivos adjuntos" at bounding box center [173, 260] width 208 height 43
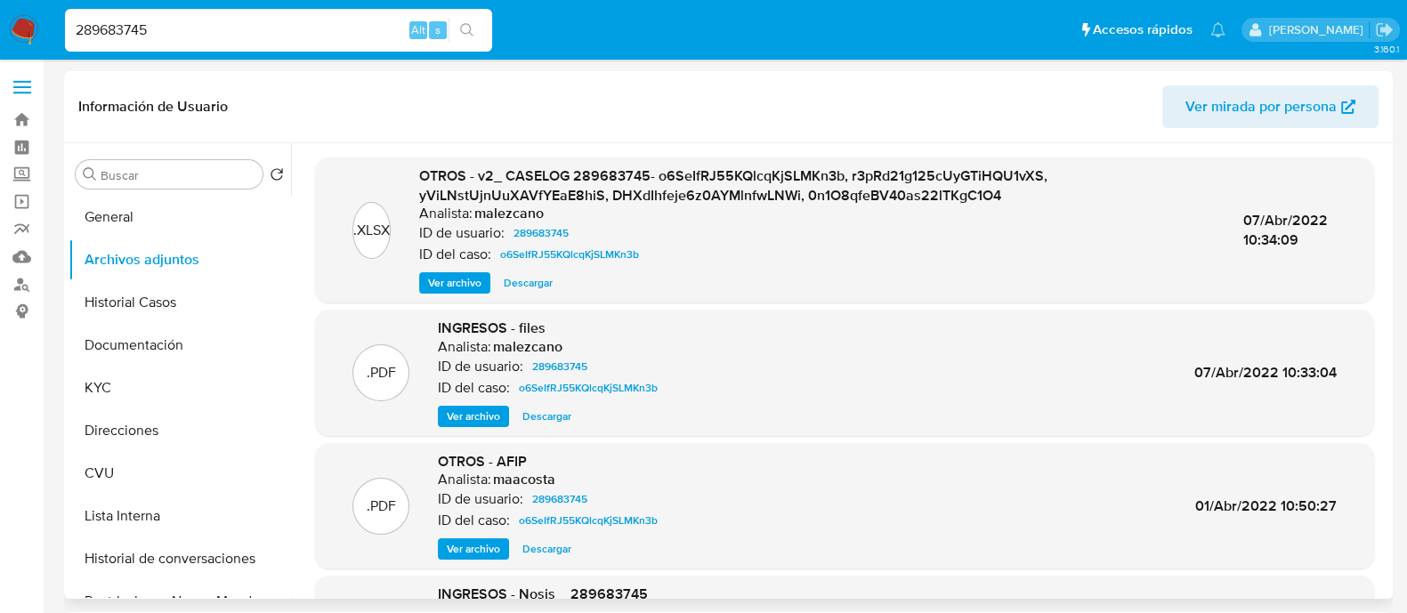
click at [471, 417] on span "Ver archivo" at bounding box center [473, 417] width 53 height 18
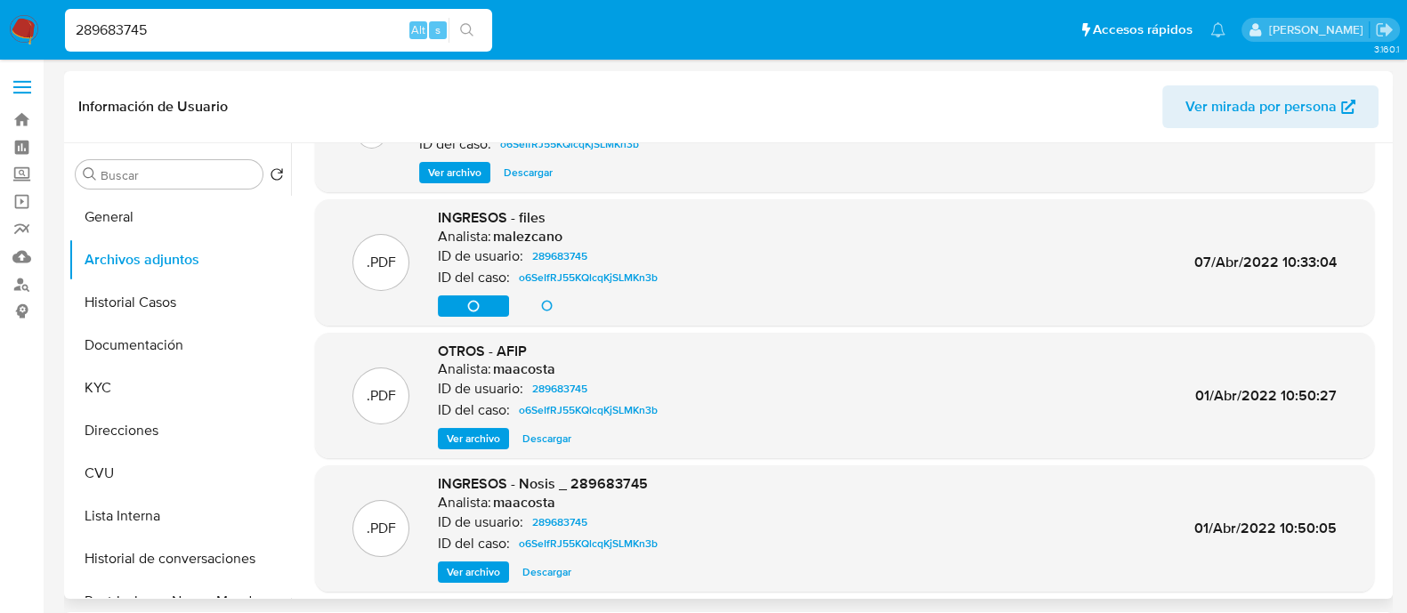
scroll to position [169, 0]
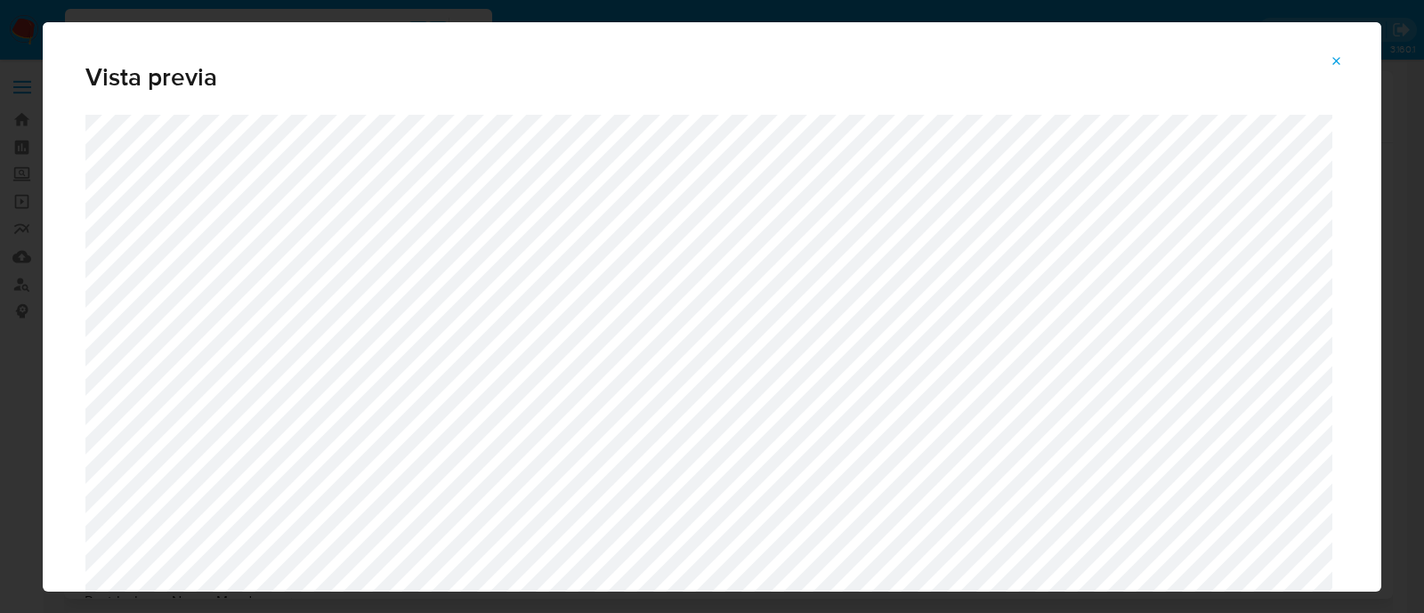
click at [1331, 38] on div "Vista previa" at bounding box center [712, 68] width 1339 height 93
click at [1331, 49] on button "Attachment preview" at bounding box center [1336, 61] width 39 height 28
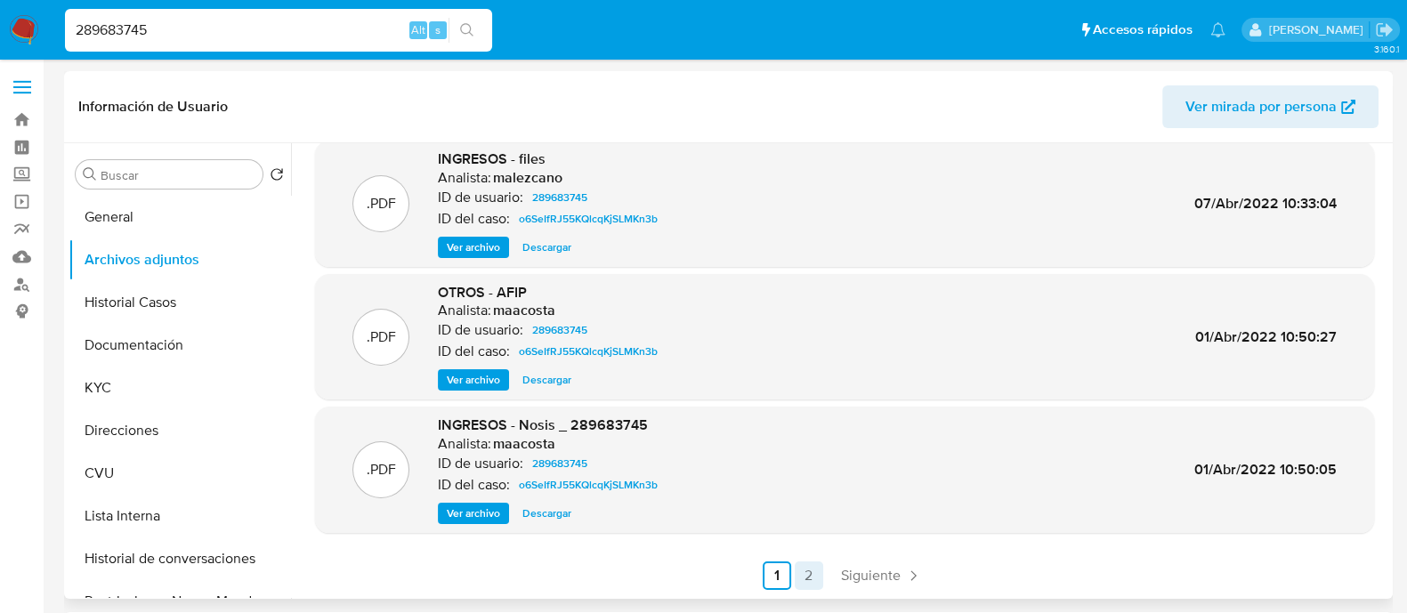
click at [803, 573] on link "2" at bounding box center [809, 576] width 28 height 28
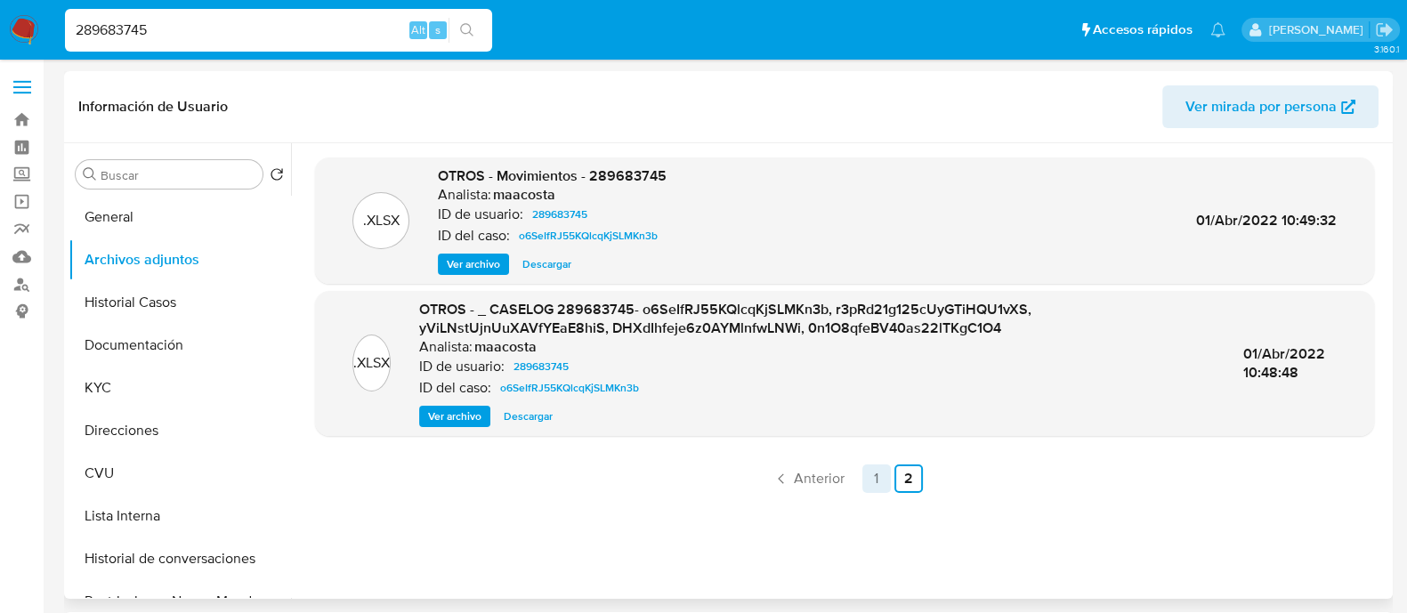
click at [881, 478] on link "1" at bounding box center [877, 479] width 28 height 28
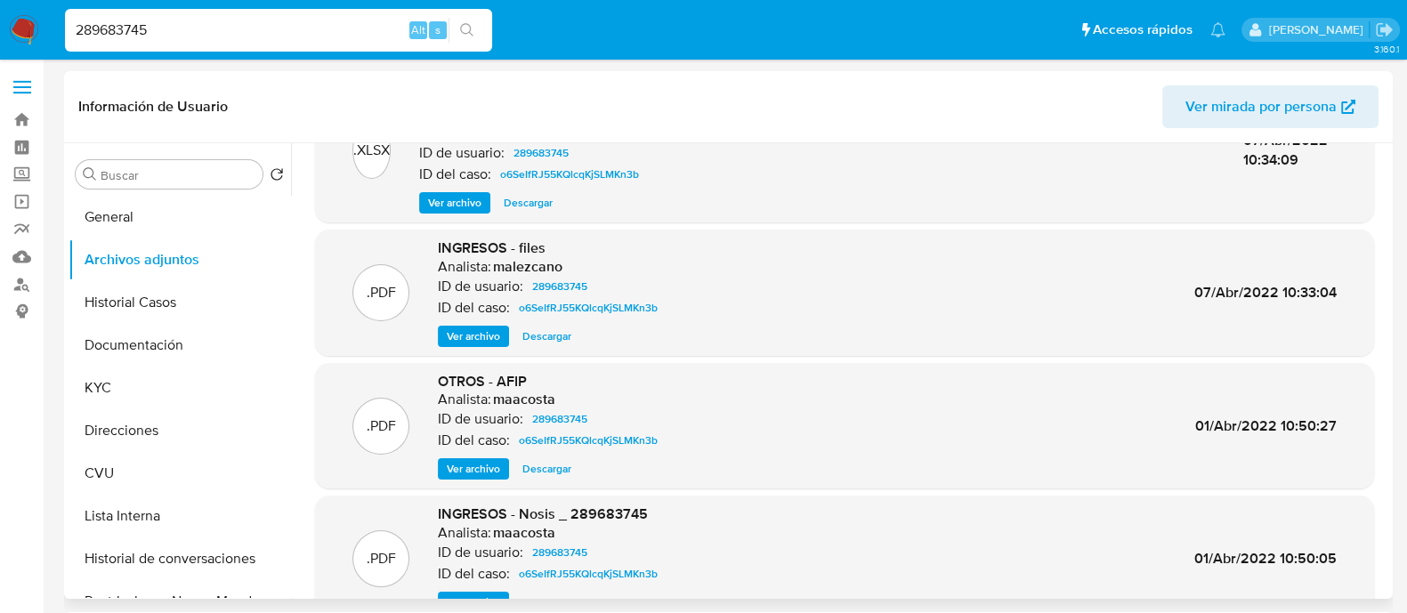
scroll to position [110, 0]
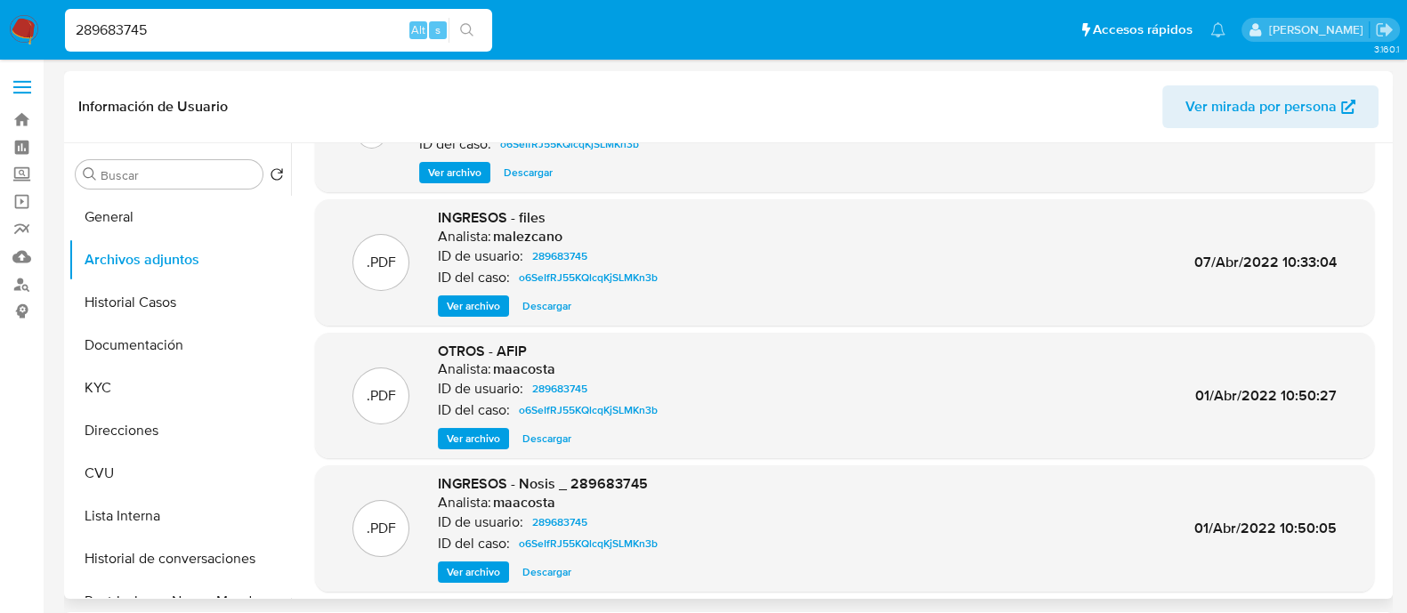
click at [497, 434] on span "Ver archivo" at bounding box center [473, 439] width 53 height 18
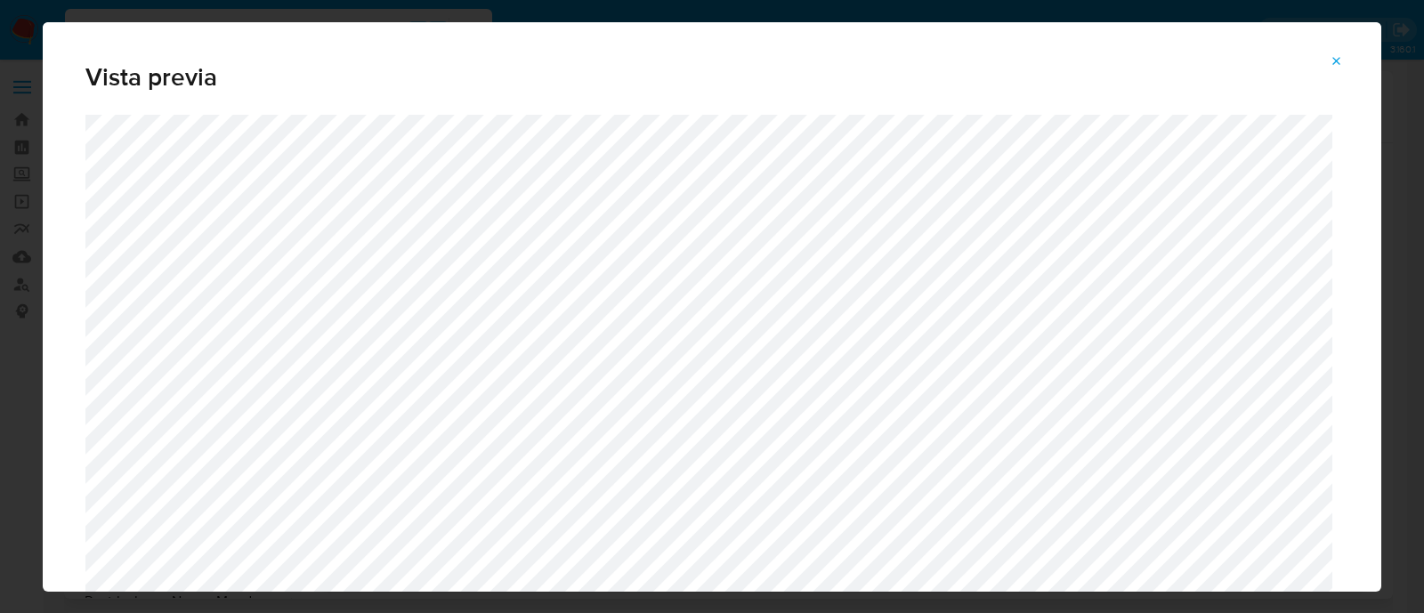
click at [1338, 65] on icon "Attachment preview" at bounding box center [1337, 61] width 14 height 14
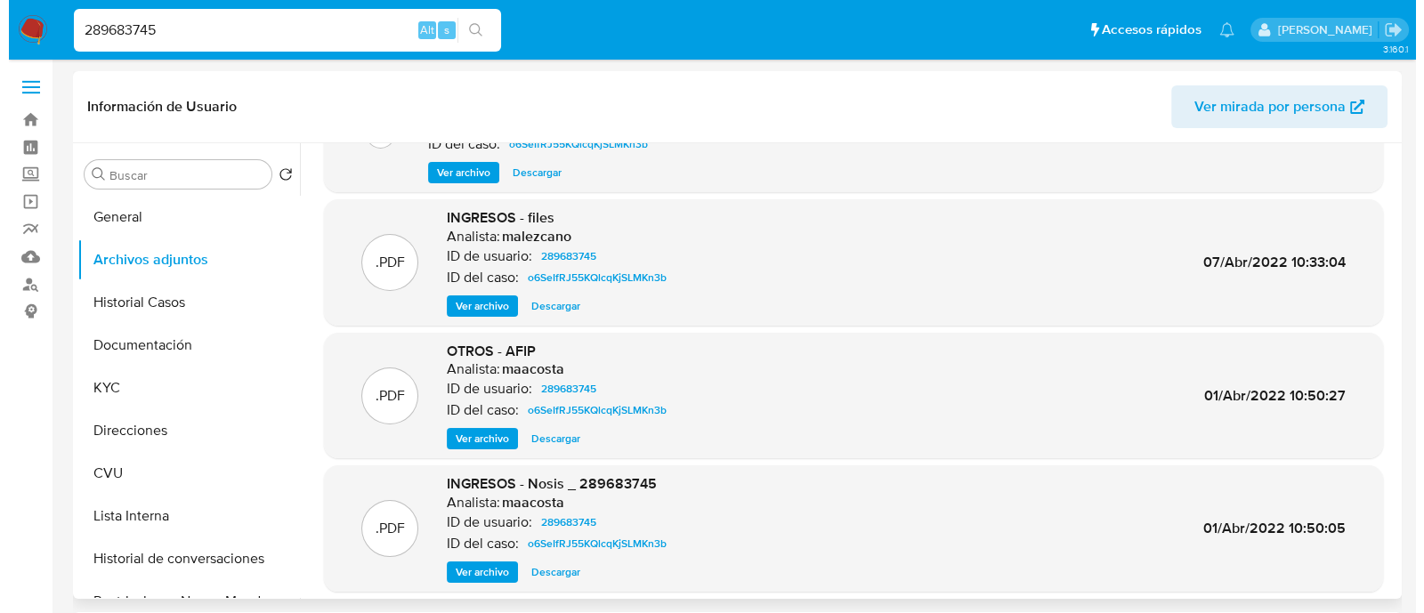
scroll to position [0, 0]
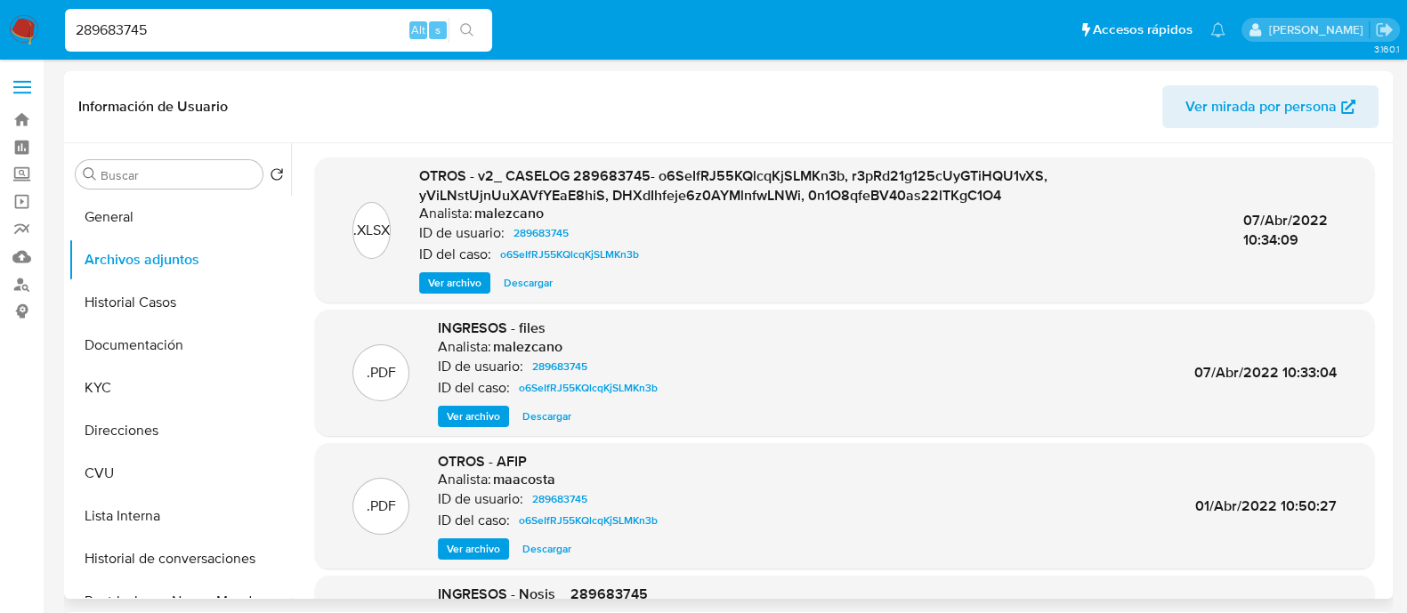
click at [457, 274] on span "Ver archivo" at bounding box center [454, 283] width 53 height 18
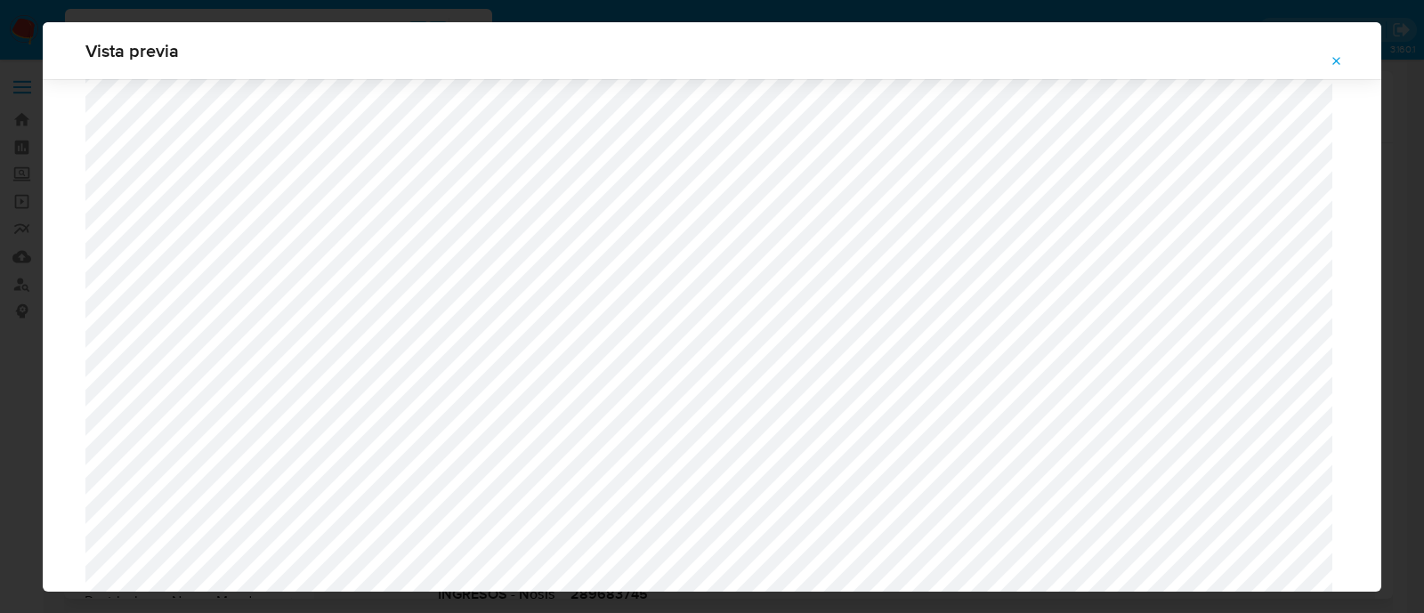
scroll to position [1533, 0]
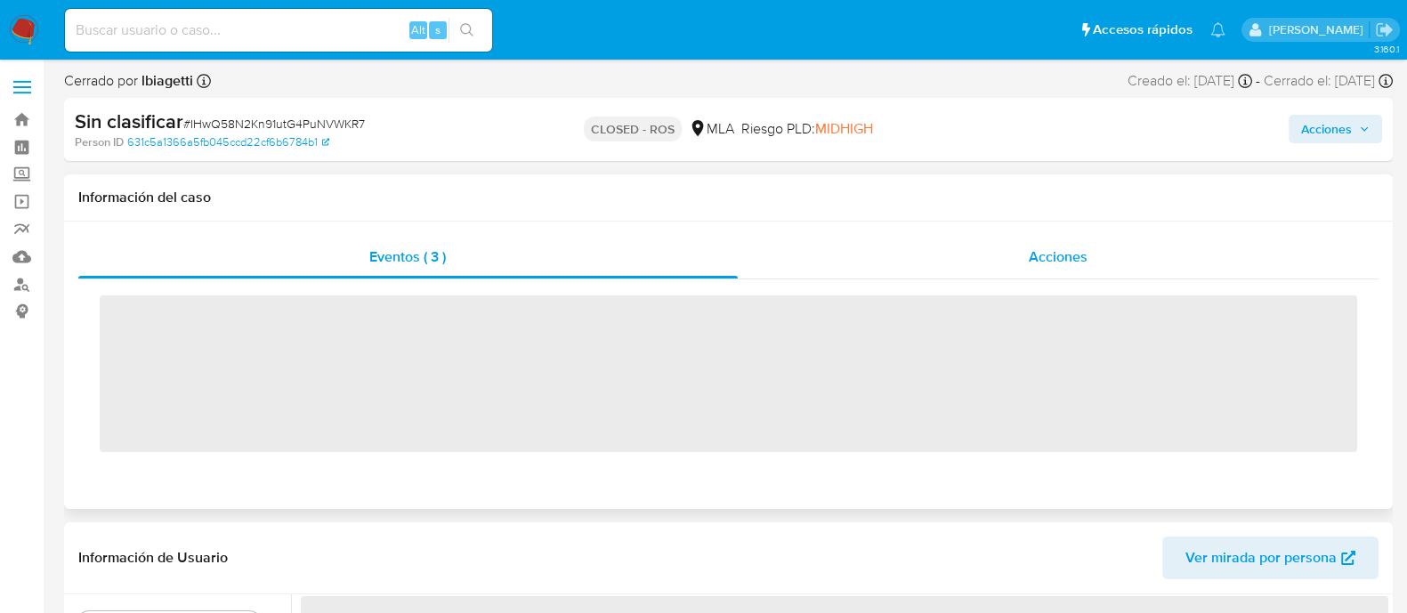
click at [985, 247] on div "Acciones" at bounding box center [1059, 257] width 642 height 43
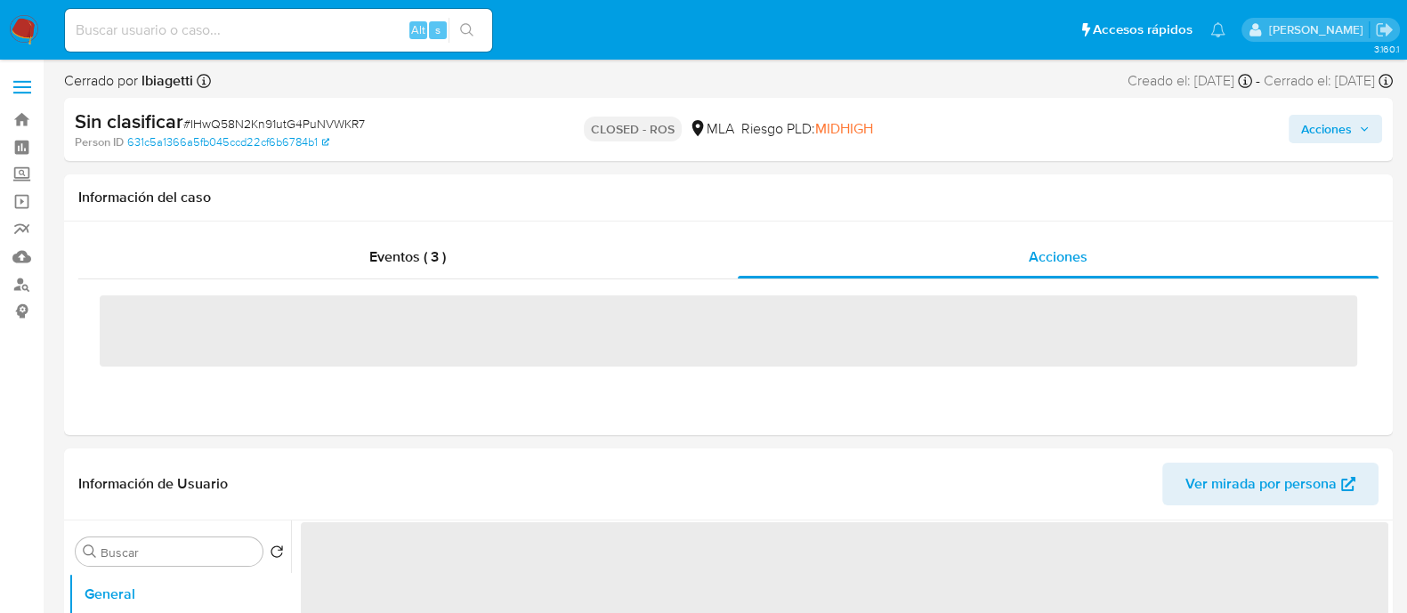
select select "10"
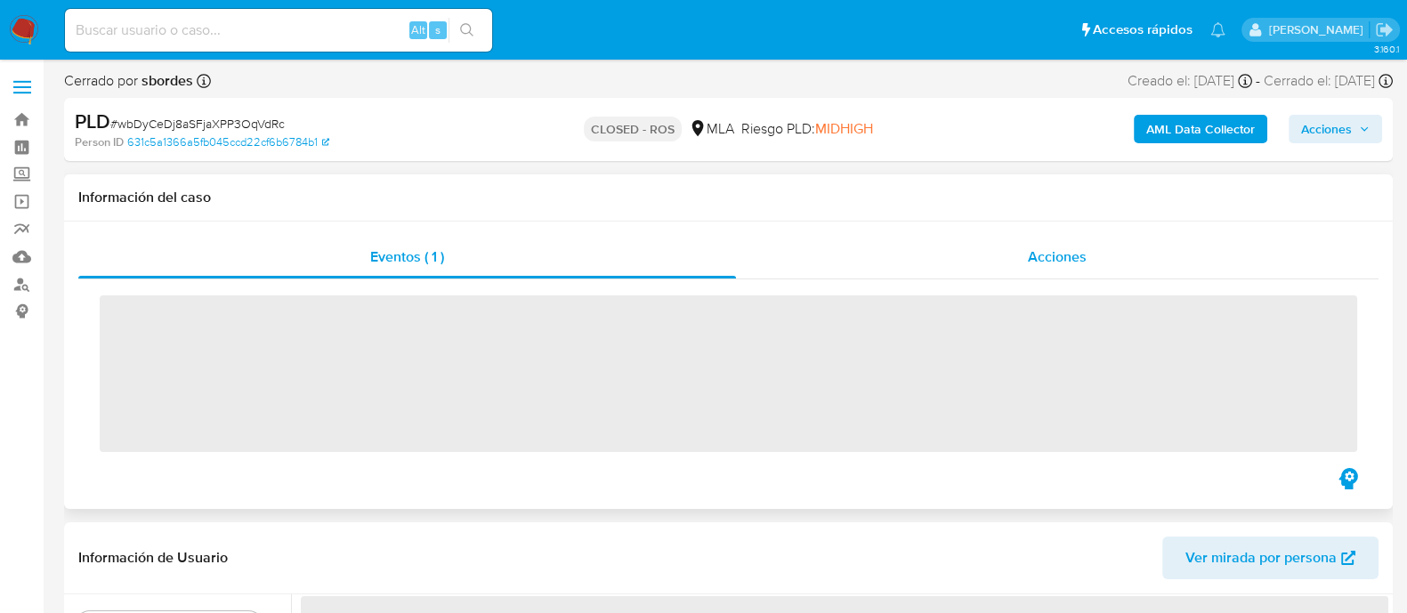
click at [1013, 263] on div "Acciones" at bounding box center [1057, 257] width 643 height 43
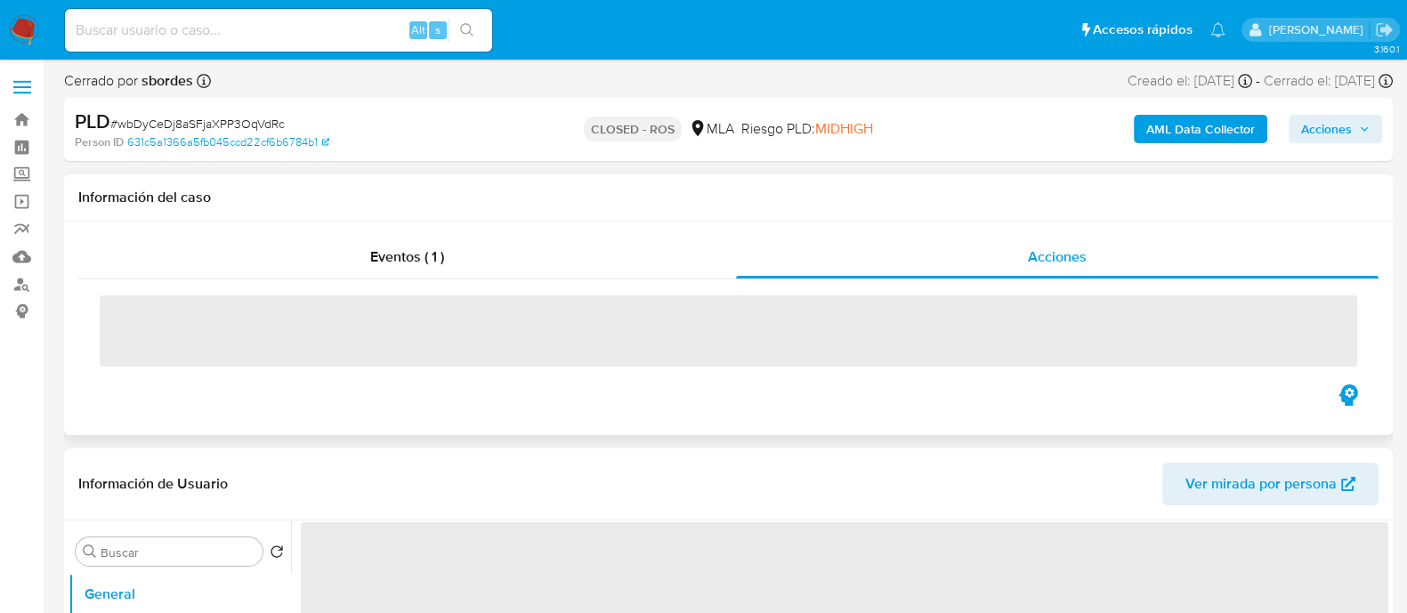
select select "10"
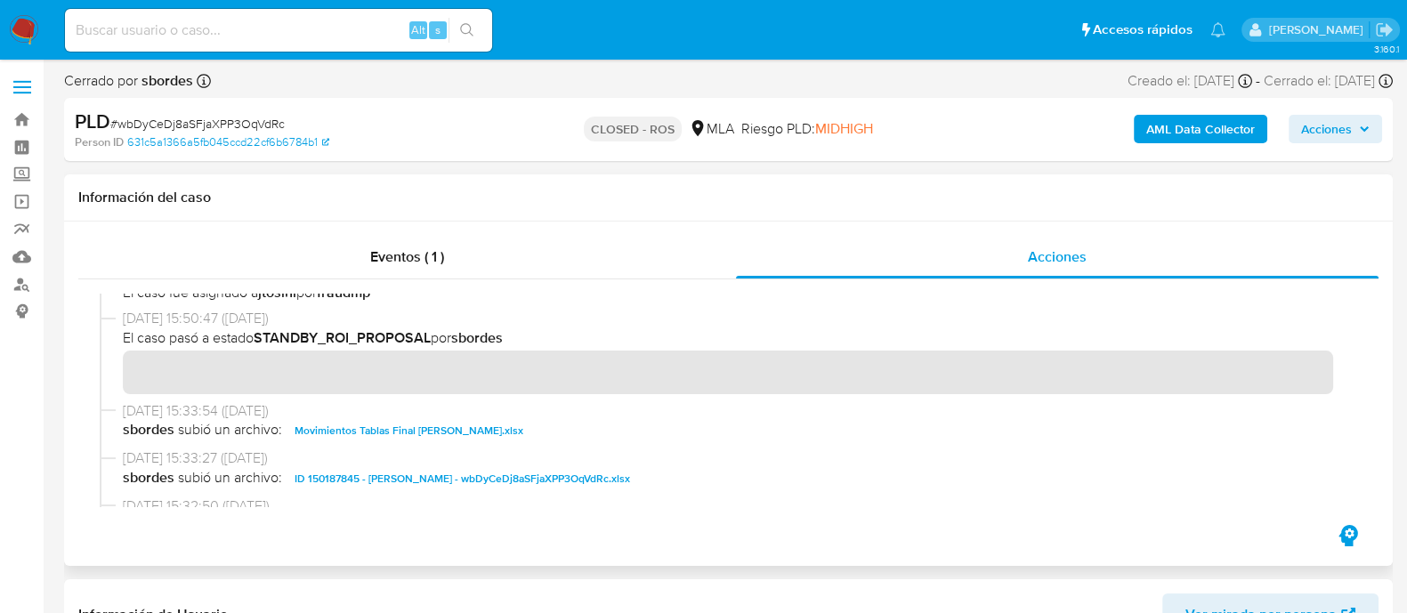
scroll to position [556, 0]
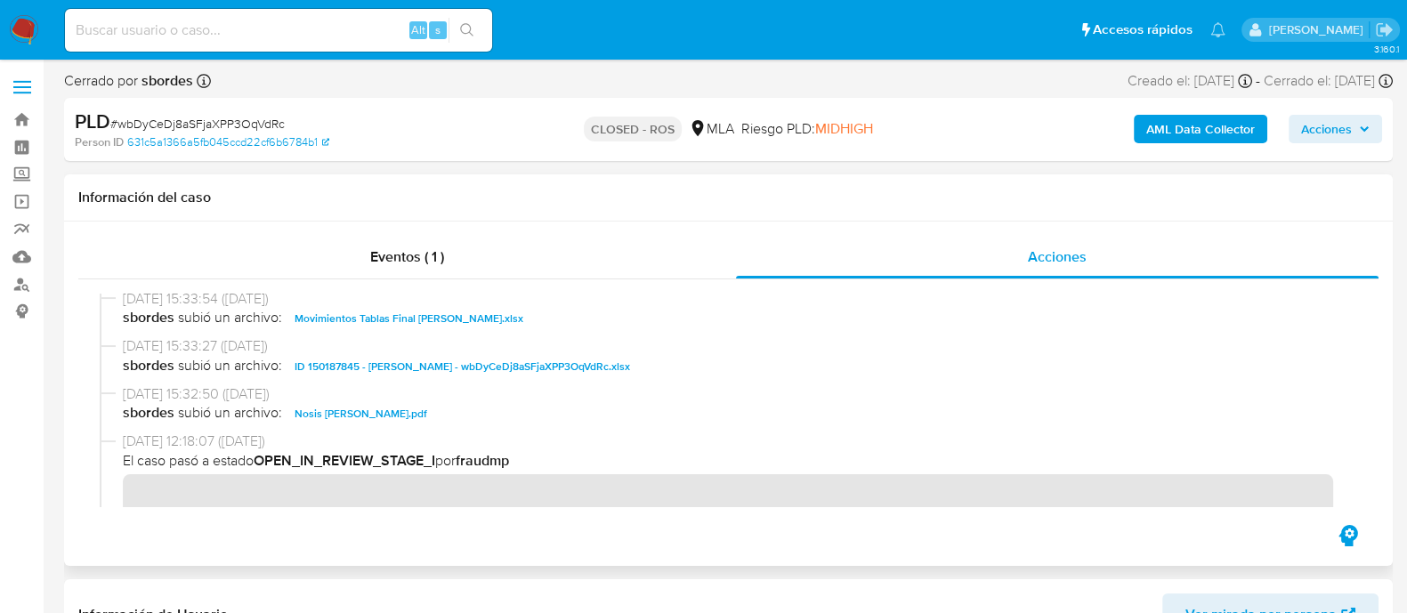
click at [441, 379] on div "[DATE] 15:33:27 ([DATE]) sbordes subió un archivo: ID 150187845 - [PERSON_NAME]…" at bounding box center [729, 360] width 1258 height 48
click at [441, 371] on span "ID 150187845 - [PERSON_NAME] - wbDyCeDj8aSFjaXPP3OqVdRc.xlsx" at bounding box center [463, 366] width 336 height 21
